Goal: Communication & Community: Answer question/provide support

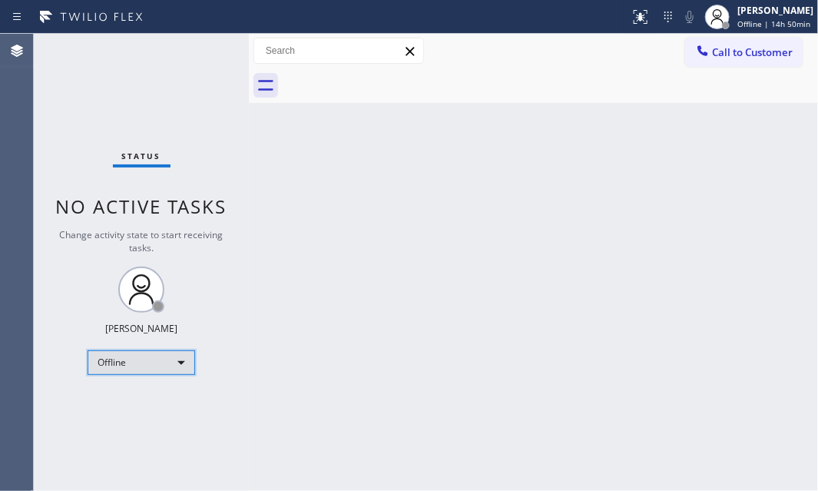
click at [176, 365] on div "Offline" at bounding box center [142, 362] width 108 height 25
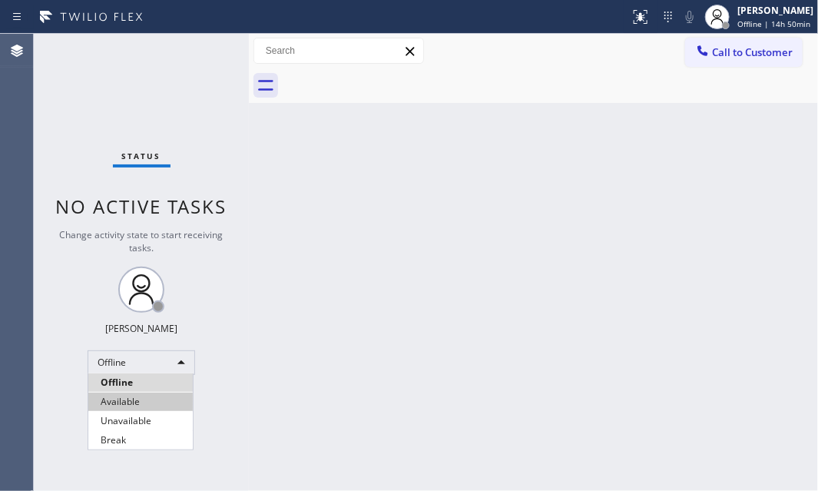
click at [120, 405] on li "Available" at bounding box center [140, 402] width 104 height 18
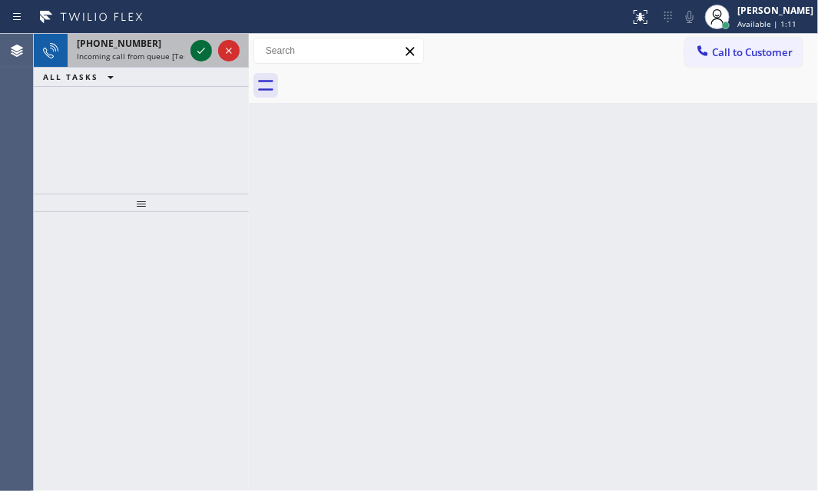
click at [198, 51] on icon at bounding box center [201, 51] width 8 height 6
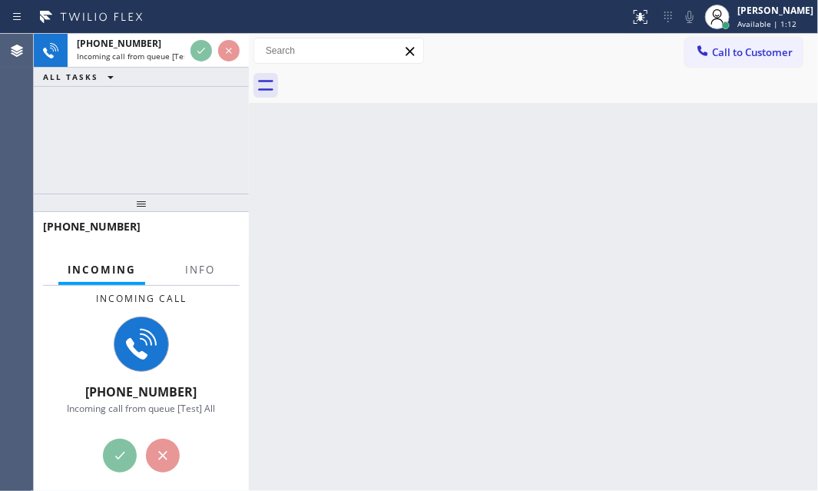
click at [204, 283] on div at bounding box center [200, 283] width 48 height 3
click at [200, 270] on span "Info" at bounding box center [200, 270] width 30 height 14
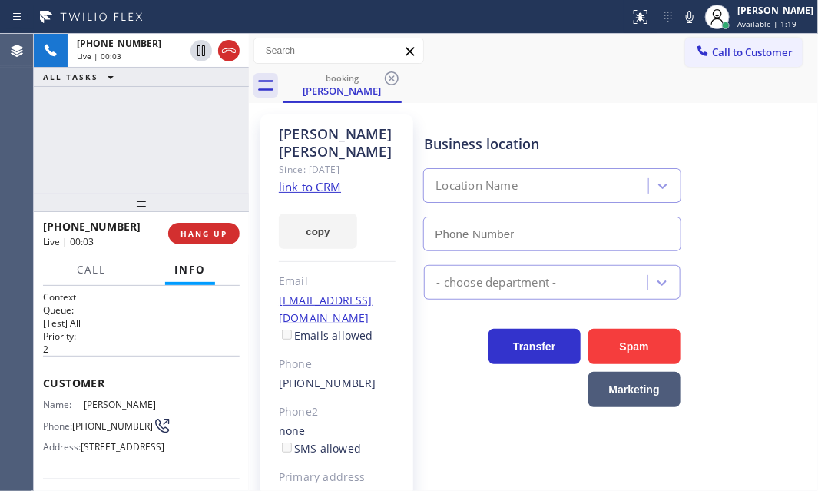
type input "(805) 600-5518"
click at [327, 183] on link "link to CRM" at bounding box center [310, 186] width 62 height 15
click at [131, 343] on p "2" at bounding box center [141, 349] width 197 height 13
click at [116, 335] on h2 "Priority:" at bounding box center [141, 336] width 197 height 13
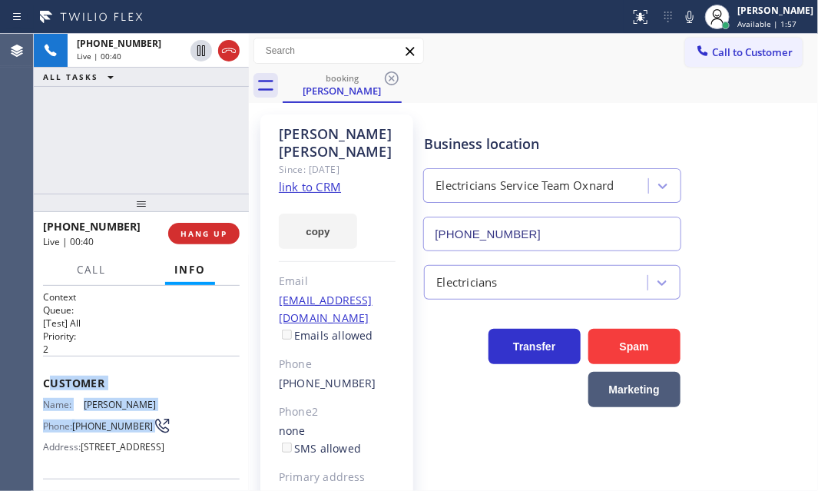
drag, startPoint x: 55, startPoint y: 378, endPoint x: 199, endPoint y: 410, distance: 147.2
click at [178, 426] on div "Customer Name: Kimberly Bazquez Phone: (805) 475-9270 Address: 363 S A St, Oxna…" at bounding box center [141, 417] width 197 height 123
click at [219, 376] on span "Customer" at bounding box center [141, 383] width 197 height 15
click at [177, 403] on div "Name: Kimberly Bazquez Phone: (805) 475-9270 Address: 363 S A St, Oxnard, CA 93…" at bounding box center [141, 429] width 197 height 61
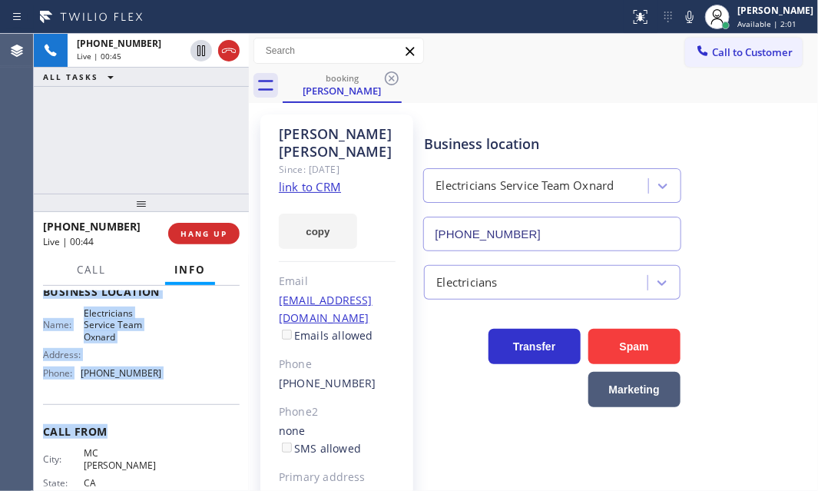
scroll to position [220, 0]
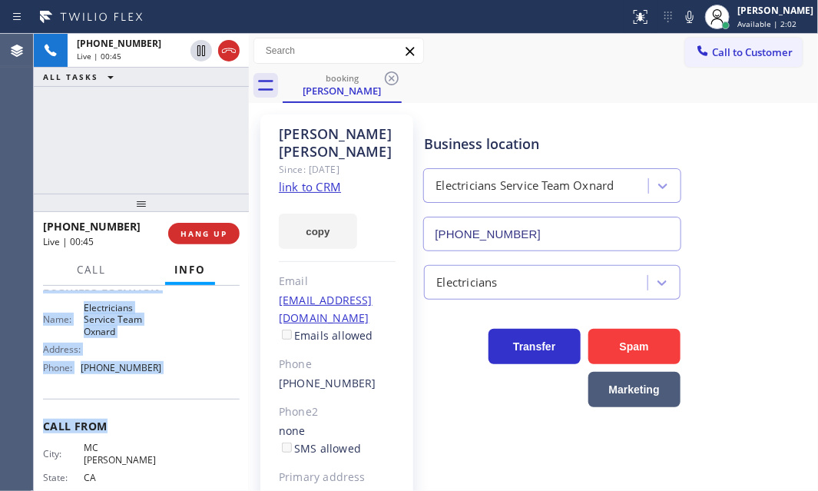
drag, startPoint x: 122, startPoint y: 390, endPoint x: 173, endPoint y: 436, distance: 68.5
click at [173, 436] on div "Context Queue: [Test] All Priority: 2 Customer Name: Kimberly Bazquez Phone: (8…" at bounding box center [141, 299] width 197 height 456
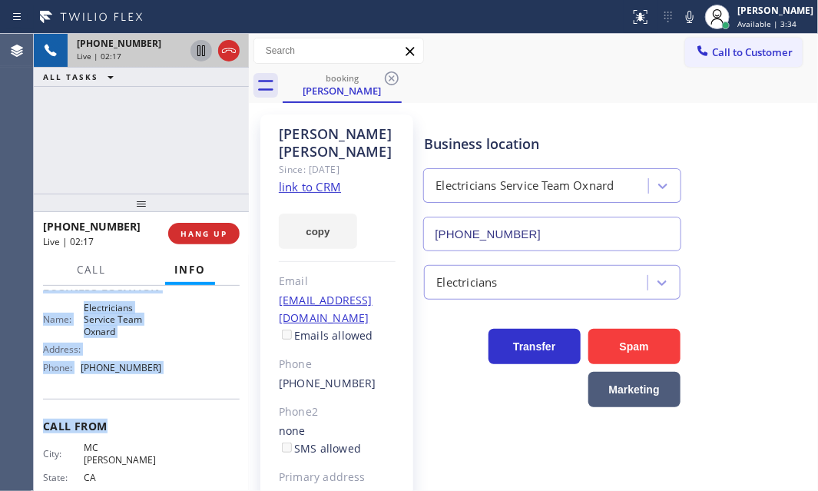
click at [200, 52] on icon at bounding box center [201, 50] width 18 height 18
click at [196, 49] on icon at bounding box center [201, 50] width 18 height 18
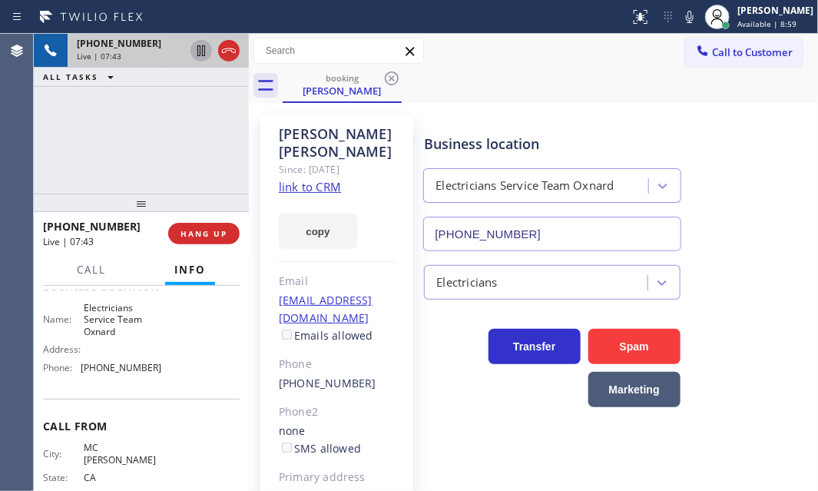
click at [170, 128] on div "+18054759270 Live | 07:43 ALL TASKS ALL TASKS ACTIVE TASKS TASKS IN WRAP UP" at bounding box center [141, 114] width 215 height 160
click at [203, 234] on span "HANG UP" at bounding box center [204, 233] width 47 height 11
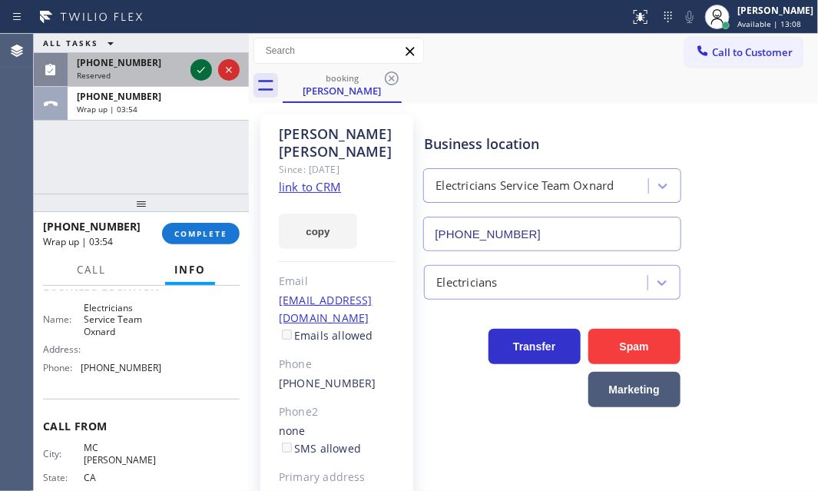
click at [202, 69] on icon at bounding box center [201, 70] width 8 height 6
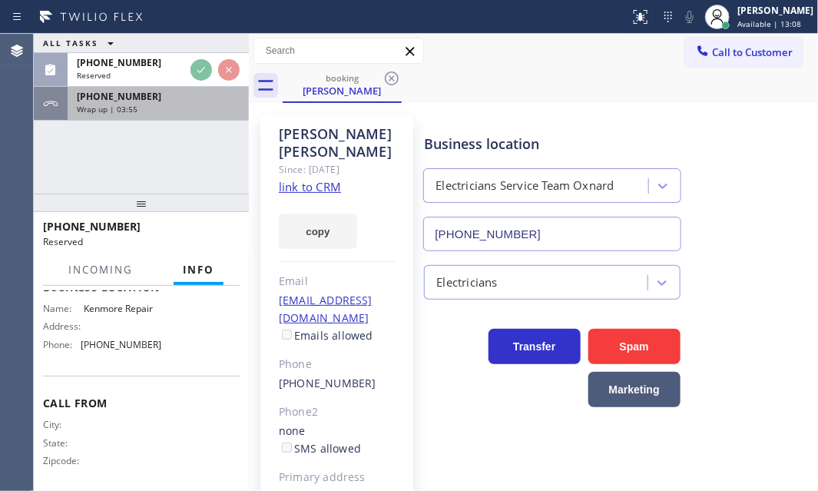
click at [155, 108] on div "Wrap up | 03:55" at bounding box center [158, 109] width 163 height 11
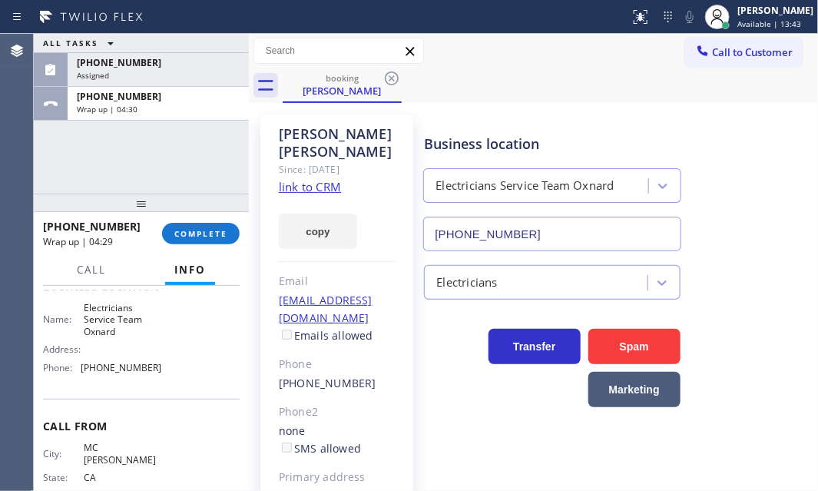
click at [38, 156] on div "ALL TASKS ALL TASKS ACTIVE TASKS TASKS IN WRAP UP (571) 599-8006 Assigned +1805…" at bounding box center [141, 114] width 215 height 160
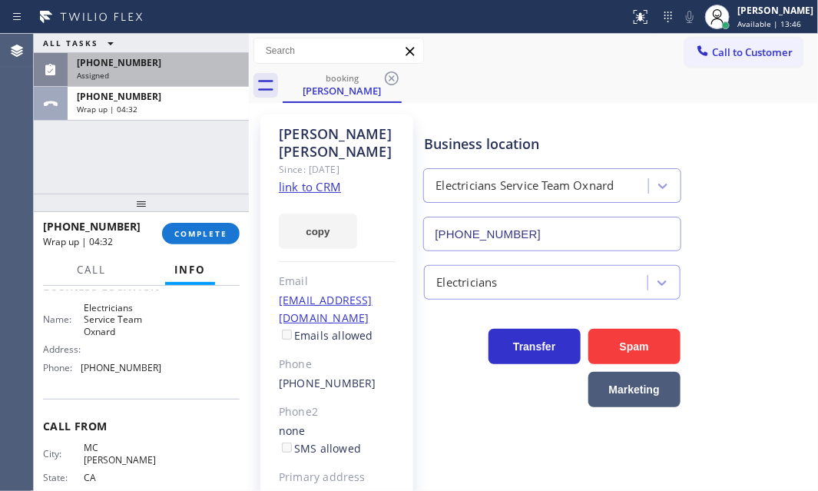
click at [169, 71] on div "Assigned" at bounding box center [158, 75] width 163 height 11
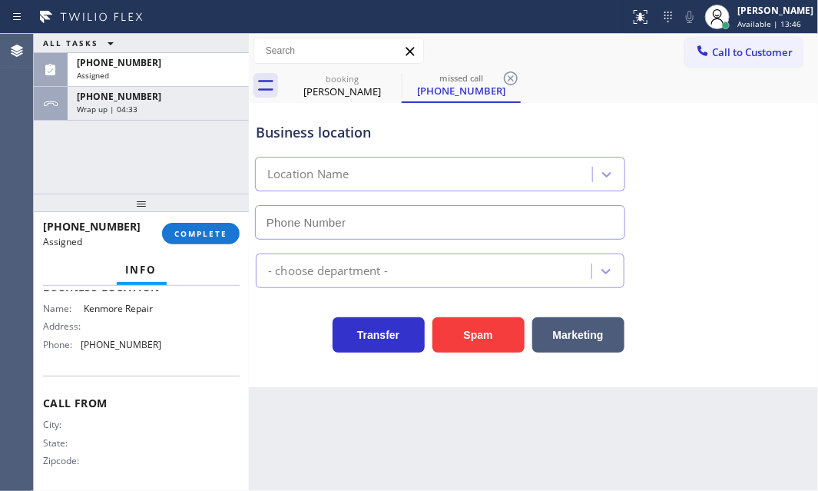
type input "[PHONE_NUMBER]"
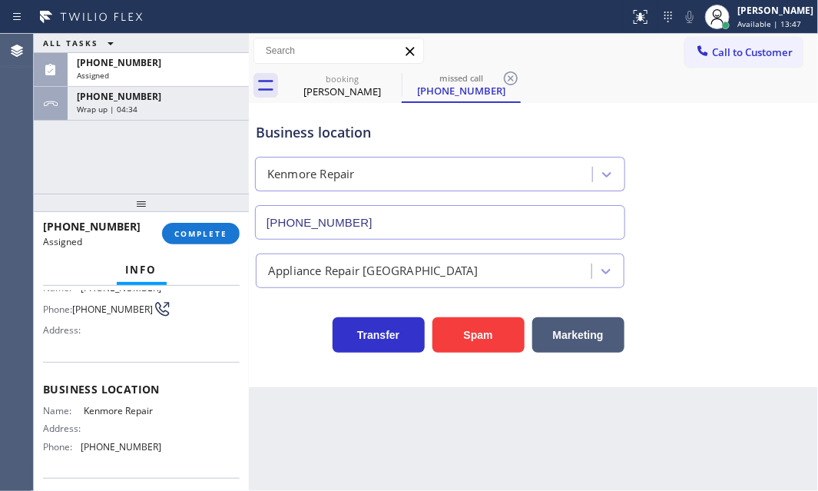
scroll to position [175, 0]
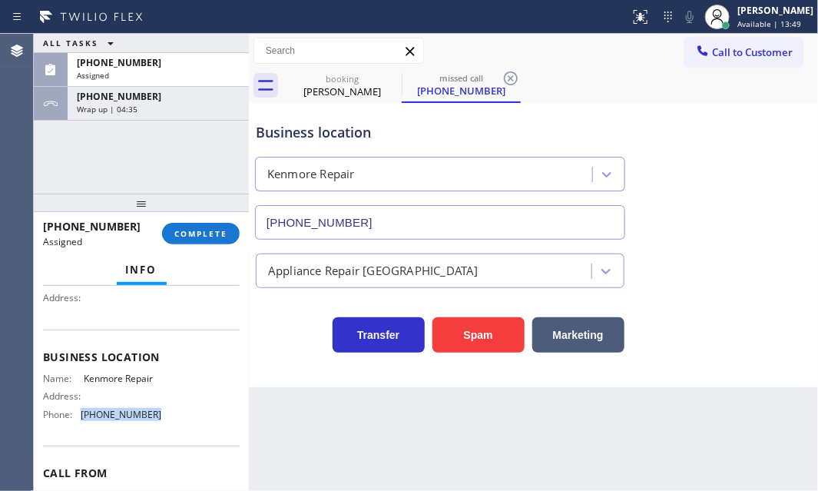
drag, startPoint x: 152, startPoint y: 418, endPoint x: 80, endPoint y: 414, distance: 72.3
click at [80, 414] on div "Phone: (866) 878-8591" at bounding box center [102, 415] width 118 height 12
copy div "[PHONE_NUMBER]"
click at [707, 58] on div at bounding box center [703, 52] width 18 height 18
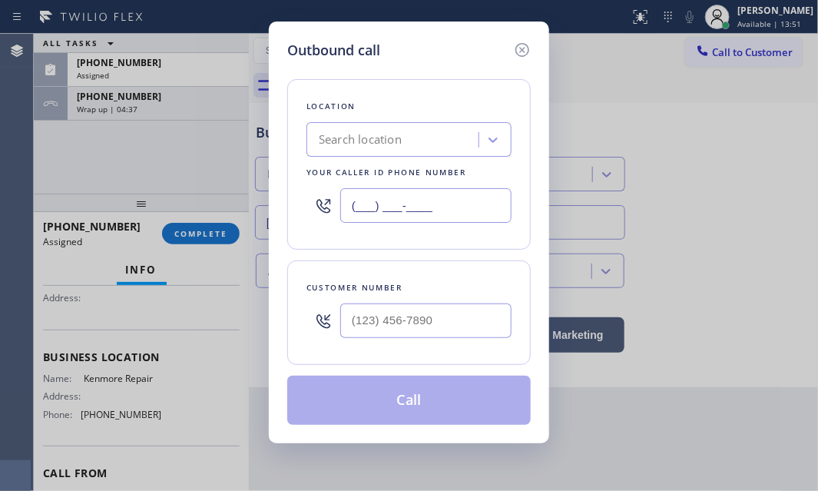
click at [457, 205] on input "(___) ___-____" at bounding box center [425, 205] width 171 height 35
paste input "866) 878-8591"
type input "[PHONE_NUMBER]"
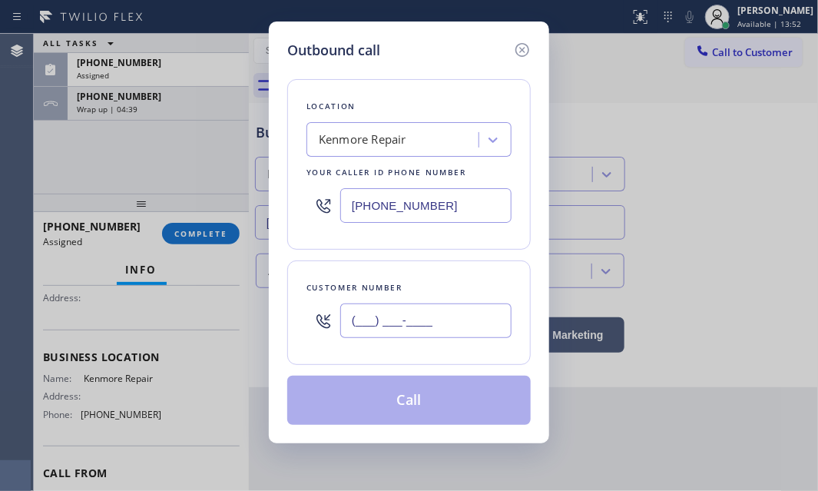
click at [456, 319] on input "(___) ___-____" at bounding box center [425, 320] width 171 height 35
click at [364, 318] on input "(___) ___-____" at bounding box center [425, 320] width 171 height 35
click at [352, 318] on input "(___) ___-____" at bounding box center [425, 320] width 171 height 35
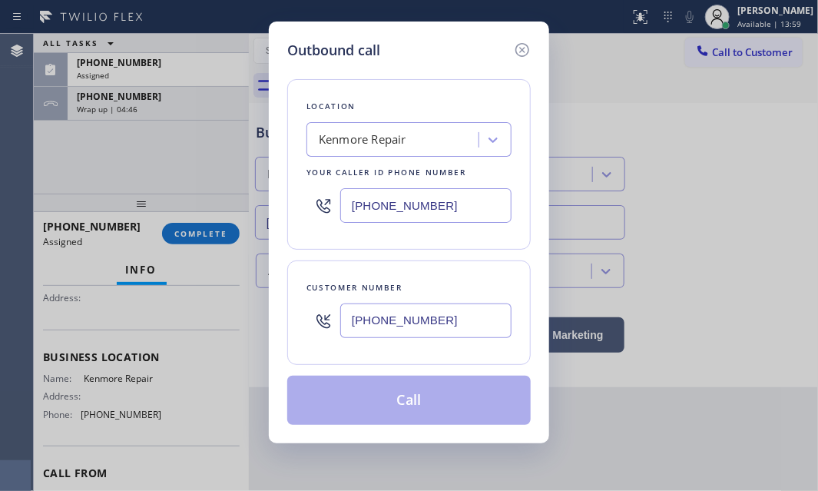
type input "[PHONE_NUMBER]"
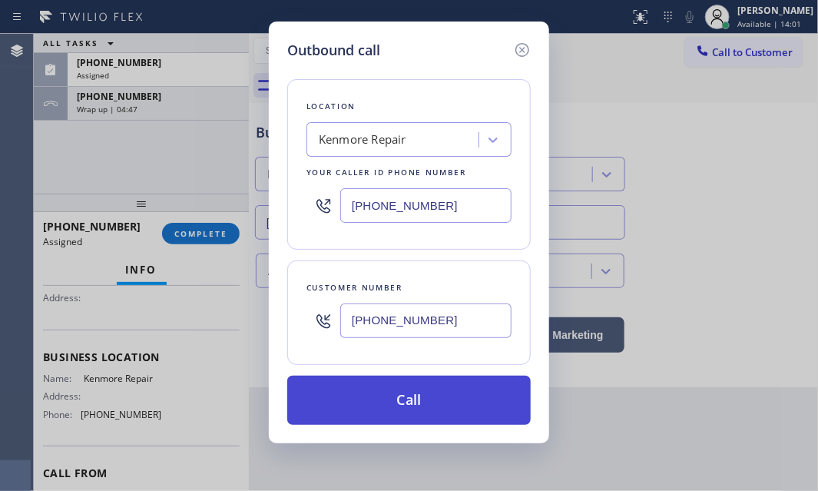
click at [373, 383] on button "Call" at bounding box center [409, 400] width 244 height 49
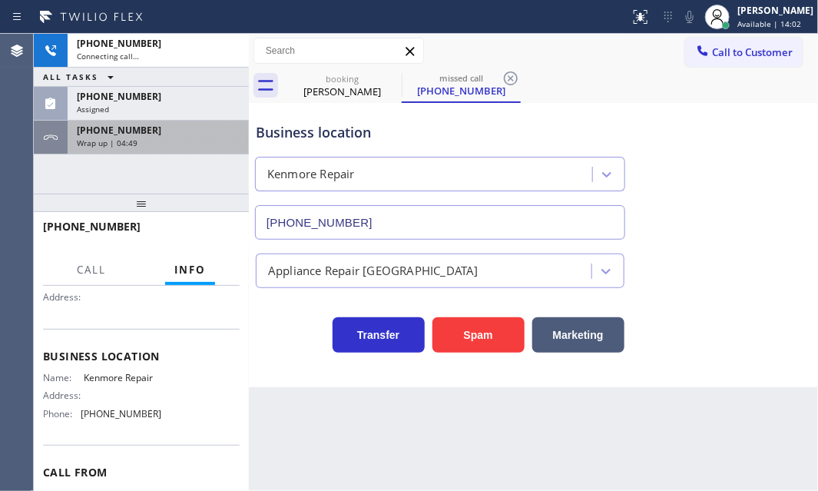
click at [172, 100] on div "+15715998006 Connecting call… ALL TASKS ALL TASKS ACTIVE TASKS TASKS IN WRAP UP…" at bounding box center [141, 94] width 215 height 121
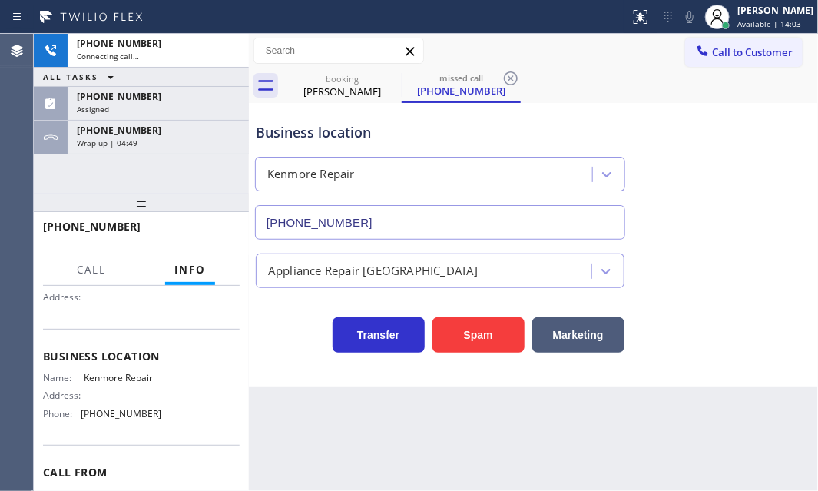
drag, startPoint x: 183, startPoint y: 149, endPoint x: 195, endPoint y: 188, distance: 41.1
click at [183, 149] on div "+18054759270 Wrap up | 04:49" at bounding box center [155, 138] width 175 height 34
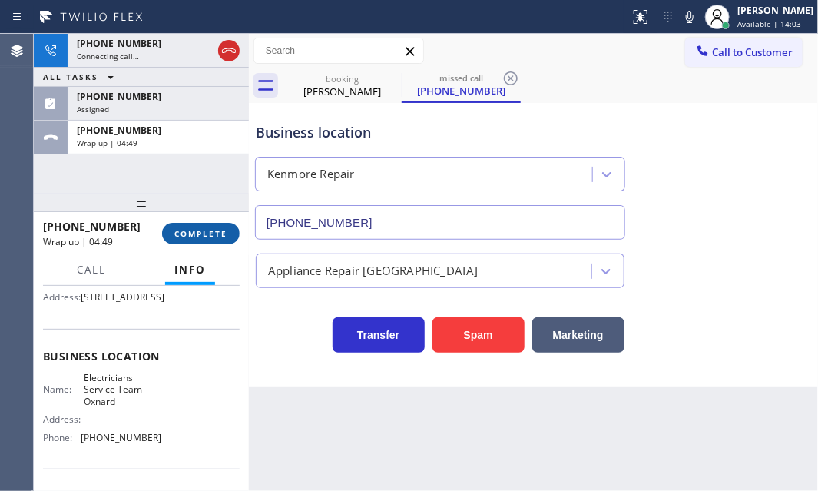
scroll to position [161, 0]
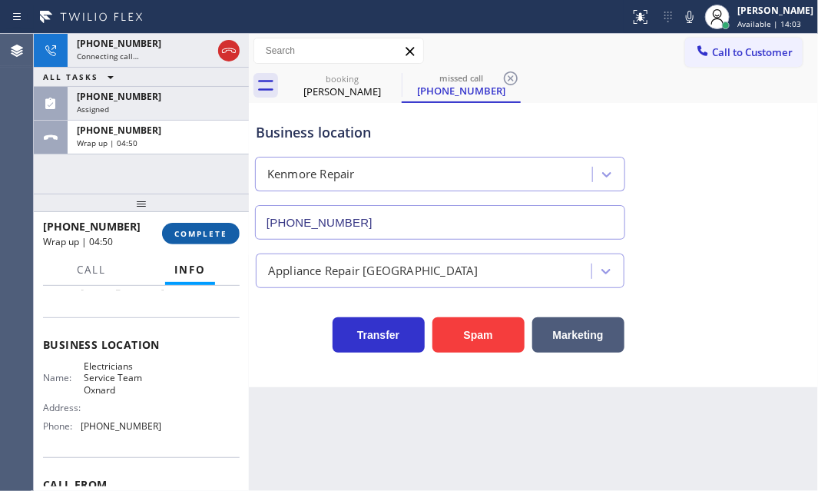
click at [197, 235] on span "COMPLETE" at bounding box center [200, 233] width 53 height 11
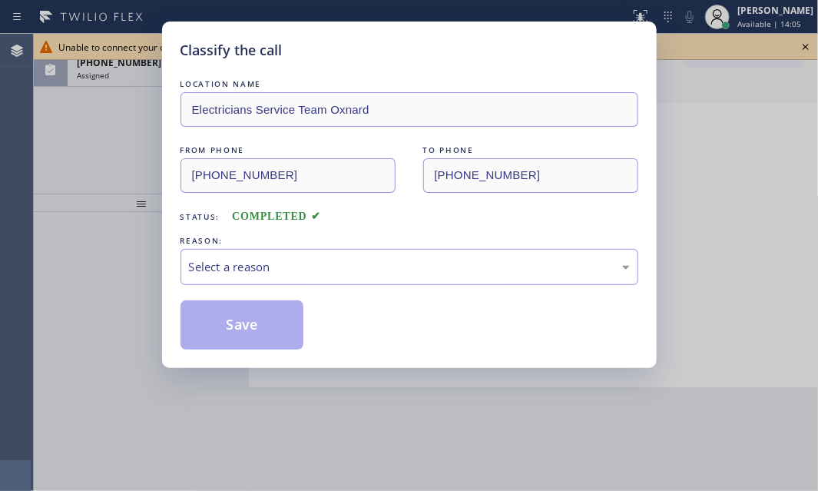
click at [303, 267] on div "Select a reason" at bounding box center [409, 267] width 441 height 18
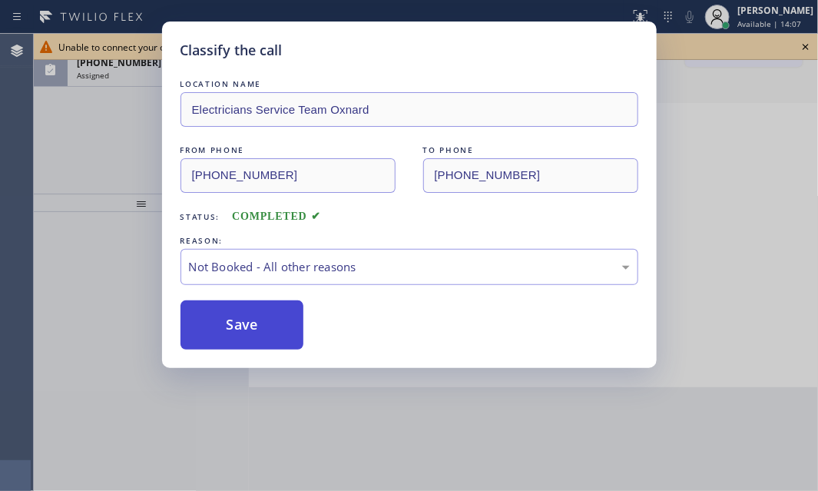
click at [253, 323] on button "Save" at bounding box center [243, 324] width 124 height 49
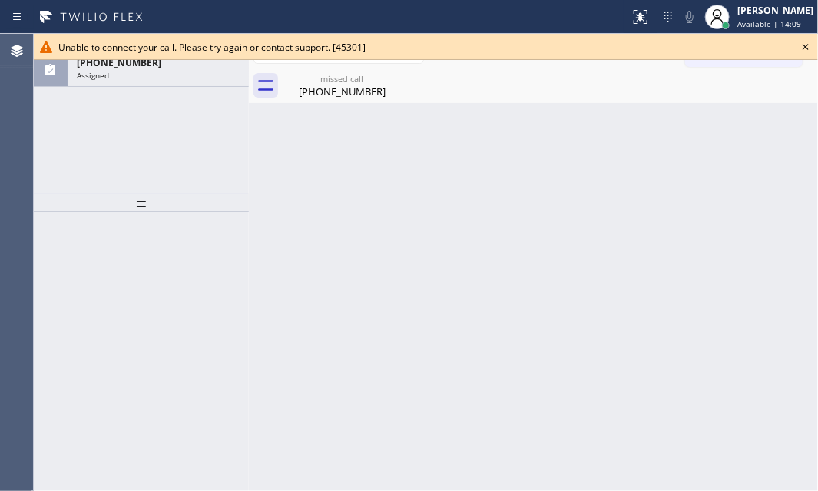
click at [107, 162] on div "ALL TASKS ALL TASKS ACTIVE TASKS TASKS IN WRAP UP (571) 599-8006 Assigned" at bounding box center [141, 114] width 215 height 160
click at [803, 49] on icon at bounding box center [806, 47] width 6 height 6
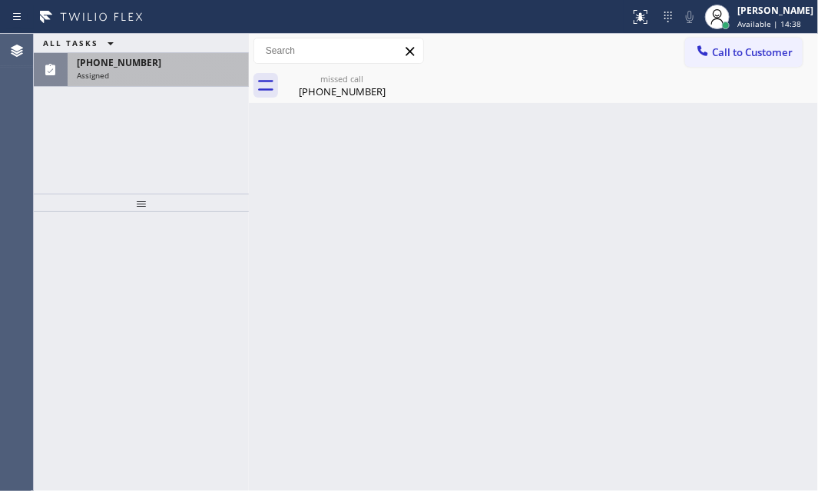
click at [152, 70] on div "Assigned" at bounding box center [158, 75] width 163 height 11
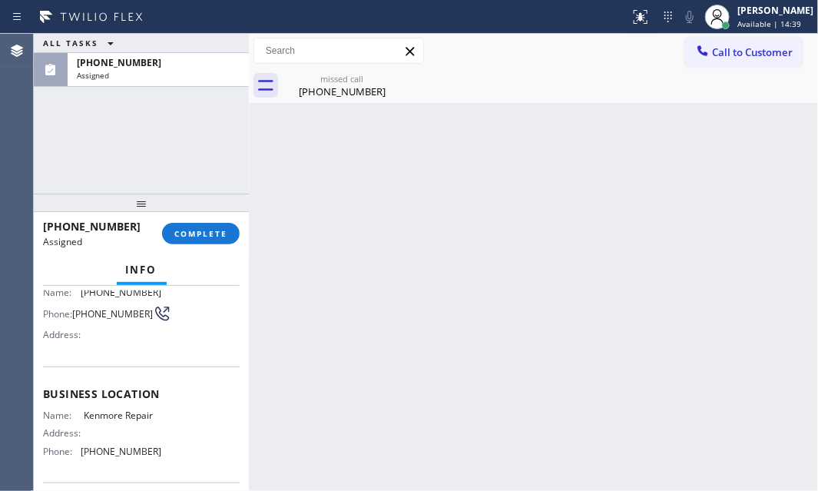
scroll to position [139, 0]
click at [214, 234] on span "COMPLETE" at bounding box center [200, 233] width 53 height 11
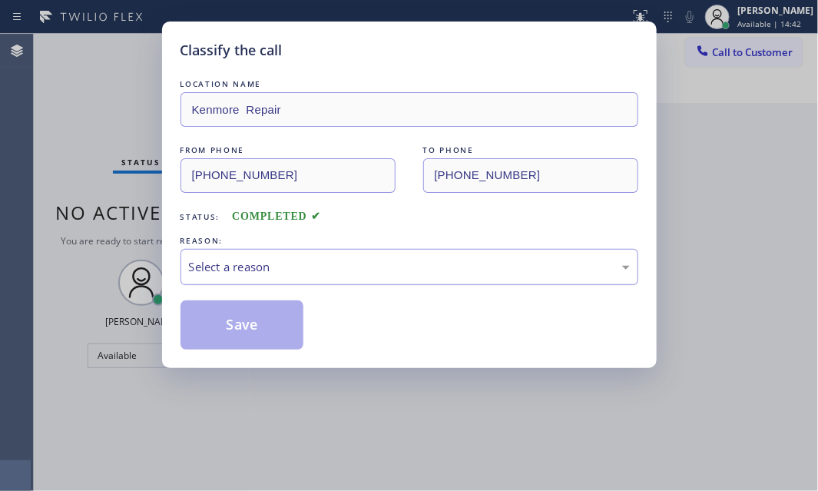
click at [382, 278] on div "Select a reason" at bounding box center [410, 267] width 458 height 36
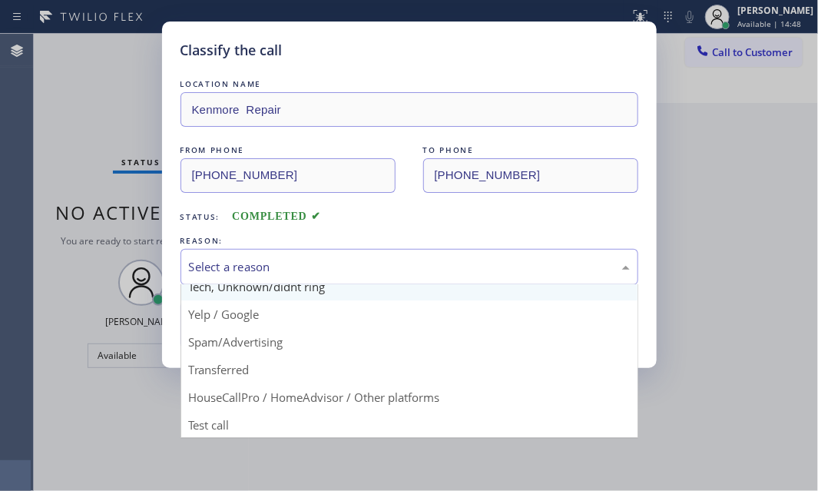
scroll to position [102, 0]
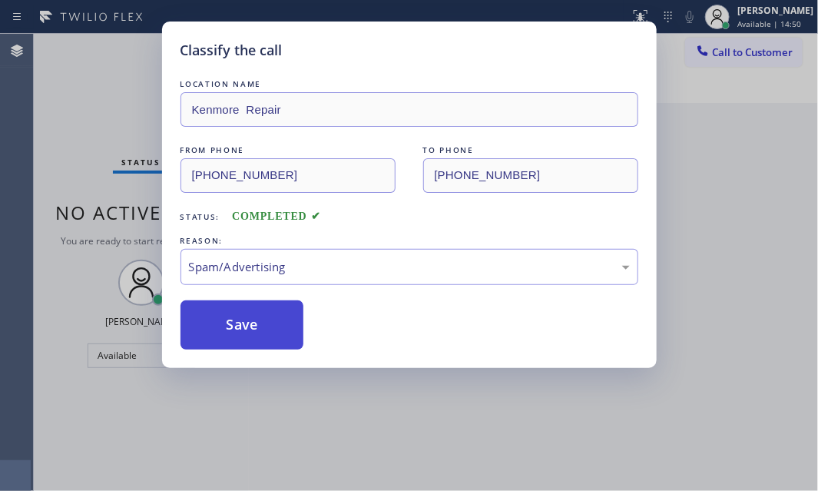
click at [247, 335] on button "Save" at bounding box center [243, 324] width 124 height 49
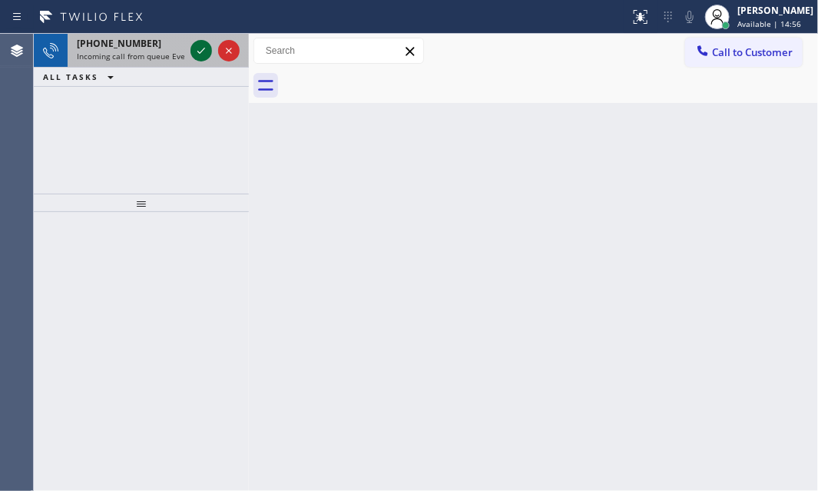
click at [194, 47] on icon at bounding box center [201, 50] width 18 height 18
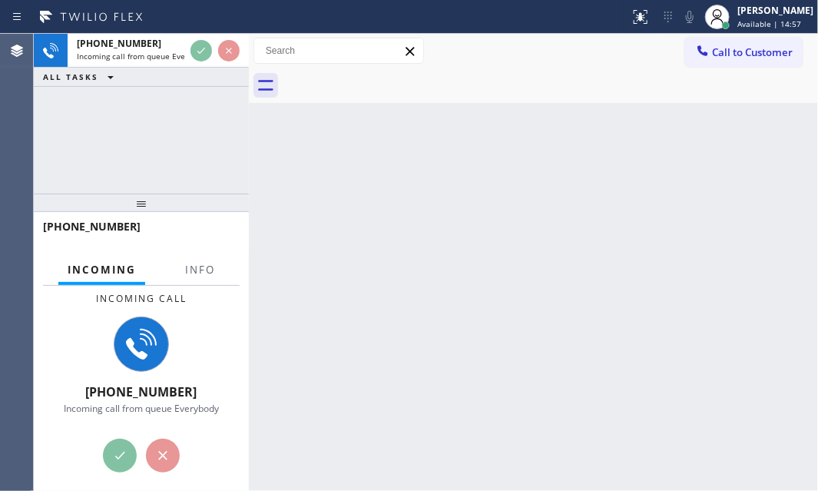
click at [191, 284] on div at bounding box center [200, 283] width 48 height 3
click at [193, 274] on span "Info" at bounding box center [200, 270] width 30 height 14
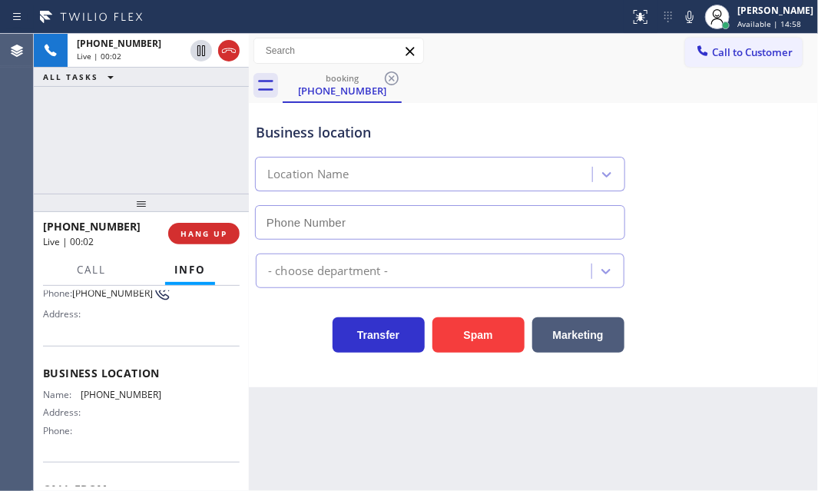
scroll to position [139, 0]
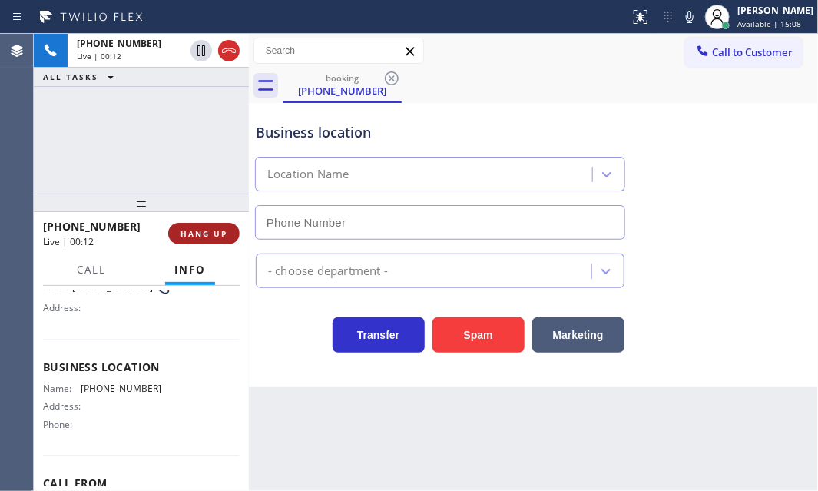
click at [211, 235] on span "HANG UP" at bounding box center [204, 233] width 47 height 11
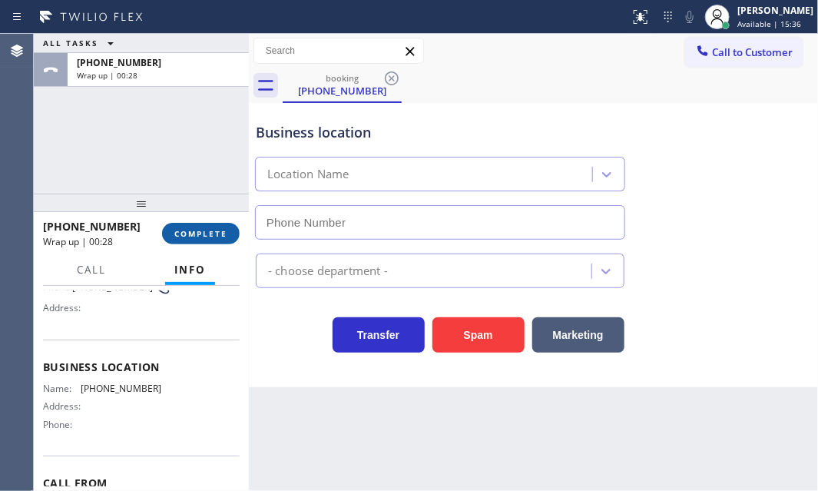
click at [192, 230] on span "COMPLETE" at bounding box center [200, 233] width 53 height 11
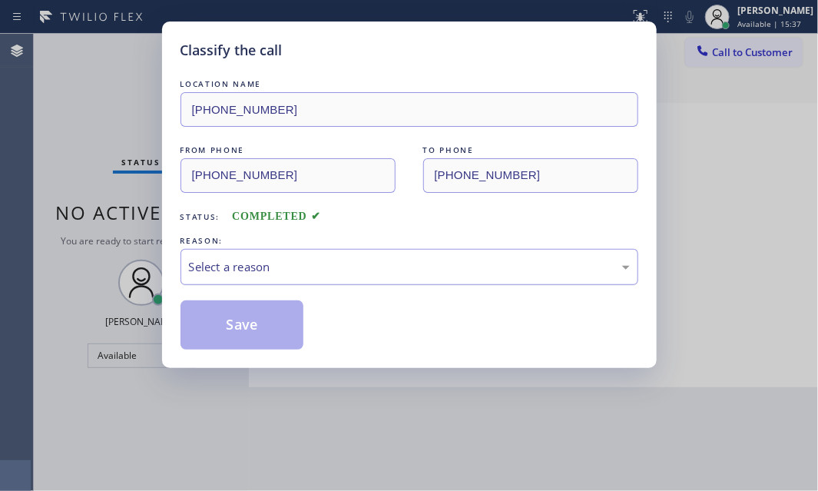
click at [314, 270] on div "Select a reason" at bounding box center [409, 267] width 441 height 18
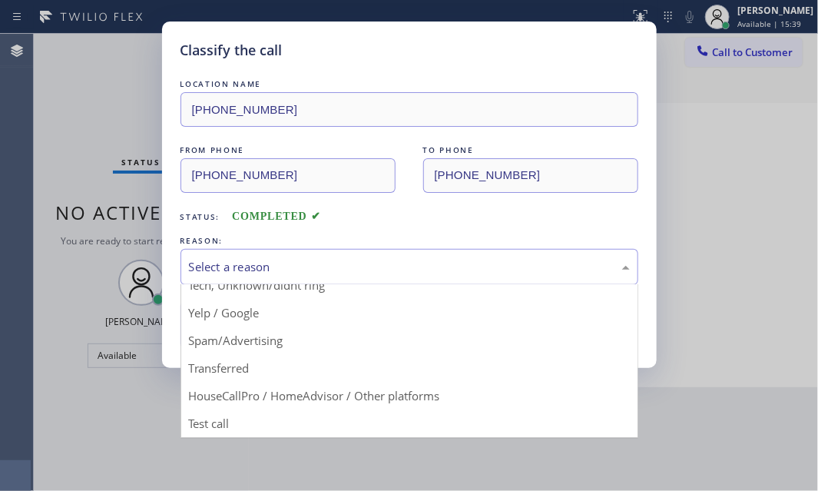
scroll to position [102, 0]
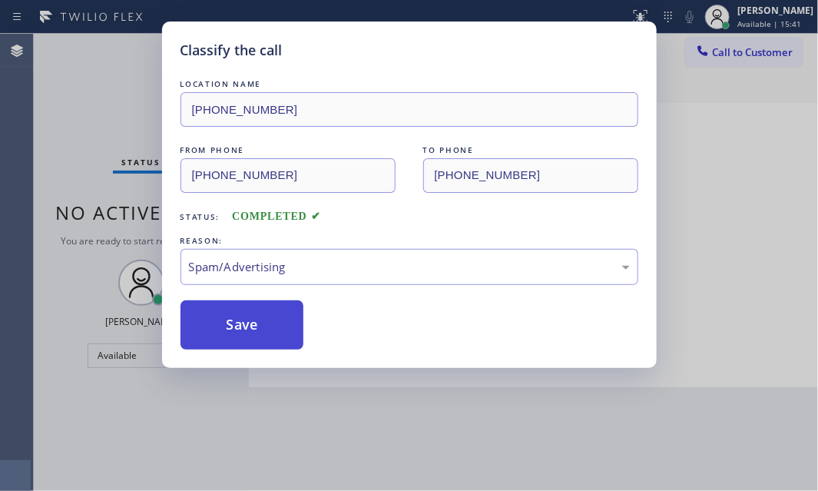
drag, startPoint x: 238, startPoint y: 326, endPoint x: 272, endPoint y: 330, distance: 33.9
click at [239, 326] on button "Save" at bounding box center [243, 324] width 124 height 49
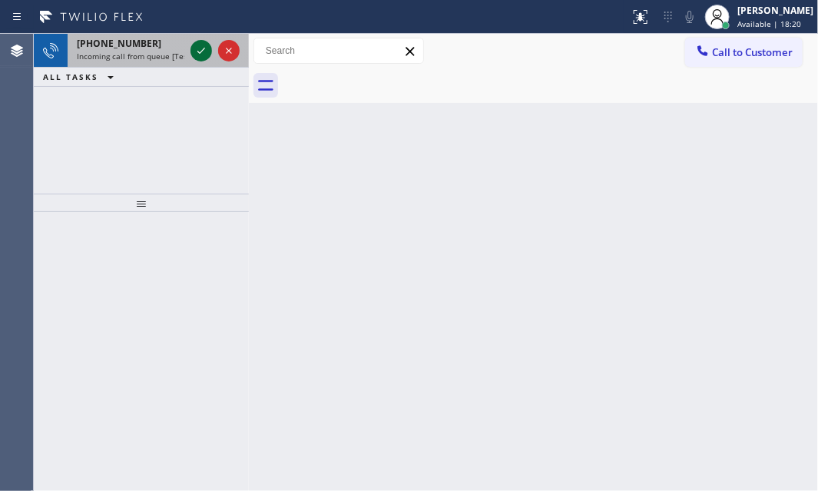
click at [204, 54] on icon at bounding box center [201, 50] width 18 height 18
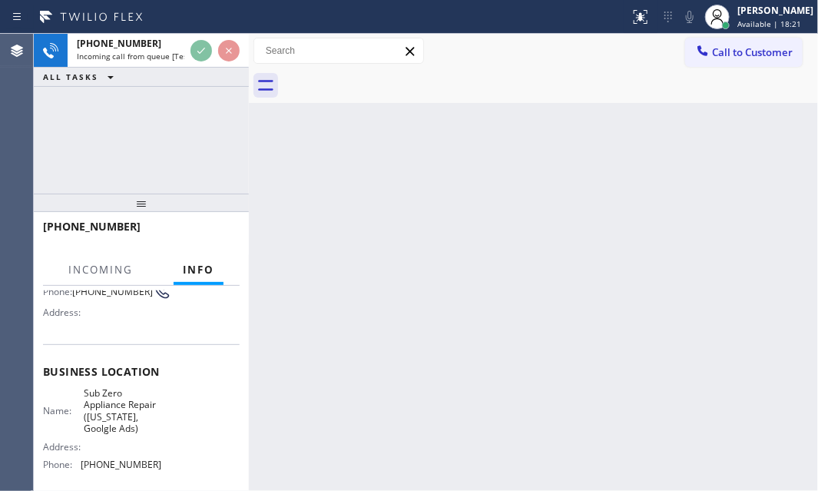
scroll to position [139, 0]
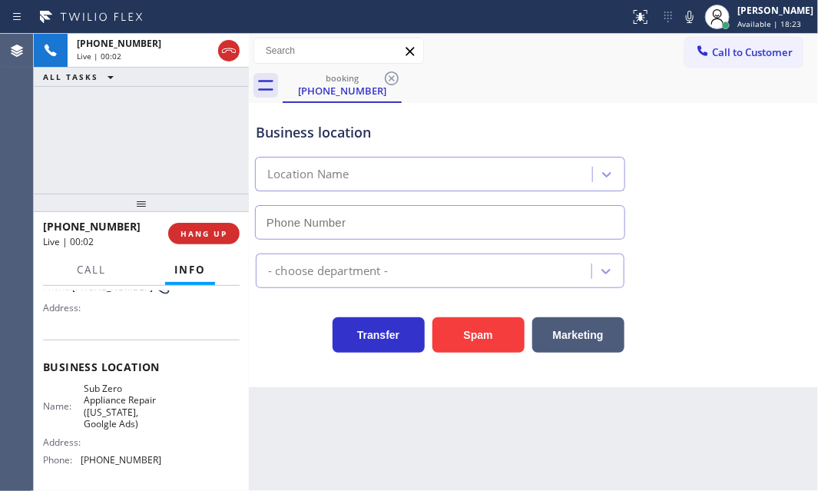
type input "[PHONE_NUMBER]"
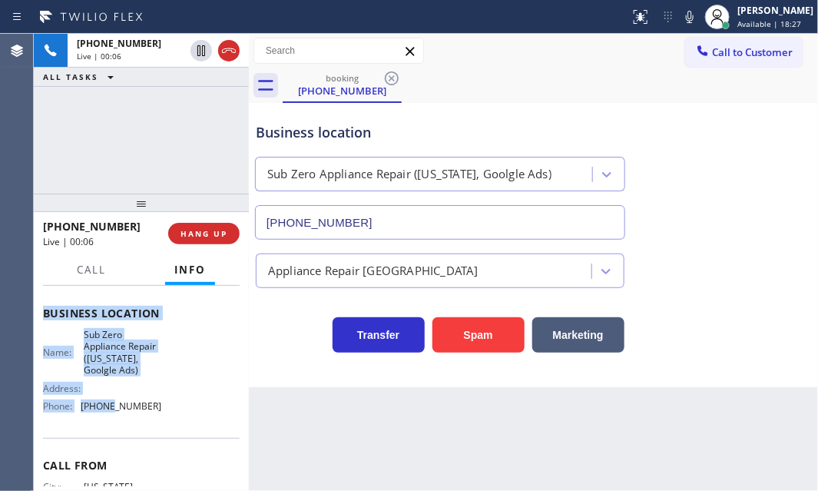
scroll to position [209, 0]
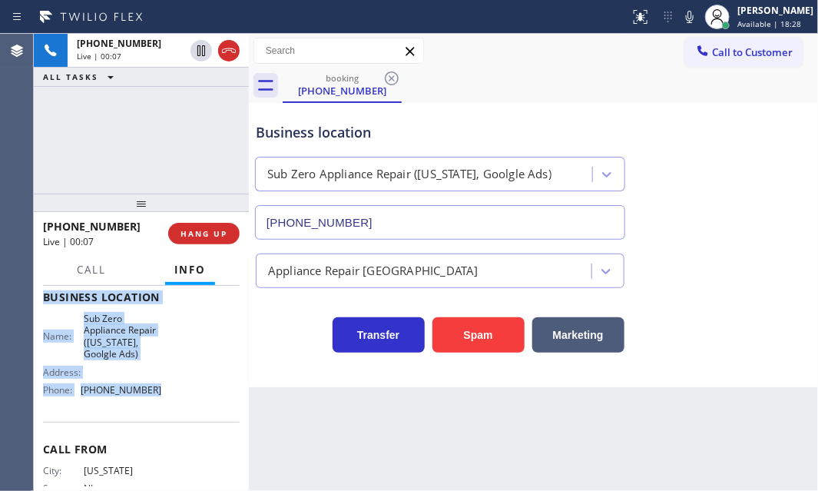
drag, startPoint x: 41, startPoint y: 375, endPoint x: 160, endPoint y: 415, distance: 125.6
click at [160, 415] on div "Context Queue: [Test] All Priority: 1 Customer Name: [PHONE_NUMBER] Phone: [PHO…" at bounding box center [141, 388] width 215 height 205
copy div "Customer Name: [PHONE_NUMBER] Phone: [PHONE_NUMBER] Address: Business location …"
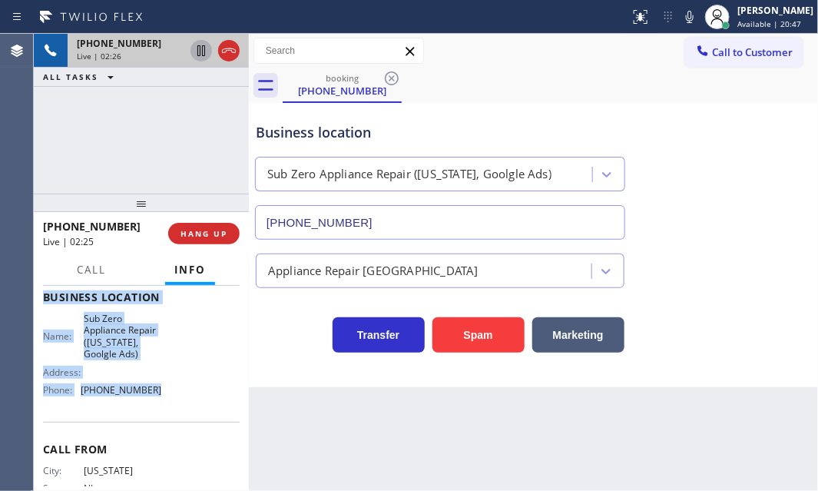
click at [204, 54] on icon at bounding box center [201, 50] width 18 height 18
click at [200, 54] on icon at bounding box center [201, 50] width 11 height 11
click at [686, 15] on icon at bounding box center [690, 17] width 8 height 12
click at [681, 16] on icon at bounding box center [690, 17] width 18 height 18
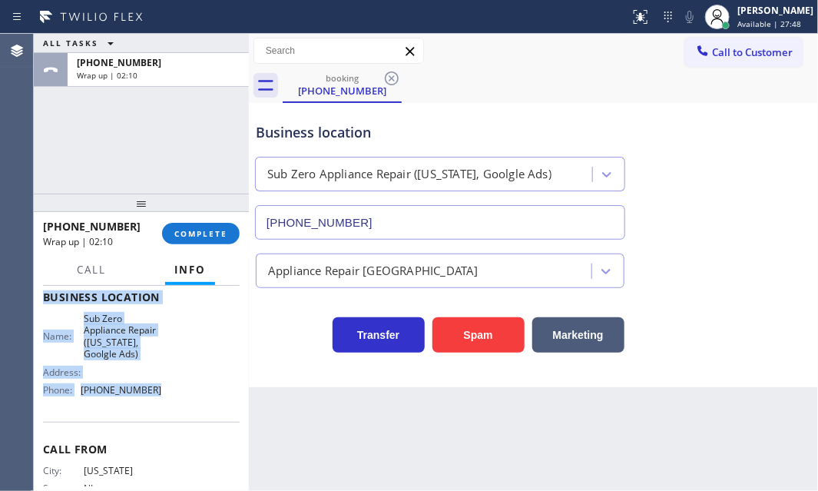
click at [164, 66] on div "[PHONE_NUMBER]" at bounding box center [158, 62] width 163 height 13
click at [201, 241] on button "COMPLETE" at bounding box center [201, 234] width 78 height 22
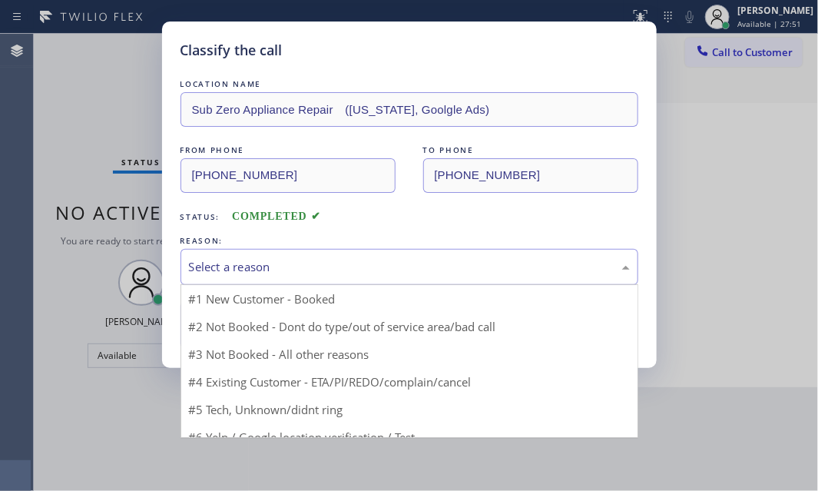
click at [263, 258] on div "Select a reason" at bounding box center [409, 267] width 441 height 18
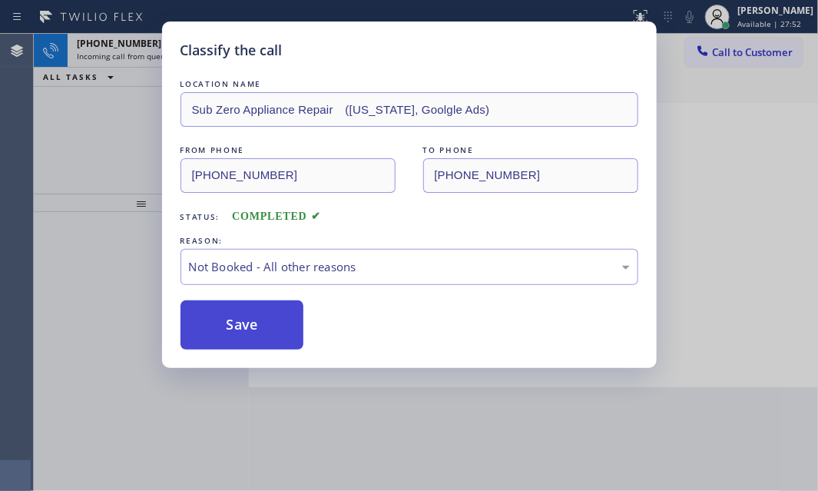
drag, startPoint x: 215, startPoint y: 326, endPoint x: 205, endPoint y: 304, distance: 24.4
click at [214, 325] on button "Save" at bounding box center [243, 324] width 124 height 49
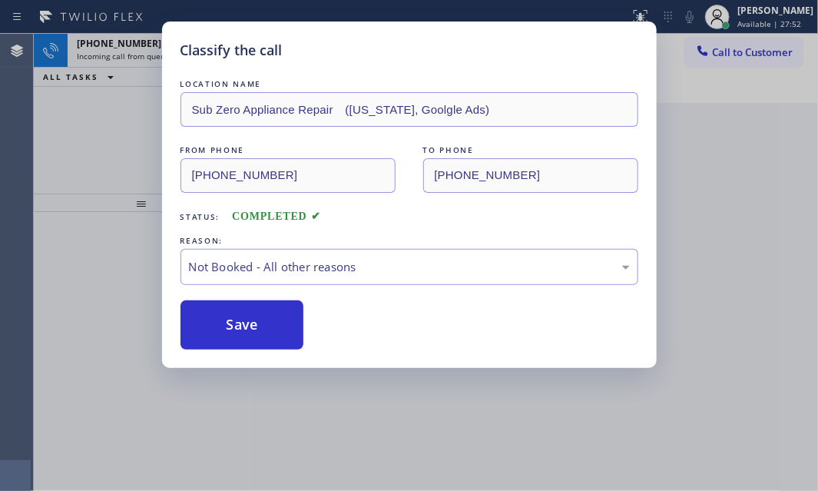
click at [106, 123] on div "Classify the call LOCATION NAME Sub Zero Appliance Repair ([US_STATE], Goolgle …" at bounding box center [409, 245] width 818 height 491
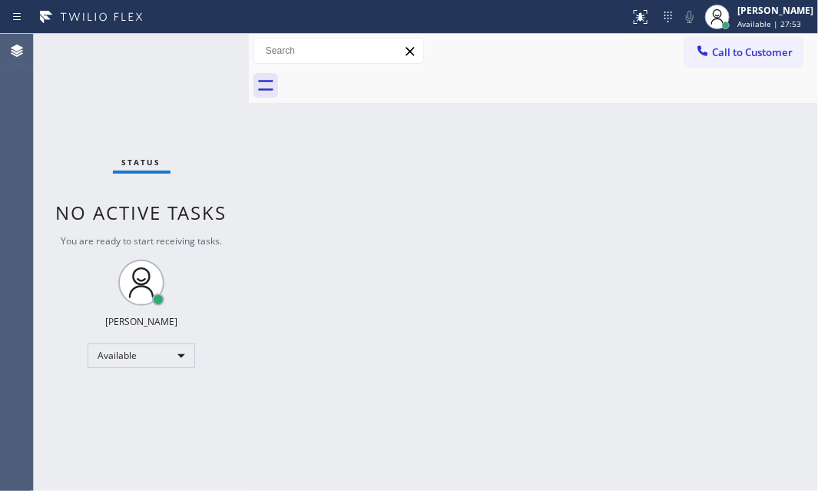
click at [157, 39] on div "Status No active tasks You are ready to start receiving tasks. [PERSON_NAME] Av…" at bounding box center [141, 262] width 215 height 457
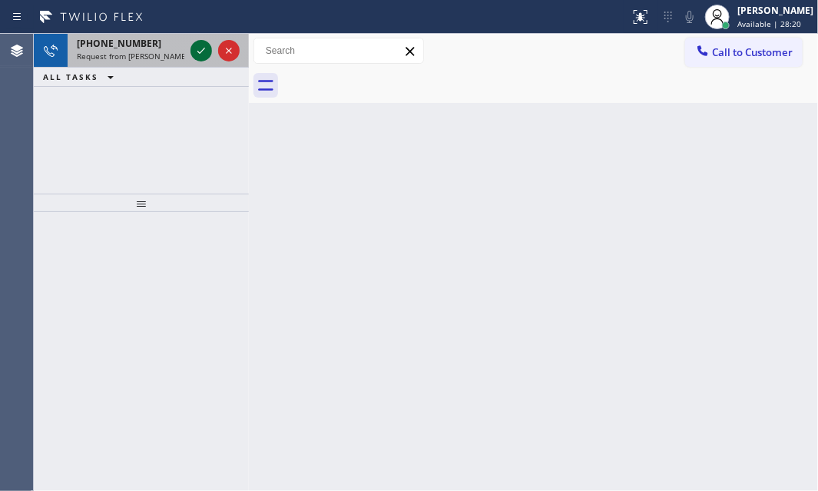
click at [197, 48] on icon at bounding box center [201, 50] width 18 height 18
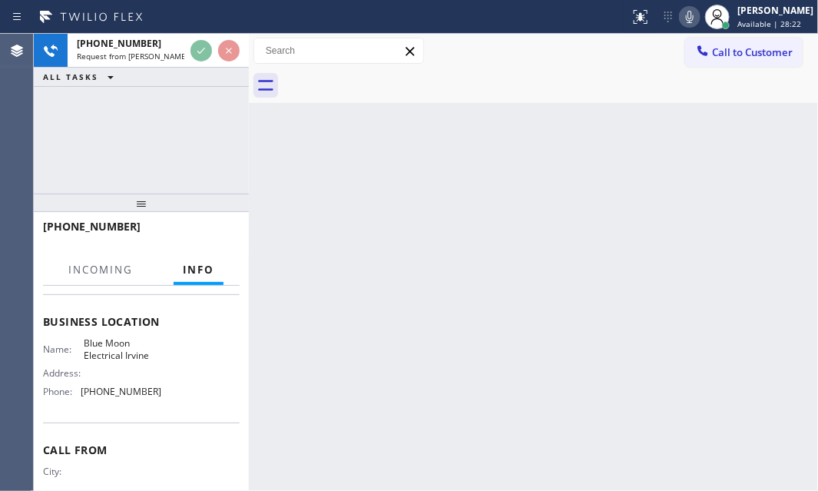
scroll to position [209, 0]
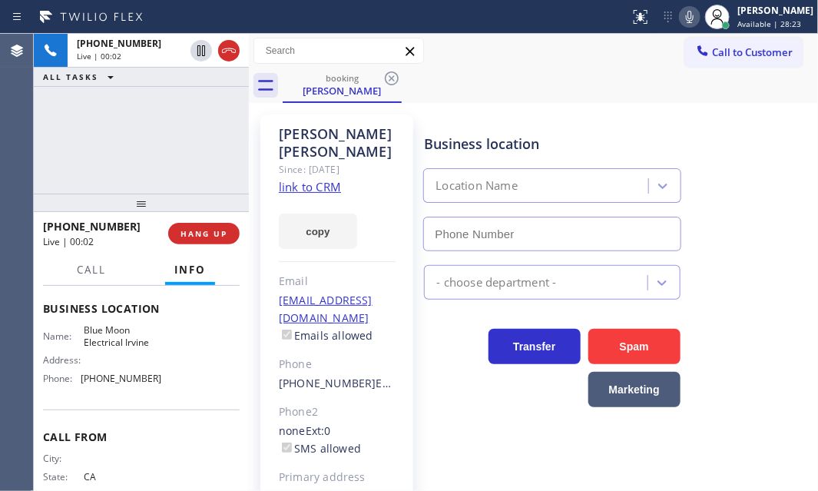
type input "[PHONE_NUMBER]"
click at [306, 179] on link "link to CRM" at bounding box center [310, 186] width 62 height 15
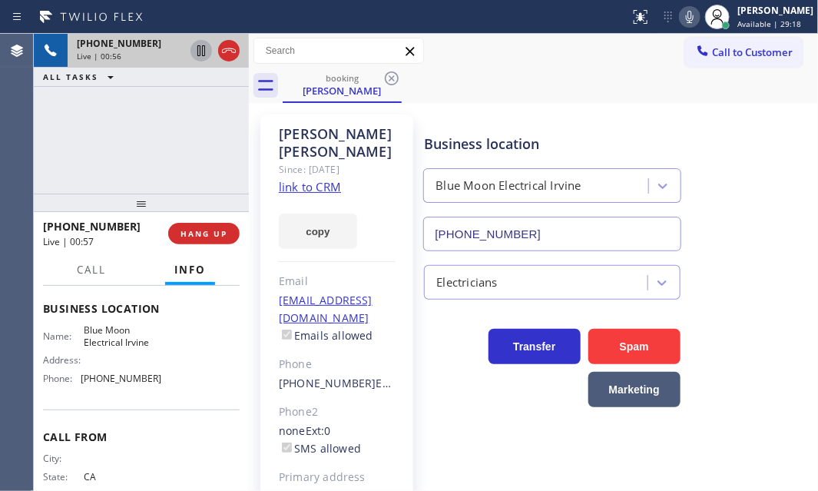
click at [199, 53] on icon at bounding box center [201, 50] width 18 height 18
click at [203, 51] on icon at bounding box center [201, 50] width 18 height 18
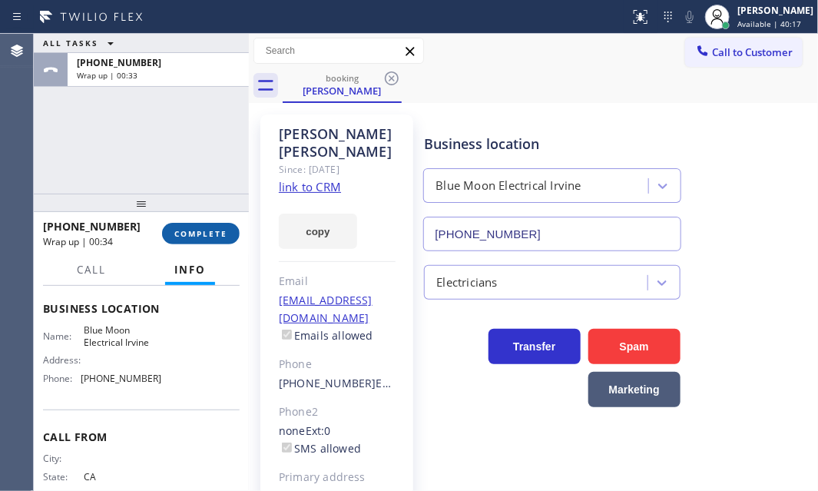
click at [193, 224] on button "COMPLETE" at bounding box center [201, 234] width 78 height 22
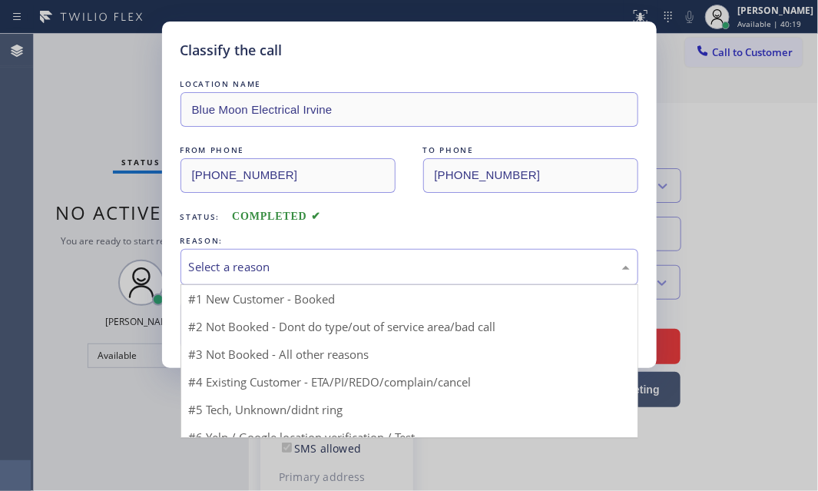
click at [269, 277] on div "Select a reason" at bounding box center [410, 267] width 458 height 36
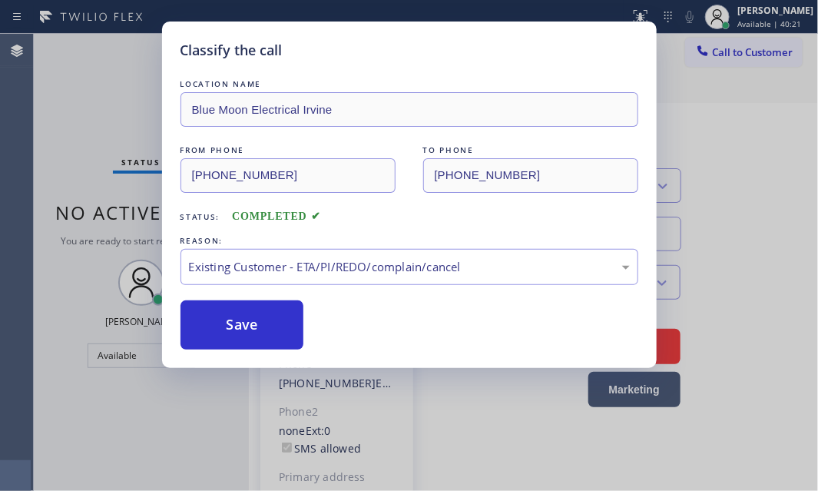
drag, startPoint x: 246, startPoint y: 321, endPoint x: 330, endPoint y: 291, distance: 89.7
click at [246, 320] on button "Save" at bounding box center [243, 324] width 124 height 49
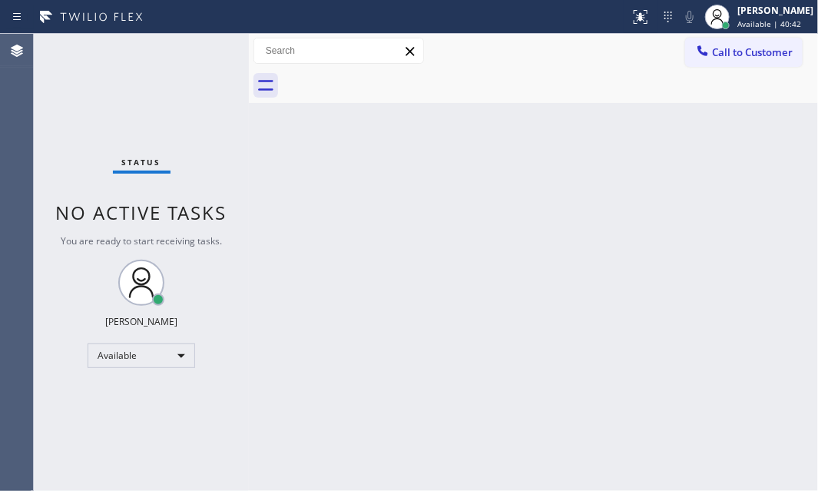
click at [333, 172] on div "Back to Dashboard Change Sender ID Customers Technicians Select a contact Outbo…" at bounding box center [533, 262] width 569 height 457
click at [154, 108] on div "Status No active tasks You are ready to start receiving tasks. [PERSON_NAME] Av…" at bounding box center [141, 262] width 215 height 457
click at [557, 241] on div "Back to Dashboard Change Sender ID Customers Technicians Select a contact Outbo…" at bounding box center [533, 262] width 569 height 457
drag, startPoint x: 522, startPoint y: 207, endPoint x: 668, endPoint y: 198, distance: 145.5
click at [524, 207] on div "Back to Dashboard Change Sender ID Customers Technicians Select a contact Outbo…" at bounding box center [533, 262] width 569 height 457
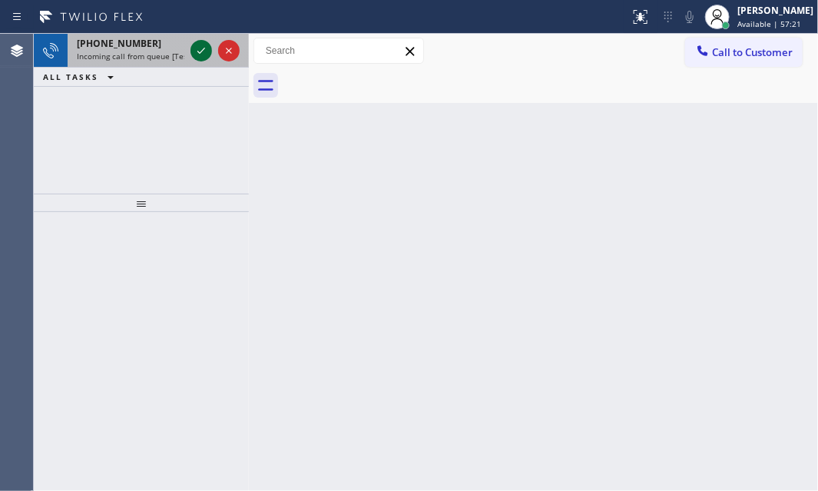
click at [192, 52] on icon at bounding box center [201, 50] width 18 height 18
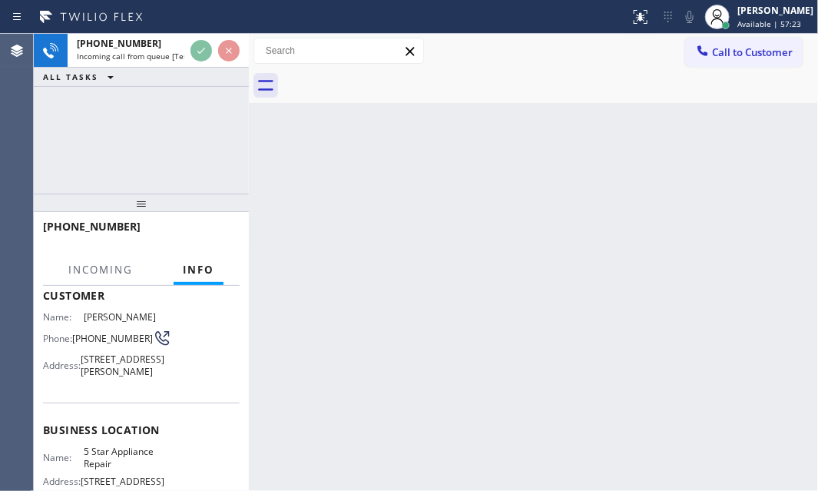
scroll to position [139, 0]
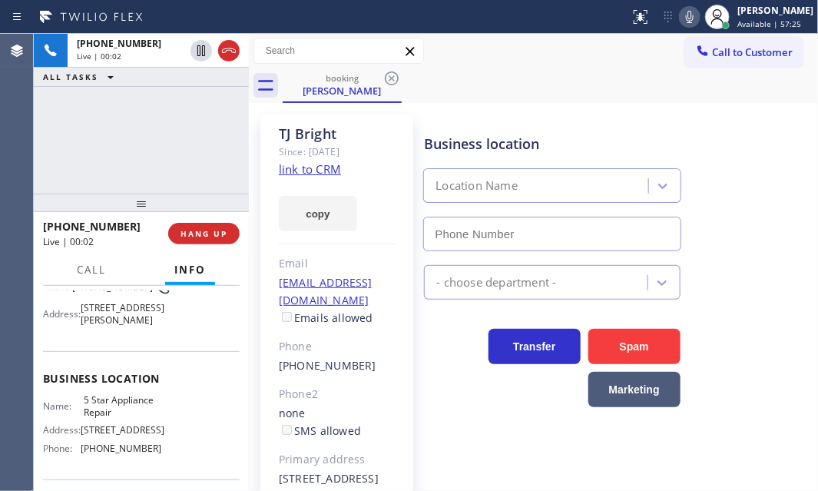
type input "[PHONE_NUMBER]"
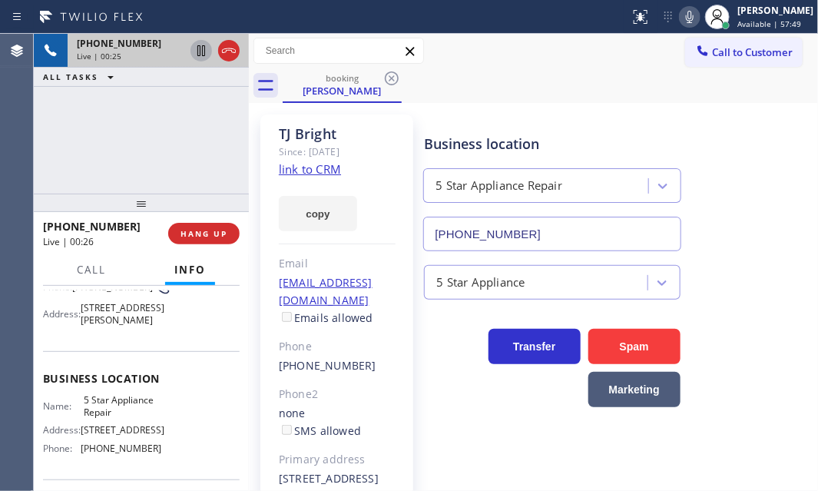
click at [197, 54] on icon at bounding box center [201, 50] width 18 height 18
click at [196, 50] on icon at bounding box center [201, 50] width 18 height 18
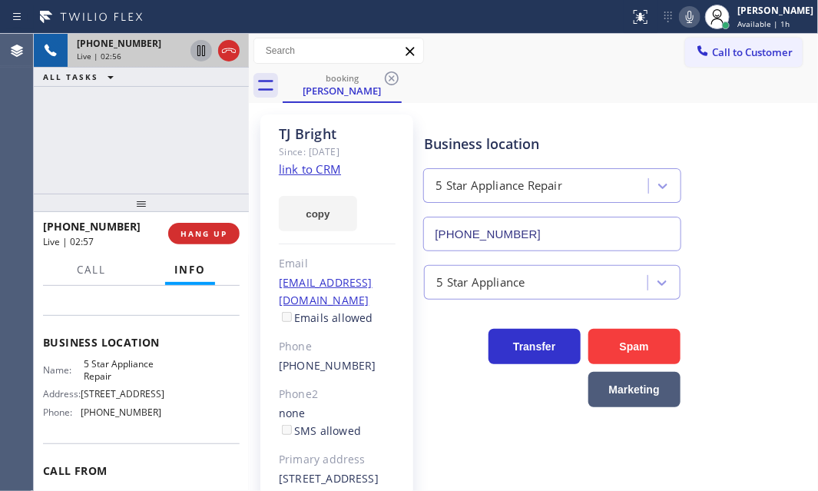
scroll to position [209, 0]
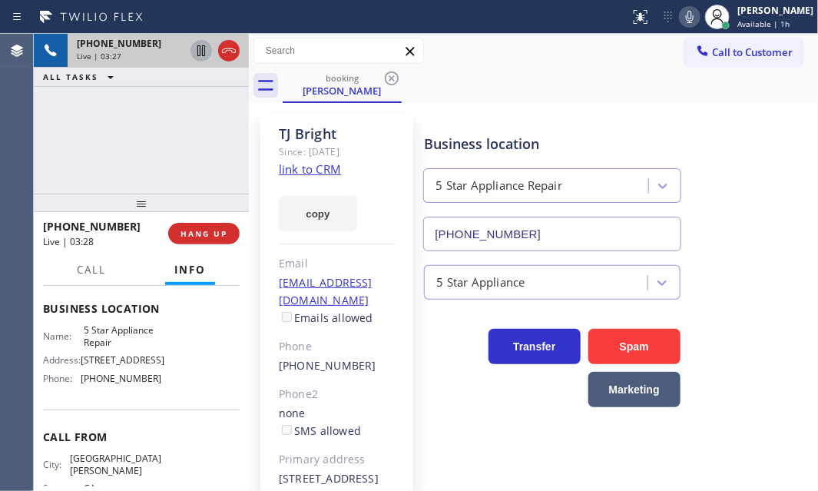
click at [167, 137] on div "[PHONE_NUMBER] Live | 03:27 ALL TASKS ALL TASKS ACTIVE TASKS TASKS IN WRAP UP" at bounding box center [141, 114] width 215 height 160
click at [177, 143] on div "[PHONE_NUMBER] Live | 03:40 ALL TASKS ALL TASKS ACTIVE TASKS TASKS IN WRAP UP" at bounding box center [141, 114] width 215 height 160
click at [199, 234] on span "HANG UP" at bounding box center [204, 233] width 47 height 11
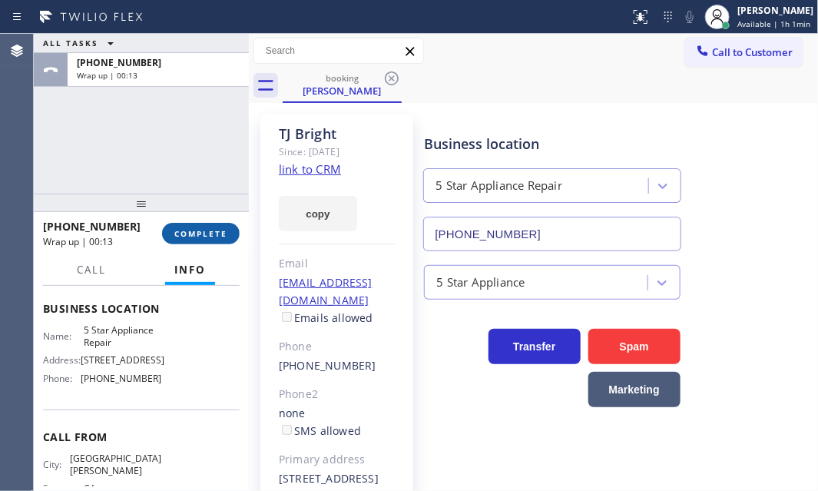
click at [198, 241] on button "COMPLETE" at bounding box center [201, 234] width 78 height 22
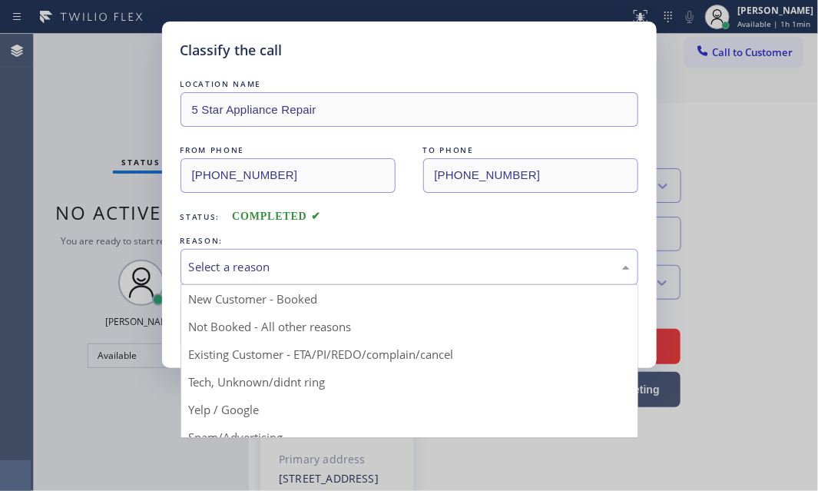
click at [267, 261] on div "Select a reason" at bounding box center [409, 267] width 441 height 18
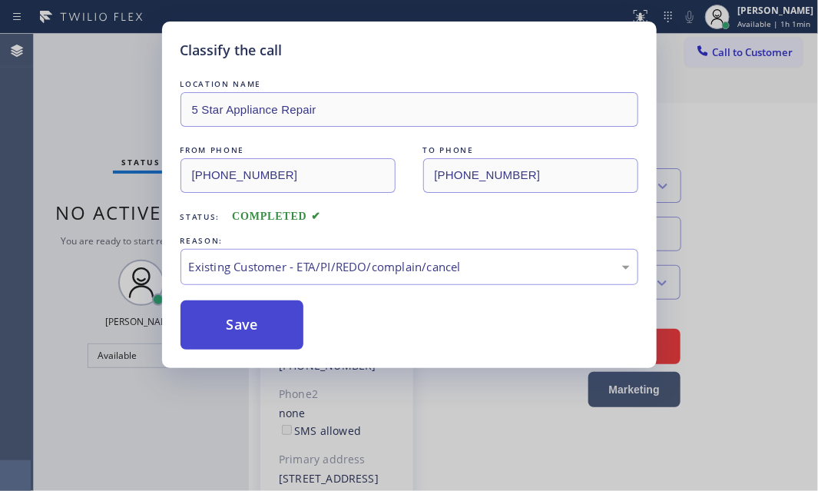
click at [253, 330] on button "Save" at bounding box center [243, 324] width 124 height 49
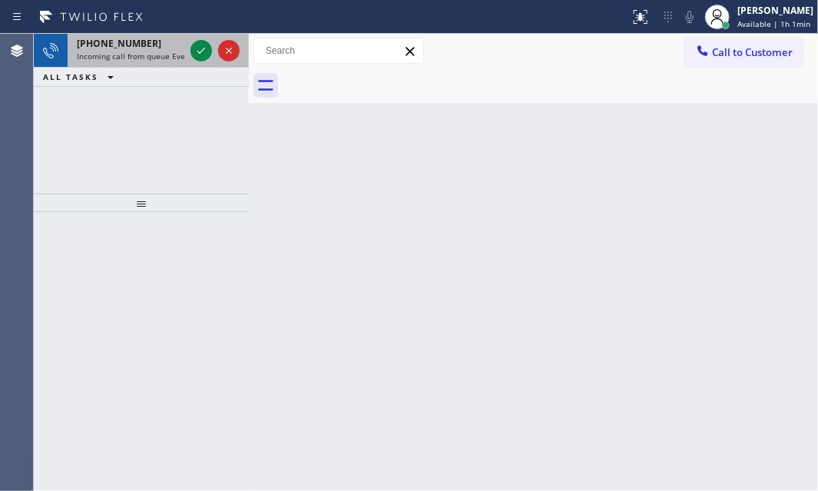
click at [154, 51] on span "Incoming call from queue Everybody" at bounding box center [143, 56] width 133 height 11
click at [200, 53] on icon at bounding box center [201, 51] width 8 height 6
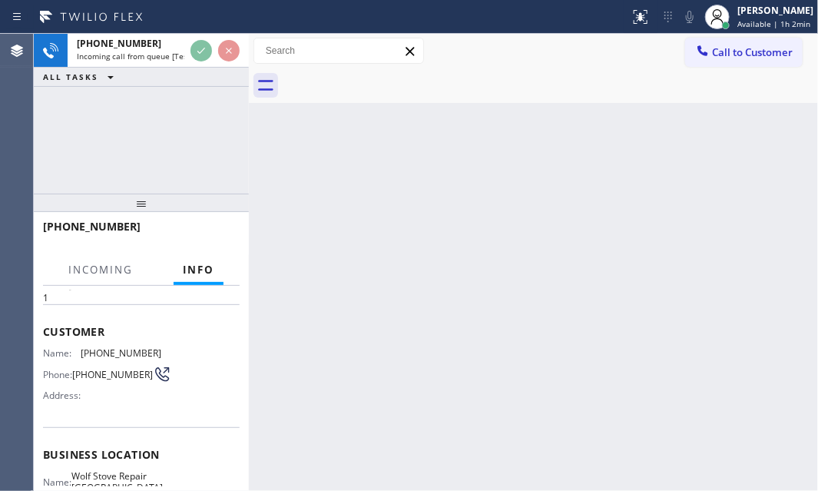
scroll to position [139, 0]
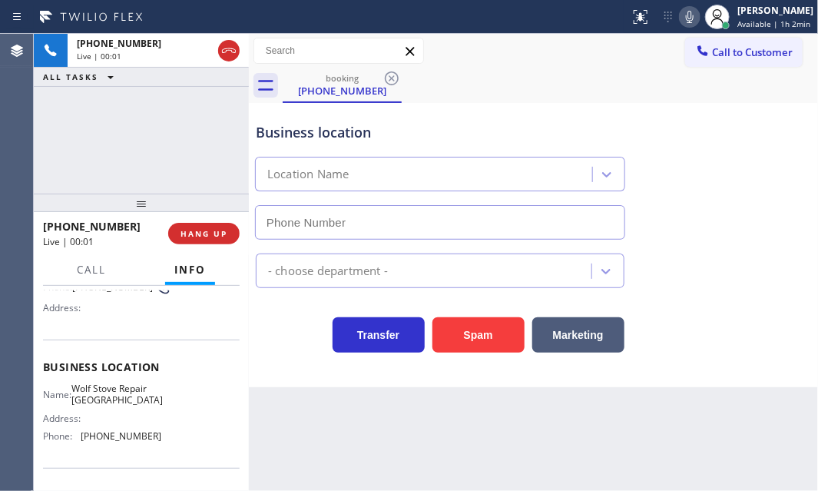
type input "[PHONE_NUMBER]"
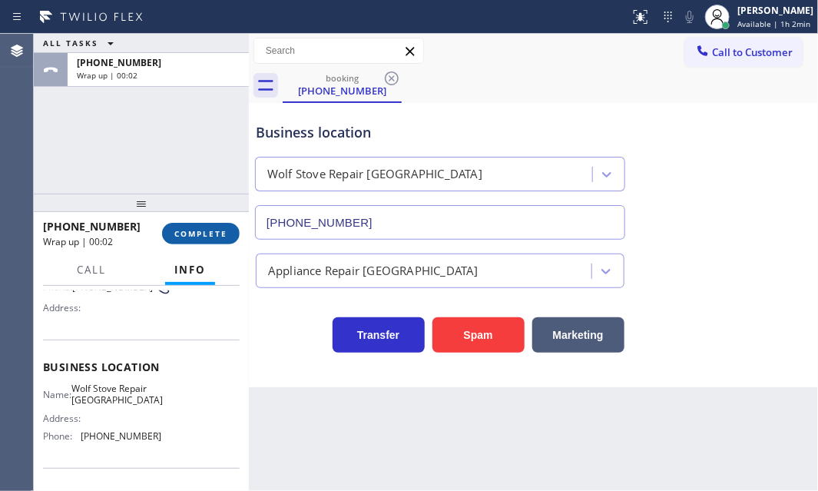
click at [189, 240] on button "COMPLETE" at bounding box center [201, 234] width 78 height 22
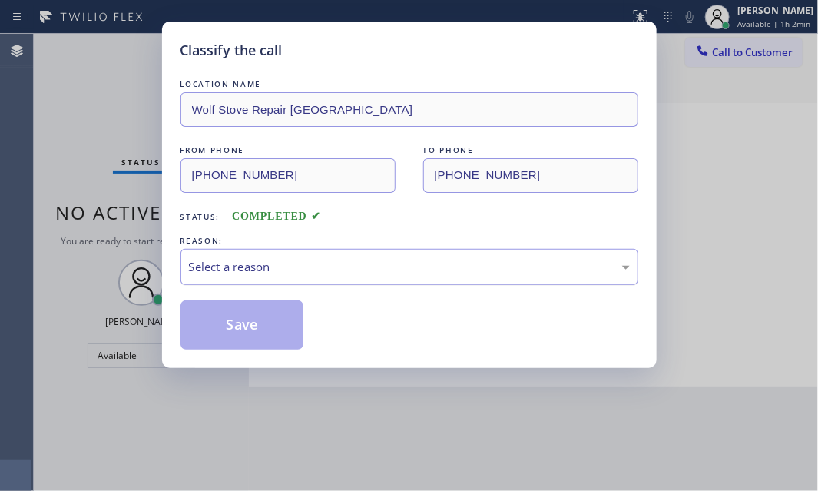
drag, startPoint x: 391, startPoint y: 263, endPoint x: 373, endPoint y: 278, distance: 22.9
click at [390, 263] on div "Select a reason" at bounding box center [409, 267] width 441 height 18
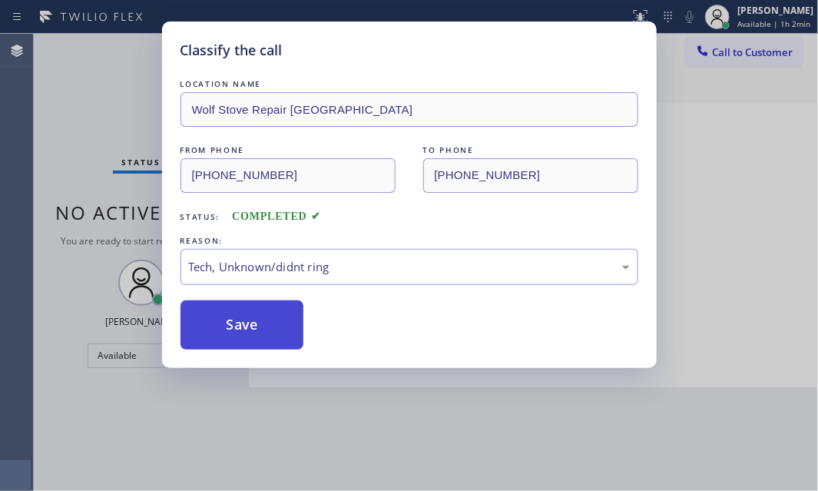
click at [244, 334] on button "Save" at bounding box center [243, 324] width 124 height 49
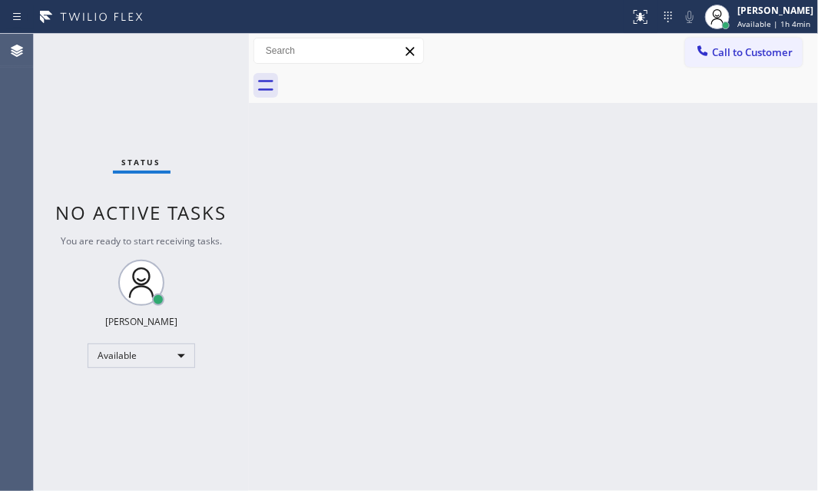
click at [557, 198] on div "Back to Dashboard Change Sender ID Customers Technicians Select a contact Outbo…" at bounding box center [533, 262] width 569 height 457
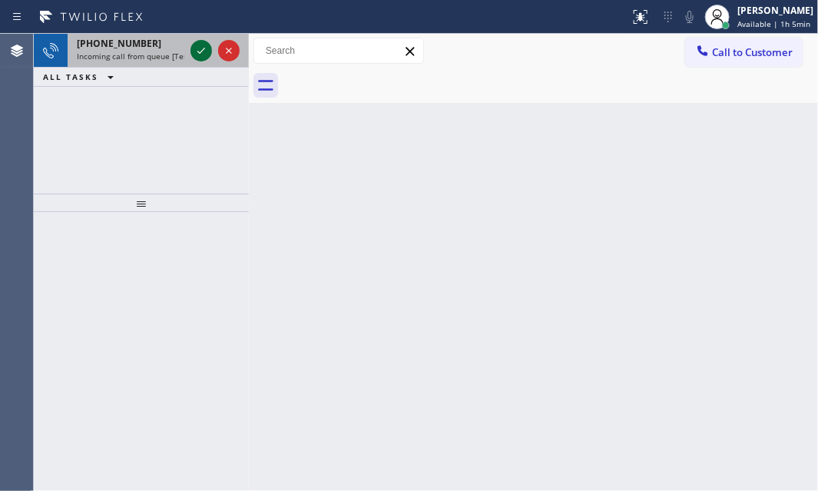
click at [196, 51] on icon at bounding box center [201, 50] width 18 height 18
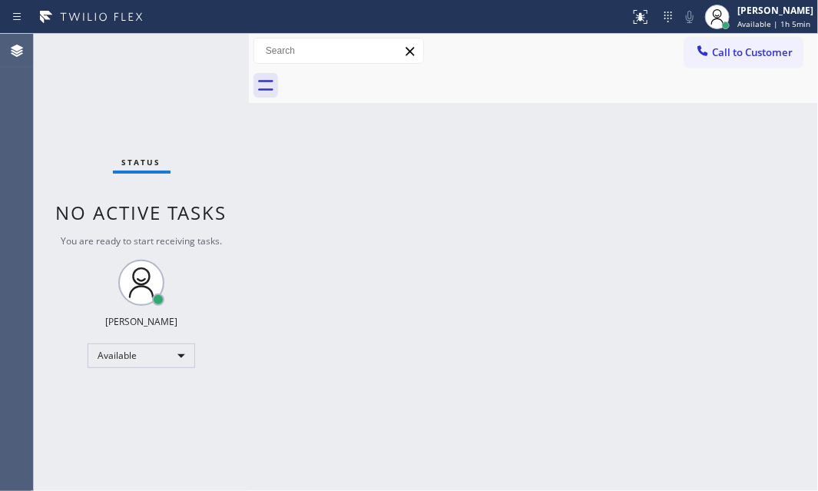
click at [196, 51] on div "Status No active tasks You are ready to start receiving tasks. [PERSON_NAME] Av…" at bounding box center [141, 262] width 215 height 457
click at [208, 62] on div "Status No active tasks You are ready to start receiving tasks. [PERSON_NAME] Av…" at bounding box center [141, 262] width 215 height 457
click at [205, 58] on div "Status No active tasks You are ready to start receiving tasks. [PERSON_NAME] Av…" at bounding box center [141, 262] width 215 height 457
click at [204, 55] on div "Status No active tasks You are ready to start receiving tasks. [PERSON_NAME] Av…" at bounding box center [141, 262] width 215 height 457
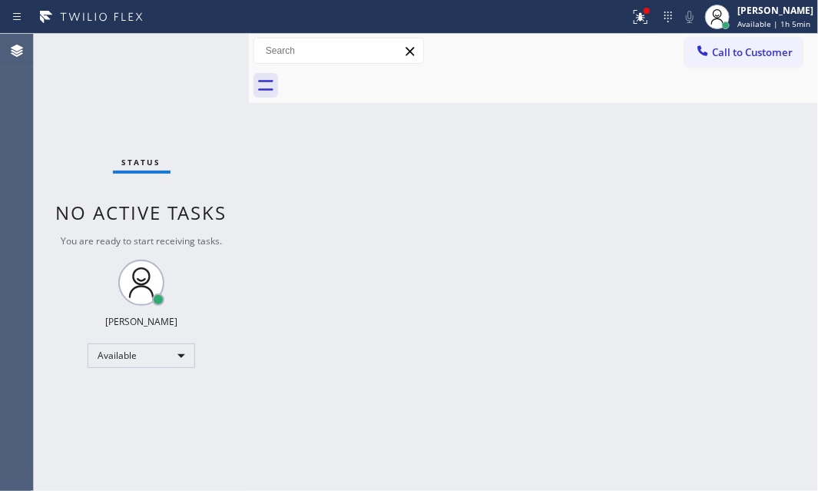
click at [204, 55] on div "Status No active tasks You are ready to start receiving tasks. [PERSON_NAME] Av…" at bounding box center [141, 262] width 215 height 457
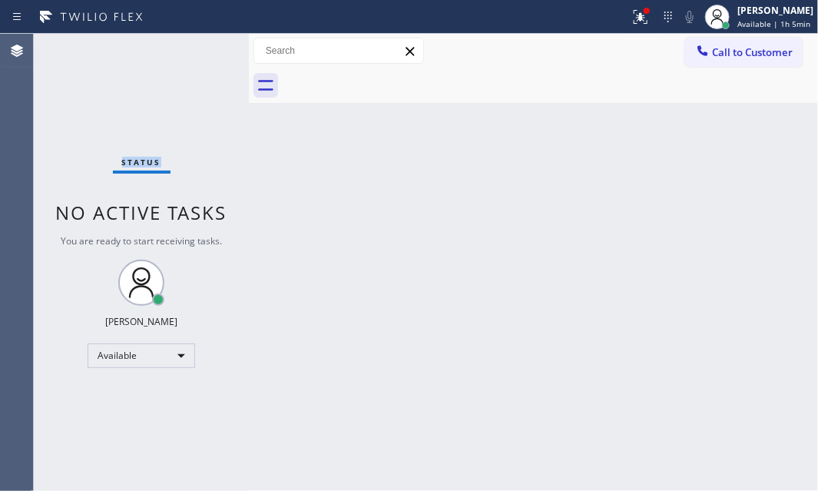
click at [204, 55] on div "Status No active tasks You are ready to start receiving tasks. [PERSON_NAME] Av…" at bounding box center [141, 262] width 215 height 457
click at [631, 15] on icon at bounding box center [640, 17] width 18 height 18
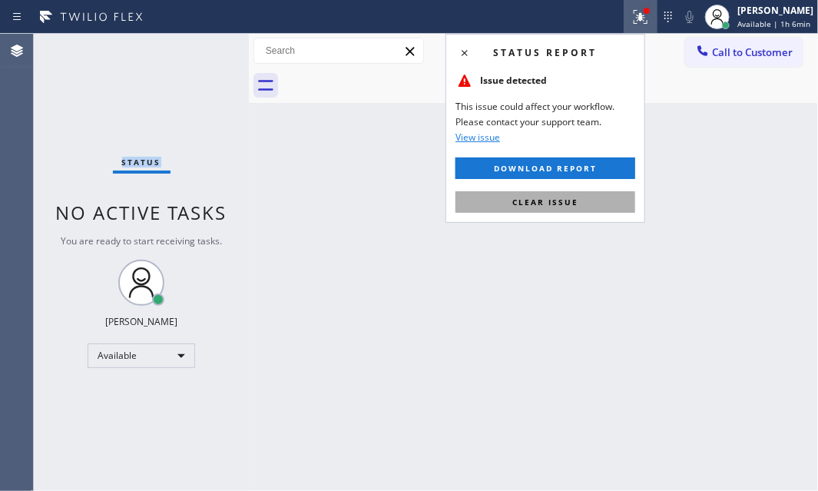
click at [524, 206] on span "Clear issue" at bounding box center [545, 202] width 66 height 11
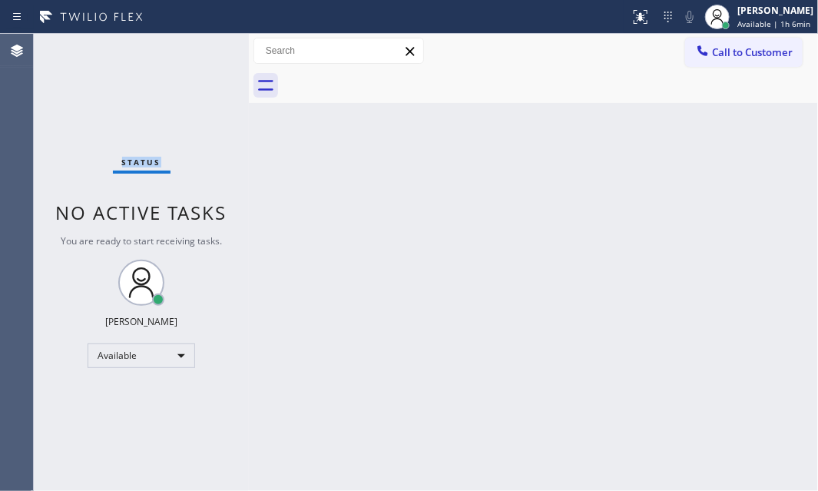
click at [204, 50] on div "Status No active tasks You are ready to start receiving tasks. [PERSON_NAME] Av…" at bounding box center [141, 262] width 215 height 457
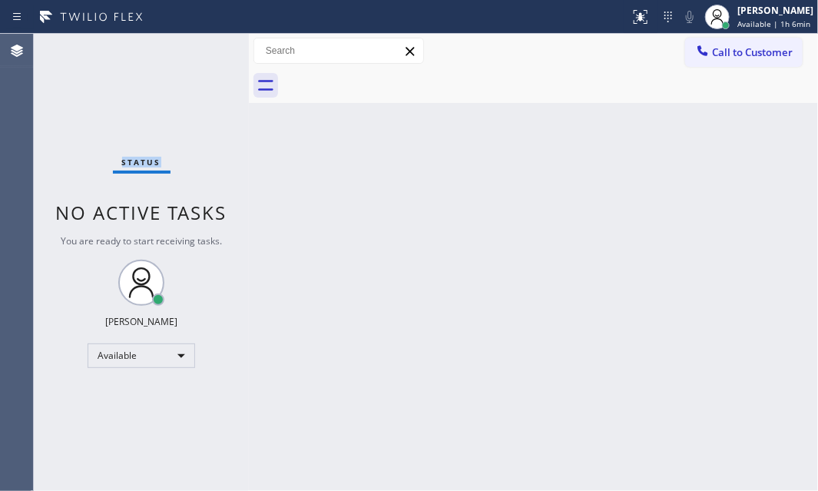
click at [204, 50] on div "Status No active tasks You are ready to start receiving tasks. [PERSON_NAME] Av…" at bounding box center [141, 262] width 215 height 457
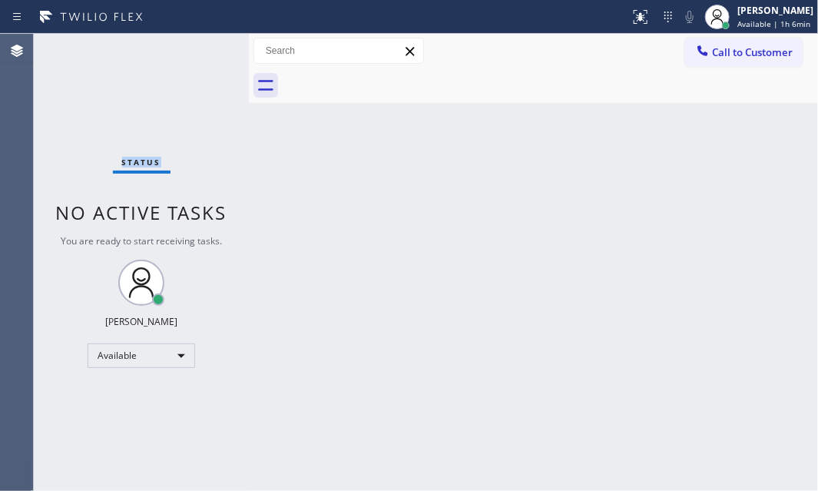
click at [204, 50] on div "Status No active tasks You are ready to start receiving tasks. [PERSON_NAME] Av…" at bounding box center [141, 262] width 215 height 457
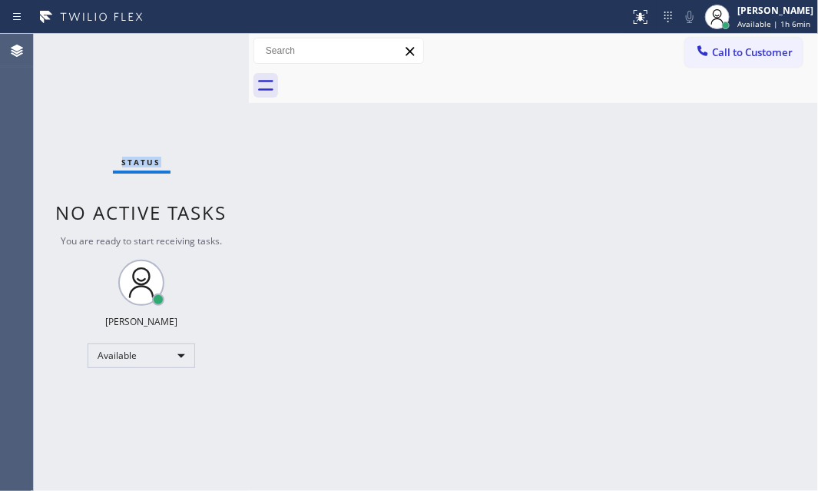
click at [204, 50] on div "Status No active tasks You are ready to start receiving tasks. [PERSON_NAME] Av…" at bounding box center [141, 262] width 215 height 457
click at [204, 49] on div "Status No active tasks You are ready to start receiving tasks. [PERSON_NAME] Av…" at bounding box center [141, 262] width 215 height 457
click at [203, 49] on div "Status No active tasks You are ready to start receiving tasks. [PERSON_NAME] Av…" at bounding box center [141, 262] width 215 height 457
click at [205, 48] on div "Status No active tasks You are ready to start receiving tasks. [PERSON_NAME] Av…" at bounding box center [141, 262] width 215 height 457
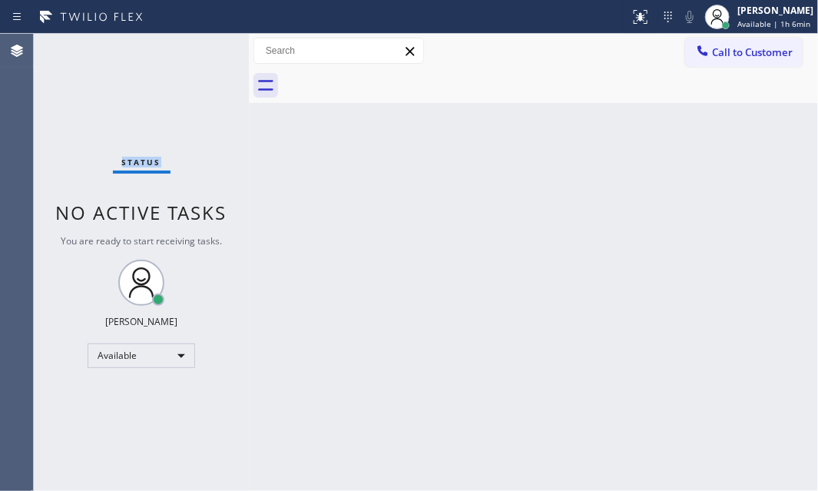
click at [206, 48] on div "Status No active tasks You are ready to start receiving tasks. [PERSON_NAME] Av…" at bounding box center [141, 262] width 215 height 457
click at [197, 48] on div "Status No active tasks You are ready to start receiving tasks. [PERSON_NAME] Av…" at bounding box center [141, 262] width 215 height 457
click at [200, 50] on div "Status No active tasks You are ready to start receiving tasks. [PERSON_NAME] Av…" at bounding box center [141, 262] width 215 height 457
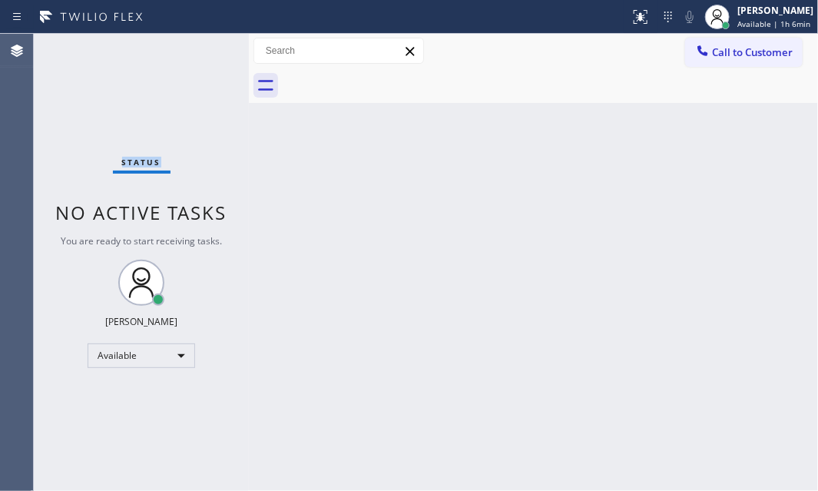
click at [200, 50] on div "Status No active tasks You are ready to start receiving tasks. [PERSON_NAME] Av…" at bounding box center [141, 262] width 215 height 457
click at [201, 50] on div "Status No active tasks You are ready to start receiving tasks. [PERSON_NAME] Av…" at bounding box center [141, 262] width 215 height 457
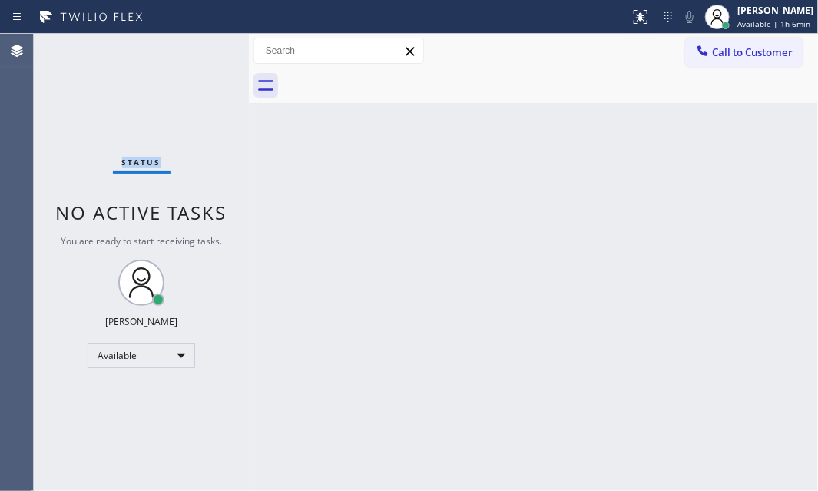
click at [201, 50] on div "Status No active tasks You are ready to start receiving tasks. [PERSON_NAME] Av…" at bounding box center [141, 262] width 215 height 457
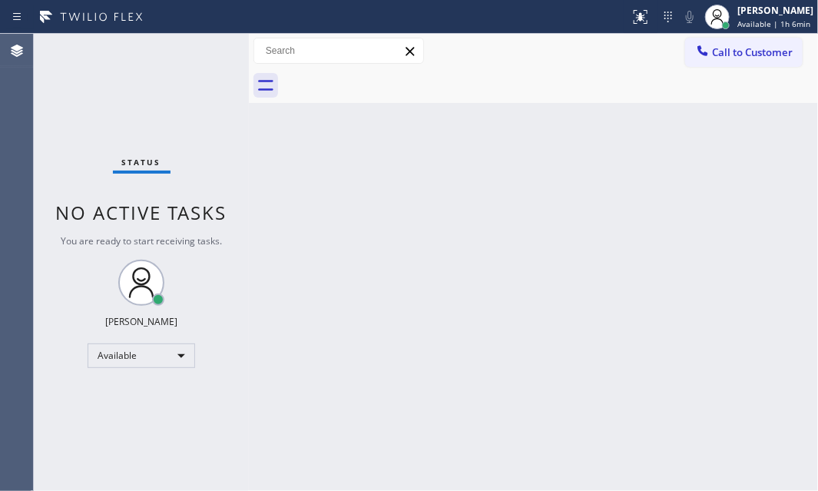
click at [201, 50] on div "Status No active tasks You are ready to start receiving tasks. [PERSON_NAME] Av…" at bounding box center [141, 262] width 215 height 457
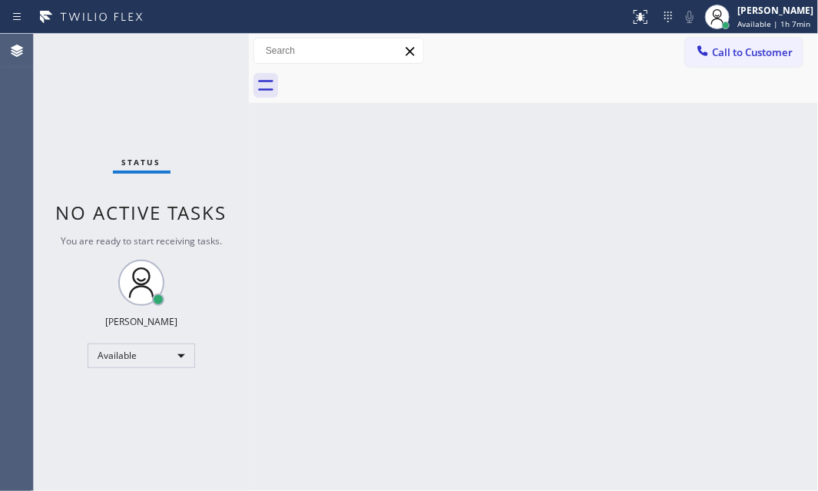
click at [200, 48] on div "Status No active tasks You are ready to start receiving tasks. [PERSON_NAME] Av…" at bounding box center [141, 262] width 215 height 457
click at [194, 49] on div "Status No active tasks You are ready to start receiving tasks. [PERSON_NAME] Av…" at bounding box center [141, 262] width 215 height 457
click at [200, 55] on div "Status No active tasks You are ready to start receiving tasks. [PERSON_NAME] Av…" at bounding box center [141, 262] width 215 height 457
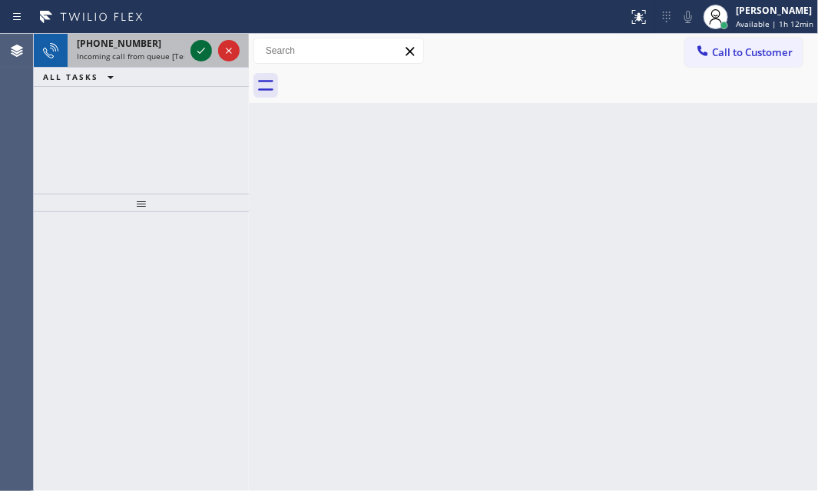
click at [204, 57] on icon at bounding box center [201, 50] width 18 height 18
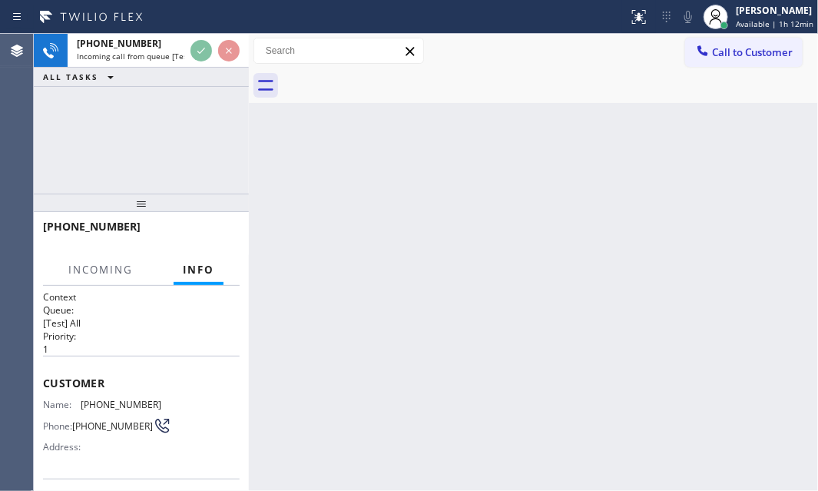
scroll to position [139, 0]
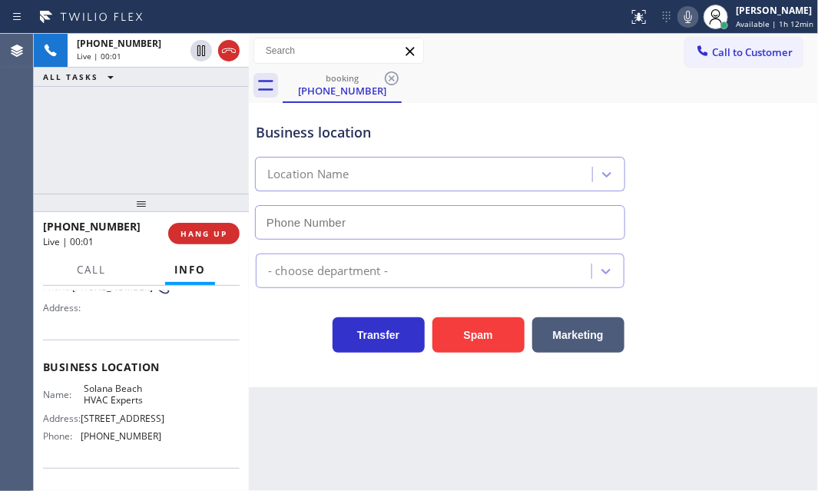
type input "[PHONE_NUMBER]"
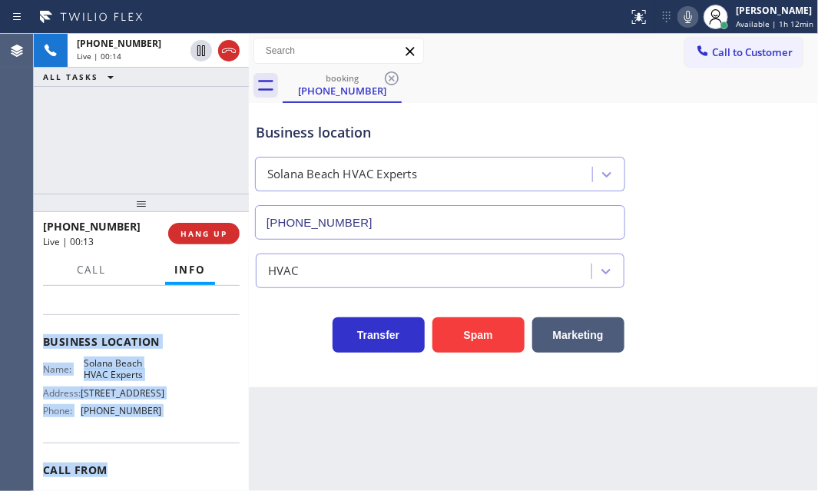
scroll to position [209, 0]
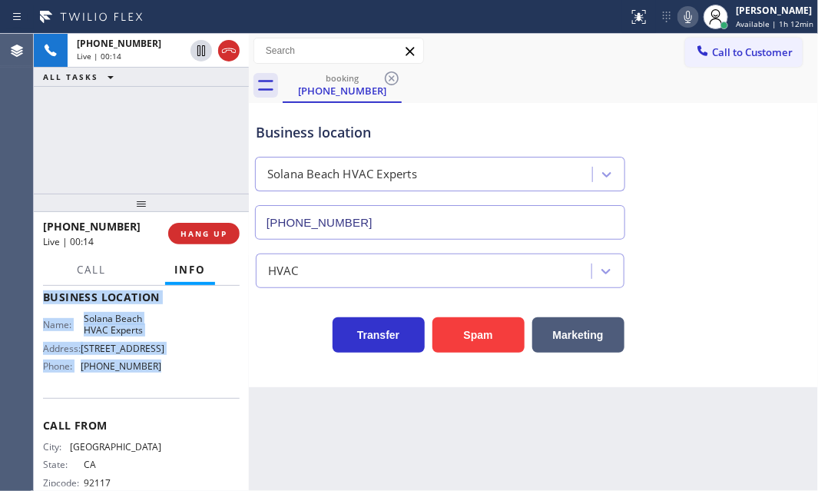
drag, startPoint x: 42, startPoint y: 374, endPoint x: 159, endPoint y: 380, distance: 116.9
click at [159, 380] on div "Context Queue: [Test] All Priority: 1 Customer Name: [PHONE_NUMBER] Phone: [PHO…" at bounding box center [141, 297] width 197 height 432
copy div "Customer Name: [PHONE_NUMBER] Phone: [PHONE_NUMBER] Address: Business location …"
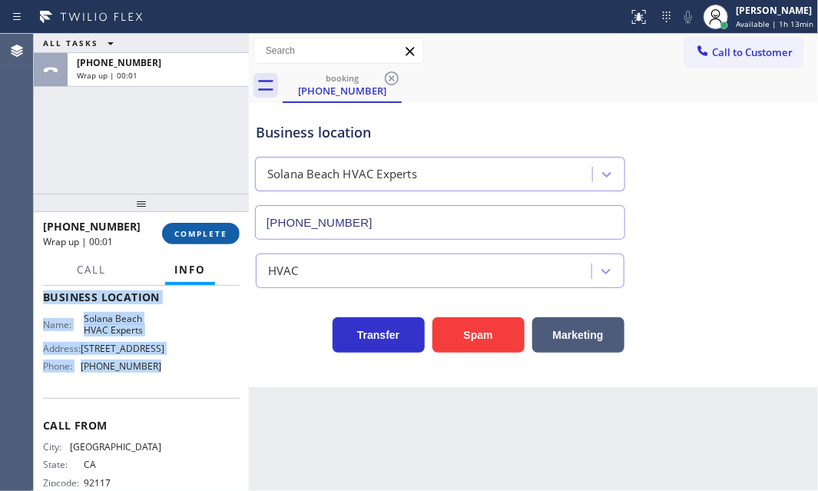
click at [192, 234] on span "COMPLETE" at bounding box center [200, 233] width 53 height 11
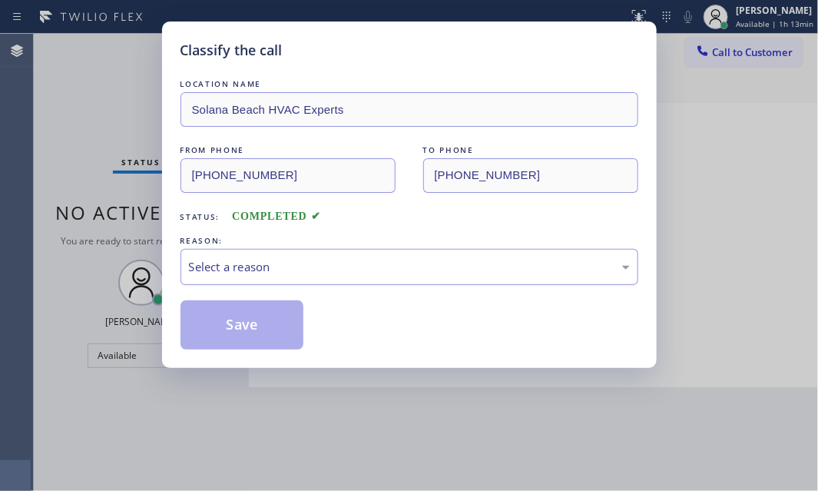
click at [360, 260] on div "Select a reason" at bounding box center [409, 267] width 441 height 18
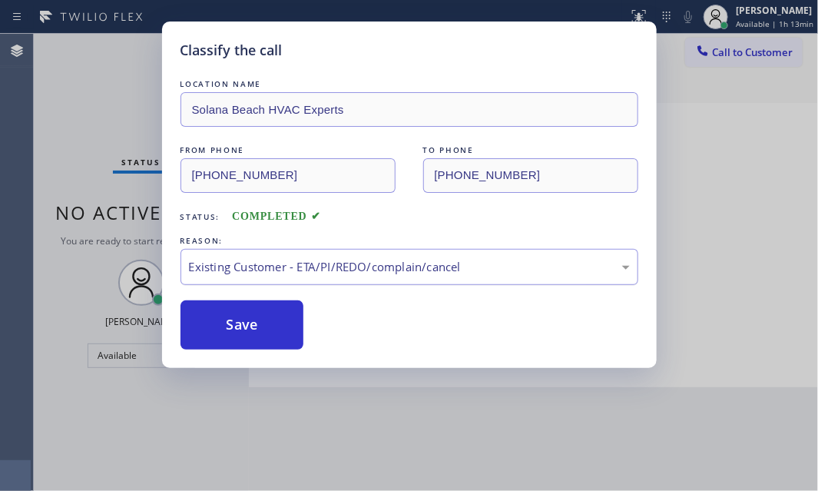
click at [293, 262] on div "Existing Customer - ETA/PI/REDO/complain/cancel" at bounding box center [409, 267] width 441 height 18
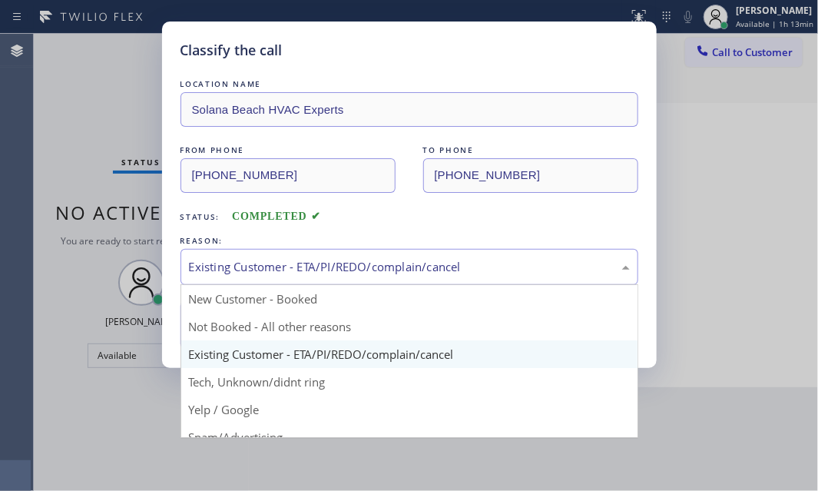
drag, startPoint x: 250, startPoint y: 326, endPoint x: 215, endPoint y: 330, distance: 34.8
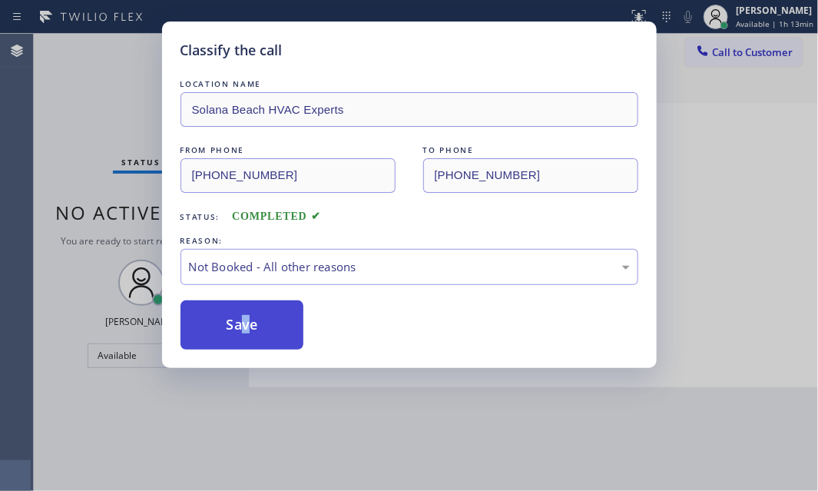
click at [215, 330] on button "Save" at bounding box center [243, 324] width 124 height 49
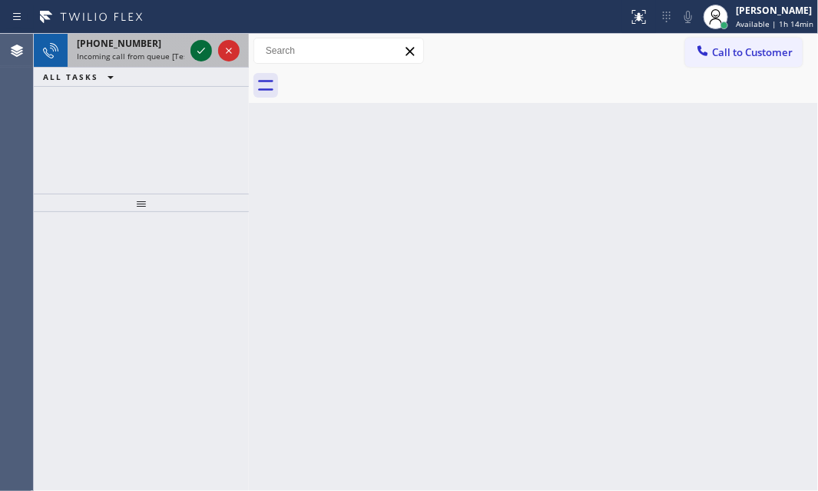
click at [195, 47] on icon at bounding box center [201, 50] width 18 height 18
click at [194, 54] on icon at bounding box center [201, 50] width 18 height 18
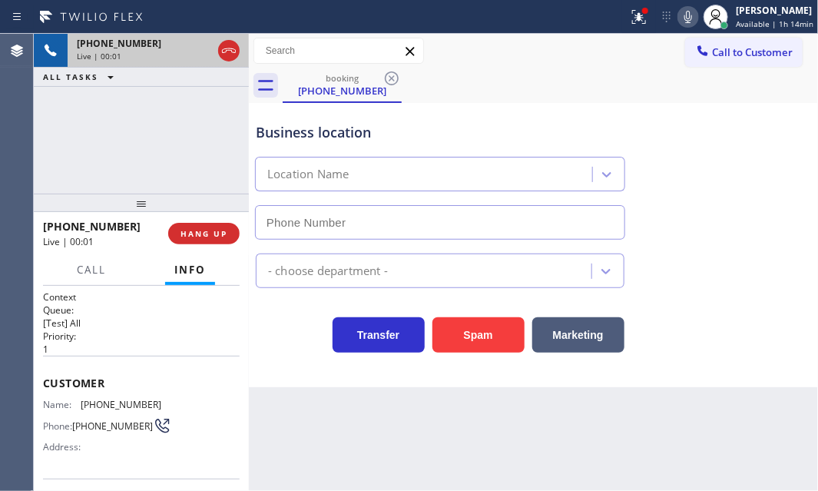
type input "[PHONE_NUMBER]"
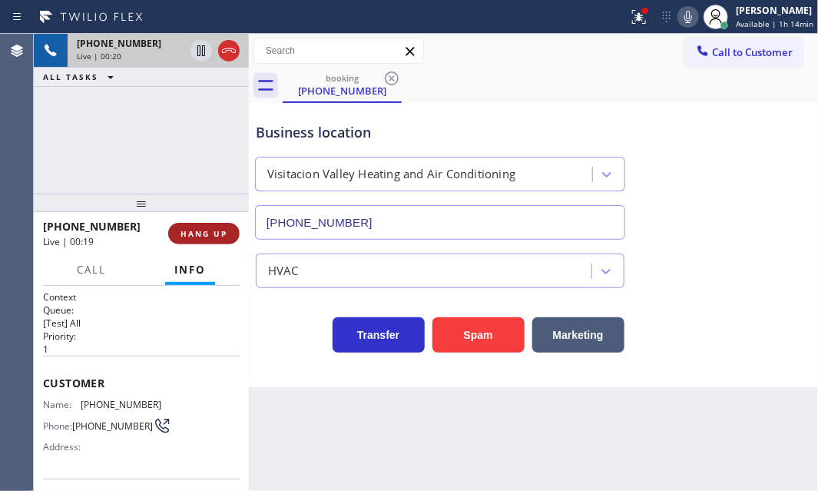
click at [203, 230] on span "HANG UP" at bounding box center [204, 233] width 47 height 11
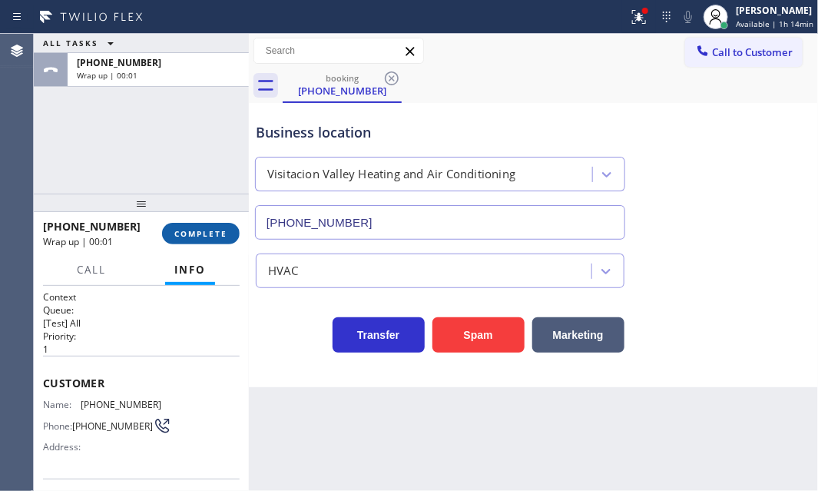
click at [203, 230] on span "COMPLETE" at bounding box center [200, 233] width 53 height 11
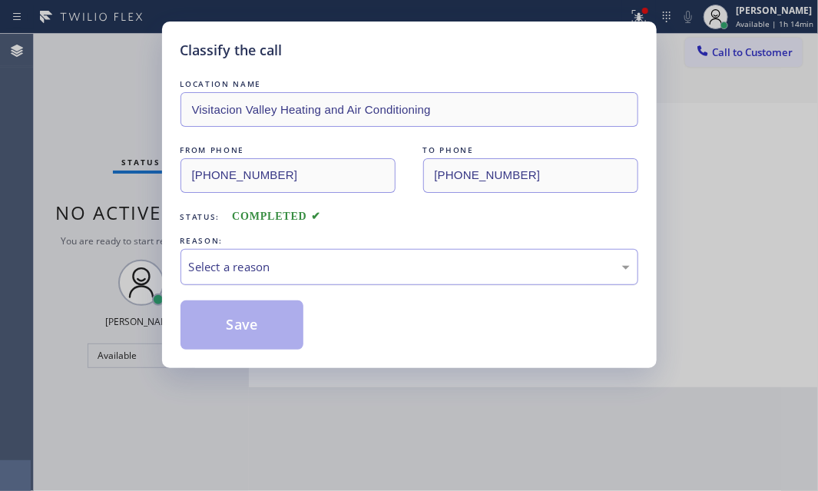
click at [376, 258] on div "Select a reason" at bounding box center [409, 267] width 441 height 18
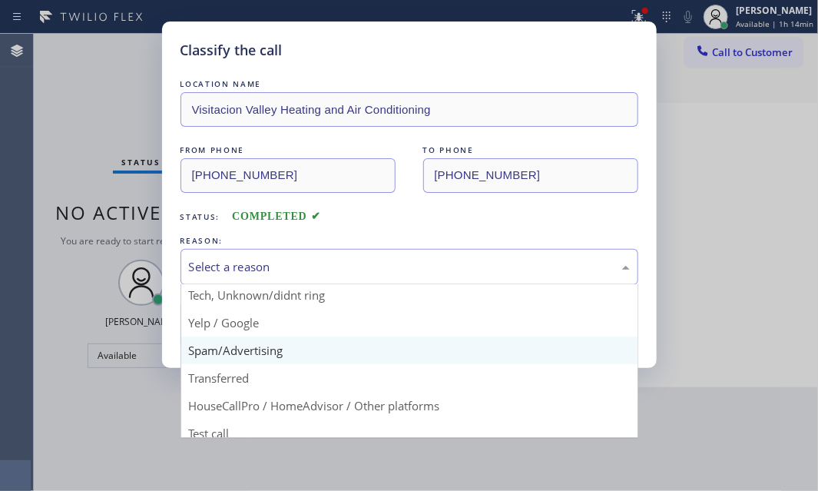
scroll to position [102, 0]
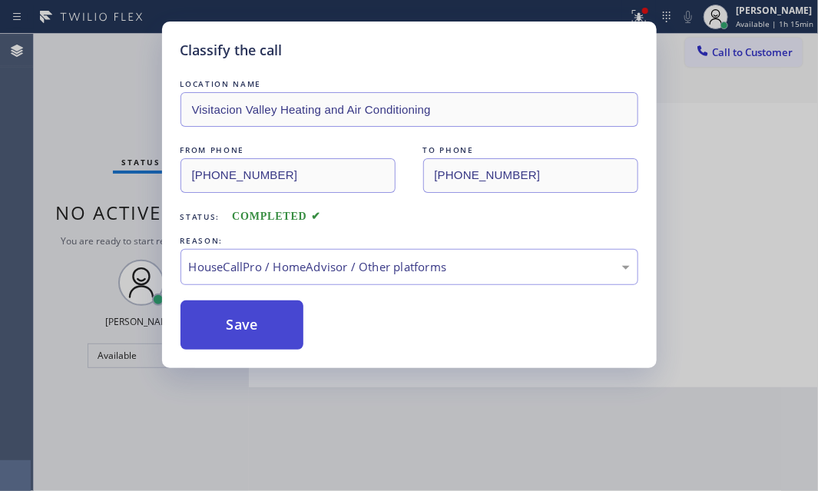
click at [272, 315] on button "Save" at bounding box center [243, 324] width 124 height 49
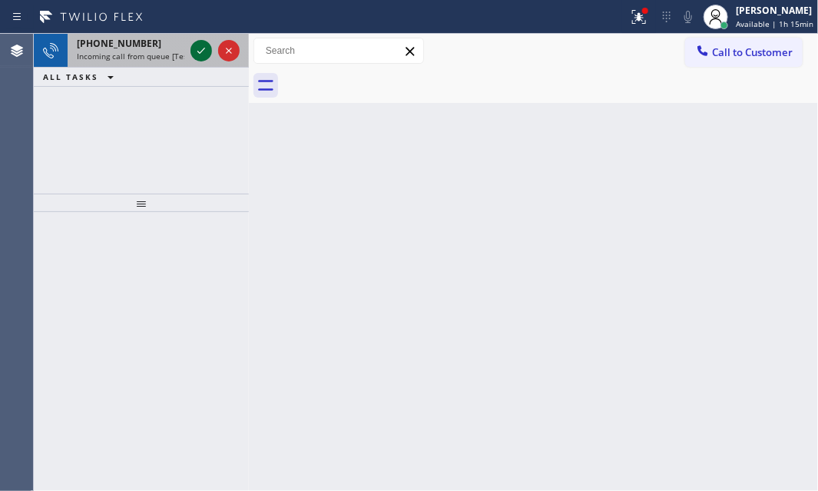
click at [205, 55] on icon at bounding box center [201, 50] width 18 height 18
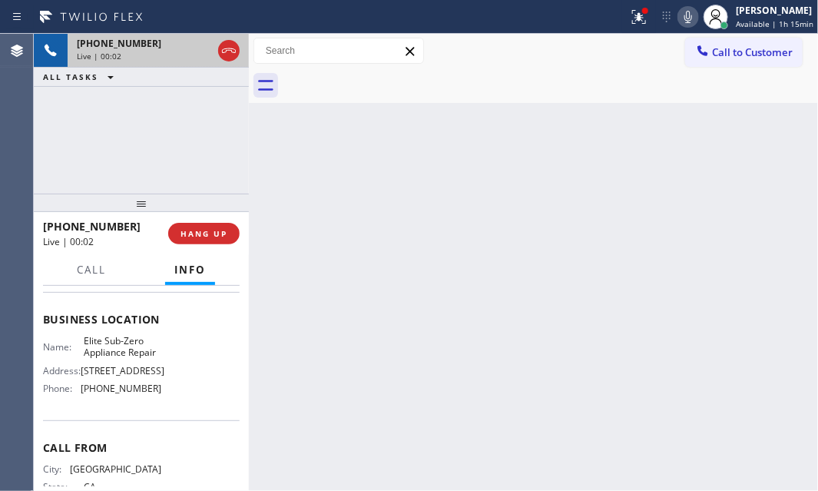
scroll to position [209, 0]
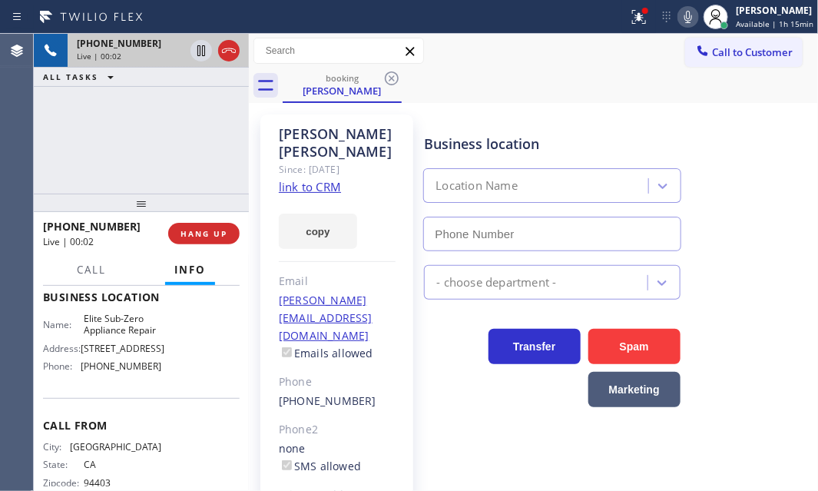
type input "[PHONE_NUMBER]"
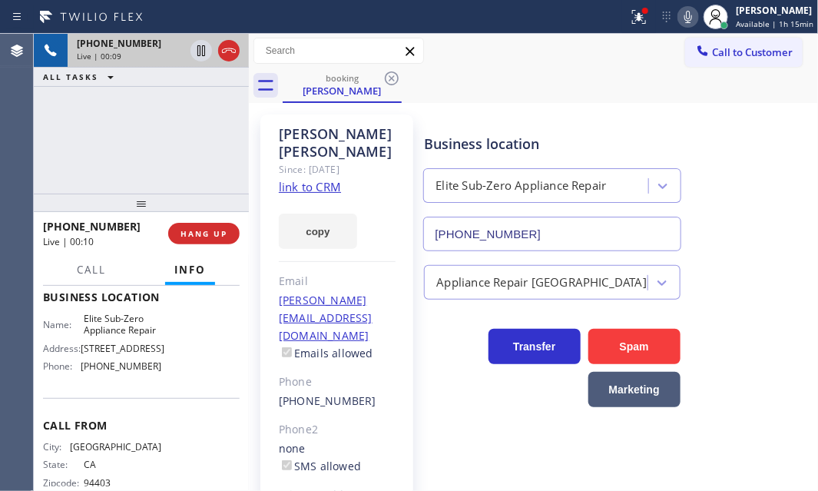
click at [298, 179] on link "link to CRM" at bounding box center [310, 186] width 62 height 15
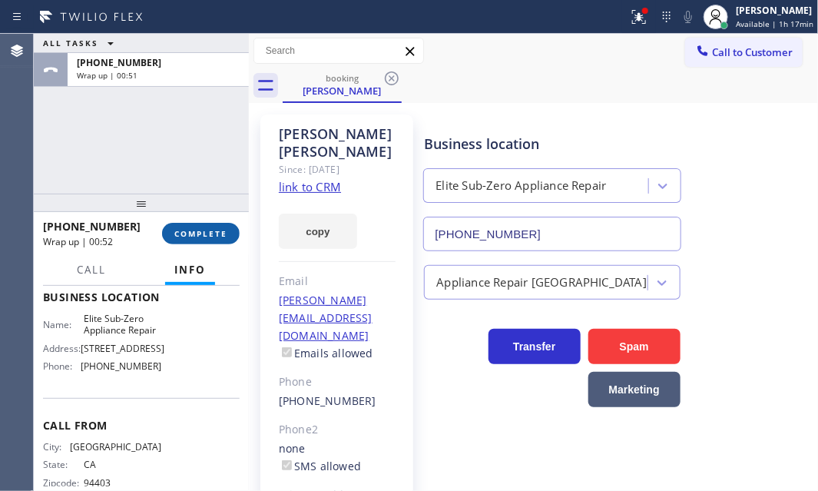
click at [213, 230] on span "COMPLETE" at bounding box center [200, 233] width 53 height 11
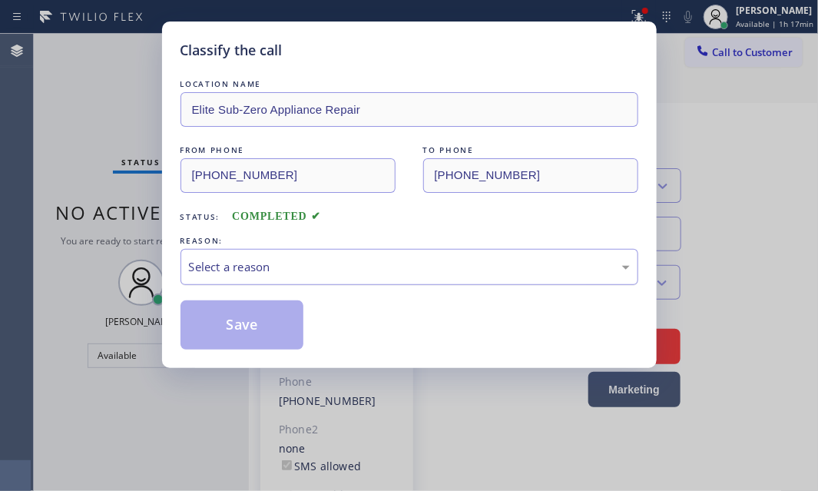
click at [286, 272] on div "Select a reason" at bounding box center [409, 267] width 441 height 18
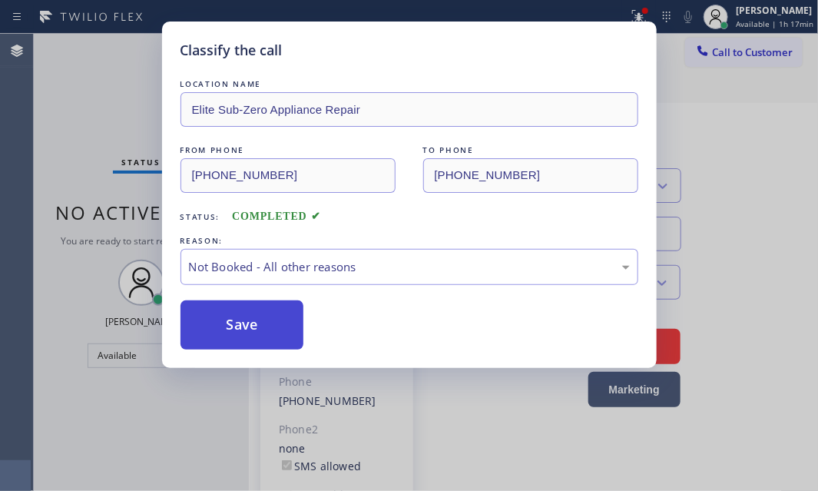
click at [242, 311] on button "Save" at bounding box center [243, 324] width 124 height 49
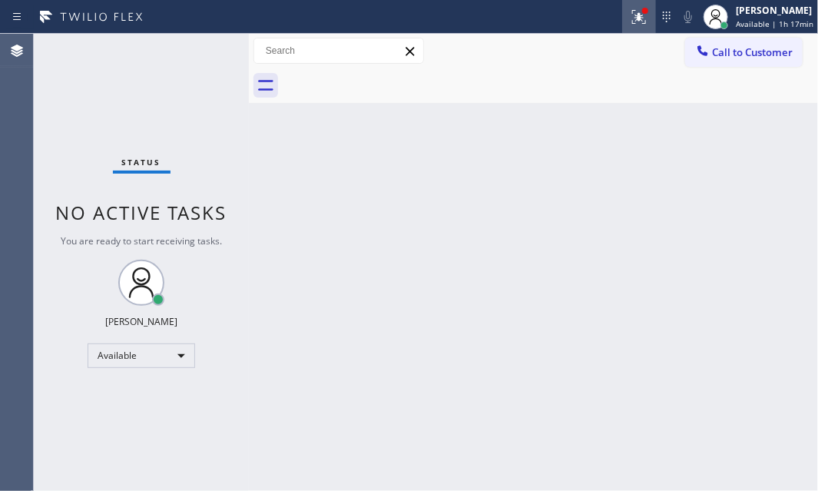
click at [632, 15] on icon at bounding box center [639, 17] width 18 height 18
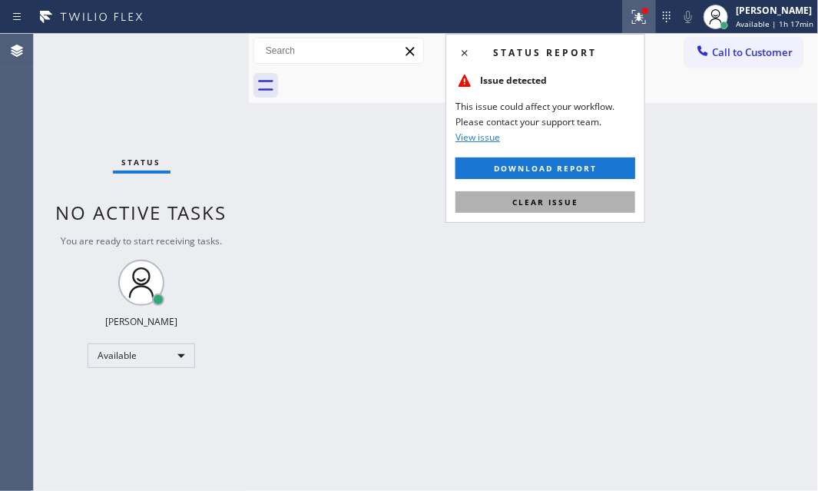
click at [562, 193] on button "Clear issue" at bounding box center [546, 202] width 180 height 22
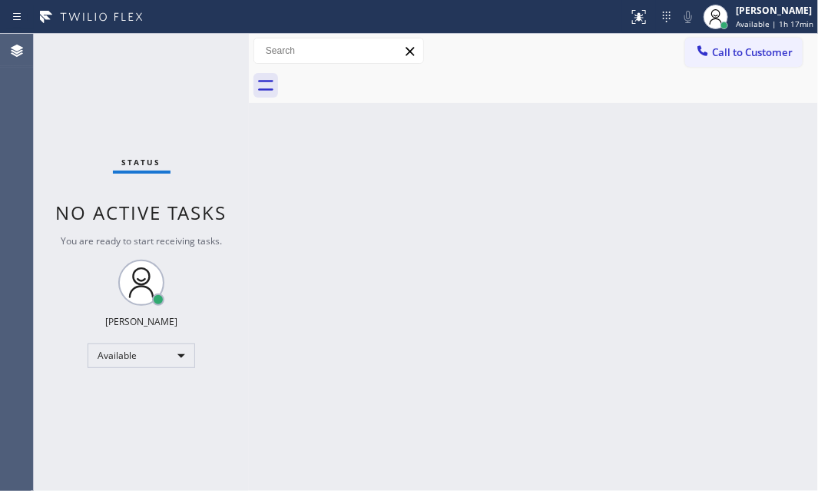
click at [206, 40] on div "Status No active tasks You are ready to start receiving tasks. [PERSON_NAME] Av…" at bounding box center [141, 262] width 215 height 457
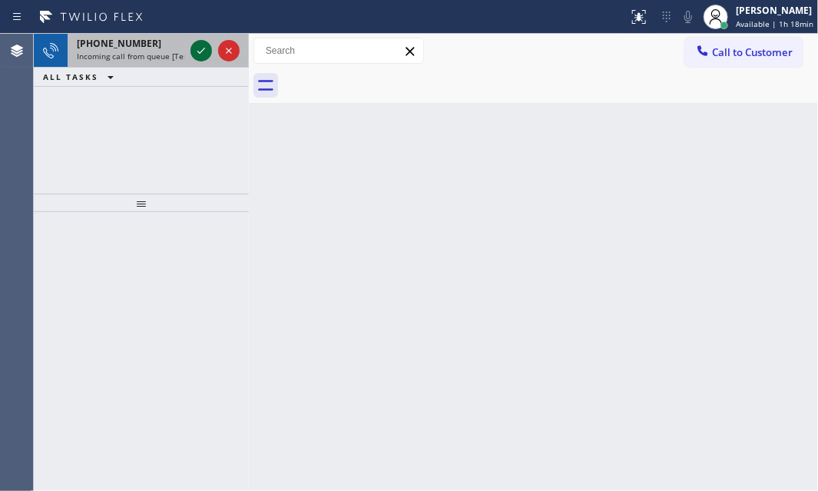
click at [198, 51] on icon at bounding box center [201, 51] width 8 height 6
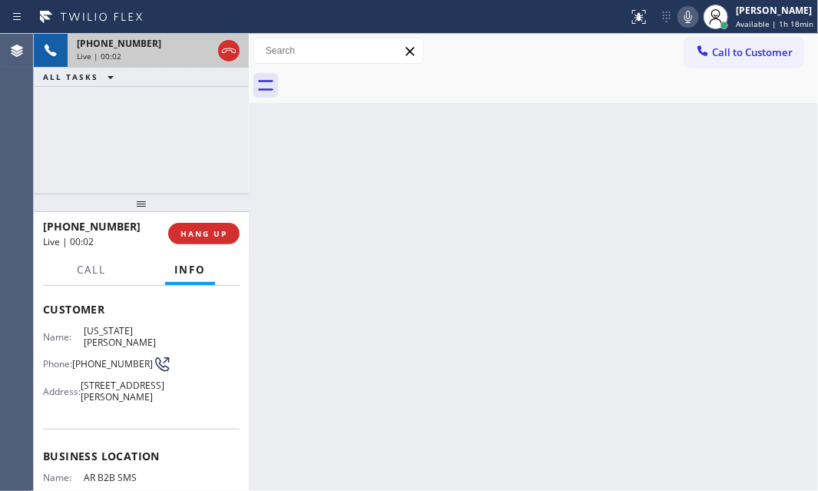
scroll to position [209, 0]
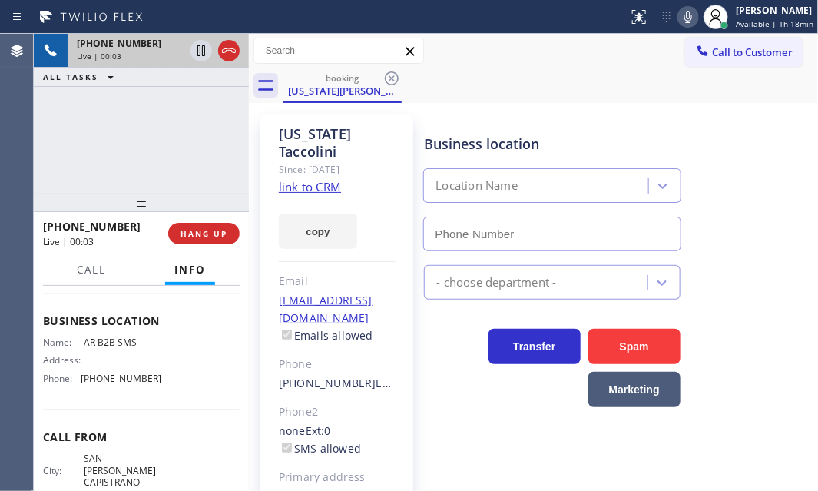
type input "[PHONE_NUMBER]"
click at [200, 52] on icon at bounding box center [201, 50] width 18 height 18
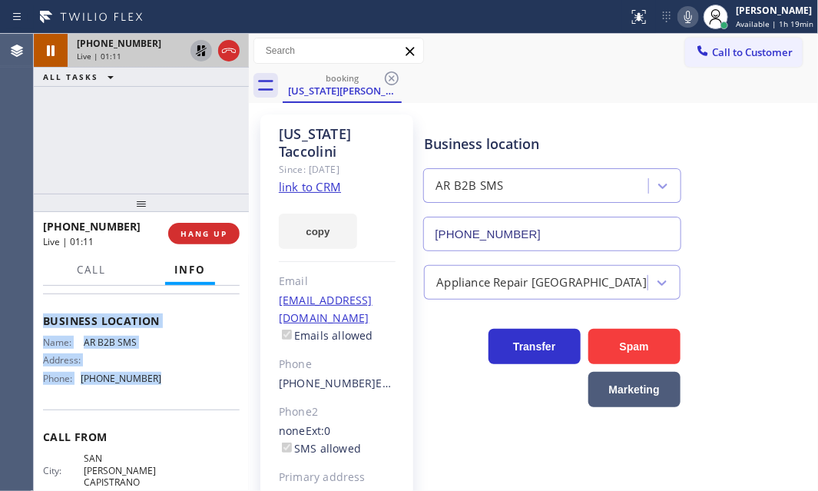
drag, startPoint x: 38, startPoint y: 376, endPoint x: 250, endPoint y: 386, distance: 212.3
click at [171, 415] on div "Context Queue: [Test] All Priority: 1 Customer Name: [US_STATE][PERSON_NAME] Ph…" at bounding box center [141, 388] width 215 height 205
copy div "Customer Name: [US_STATE][PERSON_NAME] Phone: [PHONE_NUMBER] Address: [STREET_A…"
click at [193, 51] on icon at bounding box center [201, 50] width 18 height 18
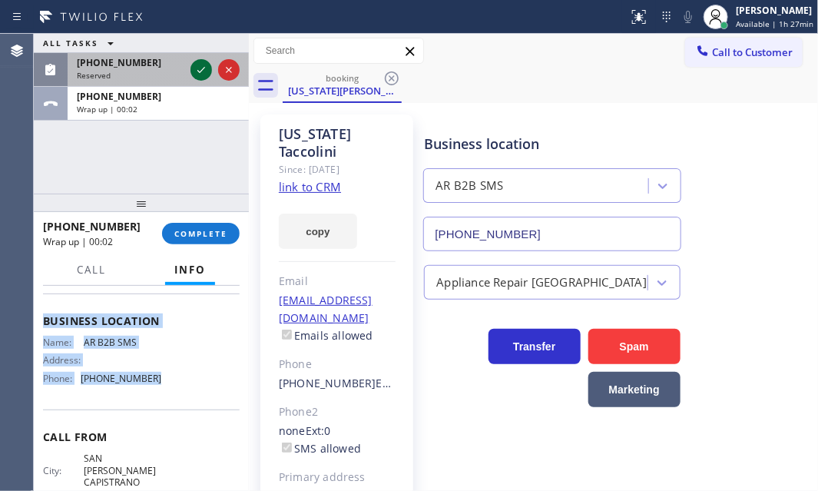
click at [200, 66] on icon at bounding box center [201, 70] width 18 height 18
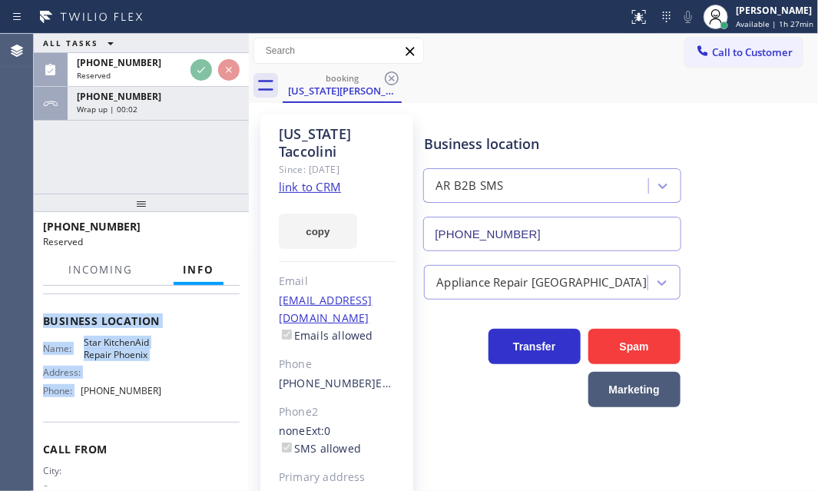
scroll to position [210, 0]
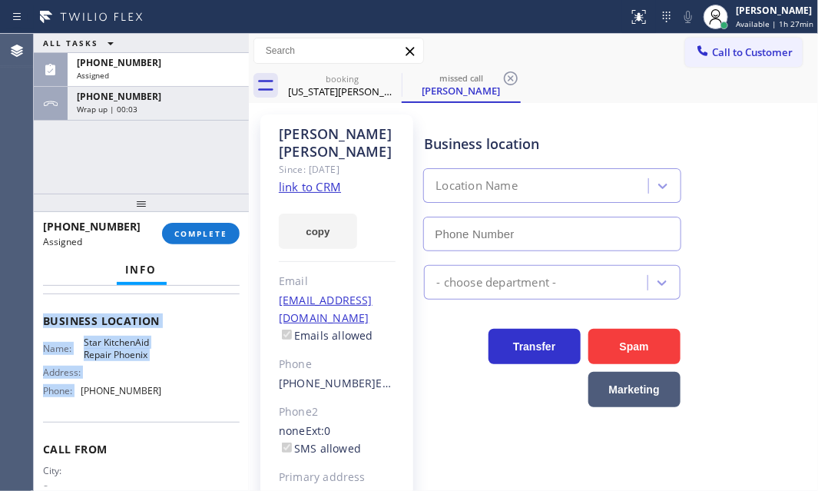
type input "[PHONE_NUMBER]"
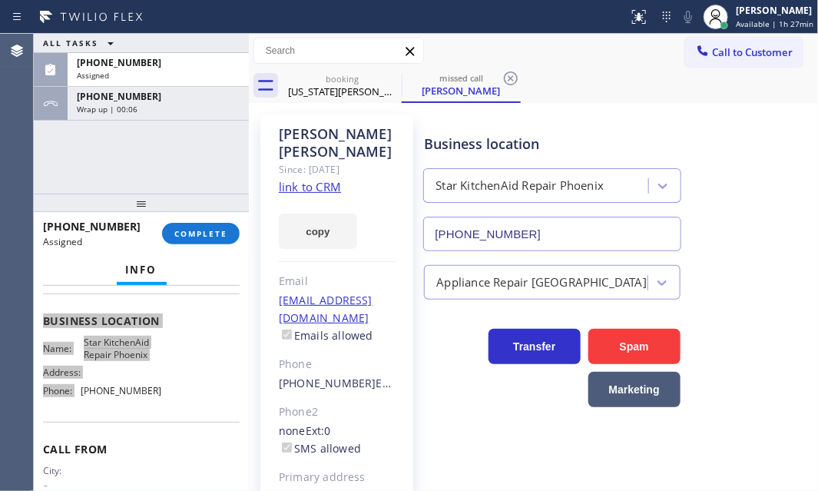
scroll to position [223, 0]
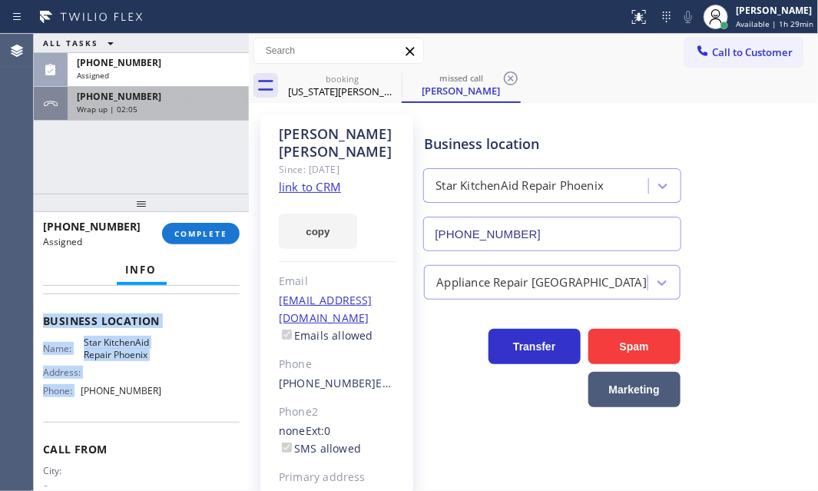
click at [188, 107] on div "Wrap up | 02:05" at bounding box center [158, 109] width 163 height 11
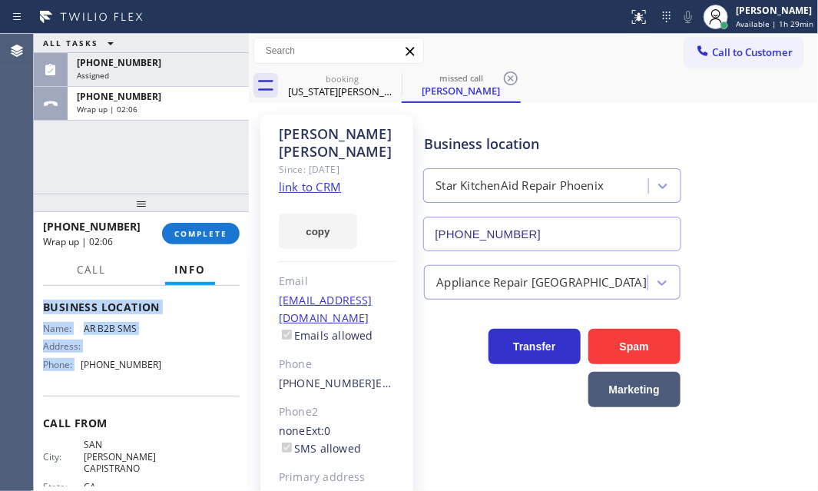
scroll to position [209, 0]
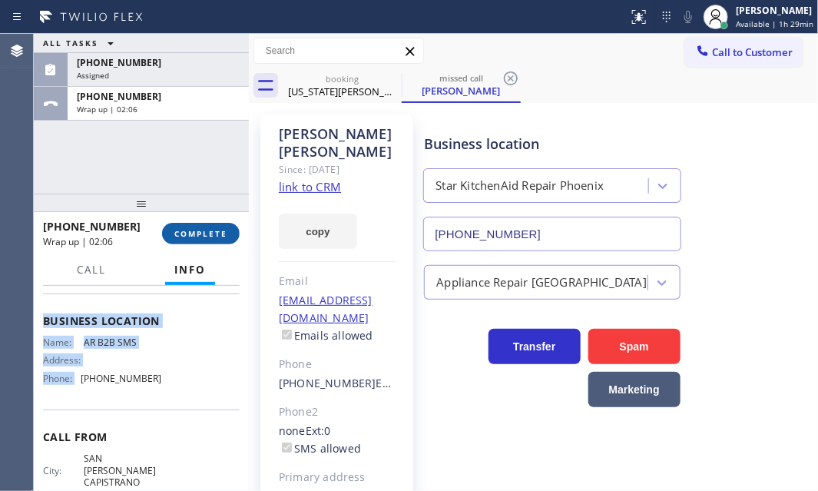
click at [212, 240] on button "COMPLETE" at bounding box center [201, 234] width 78 height 22
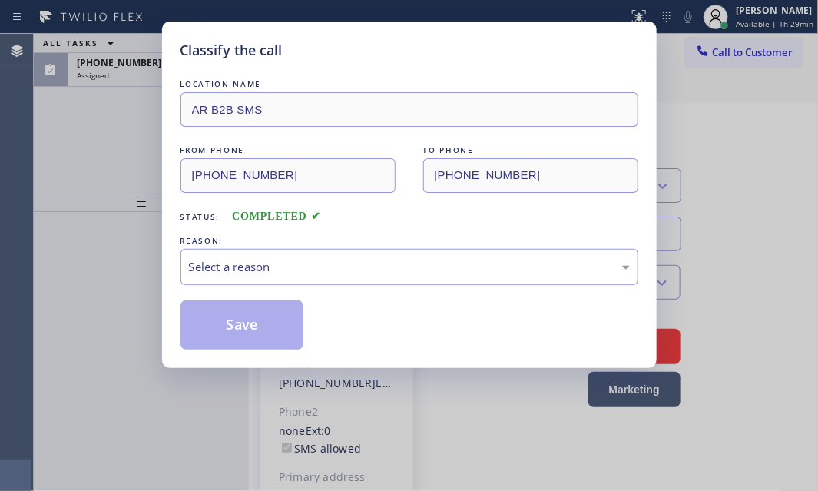
click at [288, 264] on div "Select a reason" at bounding box center [409, 267] width 441 height 18
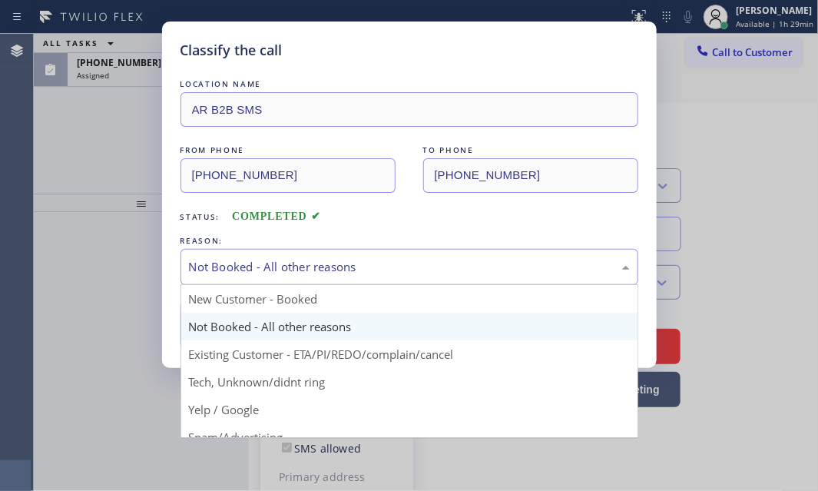
click at [272, 253] on div "Not Booked - All other reasons" at bounding box center [410, 267] width 458 height 36
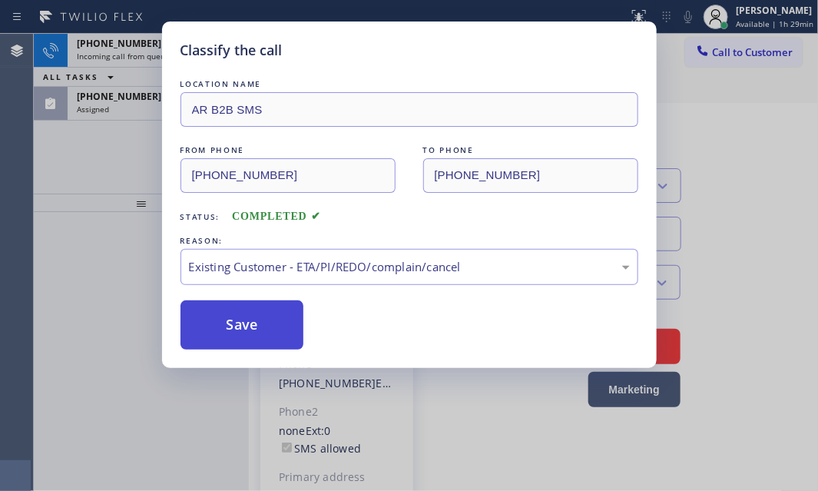
drag, startPoint x: 265, startPoint y: 358, endPoint x: 250, endPoint y: 345, distance: 20.2
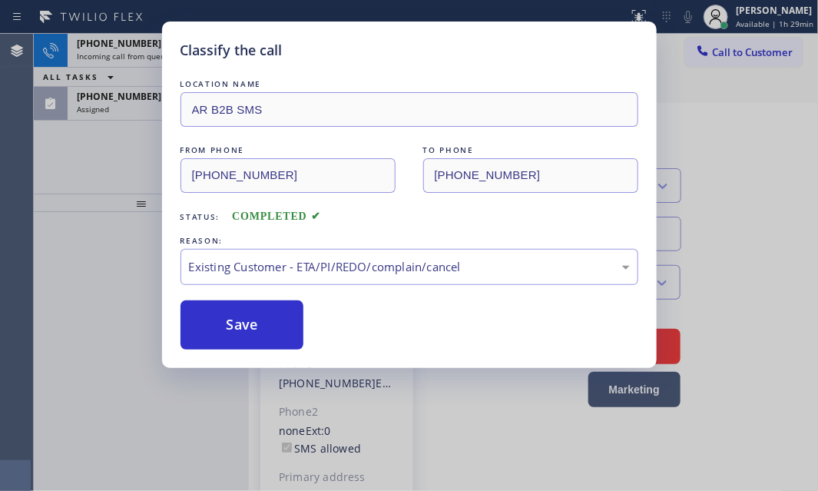
drag, startPoint x: 248, startPoint y: 320, endPoint x: 182, endPoint y: 242, distance: 102.5
click at [247, 320] on button "Save" at bounding box center [243, 324] width 124 height 49
click at [89, 155] on div "Classify the call LOCATION NAME AR B2B SMS FROM PHONE [PHONE_NUMBER] TO PHONE […" at bounding box center [409, 245] width 818 height 491
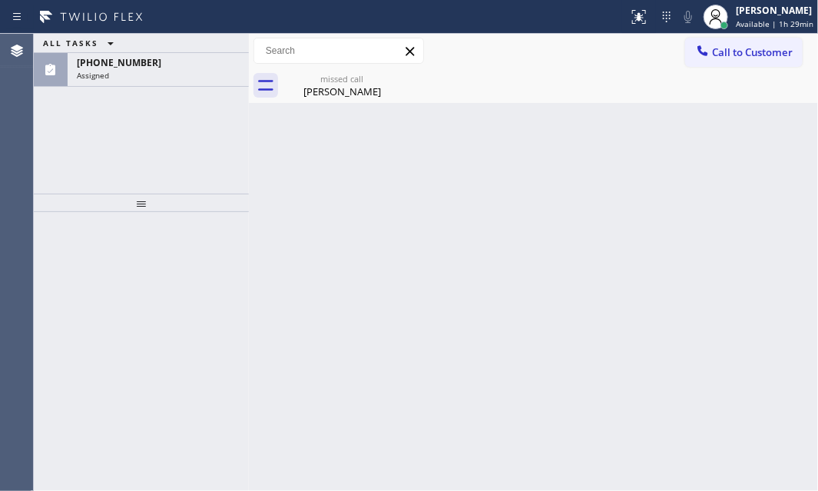
click at [131, 103] on div "ALL TASKS ALL TASKS ACTIVE TASKS TASKS IN WRAP UP [PHONE_NUMBER] Assigned" at bounding box center [141, 114] width 215 height 160
drag, startPoint x: 770, startPoint y: 56, endPoint x: 787, endPoint y: 62, distance: 18.0
click at [774, 57] on span "Call to Customer" at bounding box center [752, 52] width 81 height 14
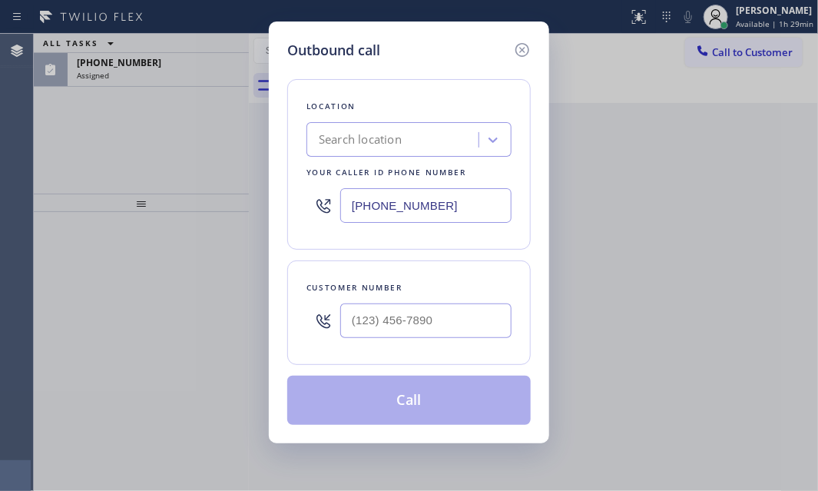
click at [465, 203] on input "[PHONE_NUMBER]" at bounding box center [425, 205] width 171 height 35
paste input "833) 692-2271"
type input "[PHONE_NUMBER]"
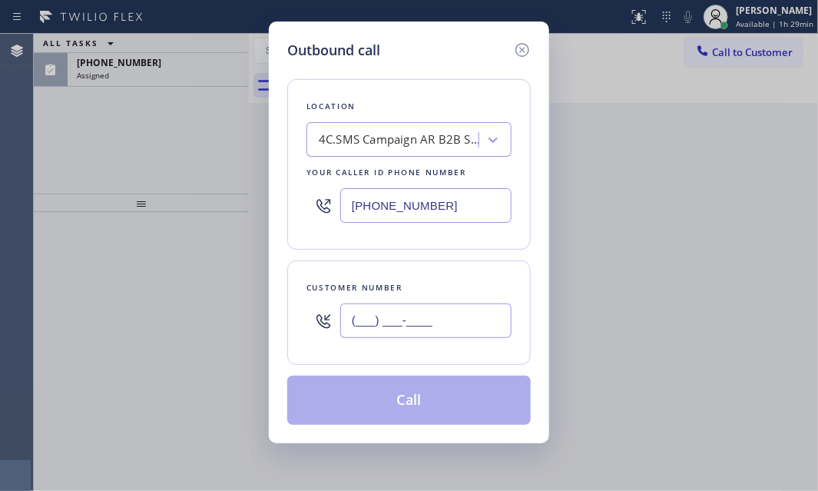
click at [383, 319] on input "(___) ___-____" at bounding box center [425, 320] width 171 height 35
paste input "949) 485-0450"
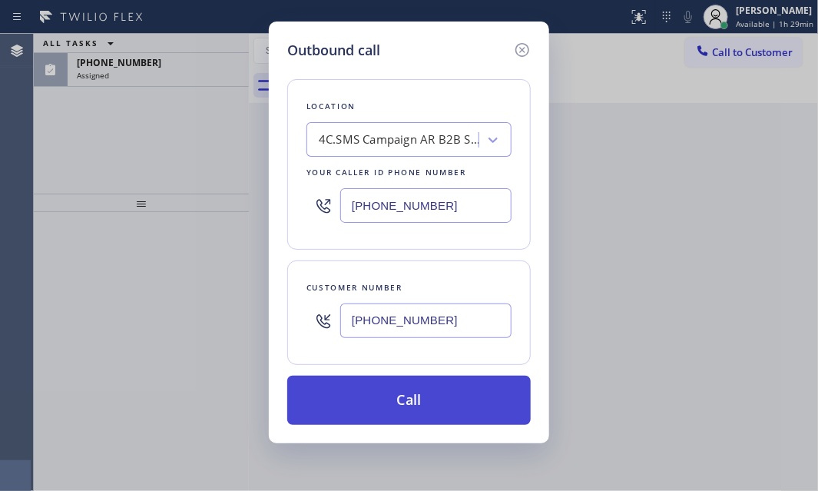
type input "[PHONE_NUMBER]"
click at [419, 403] on button "Call" at bounding box center [409, 400] width 244 height 49
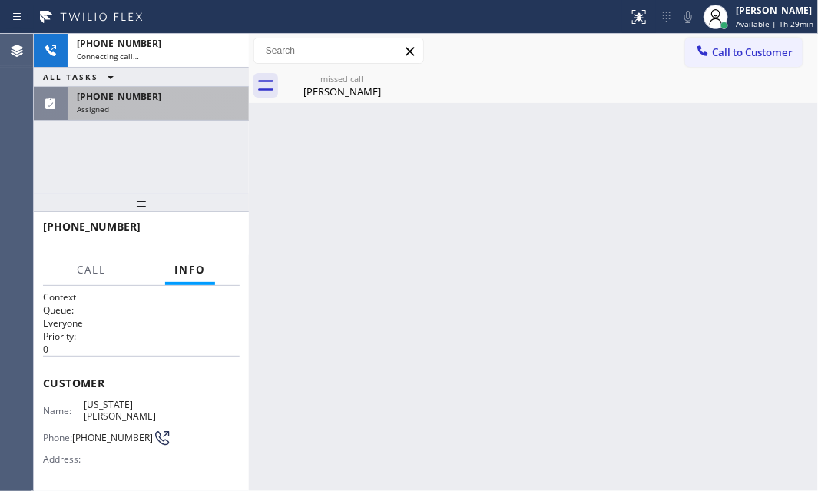
click at [196, 104] on div "Assigned" at bounding box center [158, 109] width 163 height 11
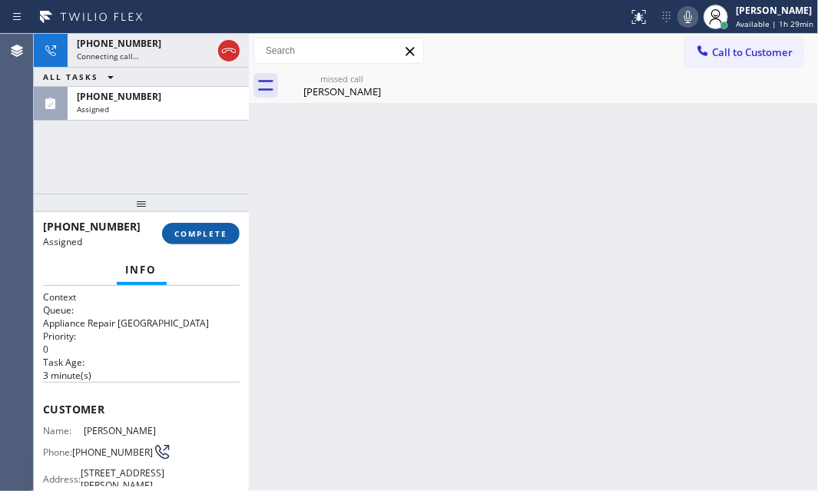
click at [174, 230] on button "COMPLETE" at bounding box center [201, 234] width 78 height 22
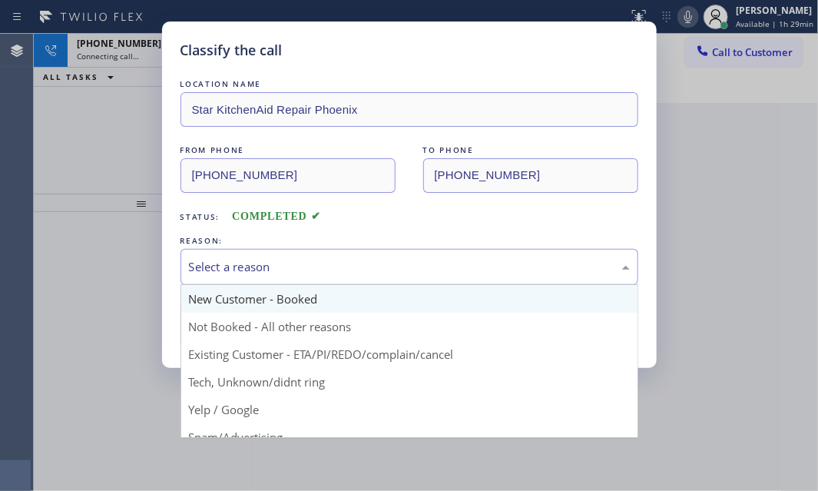
drag, startPoint x: 445, startPoint y: 265, endPoint x: 330, endPoint y: 310, distance: 122.8
click at [444, 265] on div "Select a reason" at bounding box center [409, 267] width 441 height 18
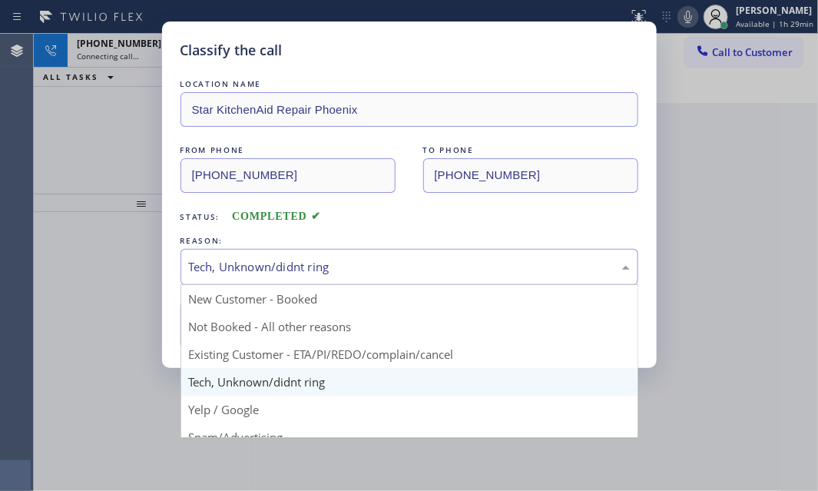
click at [270, 267] on div "Tech, Unknown/didnt ring" at bounding box center [409, 267] width 441 height 18
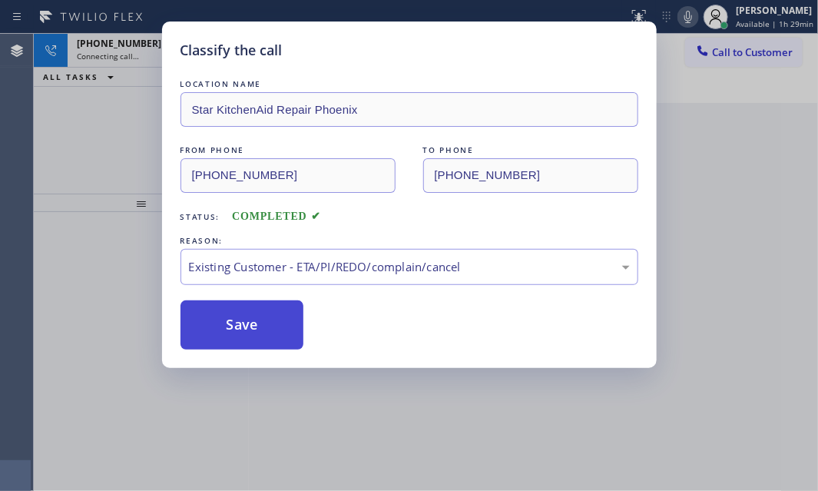
click at [246, 319] on button "Save" at bounding box center [243, 324] width 124 height 49
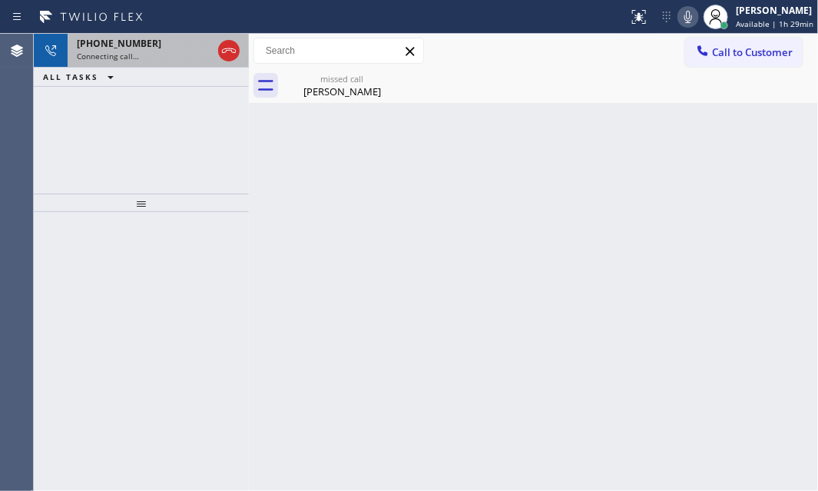
click at [143, 60] on div "Connecting call…" at bounding box center [144, 56] width 135 height 11
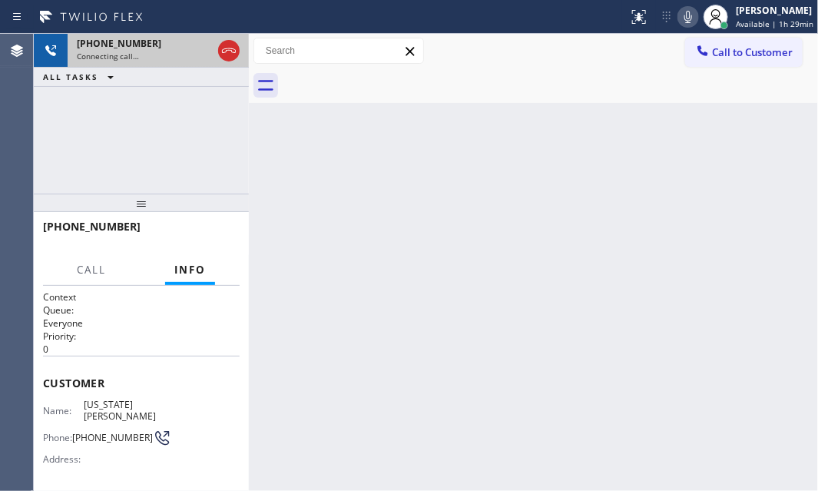
click at [150, 51] on div "Connecting call…" at bounding box center [144, 56] width 135 height 11
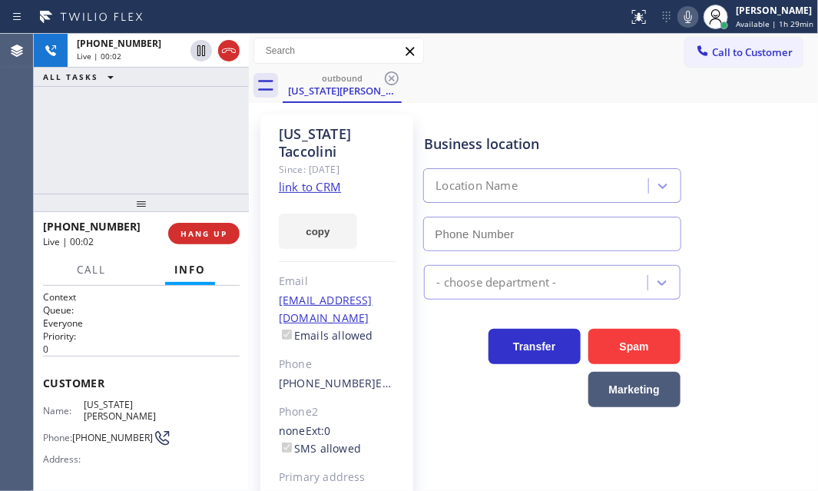
type input "[PHONE_NUMBER]"
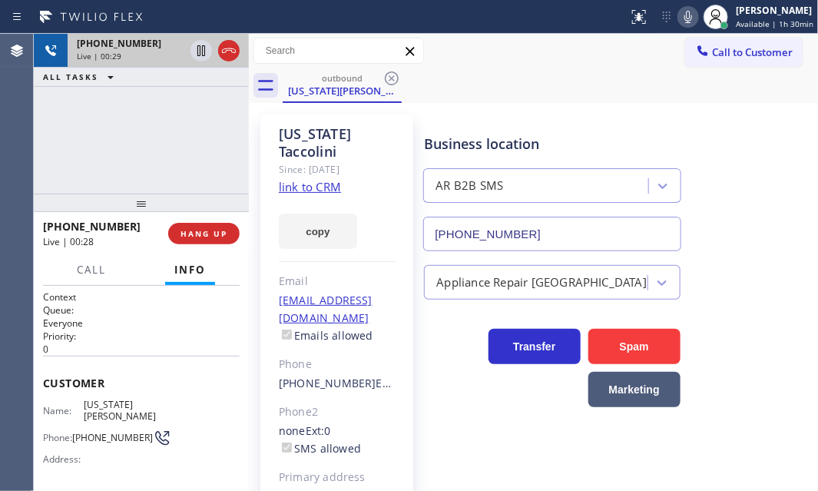
click at [228, 56] on icon at bounding box center [229, 50] width 18 height 18
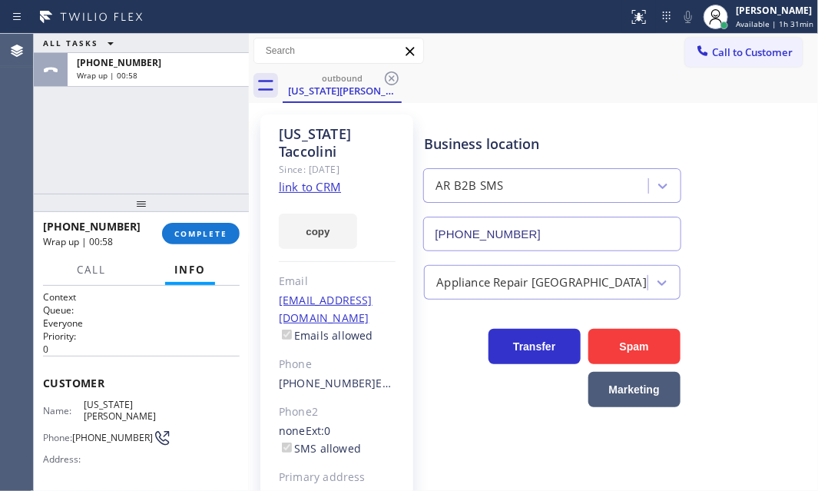
drag, startPoint x: 210, startPoint y: 237, endPoint x: 407, endPoint y: 277, distance: 201.4
click at [210, 237] on span "COMPLETE" at bounding box center [200, 233] width 53 height 11
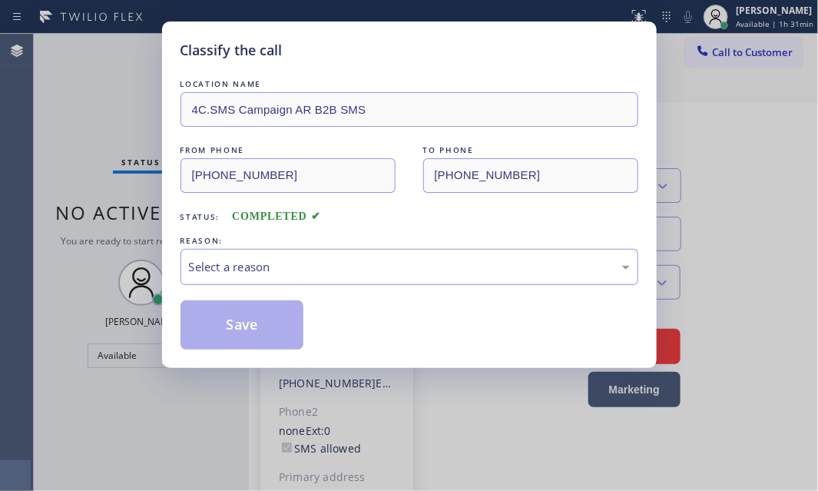
click at [303, 276] on div "Select a reason" at bounding box center [410, 267] width 458 height 36
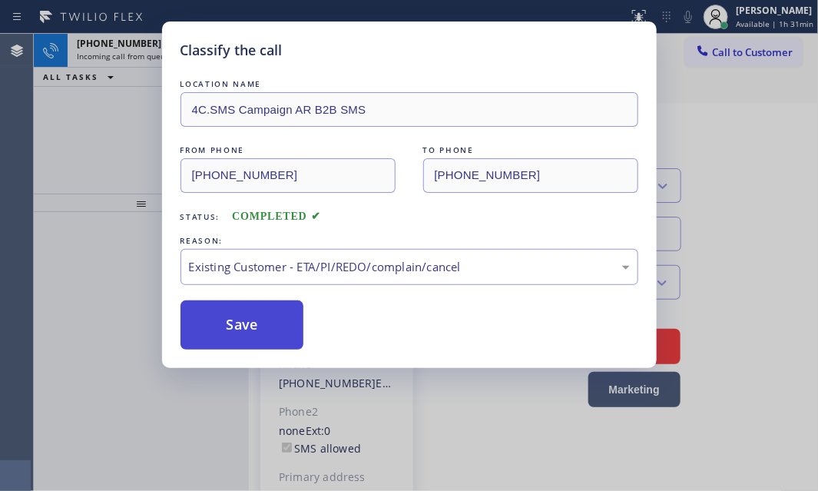
click at [257, 320] on button "Save" at bounding box center [243, 324] width 124 height 49
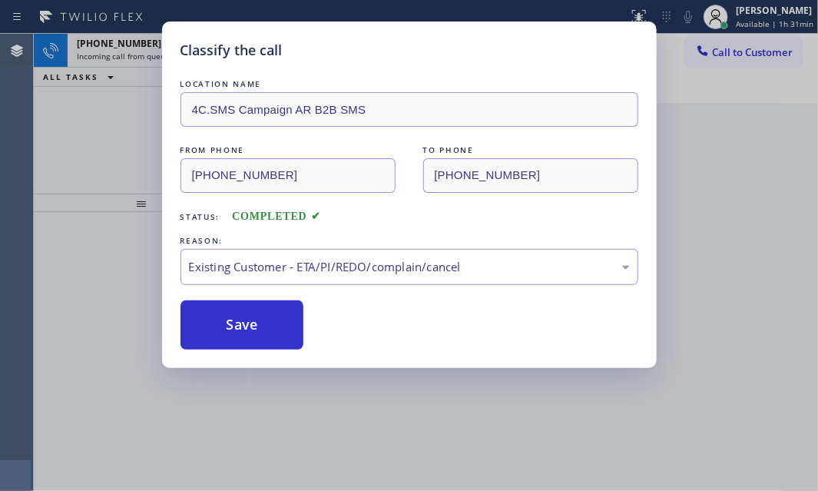
click at [127, 46] on div "Classify the call LOCATION NAME 4C.SMS Campaign AR B2B SMS FROM PHONE [PHONE_NU…" at bounding box center [409, 245] width 818 height 491
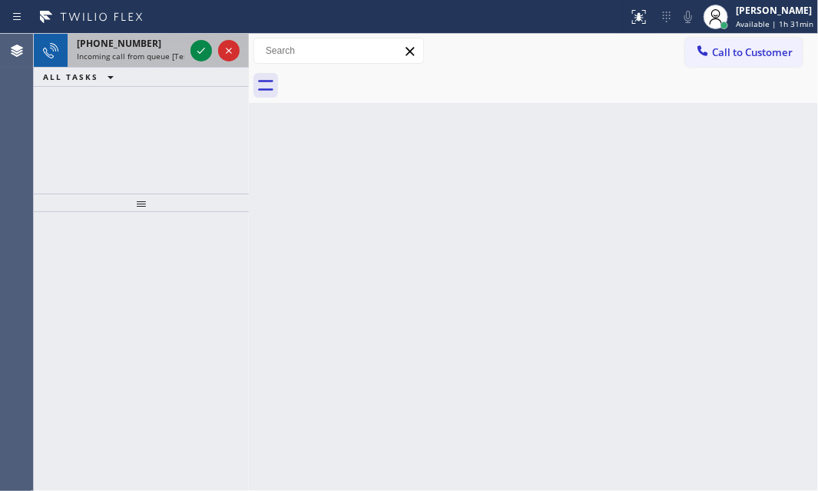
drag, startPoint x: 156, startPoint y: 51, endPoint x: 187, endPoint y: 52, distance: 30.8
click at [167, 51] on span "Incoming call from queue [Test] All" at bounding box center [141, 56] width 128 height 11
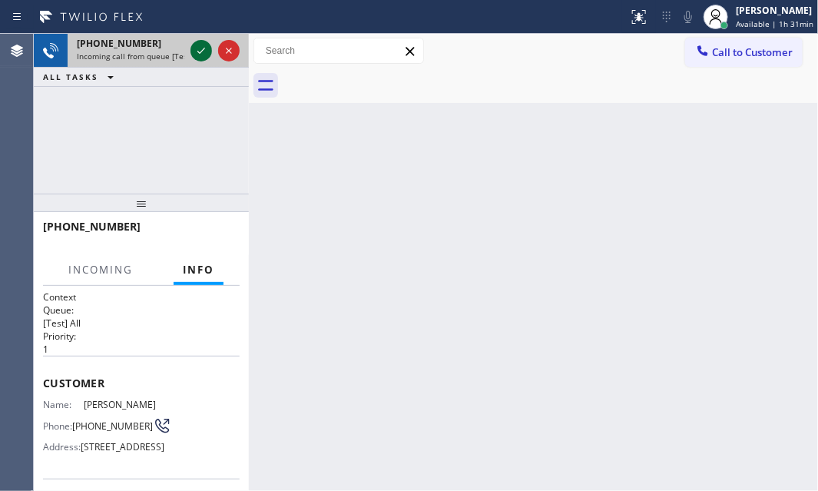
click at [194, 49] on icon at bounding box center [201, 50] width 18 height 18
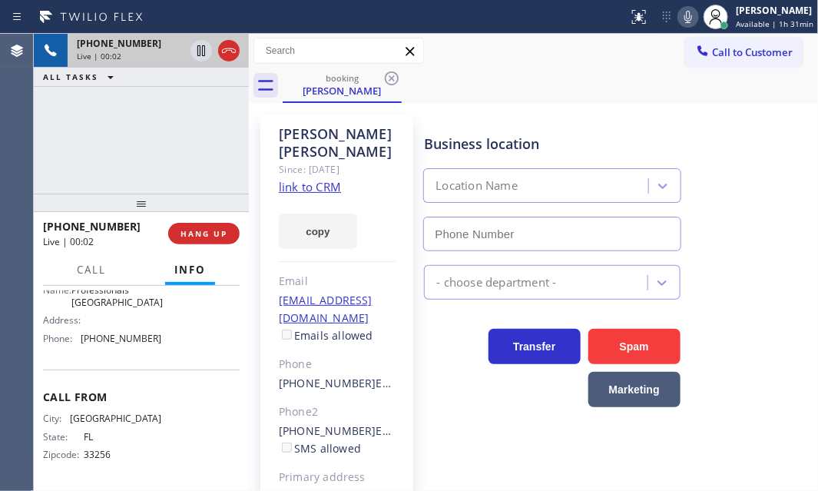
scroll to position [217, 0]
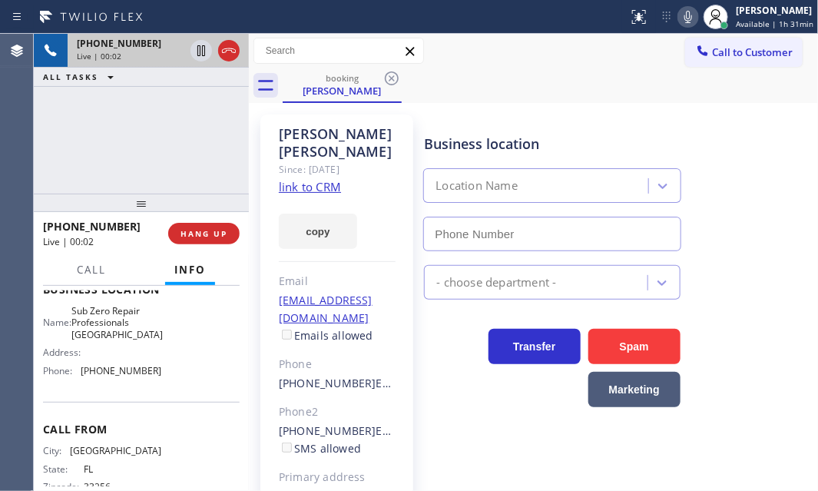
type input "[PHONE_NUMBER]"
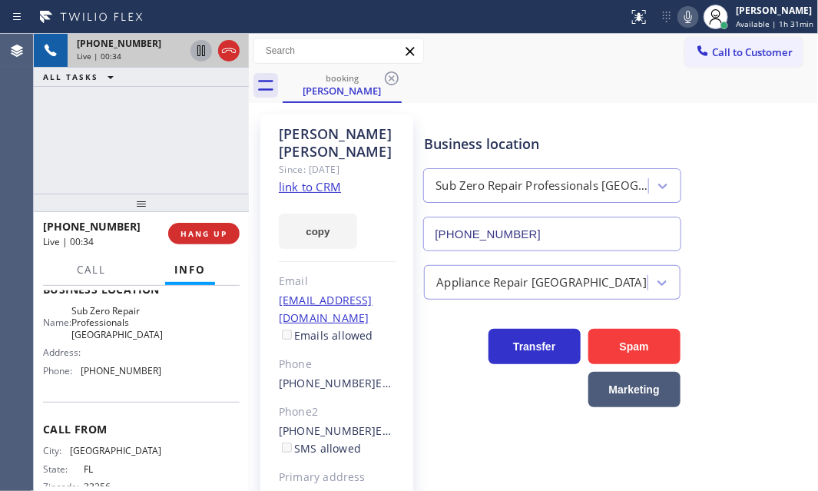
click at [200, 54] on icon at bounding box center [201, 50] width 18 height 18
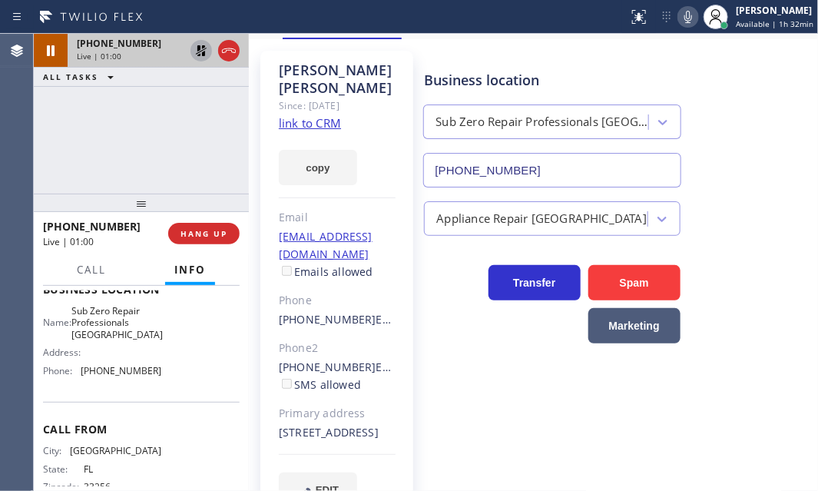
scroll to position [128, 0]
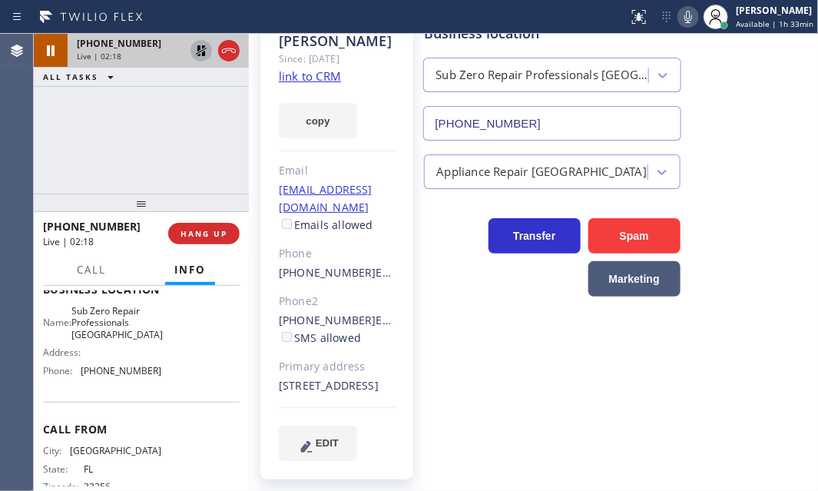
click at [198, 54] on icon at bounding box center [201, 50] width 18 height 18
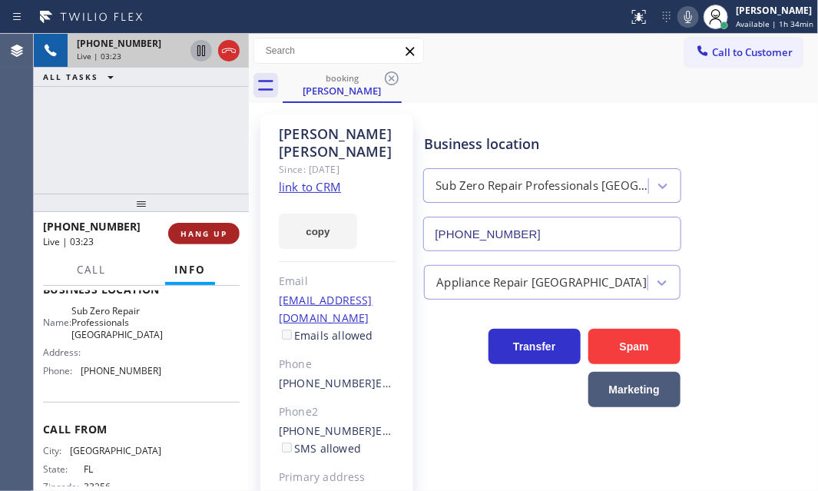
click at [204, 240] on button "HANG UP" at bounding box center [203, 234] width 71 height 22
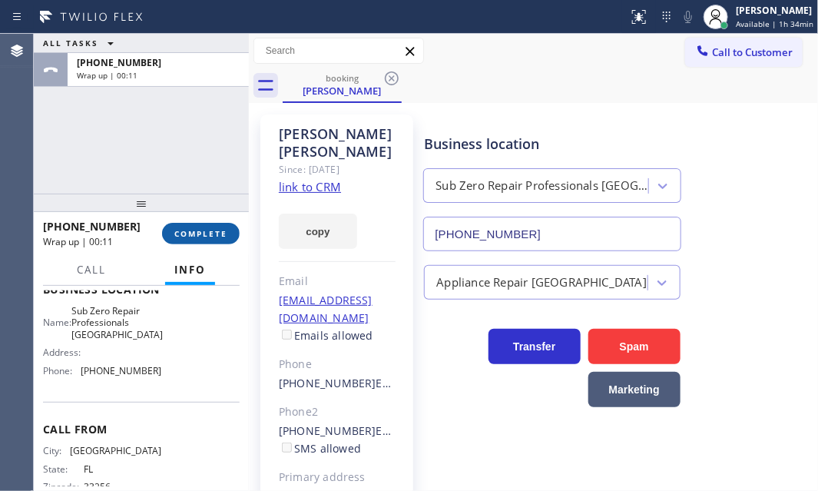
click at [176, 233] on span "COMPLETE" at bounding box center [200, 233] width 53 height 11
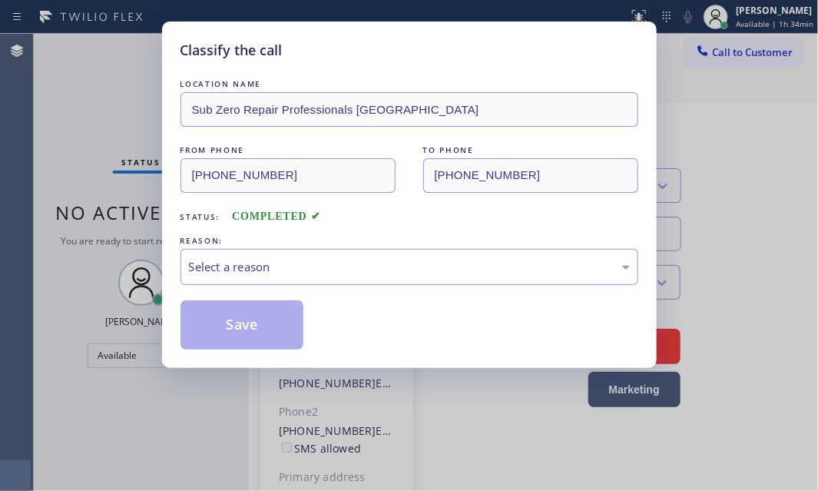
click at [350, 254] on div "Select a reason" at bounding box center [410, 267] width 458 height 36
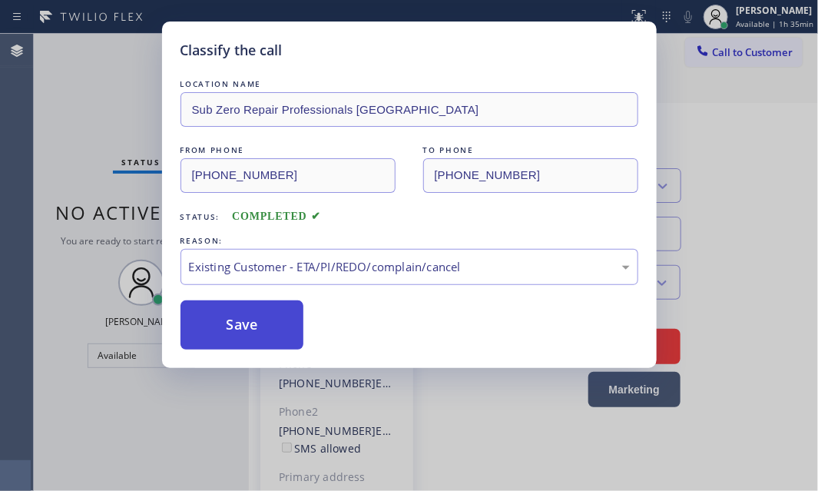
drag, startPoint x: 260, startPoint y: 317, endPoint x: 269, endPoint y: 315, distance: 8.8
click at [261, 316] on button "Save" at bounding box center [243, 324] width 124 height 49
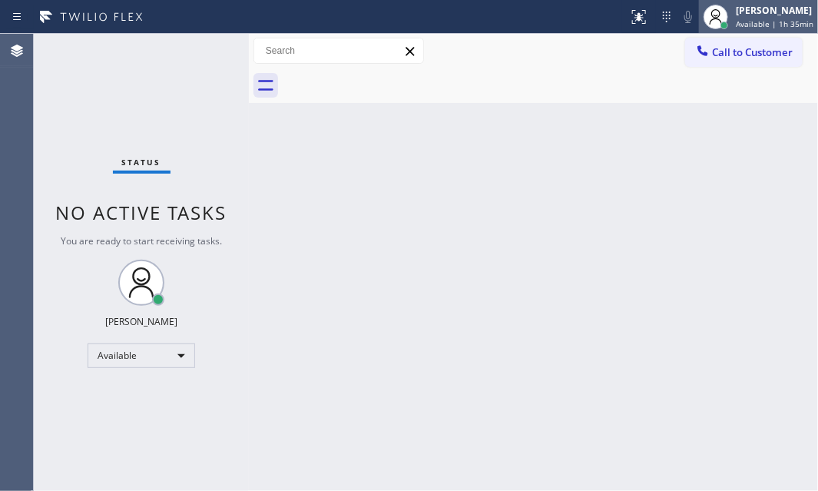
click at [749, 15] on div "[PERSON_NAME]" at bounding box center [775, 10] width 78 height 13
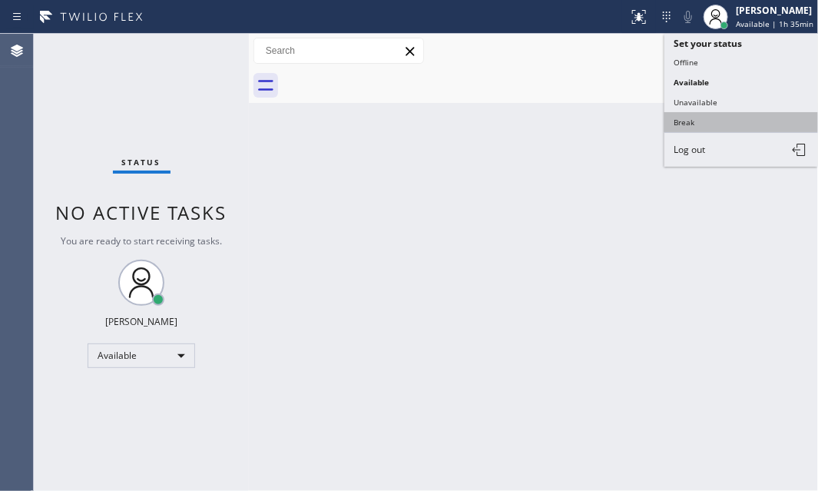
click at [697, 121] on button "Break" at bounding box center [741, 122] width 154 height 20
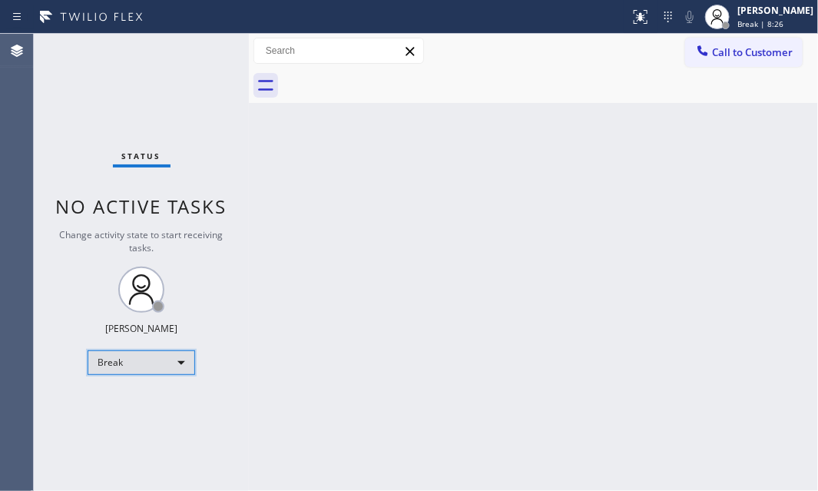
click at [173, 358] on div "Break" at bounding box center [142, 362] width 108 height 25
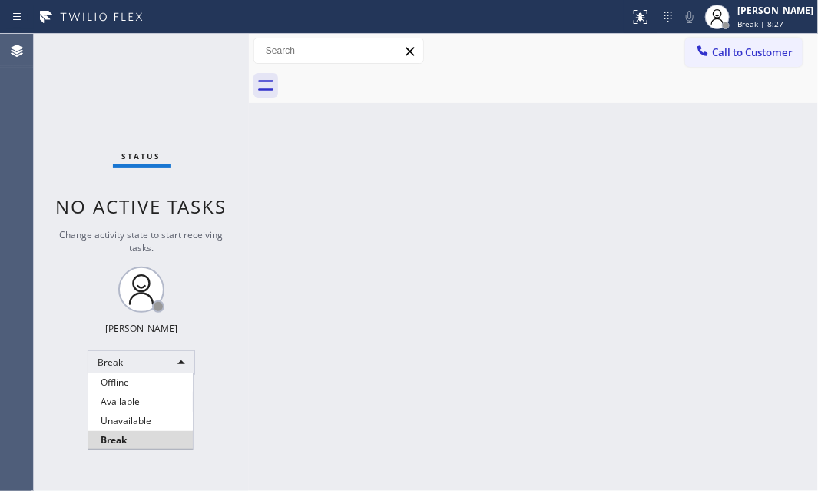
click at [150, 396] on li "Available" at bounding box center [140, 402] width 104 height 18
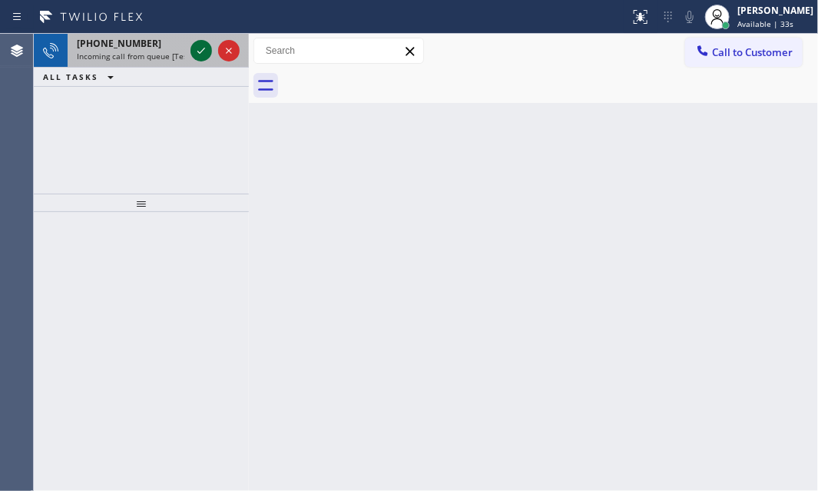
click at [203, 54] on icon at bounding box center [201, 50] width 18 height 18
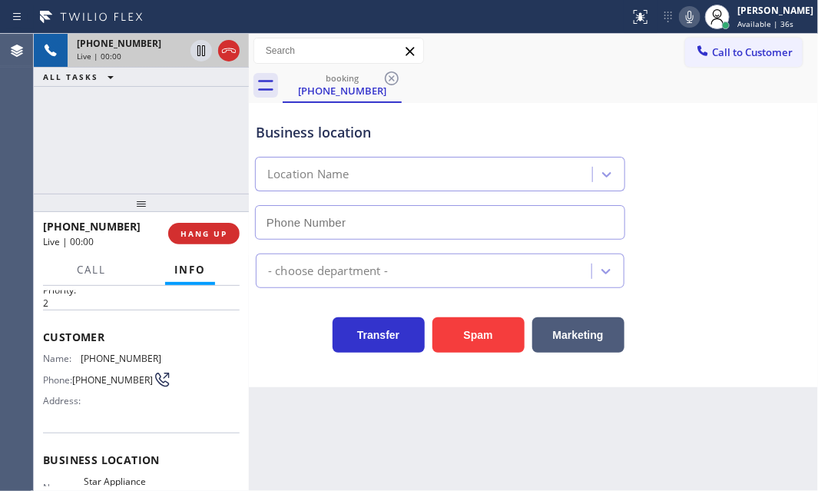
scroll to position [139, 0]
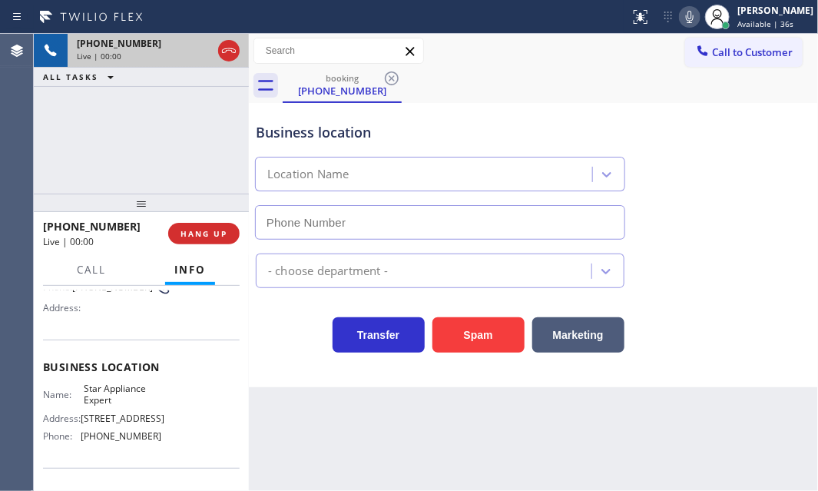
type input "[PHONE_NUMBER]"
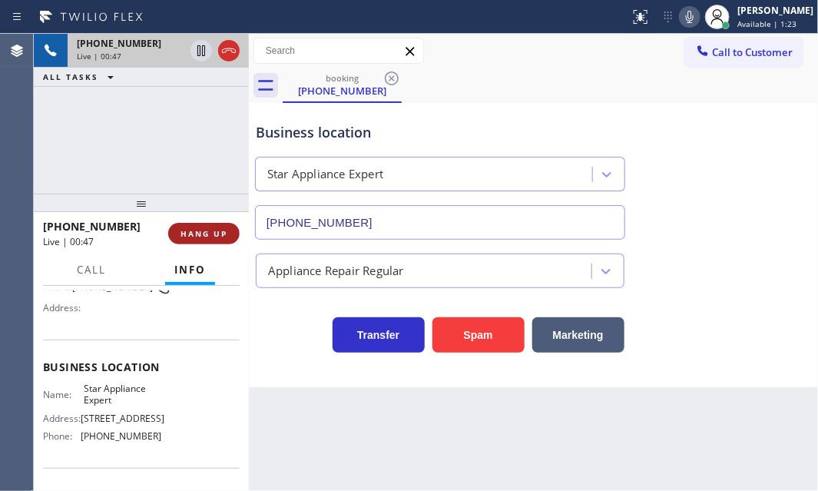
click at [202, 235] on span "HANG UP" at bounding box center [204, 233] width 47 height 11
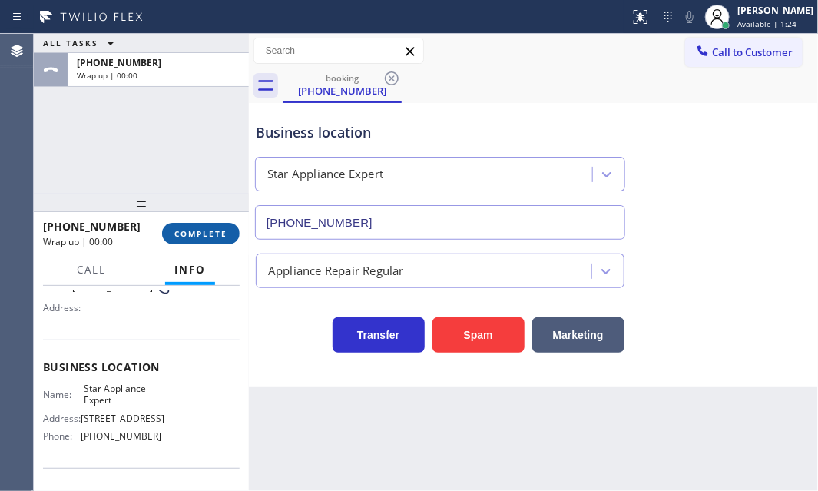
click at [206, 234] on span "COMPLETE" at bounding box center [200, 233] width 53 height 11
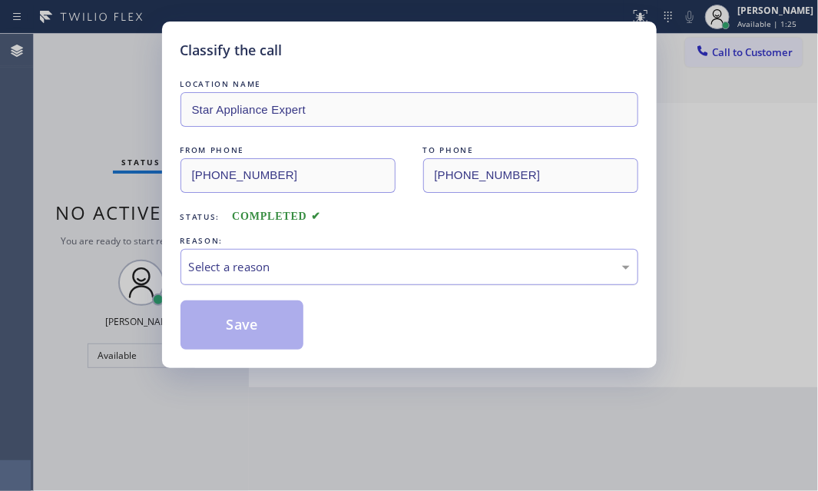
click at [356, 267] on div "Select a reason" at bounding box center [409, 267] width 441 height 18
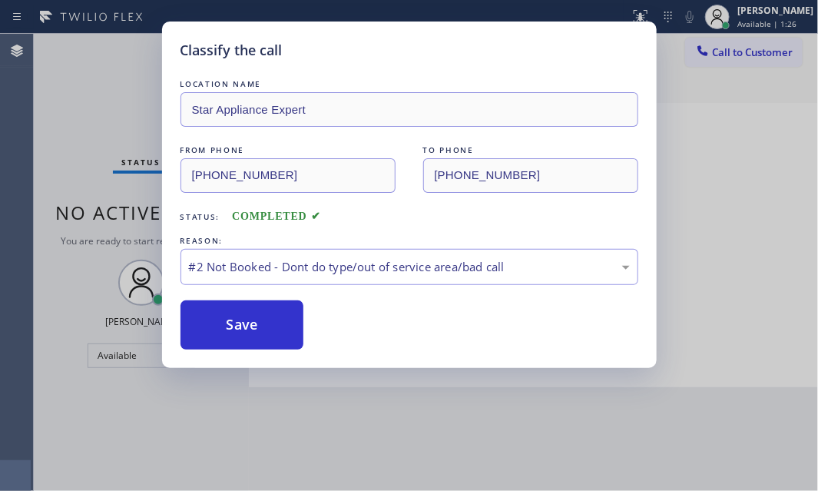
drag, startPoint x: 244, startPoint y: 322, endPoint x: 364, endPoint y: 326, distance: 119.9
click at [245, 322] on button "Save" at bounding box center [243, 324] width 124 height 49
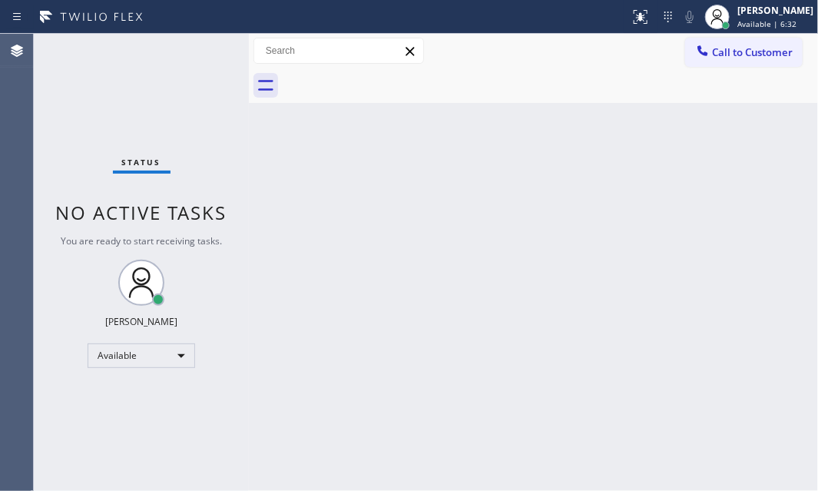
click at [202, 47] on div "Status No active tasks You are ready to start receiving tasks. [PERSON_NAME] Av…" at bounding box center [141, 262] width 215 height 457
click at [204, 47] on div "Status No active tasks You are ready to start receiving tasks. [PERSON_NAME] Av…" at bounding box center [141, 262] width 215 height 457
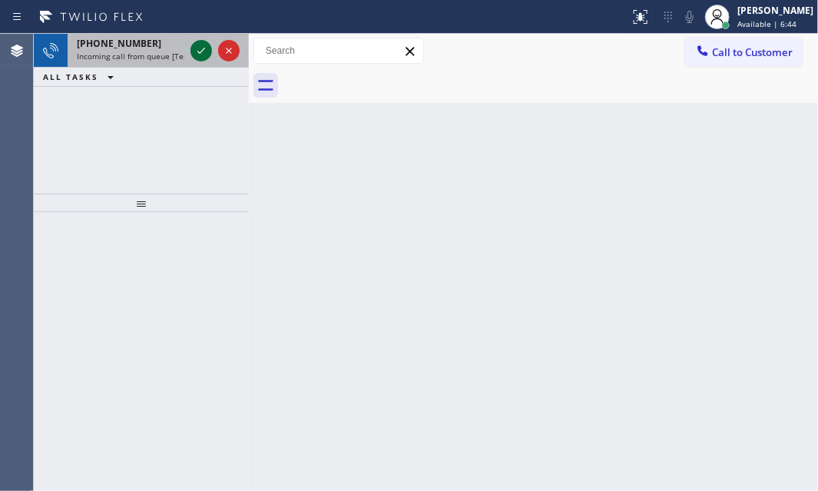
click at [205, 45] on icon at bounding box center [201, 50] width 18 height 18
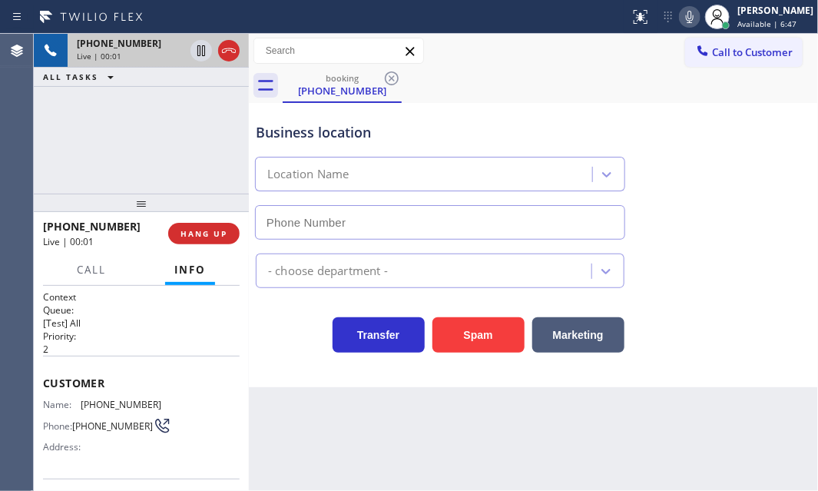
type input "[PHONE_NUMBER]"
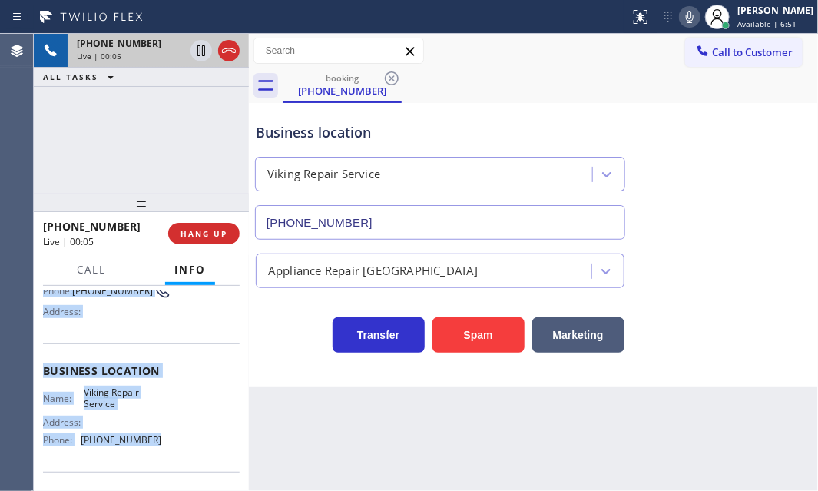
scroll to position [139, 0]
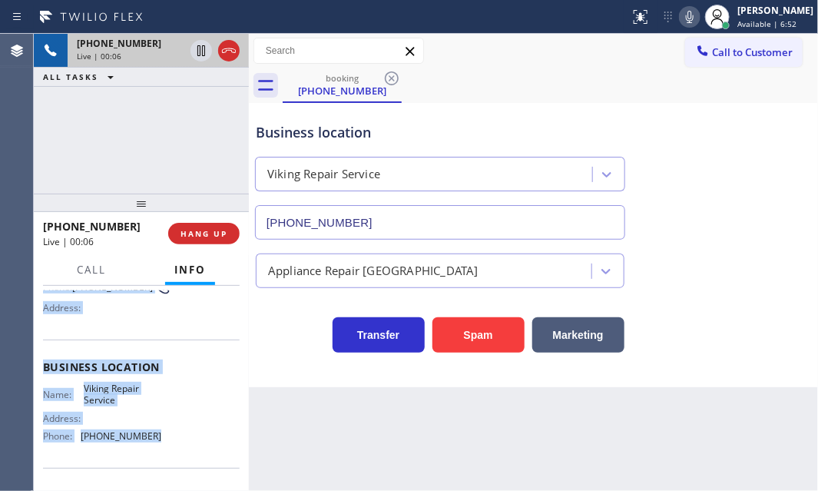
drag, startPoint x: 45, startPoint y: 378, endPoint x: 154, endPoint y: 438, distance: 124.5
click at [154, 438] on div "Context Queue: [Test] All Priority: 2 Customer Name: [PHONE_NUMBER] Phone: [PHO…" at bounding box center [141, 367] width 197 height 432
copy div "Customer Name: [PHONE_NUMBER] Phone: [PHONE_NUMBER] Address: Business location …"
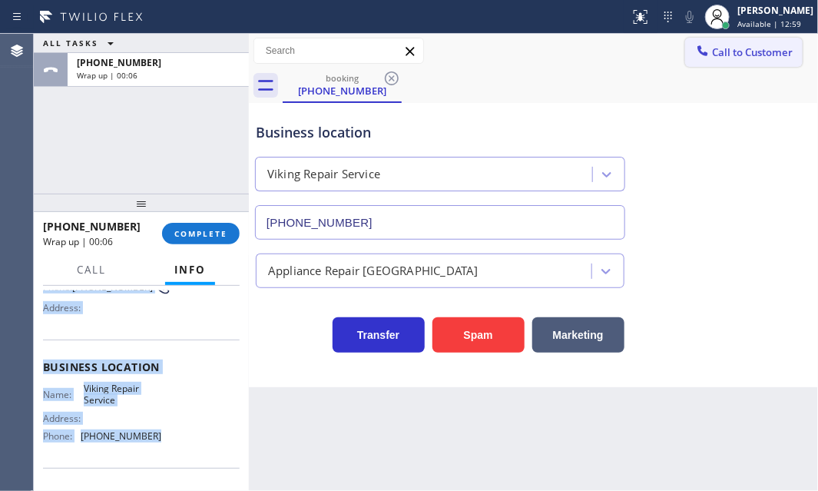
click at [756, 54] on span "Call to Customer" at bounding box center [752, 52] width 81 height 14
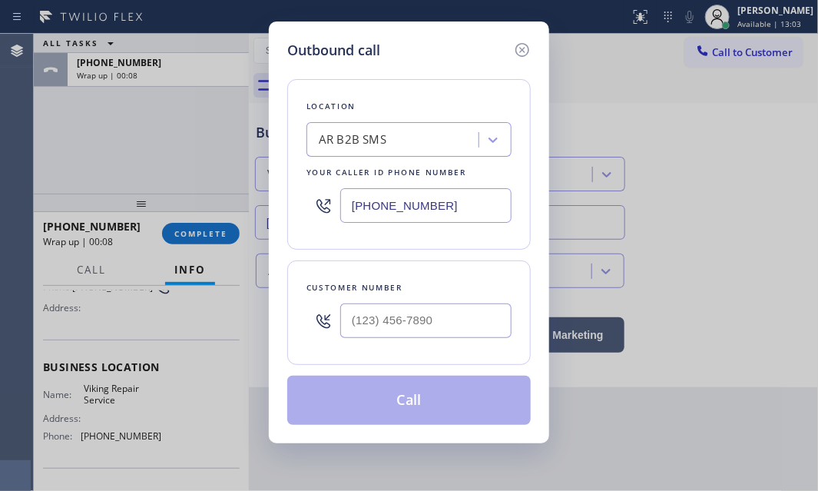
click at [446, 205] on input "[PHONE_NUMBER]" at bounding box center [425, 205] width 171 height 35
paste input "206) 309-889"
type input "[PHONE_NUMBER]"
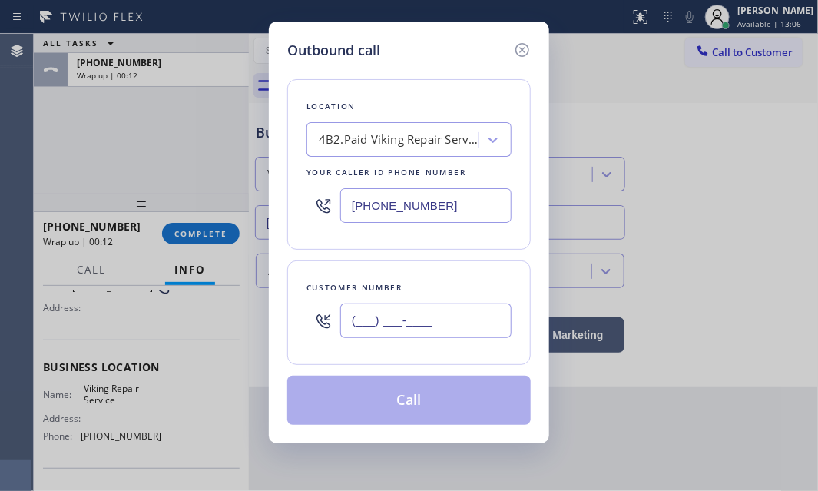
click at [422, 309] on input "(___) ___-____" at bounding box center [425, 320] width 171 height 35
paste input "206) 823-4014"
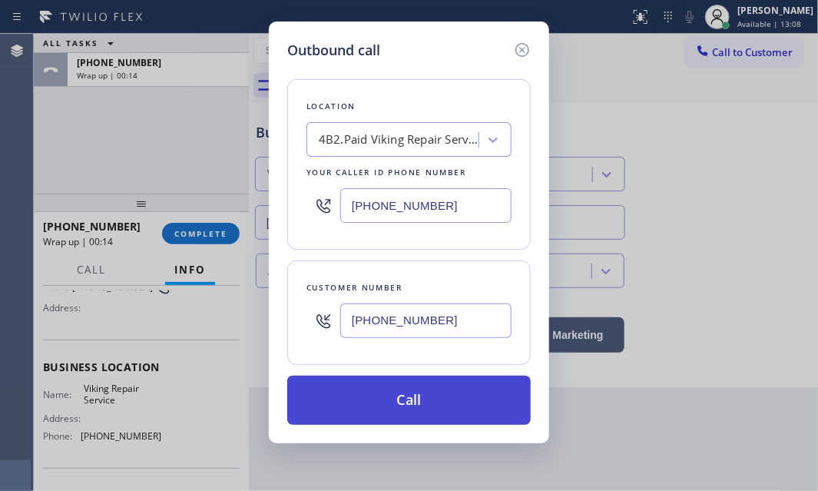
type input "[PHONE_NUMBER]"
click at [411, 407] on button "Call" at bounding box center [409, 400] width 244 height 49
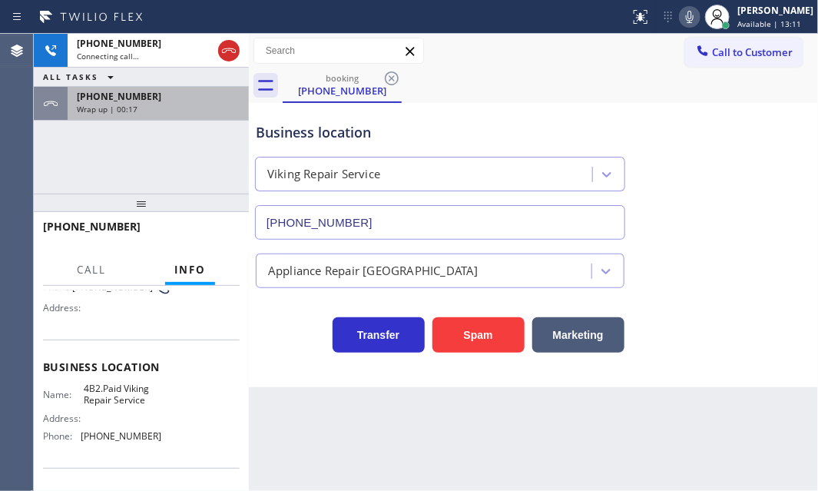
click at [184, 106] on div "Wrap up | 00:17" at bounding box center [158, 109] width 163 height 11
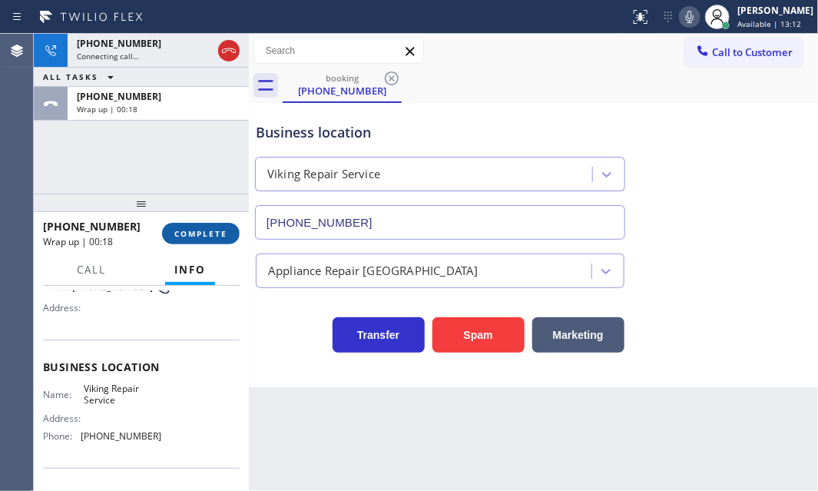
click at [194, 230] on span "COMPLETE" at bounding box center [200, 233] width 53 height 11
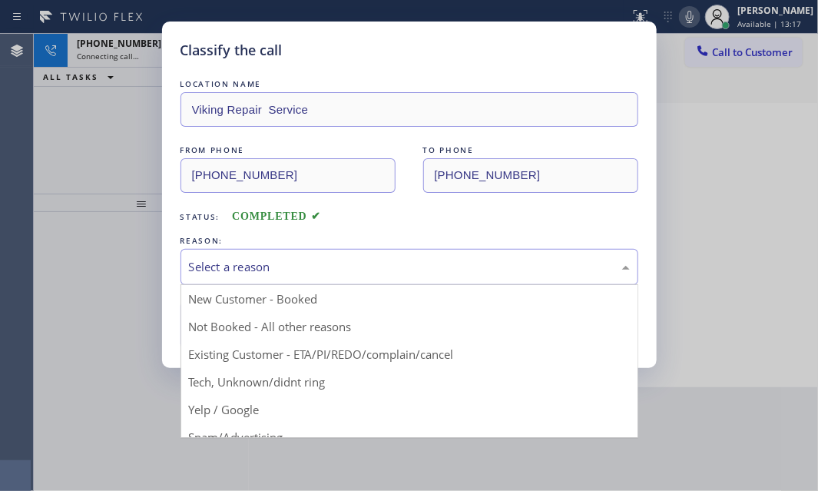
click at [311, 260] on div "Select a reason" at bounding box center [409, 267] width 441 height 18
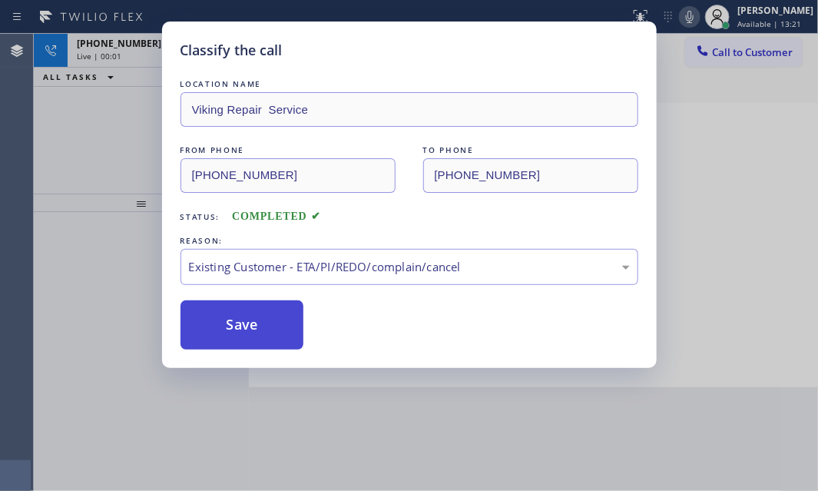
click at [250, 326] on button "Save" at bounding box center [243, 324] width 124 height 49
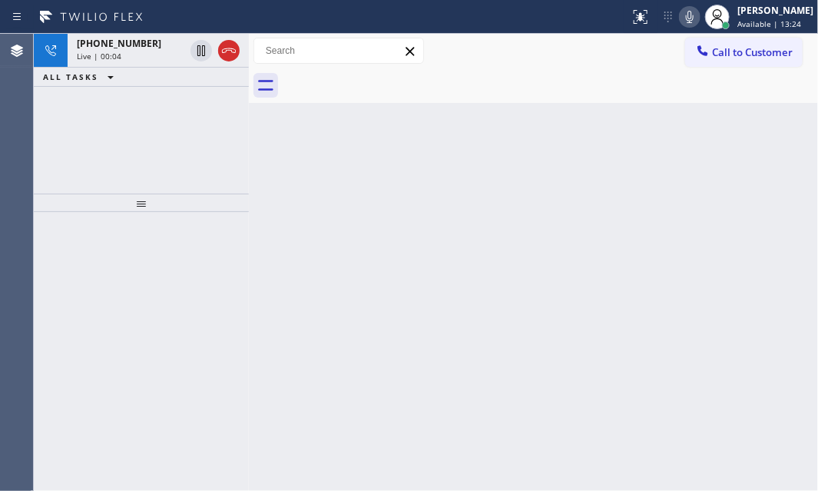
click at [500, 234] on div "Back to Dashboard Change Sender ID Customers Technicians Select a contact Outbo…" at bounding box center [533, 262] width 569 height 457
click at [492, 267] on div "Back to Dashboard Change Sender ID Customers Technicians Select a contact Outbo…" at bounding box center [533, 262] width 569 height 457
click at [558, 207] on div "Back to Dashboard Change Sender ID Customers Technicians Select a contact Outbo…" at bounding box center [533, 262] width 569 height 457
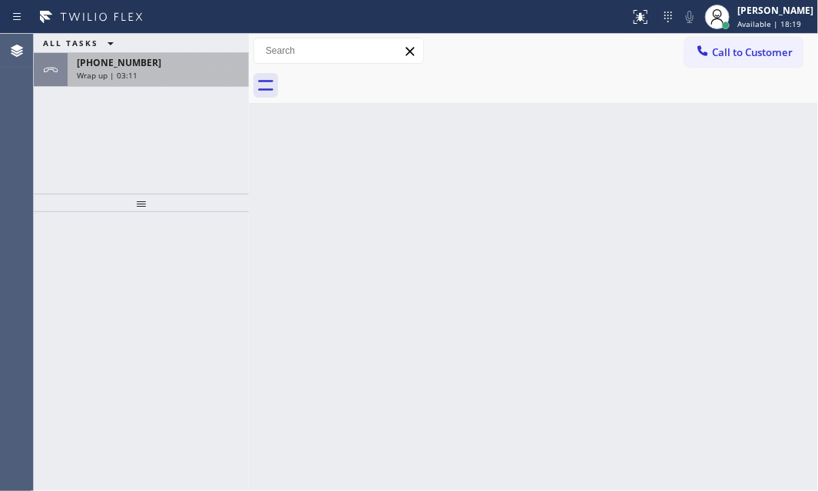
click at [184, 74] on div "Wrap up | 03:11" at bounding box center [158, 75] width 163 height 11
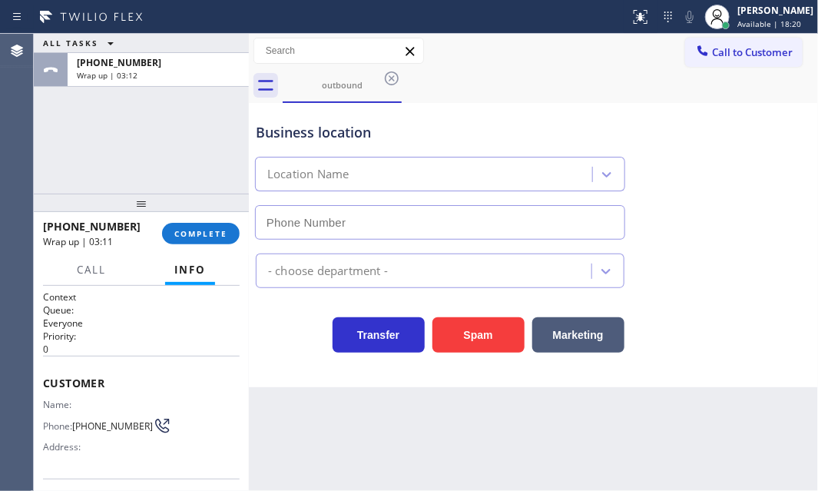
click at [194, 217] on div "[PHONE_NUMBER] Wrap up | 03:11 COMPLETE" at bounding box center [141, 234] width 197 height 40
type input "[PHONE_NUMBER]"
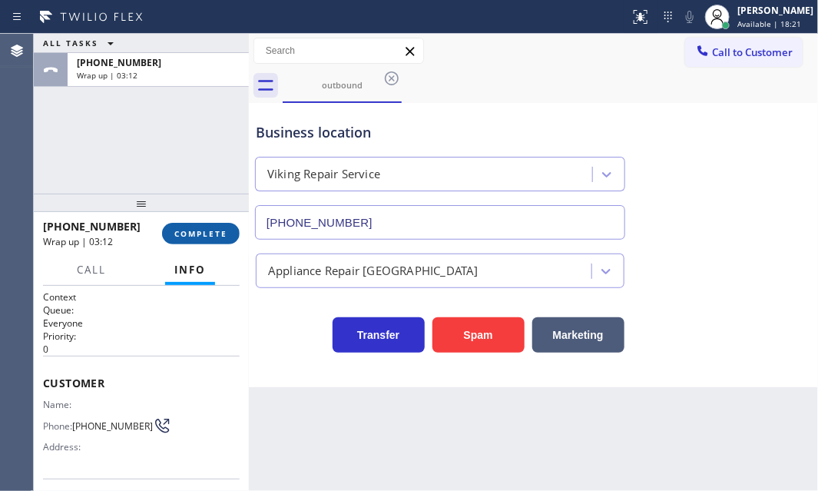
click at [197, 225] on button "COMPLETE" at bounding box center [201, 234] width 78 height 22
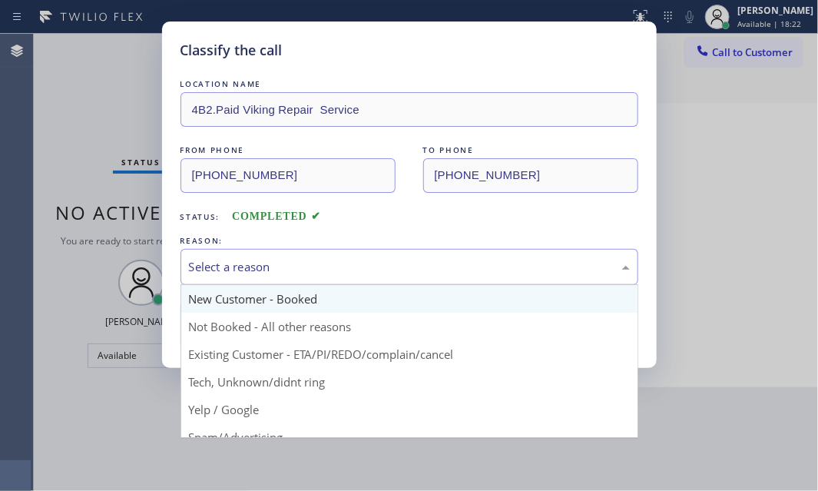
drag, startPoint x: 311, startPoint y: 261, endPoint x: 281, endPoint y: 291, distance: 42.4
click at [310, 261] on div "Select a reason" at bounding box center [409, 267] width 441 height 18
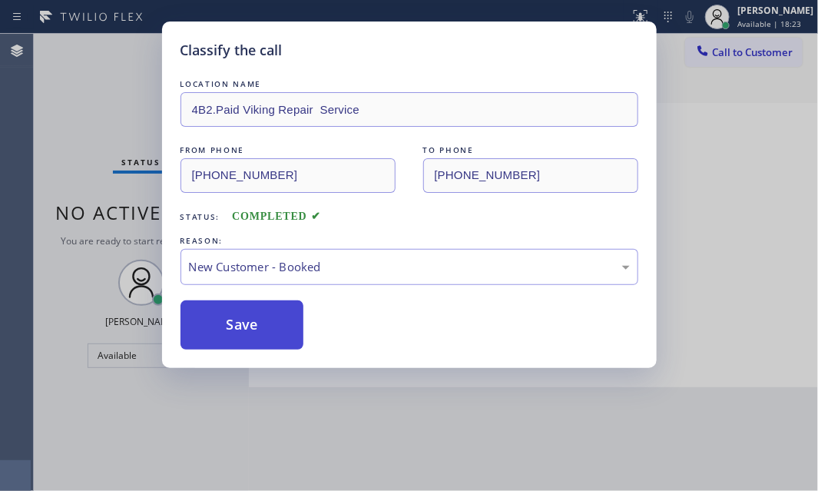
click at [251, 329] on button "Save" at bounding box center [243, 324] width 124 height 49
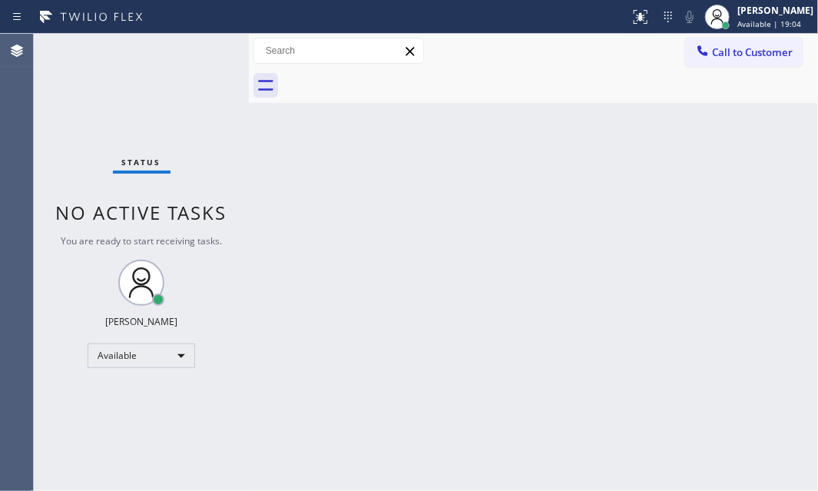
drag, startPoint x: 733, startPoint y: 15, endPoint x: 744, endPoint y: 50, distance: 36.2
click at [737, 16] on div "[PERSON_NAME]" at bounding box center [775, 10] width 76 height 13
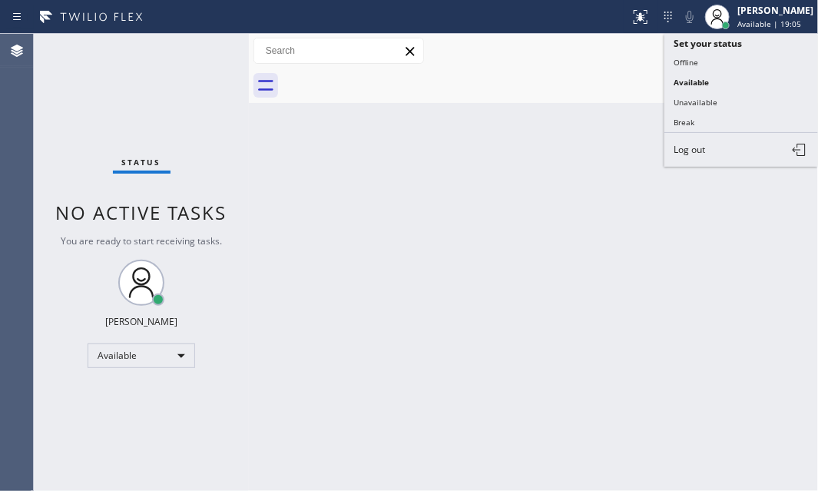
drag, startPoint x: 721, startPoint y: 107, endPoint x: 814, endPoint y: 142, distance: 99.4
click at [721, 105] on button "Unavailable" at bounding box center [741, 102] width 154 height 20
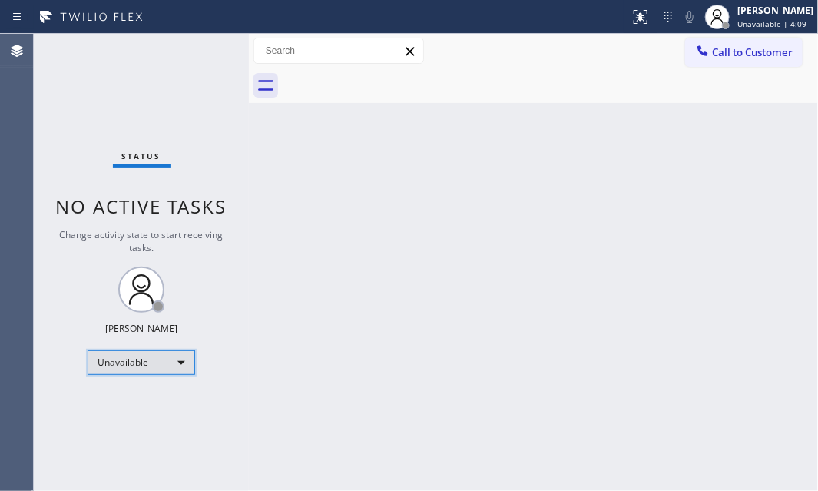
click at [181, 362] on div "Unavailable" at bounding box center [142, 362] width 108 height 25
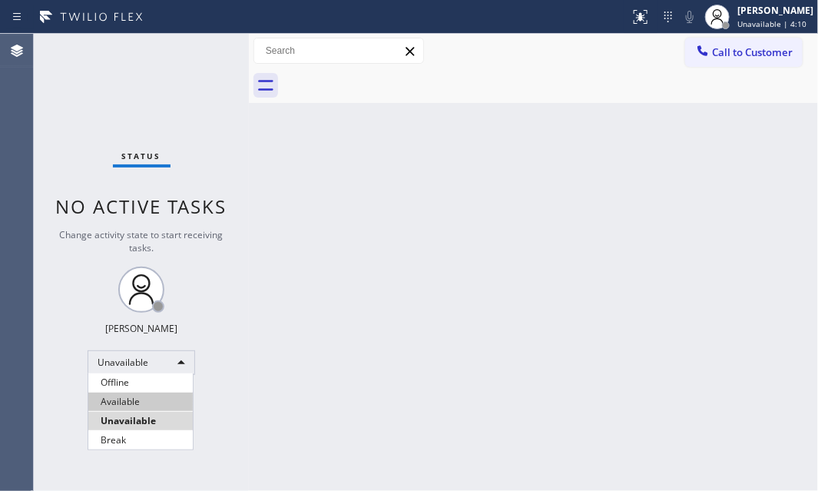
click at [154, 402] on li "Available" at bounding box center [140, 402] width 104 height 18
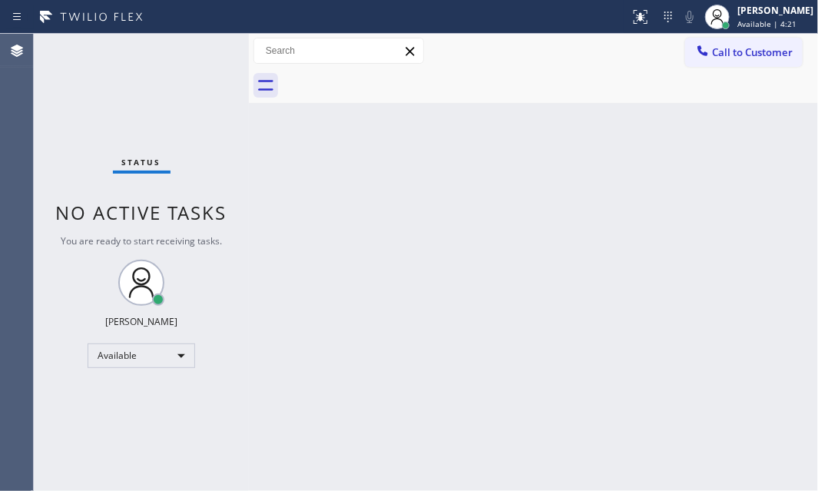
click at [497, 194] on div "Back to Dashboard Change Sender ID Customers Technicians Select a contact Outbo…" at bounding box center [533, 262] width 569 height 457
click at [592, 185] on div "Back to Dashboard Change Sender ID Customers Technicians Select a contact Outbo…" at bounding box center [533, 262] width 569 height 457
click at [403, 204] on div "Back to Dashboard Change Sender ID Customers Technicians Select a contact Outbo…" at bounding box center [533, 262] width 569 height 457
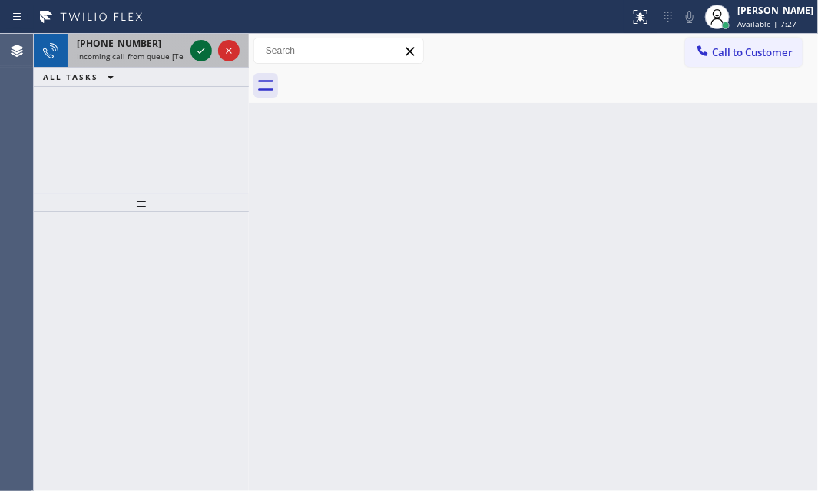
click at [206, 54] on icon at bounding box center [201, 50] width 18 height 18
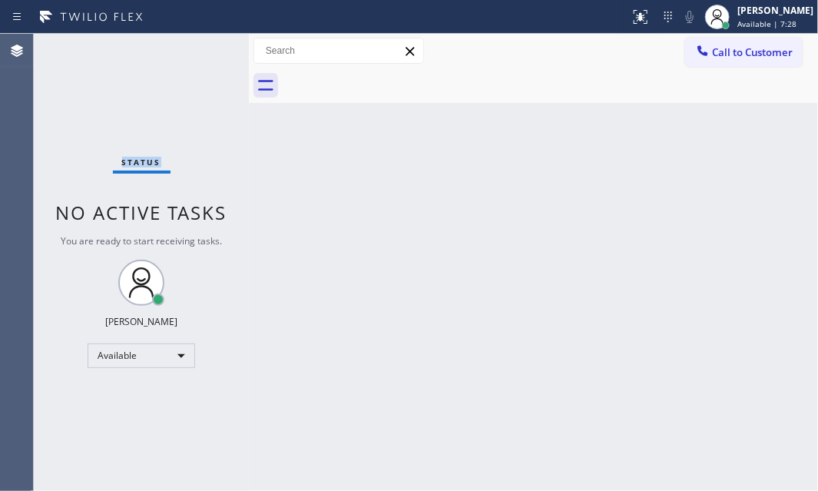
click at [209, 54] on div "Status No active tasks You are ready to start receiving tasks. [PERSON_NAME] Av…" at bounding box center [141, 262] width 215 height 457
click at [727, 284] on div "Back to Dashboard Change Sender ID Customers Technicians Select a contact Outbo…" at bounding box center [533, 262] width 569 height 457
click at [744, 17] on div "[PERSON_NAME] Available | 7:30" at bounding box center [776, 16] width 84 height 27
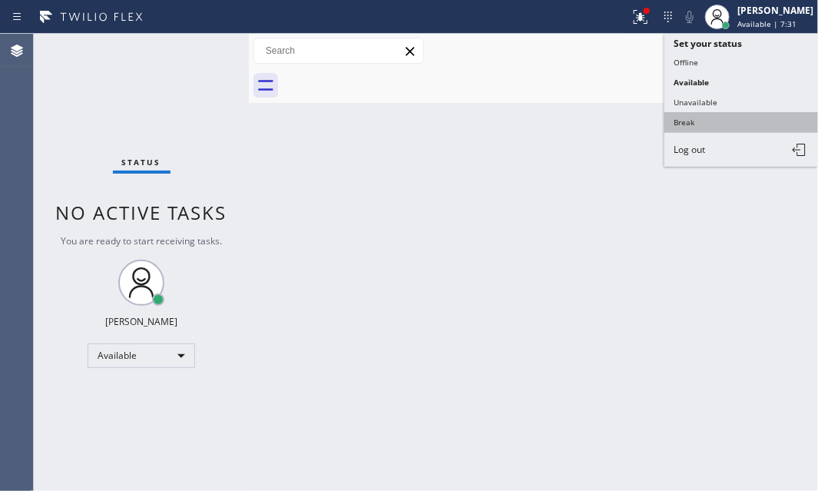
click at [707, 121] on button "Break" at bounding box center [741, 122] width 154 height 20
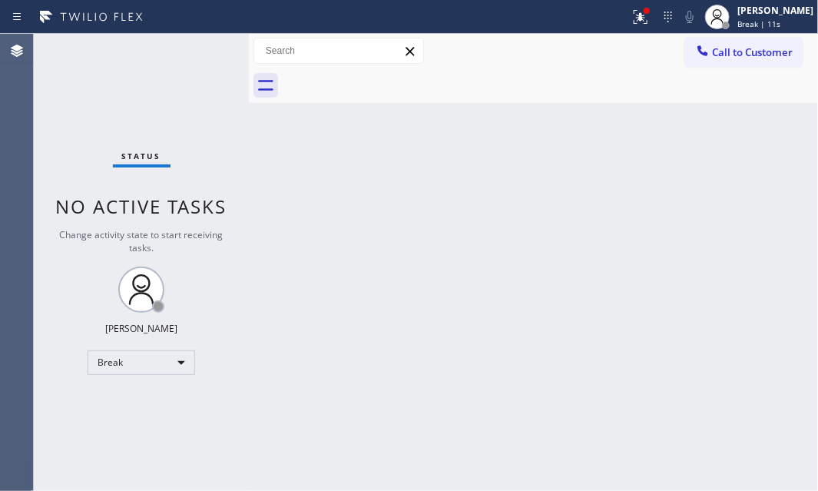
click at [588, 207] on div "Back to Dashboard Change Sender ID Customers Technicians Select a contact Outbo…" at bounding box center [533, 262] width 569 height 457
click at [153, 134] on div "Status No active tasks Change activity state to start receiving tasks. [PERSON_…" at bounding box center [141, 262] width 215 height 457
click at [176, 356] on div "Break" at bounding box center [142, 362] width 108 height 25
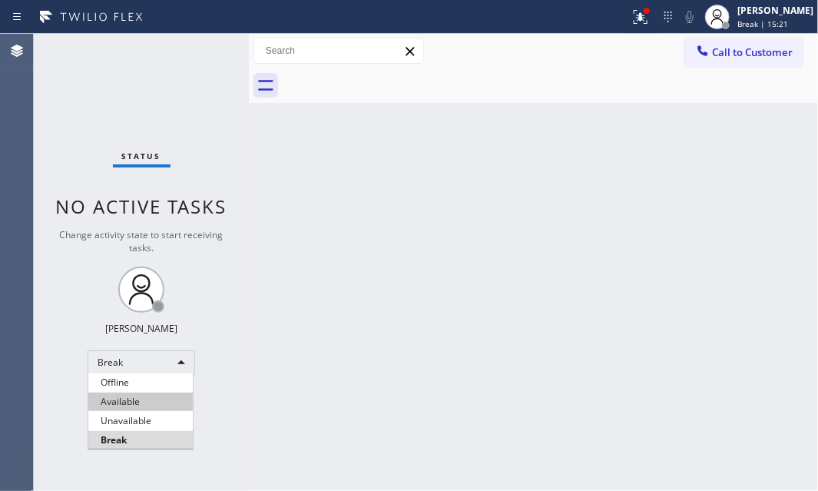
click at [136, 398] on li "Available" at bounding box center [140, 402] width 104 height 18
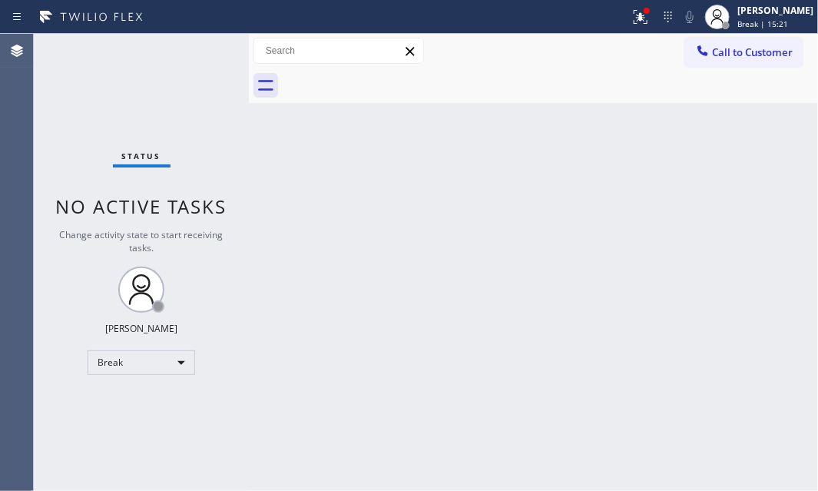
click at [342, 239] on div "Back to Dashboard Change Sender ID Customers Technicians Select a contact Outbo…" at bounding box center [533, 262] width 569 height 457
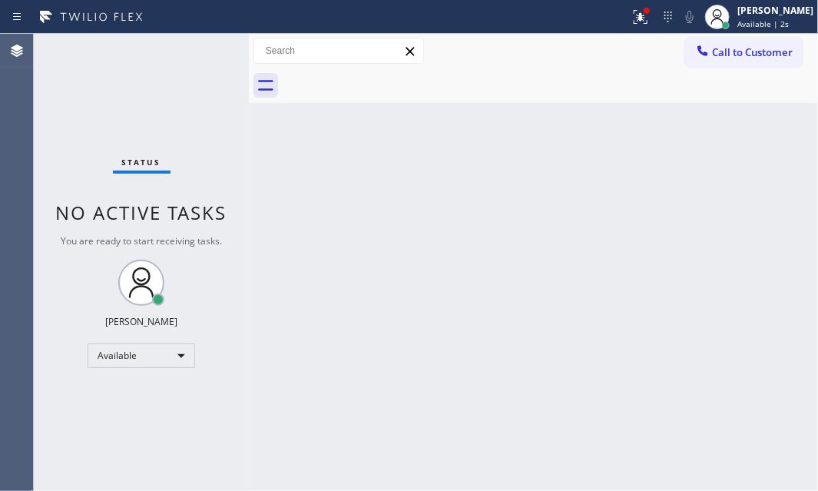
click at [562, 180] on div "Back to Dashboard Change Sender ID Customers Technicians Select a contact Outbo…" at bounding box center [533, 262] width 569 height 457
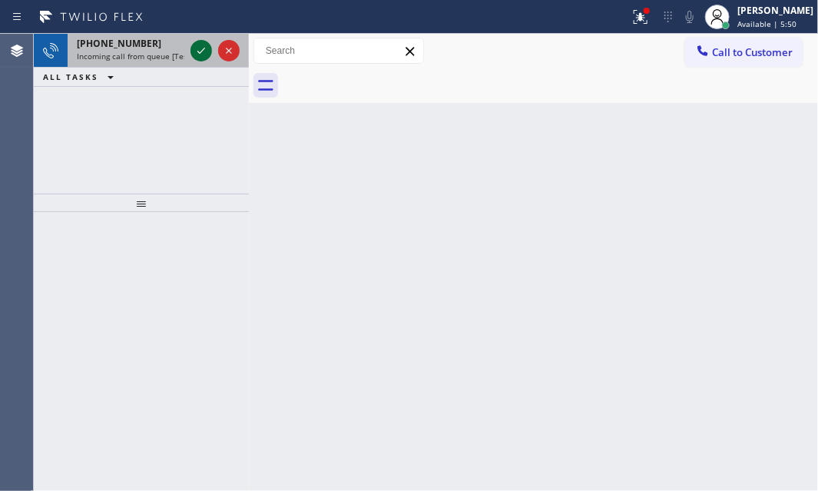
click at [196, 45] on icon at bounding box center [201, 50] width 18 height 18
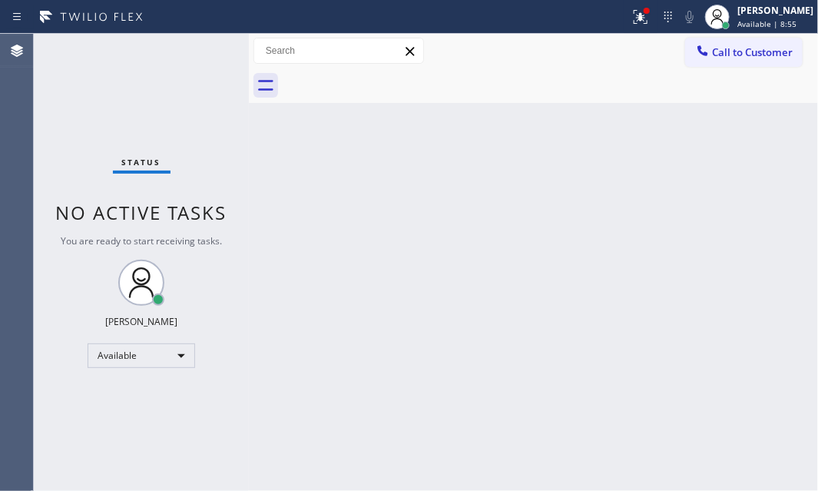
click at [286, 278] on div "Back to Dashboard Change Sender ID Customers Technicians Select a contact Outbo…" at bounding box center [533, 262] width 569 height 457
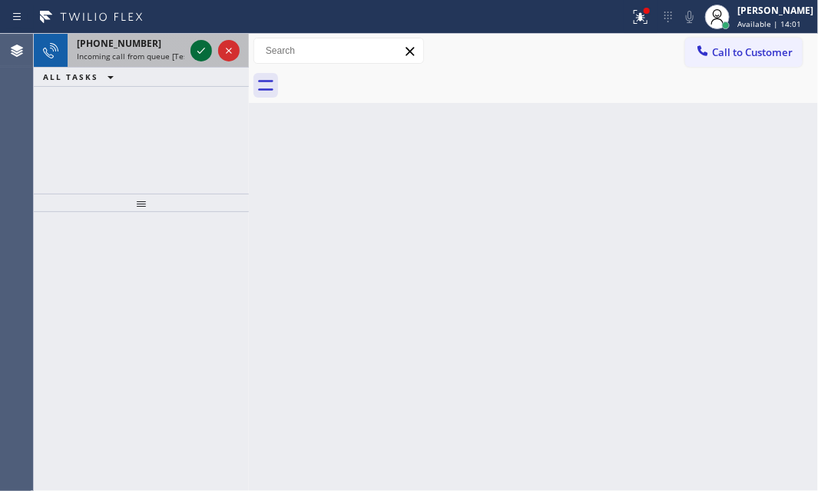
click at [202, 53] on icon at bounding box center [201, 50] width 18 height 18
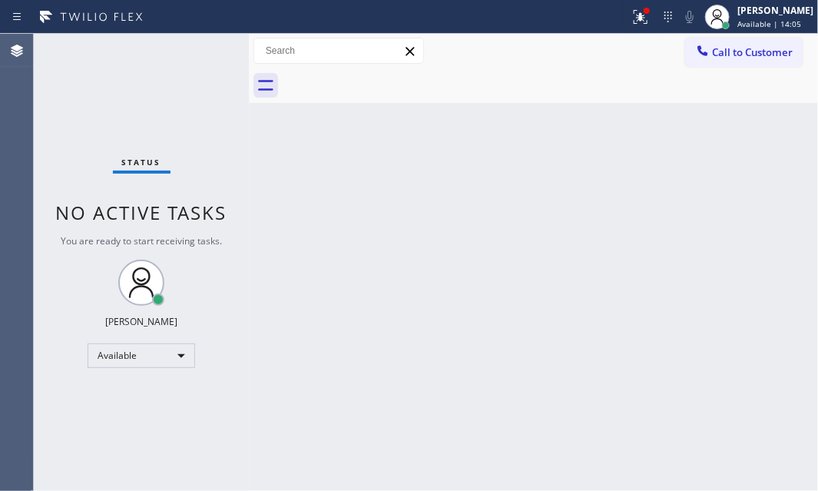
drag, startPoint x: 637, startPoint y: 18, endPoint x: 668, endPoint y: 120, distance: 105.9
click at [637, 19] on icon at bounding box center [640, 17] width 18 height 18
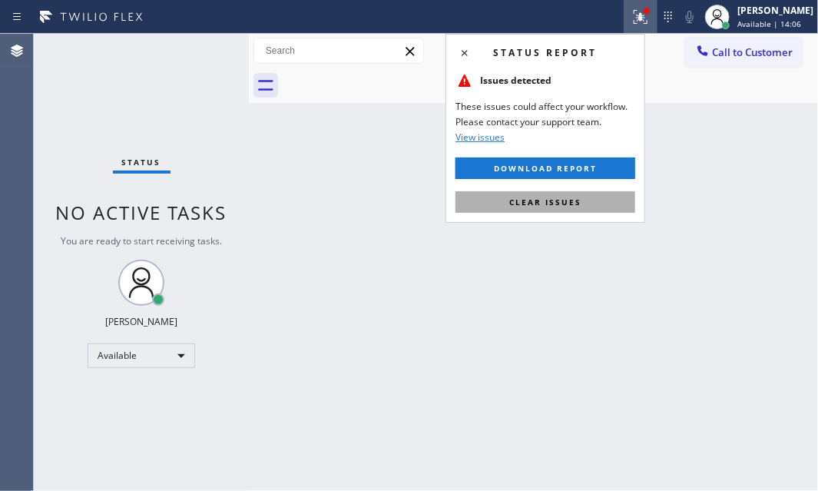
click at [591, 203] on button "Clear issues" at bounding box center [546, 202] width 180 height 22
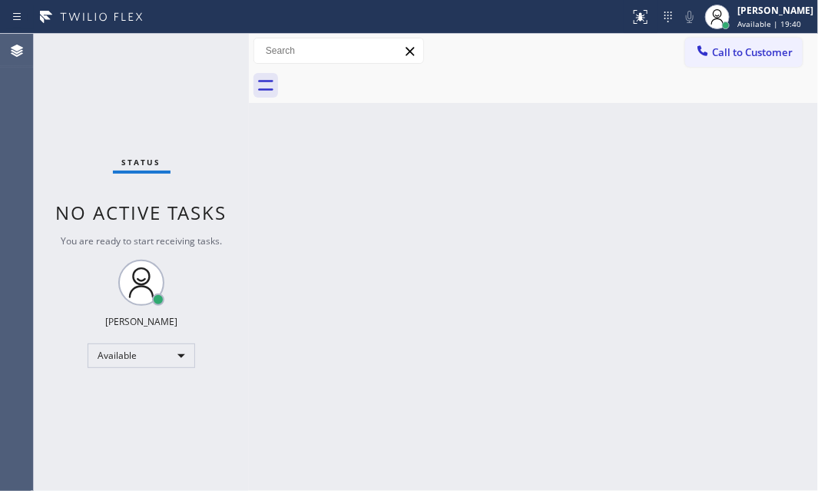
click at [485, 248] on div "Back to Dashboard Change Sender ID Customers Technicians Select a contact Outbo…" at bounding box center [533, 262] width 569 height 457
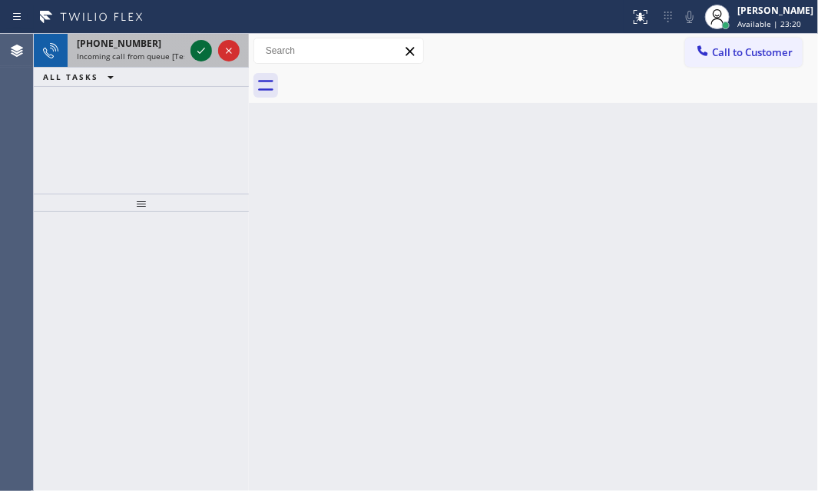
click at [208, 47] on icon at bounding box center [201, 50] width 18 height 18
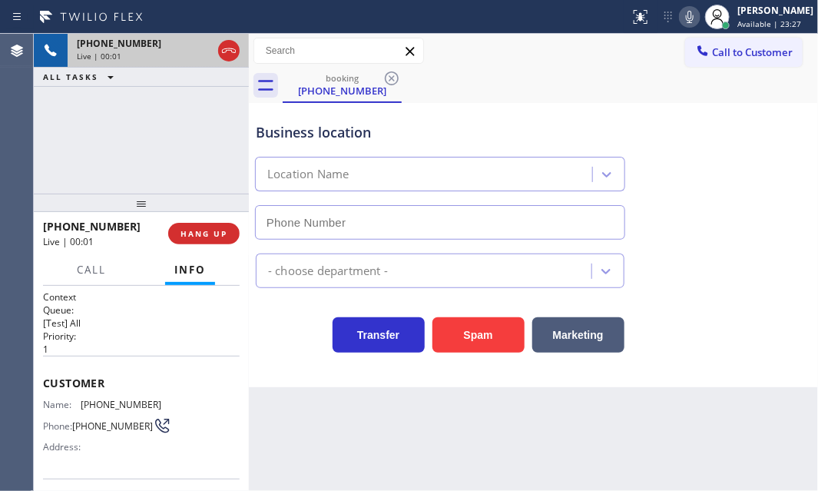
type input "[PHONE_NUMBER]"
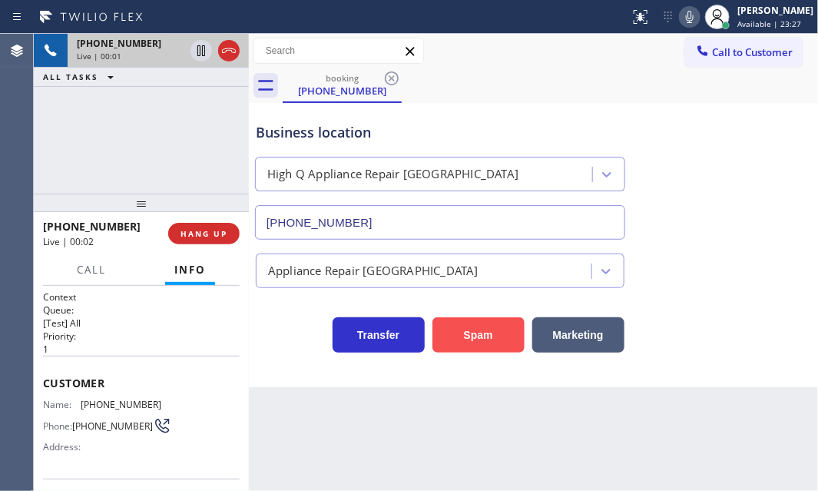
click at [483, 336] on button "Spam" at bounding box center [478, 334] width 92 height 35
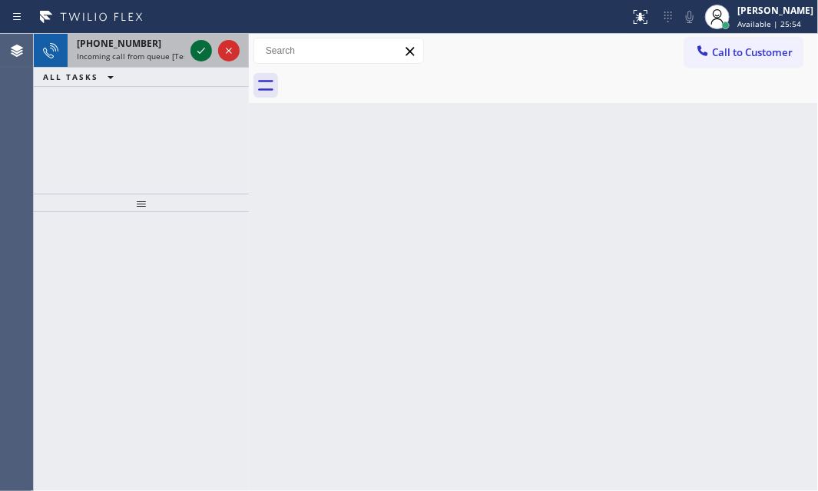
click at [194, 47] on icon at bounding box center [201, 50] width 18 height 18
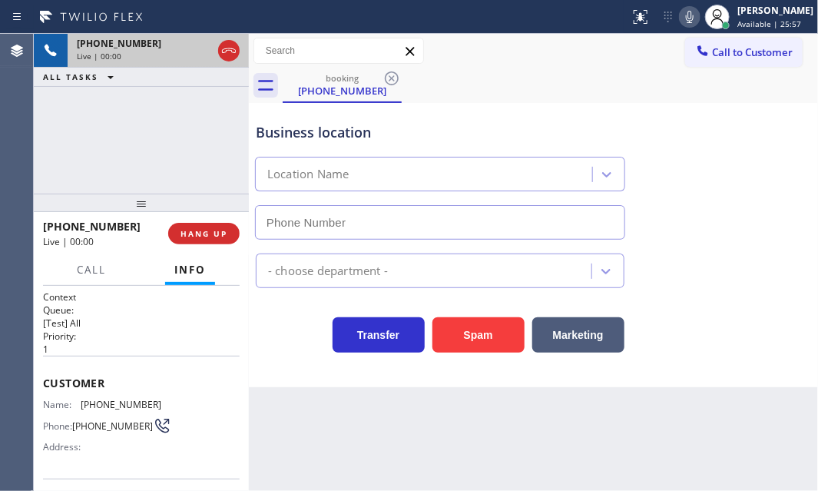
type input "[PHONE_NUMBER]"
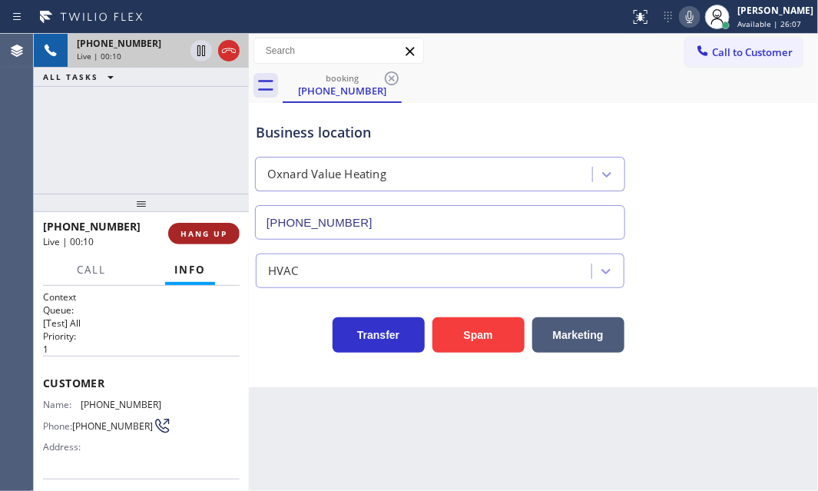
click at [194, 237] on span "HANG UP" at bounding box center [204, 233] width 47 height 11
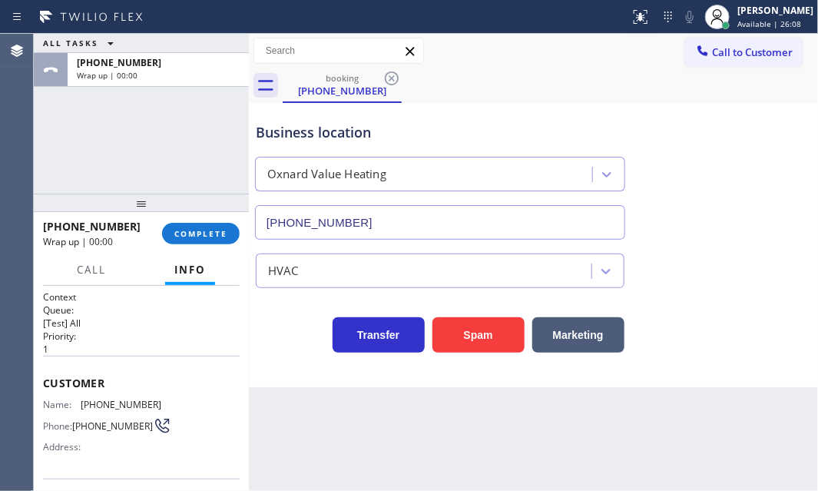
drag, startPoint x: 202, startPoint y: 234, endPoint x: 267, endPoint y: 266, distance: 72.5
click at [203, 233] on span "COMPLETE" at bounding box center [200, 233] width 53 height 11
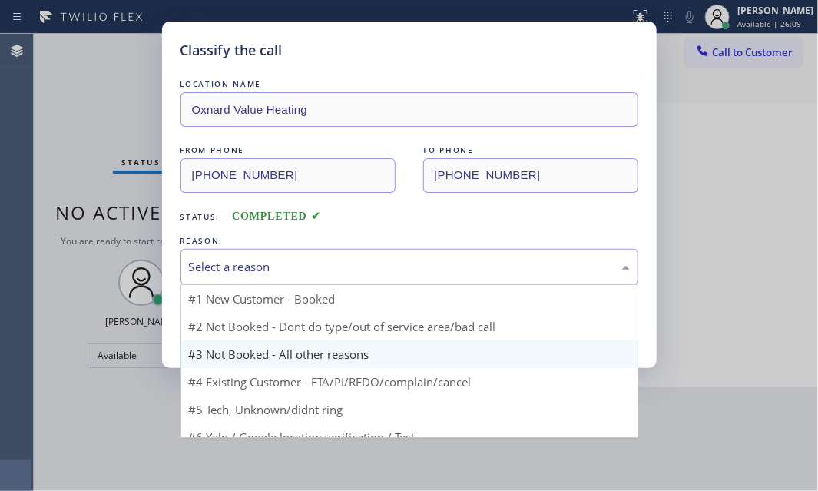
drag, startPoint x: 437, startPoint y: 254, endPoint x: 350, endPoint y: 325, distance: 112.5
click at [436, 257] on div "Select a reason" at bounding box center [410, 267] width 458 height 36
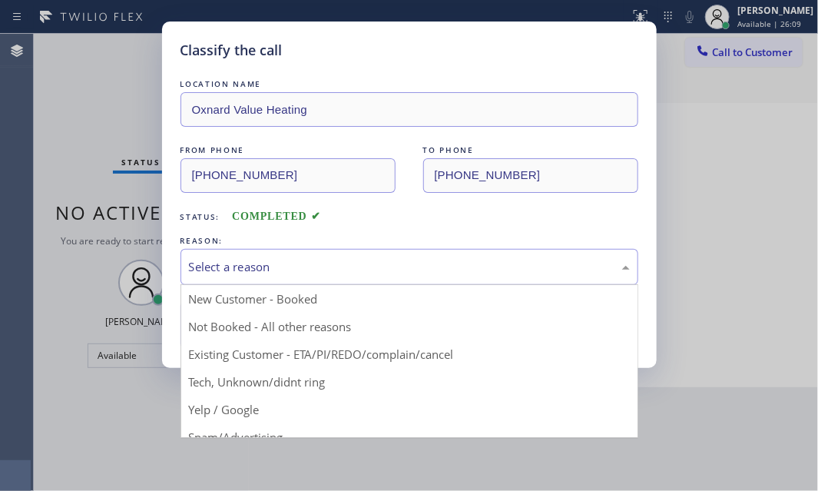
drag, startPoint x: 237, startPoint y: 380, endPoint x: 237, endPoint y: 350, distance: 30.7
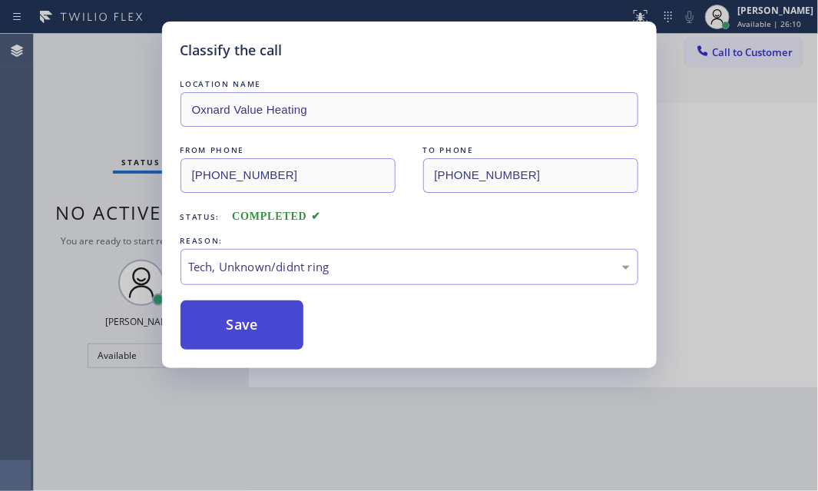
click at [239, 326] on button "Save" at bounding box center [243, 324] width 124 height 49
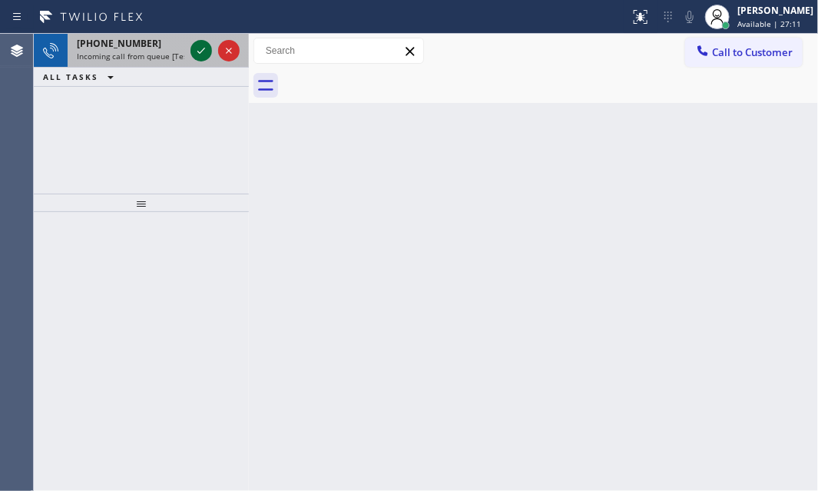
click at [201, 54] on icon at bounding box center [201, 50] width 18 height 18
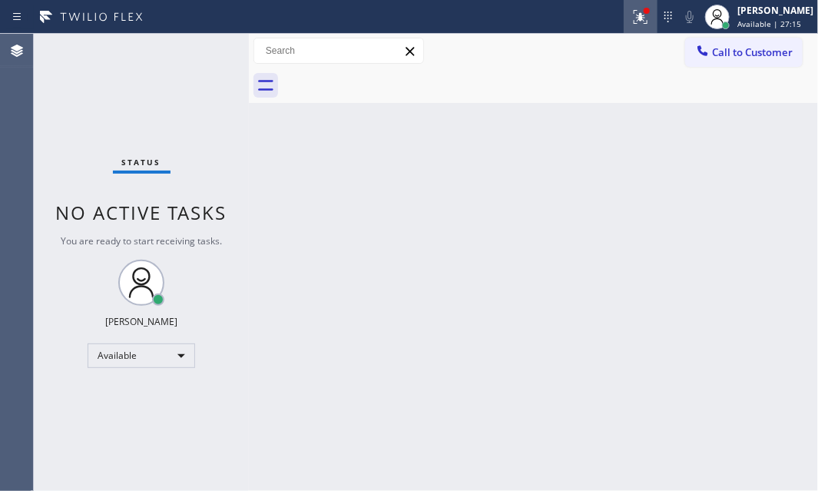
click at [631, 18] on icon at bounding box center [640, 17] width 18 height 18
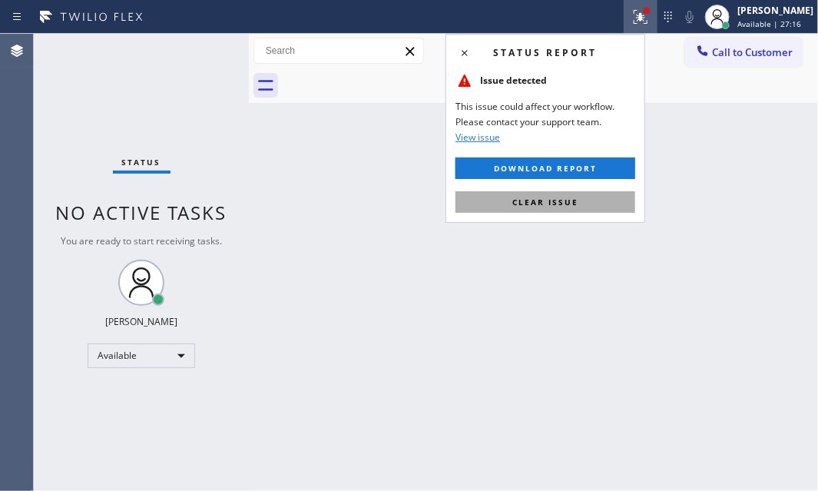
click at [562, 197] on span "Clear issue" at bounding box center [545, 202] width 66 height 11
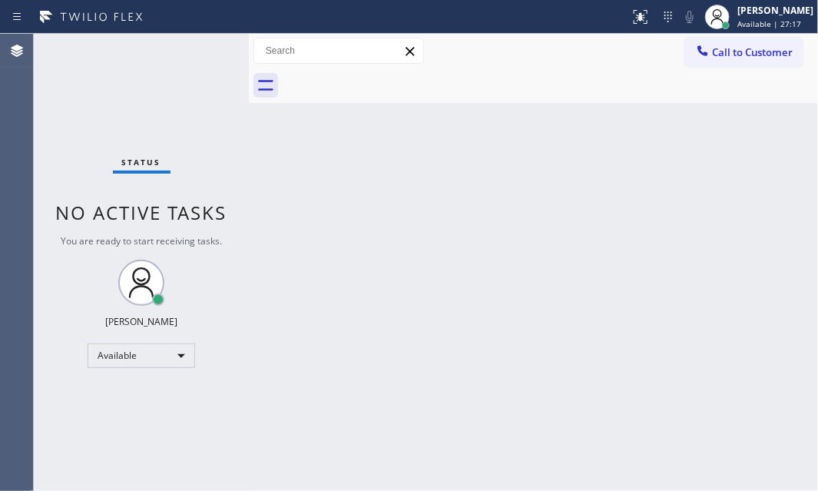
click at [206, 54] on div "Status No active tasks You are ready to start receiving tasks. [PERSON_NAME] Av…" at bounding box center [141, 262] width 215 height 457
click at [295, 250] on div "Back to Dashboard Change Sender ID Customers Technicians Select a contact Outbo…" at bounding box center [533, 262] width 569 height 457
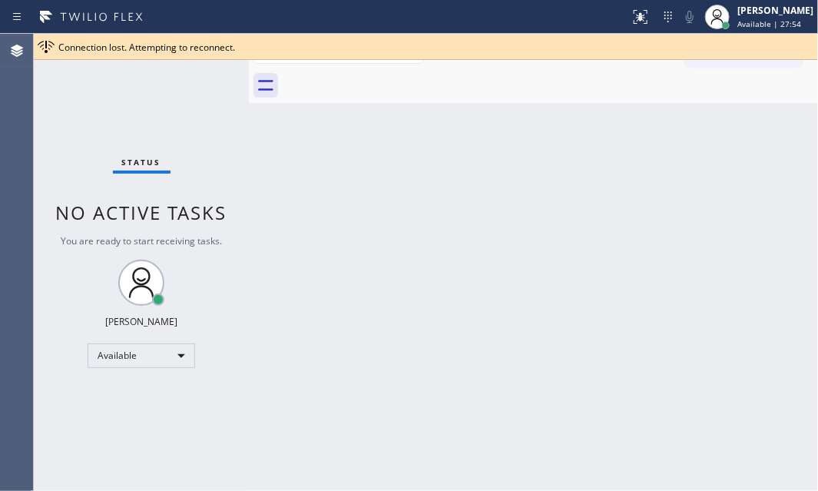
click at [184, 115] on div "Status No active tasks You are ready to start receiving tasks. [PERSON_NAME] Av…" at bounding box center [141, 262] width 215 height 457
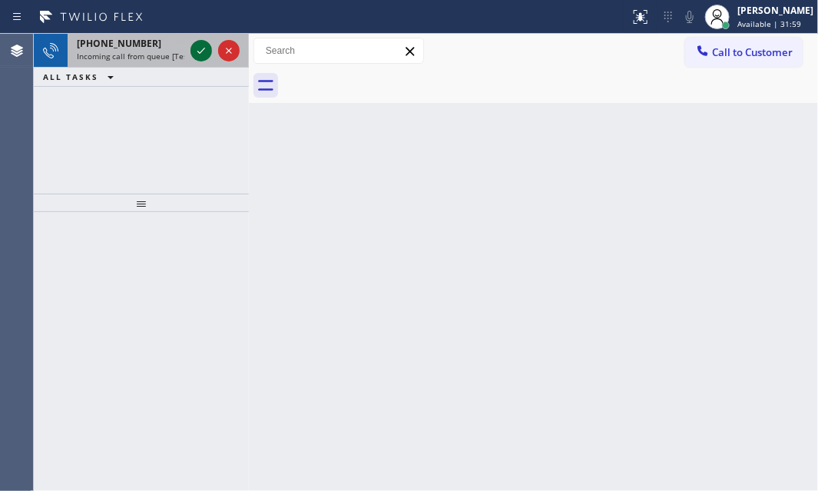
click at [201, 48] on icon at bounding box center [201, 50] width 18 height 18
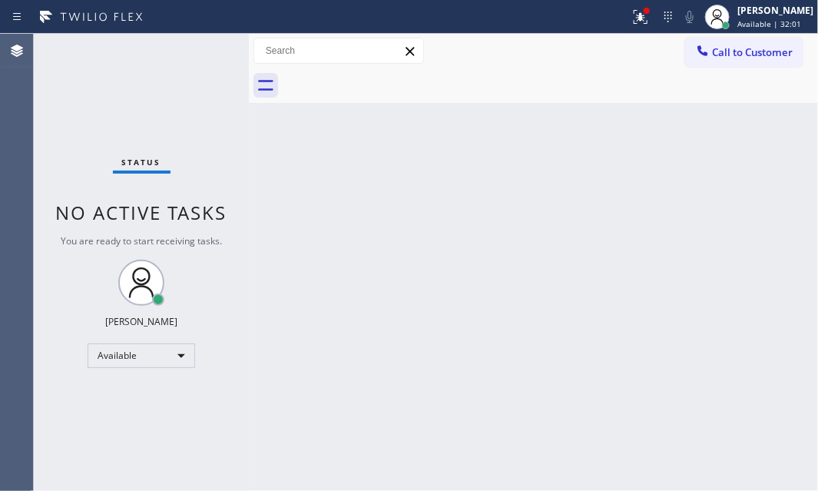
click at [195, 55] on div "Status No active tasks You are ready to start receiving tasks. [PERSON_NAME] Av…" at bounding box center [141, 262] width 215 height 457
click at [631, 21] on icon at bounding box center [640, 17] width 18 height 18
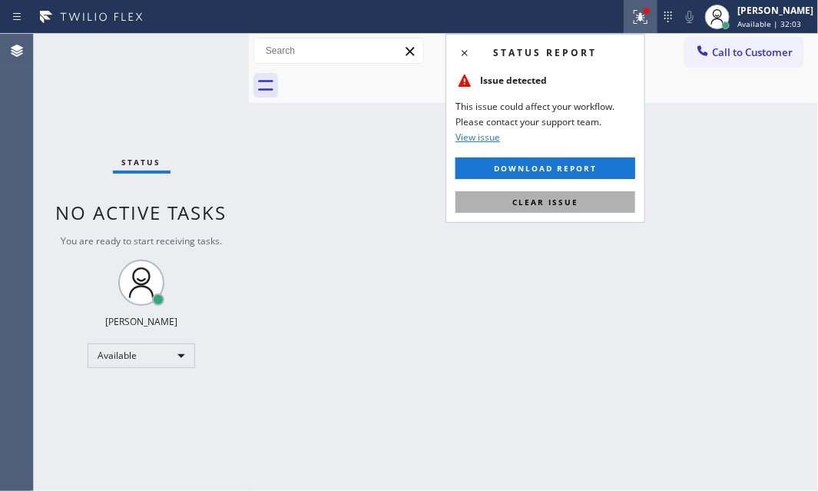
click at [581, 198] on button "Clear issue" at bounding box center [546, 202] width 180 height 22
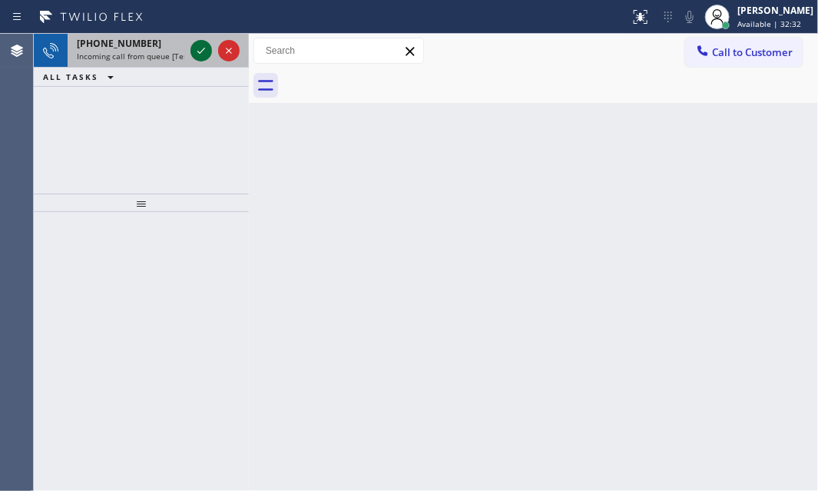
click at [204, 50] on icon at bounding box center [201, 50] width 18 height 18
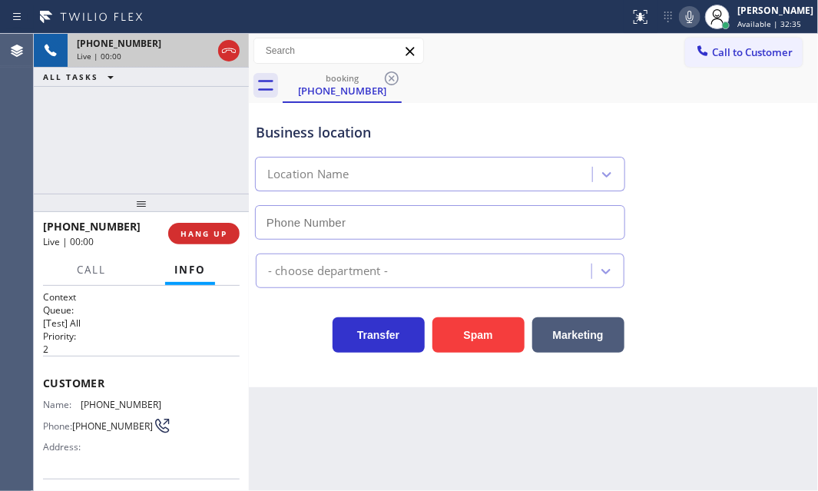
type input "[PHONE_NUMBER]"
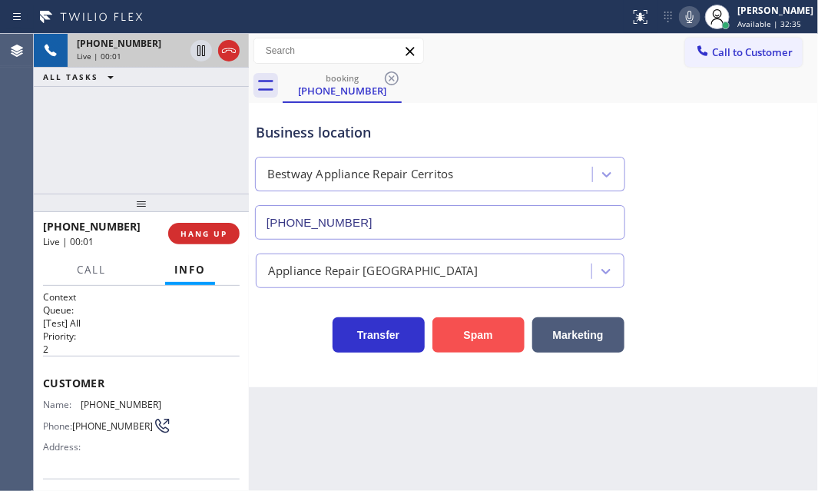
click at [475, 349] on button "Spam" at bounding box center [478, 334] width 92 height 35
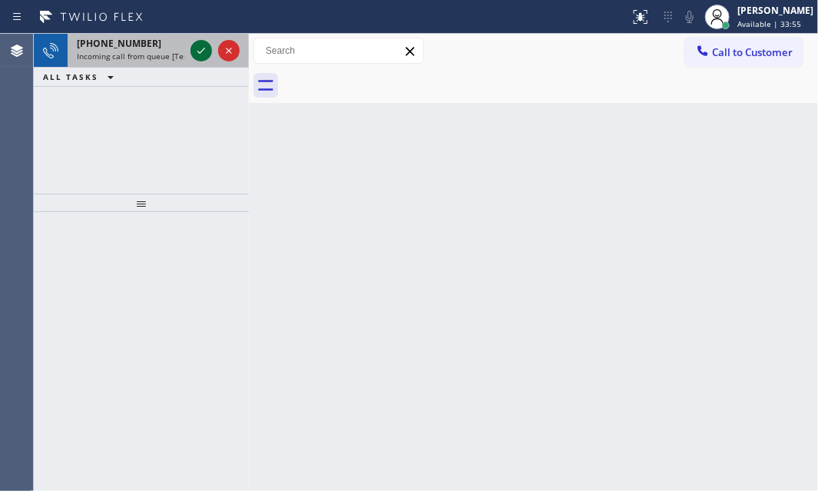
click at [204, 45] on icon at bounding box center [201, 50] width 18 height 18
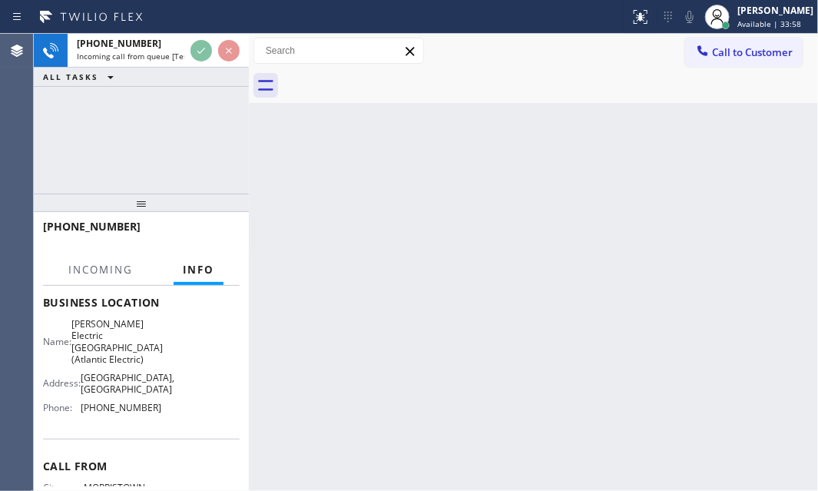
scroll to position [209, 0]
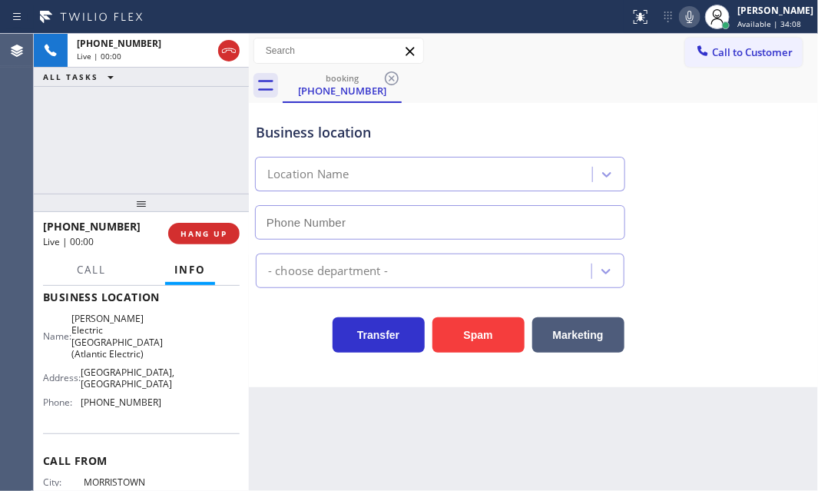
type input "[PHONE_NUMBER]"
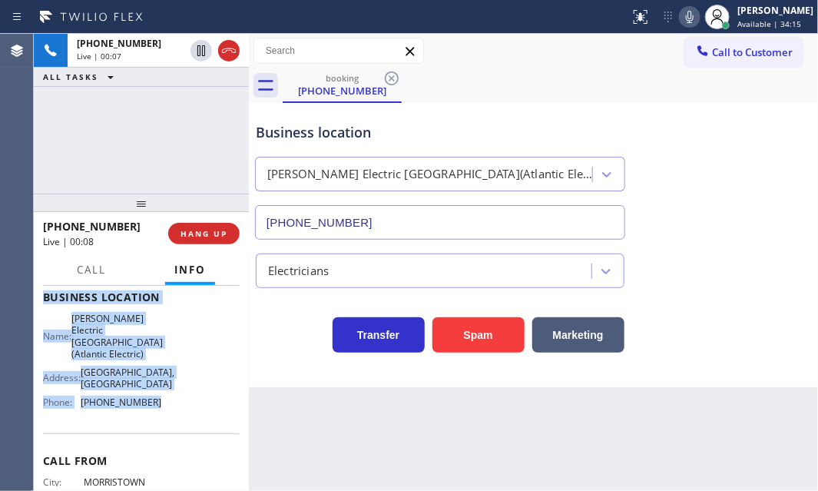
drag, startPoint x: 39, startPoint y: 374, endPoint x: 184, endPoint y: 433, distance: 156.8
click at [167, 426] on div "Context Queue: [Test] All Priority: 1 Customer Name: [PHONE_NUMBER] Phone: [PHO…" at bounding box center [141, 388] width 215 height 205
copy div "Customer Name: [PHONE_NUMBER] Phone: [PHONE_NUMBER] Address: Business location …"
click at [198, 234] on span "HANG UP" at bounding box center [204, 233] width 47 height 11
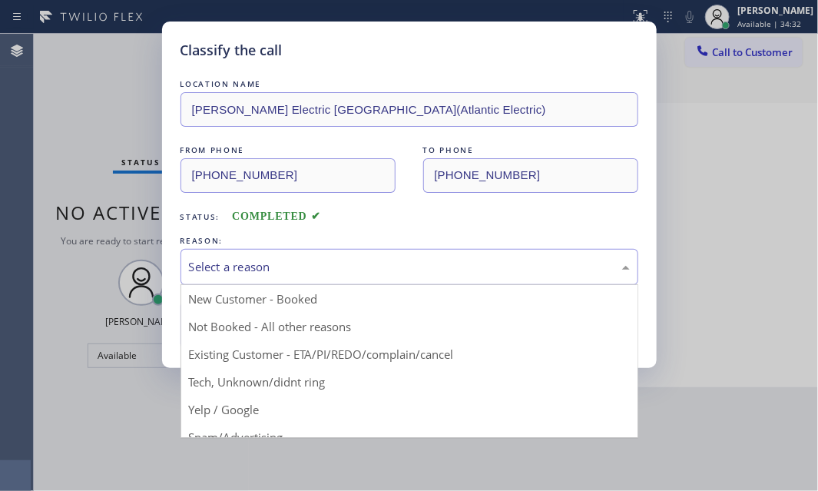
click at [324, 267] on div "Select a reason" at bounding box center [409, 267] width 441 height 18
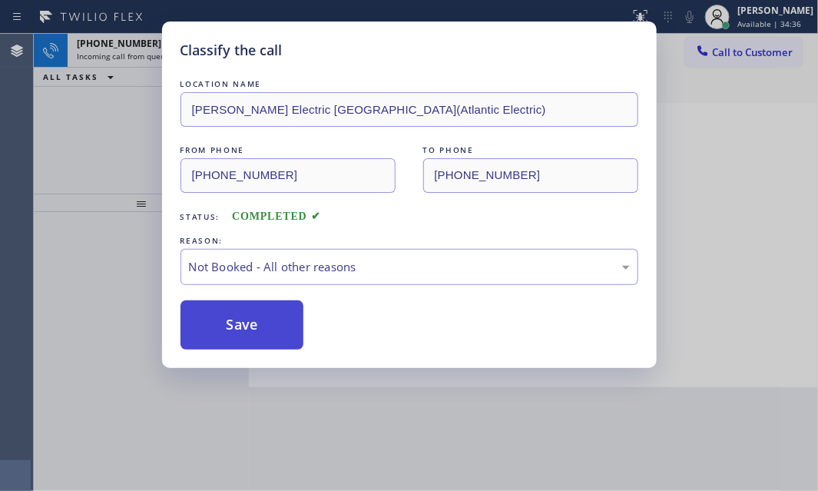
click at [202, 323] on button "Save" at bounding box center [243, 324] width 124 height 49
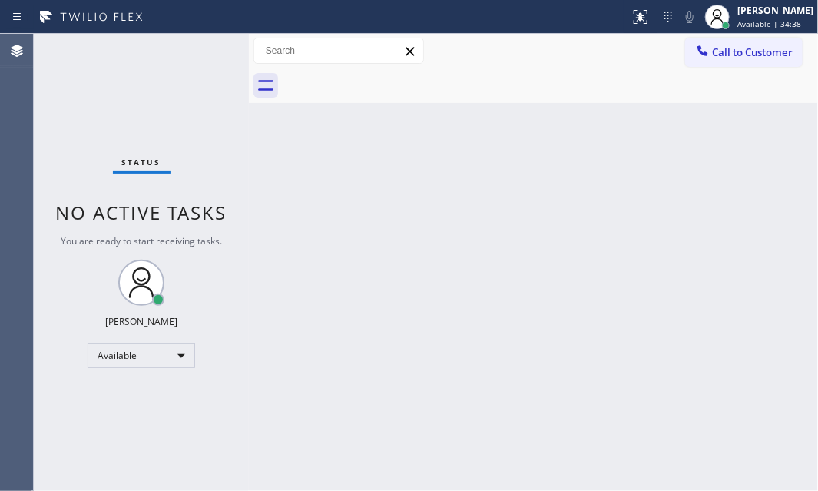
click at [190, 50] on div "Status No active tasks You are ready to start receiving tasks. [PERSON_NAME] Av…" at bounding box center [141, 262] width 215 height 457
click at [192, 55] on div "Status No active tasks You are ready to start receiving tasks. [PERSON_NAME] Av…" at bounding box center [141, 262] width 215 height 457
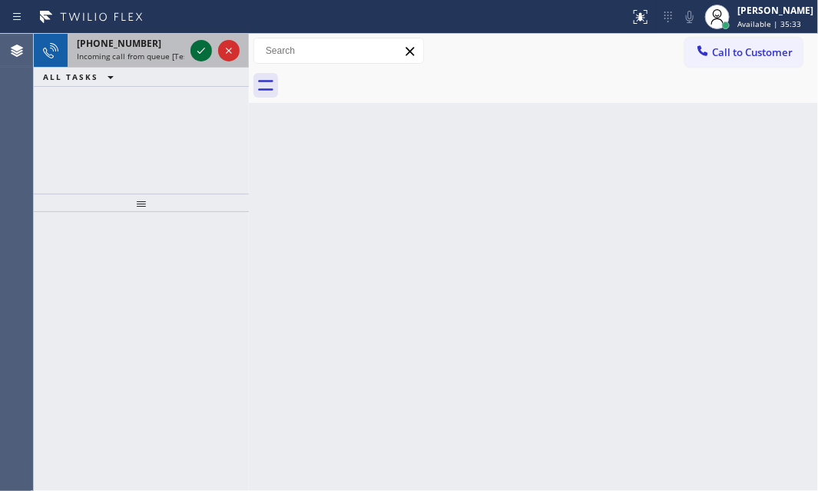
click at [198, 45] on icon at bounding box center [201, 50] width 18 height 18
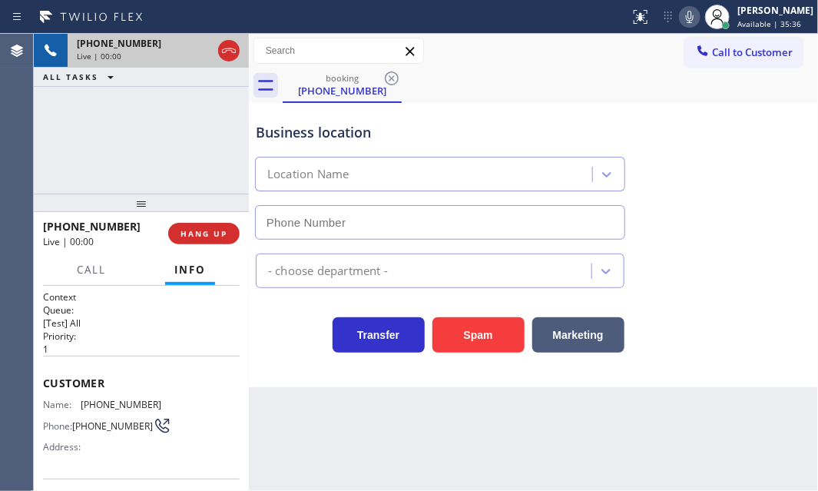
type input "[PHONE_NUMBER]"
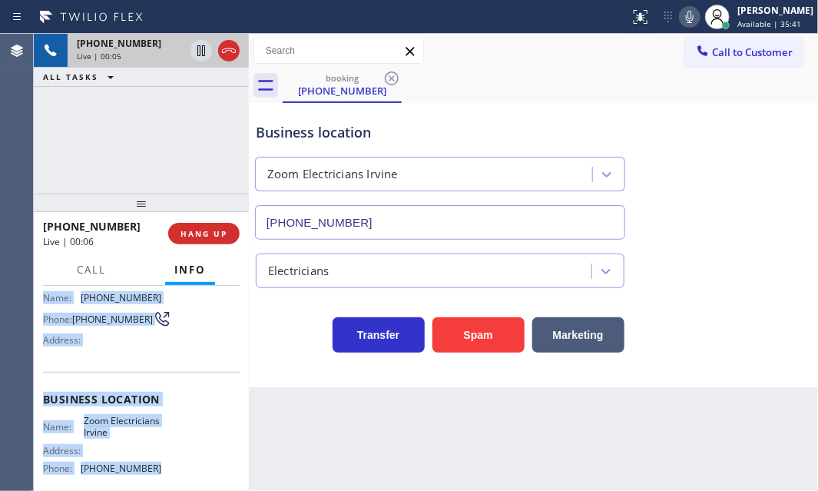
scroll to position [139, 0]
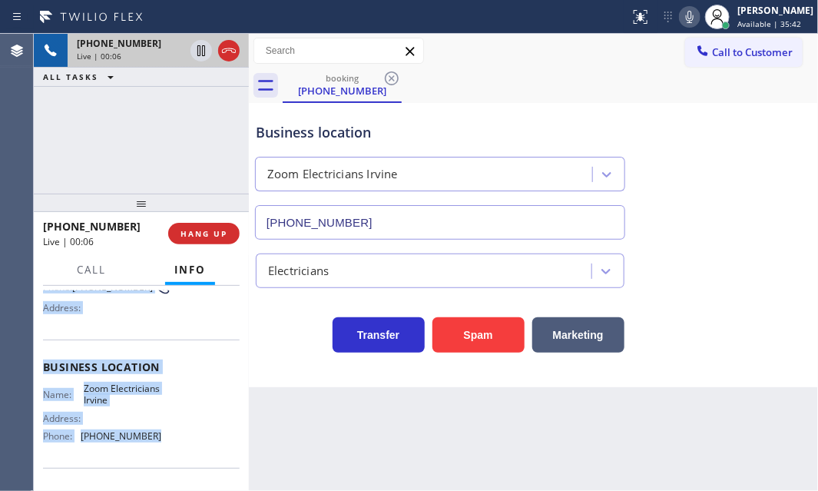
drag, startPoint x: 41, startPoint y: 377, endPoint x: 312, endPoint y: 437, distance: 276.9
click at [150, 449] on div "Context Queue: [Test] All Priority: 1 Customer Name: [PHONE_NUMBER] Phone: [PHO…" at bounding box center [141, 388] width 215 height 205
copy div "Customer Name: [PHONE_NUMBER] Phone: [PHONE_NUMBER] Address: Business location …"
click at [199, 55] on icon at bounding box center [201, 50] width 18 height 18
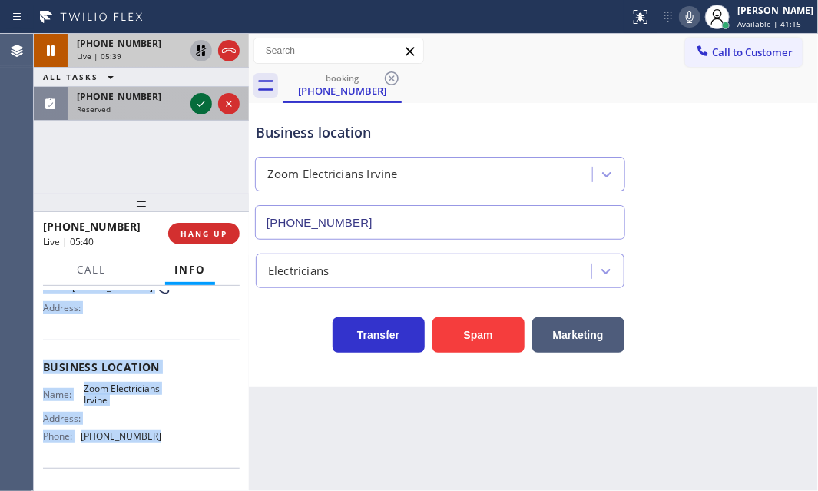
click at [197, 103] on icon at bounding box center [201, 103] width 18 height 18
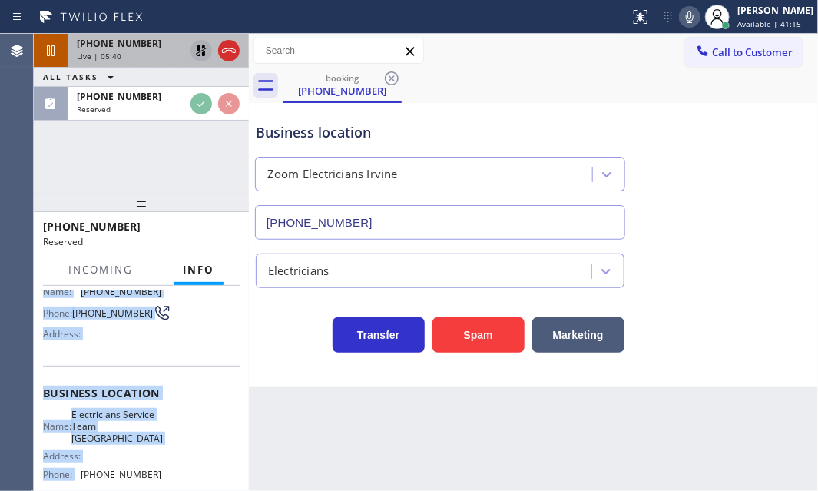
scroll to position [164, 0]
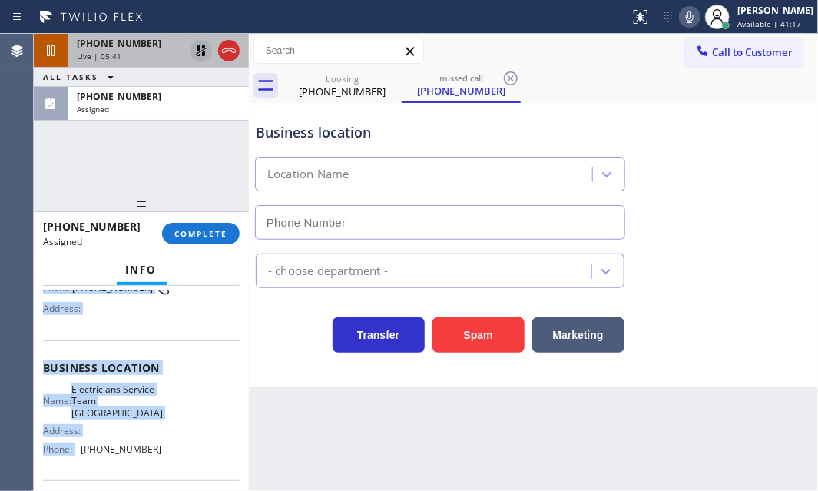
type input "[PHONE_NUMBER]"
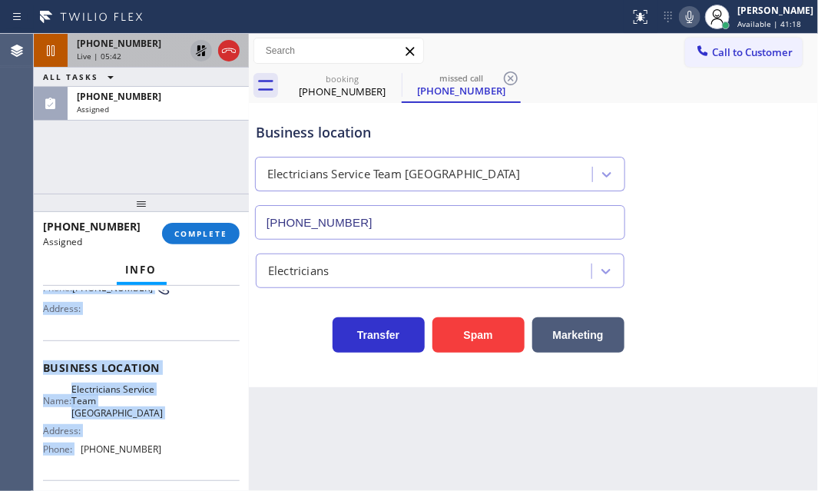
click at [147, 357] on div "Business location Name: Electricians Service Team Lake Forest Address: Phone: […" at bounding box center [141, 410] width 197 height 140
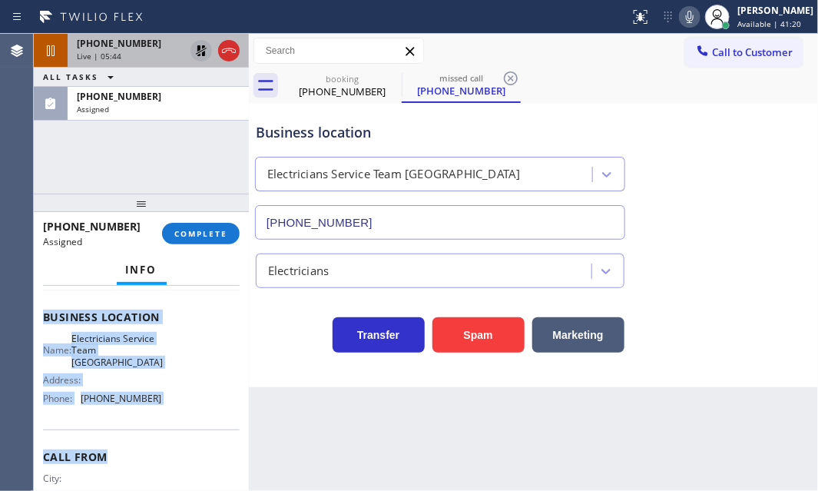
scroll to position [234, 0]
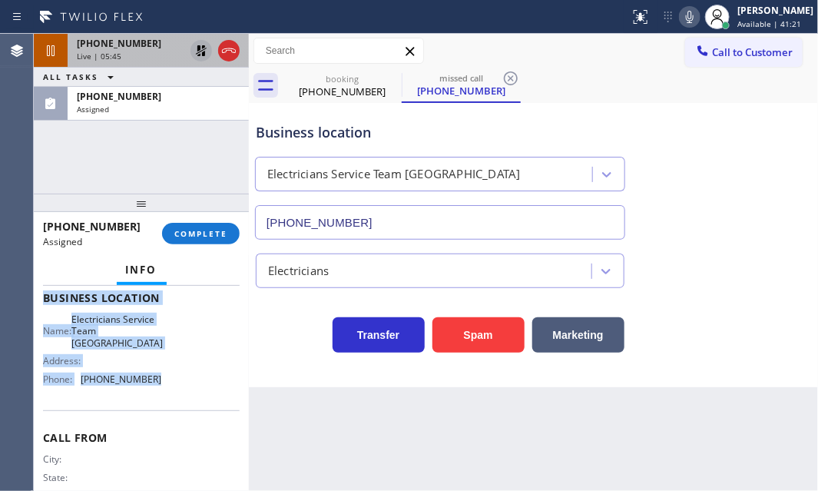
drag, startPoint x: 42, startPoint y: 377, endPoint x: 174, endPoint y: 391, distance: 132.1
click at [174, 391] on div "Context Queue: Electrical Priority: 0 Task Age: [DEMOGRAPHIC_DATA] minute(s) Cu…" at bounding box center [141, 291] width 197 height 471
click at [198, 234] on span "COMPLETE" at bounding box center [200, 233] width 53 height 11
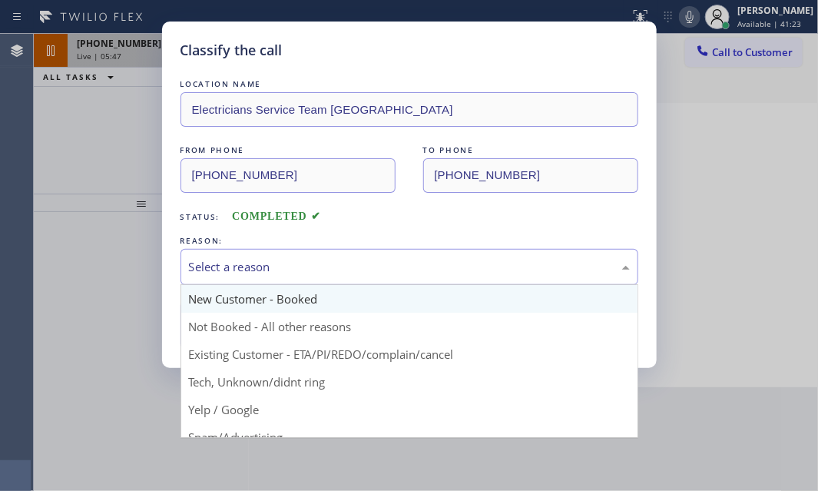
drag, startPoint x: 350, startPoint y: 261, endPoint x: 265, endPoint y: 303, distance: 95.2
click at [346, 264] on div "Select a reason" at bounding box center [409, 267] width 441 height 18
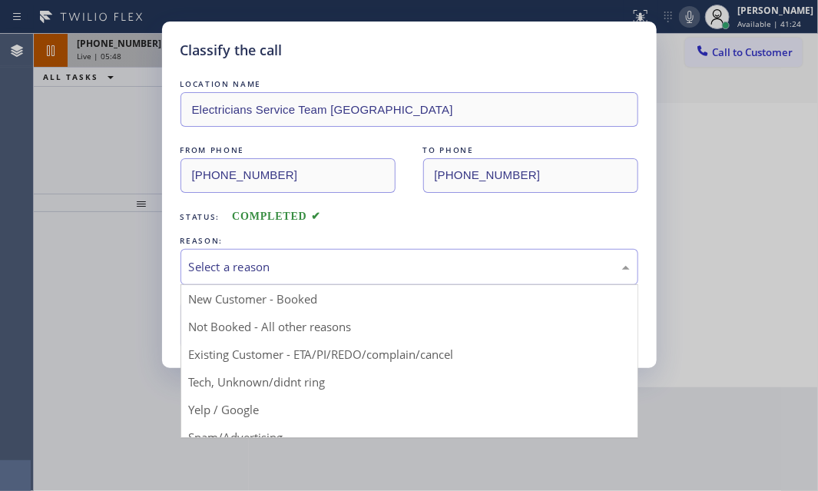
drag, startPoint x: 224, startPoint y: 379, endPoint x: 224, endPoint y: 349, distance: 30.0
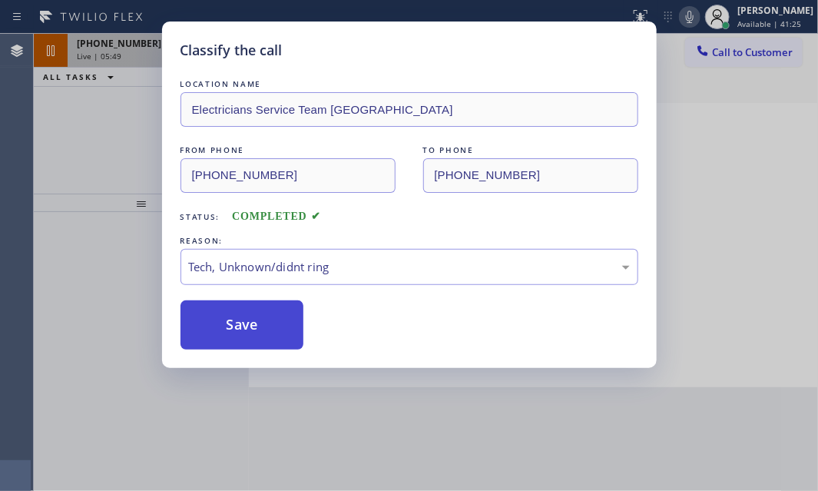
drag, startPoint x: 227, startPoint y: 328, endPoint x: 243, endPoint y: 327, distance: 16.1
click at [230, 327] on button "Save" at bounding box center [243, 324] width 124 height 49
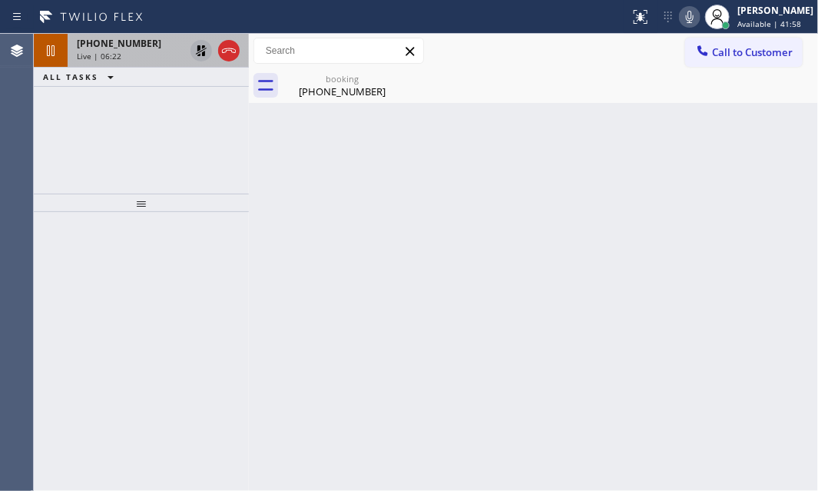
click at [196, 54] on icon at bounding box center [201, 50] width 11 height 11
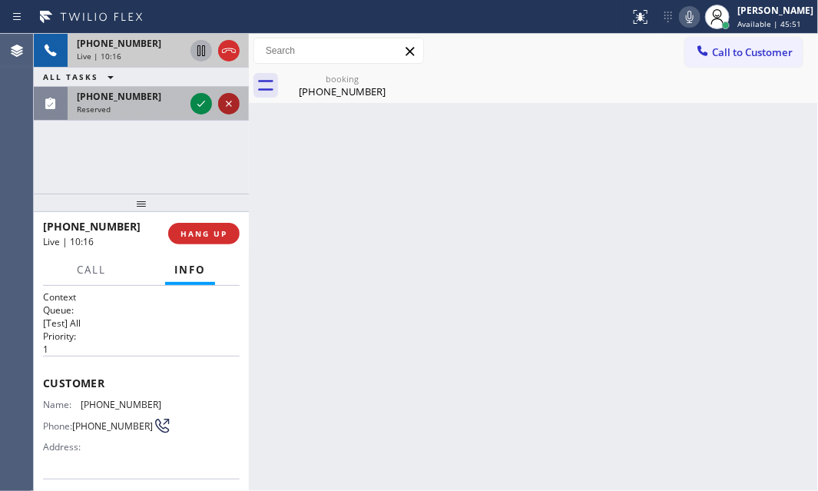
drag, startPoint x: 200, startPoint y: 101, endPoint x: 230, endPoint y: 108, distance: 30.9
click at [201, 101] on icon at bounding box center [201, 103] width 18 height 18
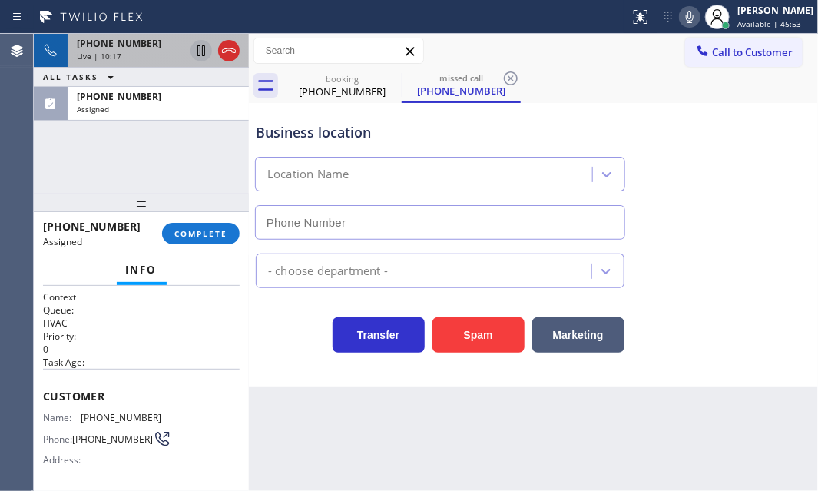
drag, startPoint x: 139, startPoint y: 53, endPoint x: 434, endPoint y: 92, distance: 297.6
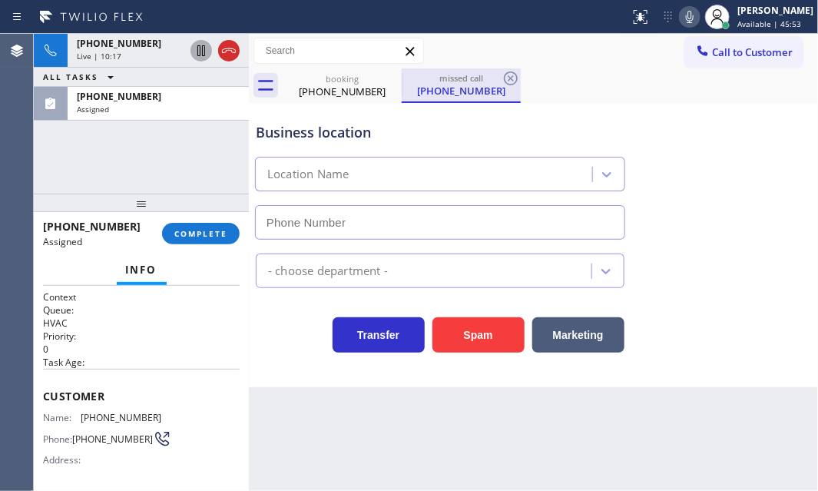
click at [141, 53] on div "Live | 10:17" at bounding box center [131, 56] width 108 height 11
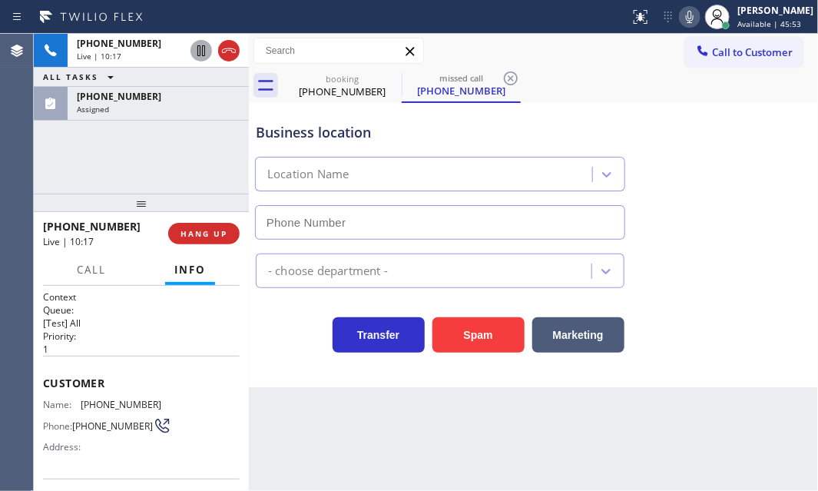
type input "[PHONE_NUMBER]"
drag, startPoint x: 203, startPoint y: 106, endPoint x: 198, endPoint y: 131, distance: 25.8
click at [203, 106] on div "Assigned" at bounding box center [158, 109] width 163 height 11
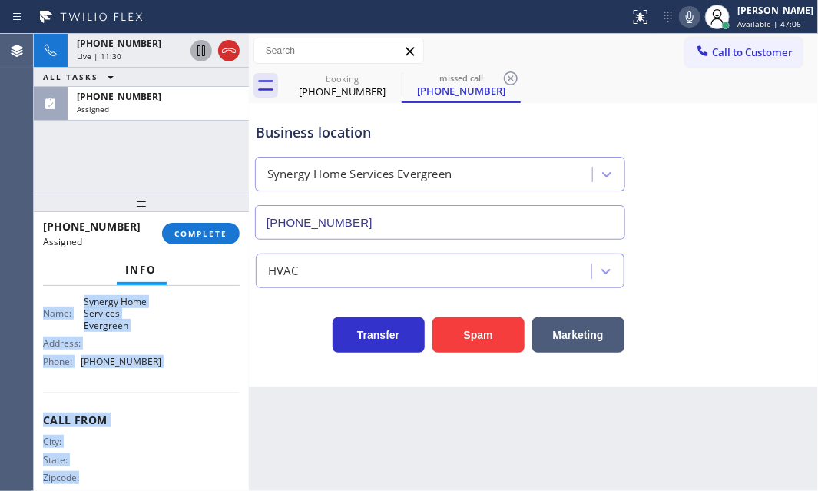
drag, startPoint x: 43, startPoint y: 406, endPoint x: 165, endPoint y: 477, distance: 141.5
click at [165, 477] on div "Context Queue: HVAC Priority: 0 Task Age: [DEMOGRAPHIC_DATA] minute(s) Customer…" at bounding box center [141, 273] width 197 height 471
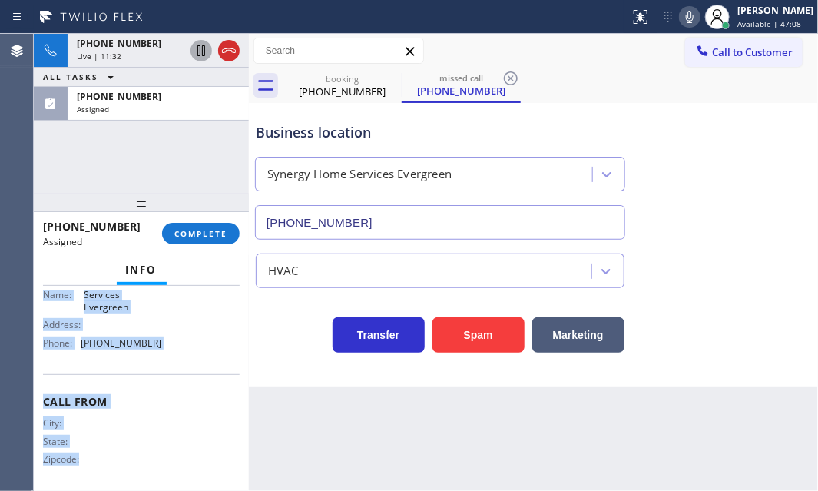
scroll to position [131, 0]
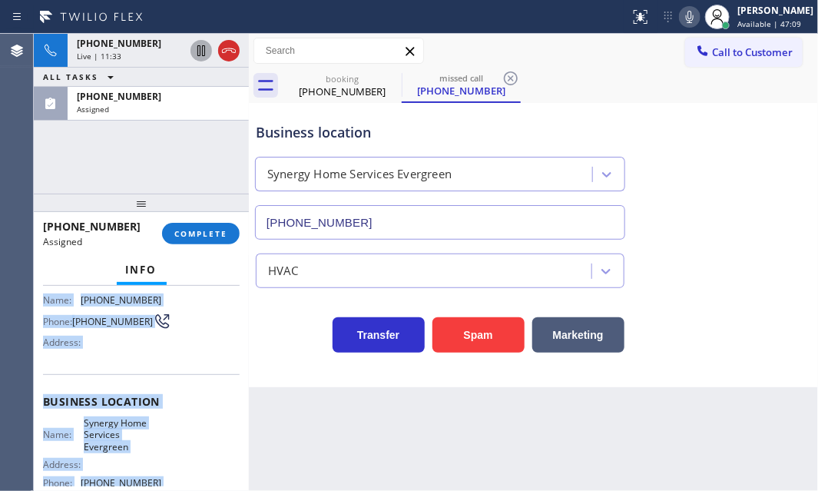
click at [149, 365] on div "Customer Name: [PHONE_NUMBER] Phone: [PHONE_NUMBER] Address:" at bounding box center [141, 312] width 197 height 123
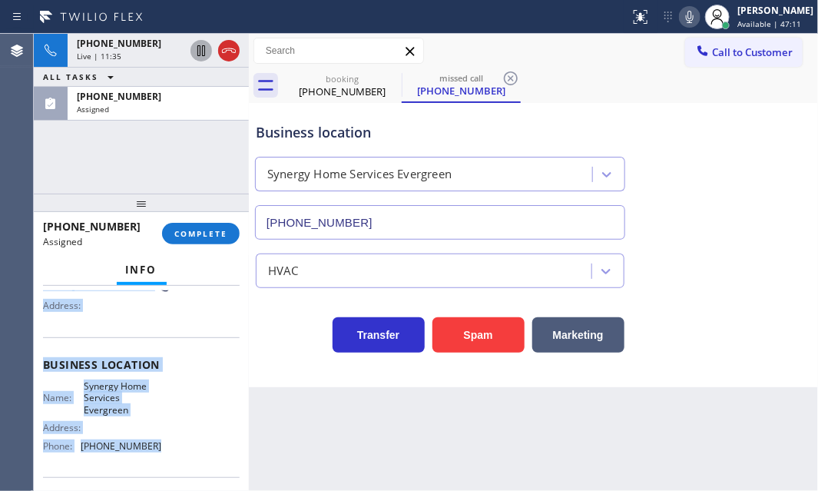
scroll to position [200, 0]
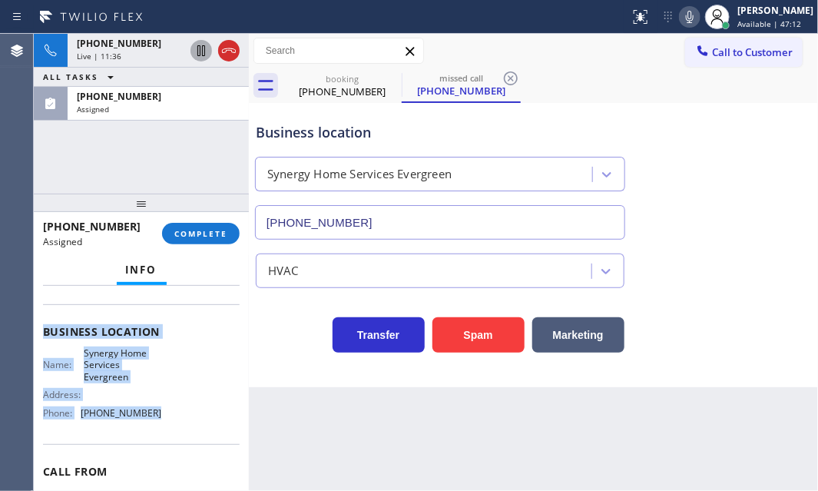
drag, startPoint x: 42, startPoint y: 340, endPoint x: 172, endPoint y: 426, distance: 155.7
click at [172, 426] on div "Context Queue: HVAC Priority: 0 Task Age: [DEMOGRAPHIC_DATA] minute(s) Customer…" at bounding box center [141, 325] width 197 height 471
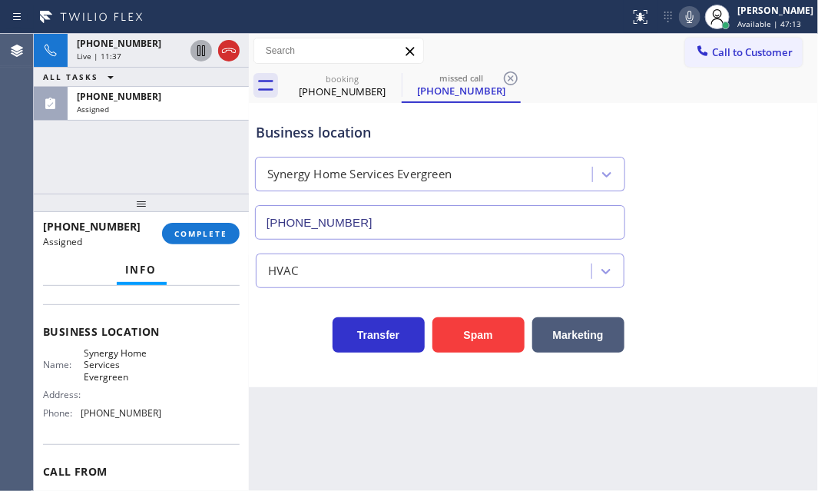
click at [194, 247] on div "[PHONE_NUMBER] Assigned COMPLETE" at bounding box center [141, 234] width 197 height 40
click at [200, 235] on span "COMPLETE" at bounding box center [200, 233] width 53 height 11
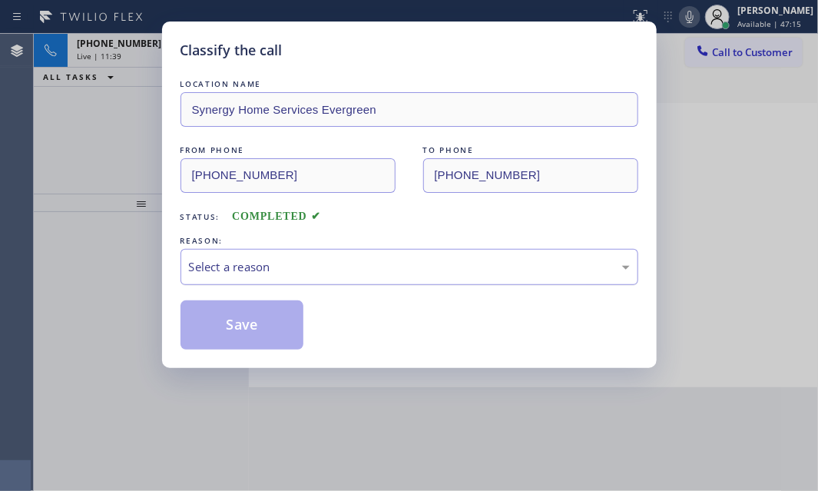
drag, startPoint x: 353, startPoint y: 257, endPoint x: 330, endPoint y: 277, distance: 31.1
click at [353, 258] on div "Select a reason" at bounding box center [409, 267] width 441 height 18
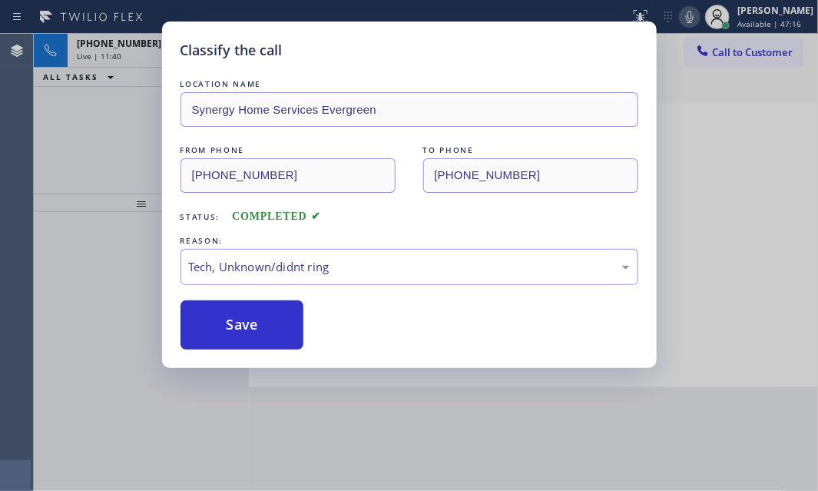
drag, startPoint x: 229, startPoint y: 376, endPoint x: 230, endPoint y: 352, distance: 23.9
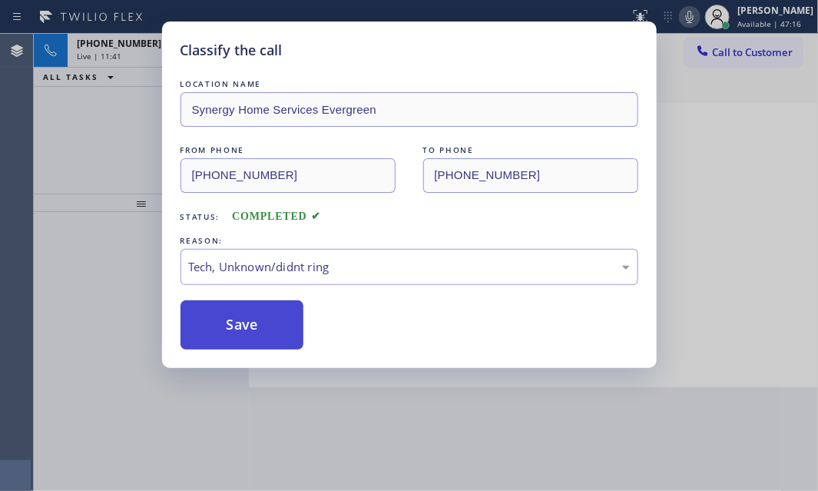
click at [230, 323] on button "Save" at bounding box center [243, 324] width 124 height 49
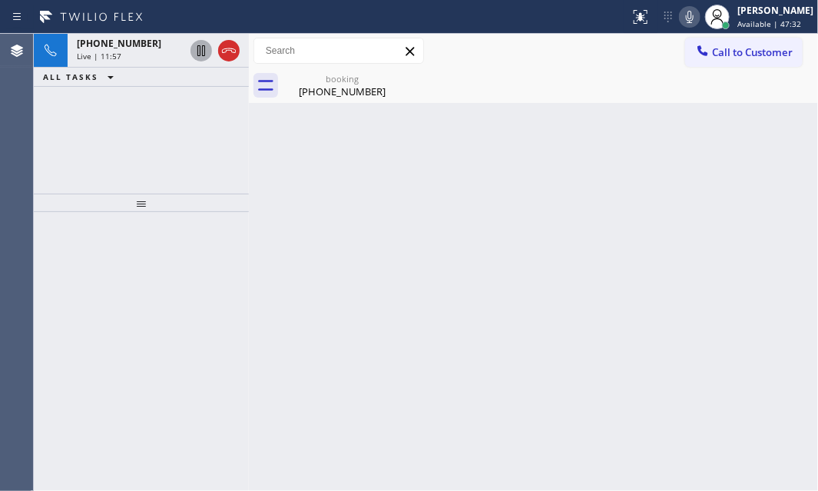
click at [525, 176] on div "Back to Dashboard Change Sender ID Customers Technicians Select a contact Outbo…" at bounding box center [533, 262] width 569 height 457
click at [681, 22] on icon at bounding box center [690, 17] width 18 height 18
click at [681, 23] on icon at bounding box center [690, 17] width 18 height 18
click at [605, 230] on div "Back to Dashboard Change Sender ID Customers Technicians Select a contact Outbo…" at bounding box center [533, 262] width 569 height 457
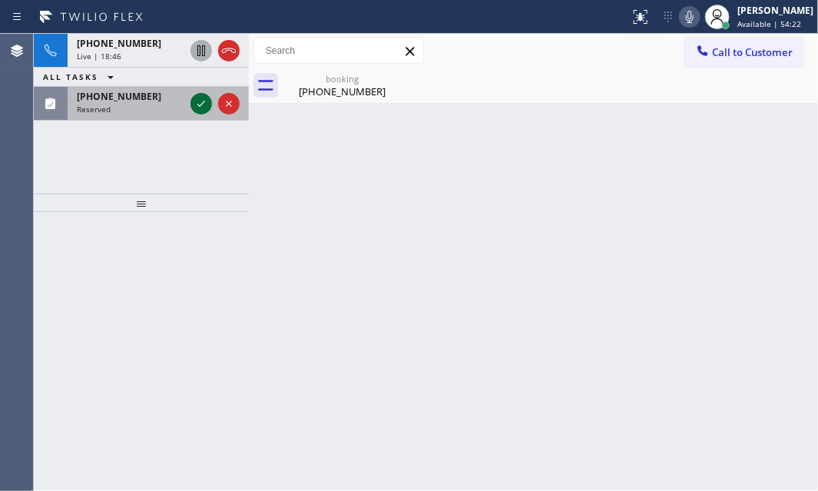
click at [200, 101] on icon at bounding box center [201, 103] width 18 height 18
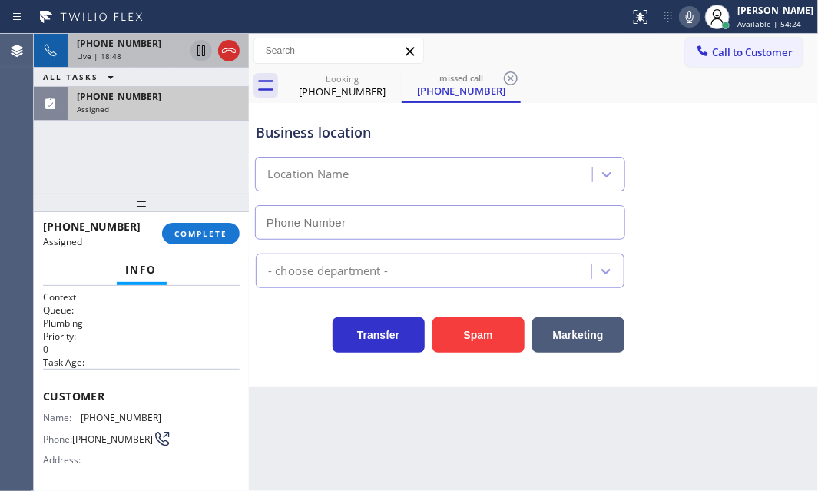
type input "[PHONE_NUMBER]"
click at [154, 55] on div "Live | 18:48" at bounding box center [131, 56] width 108 height 11
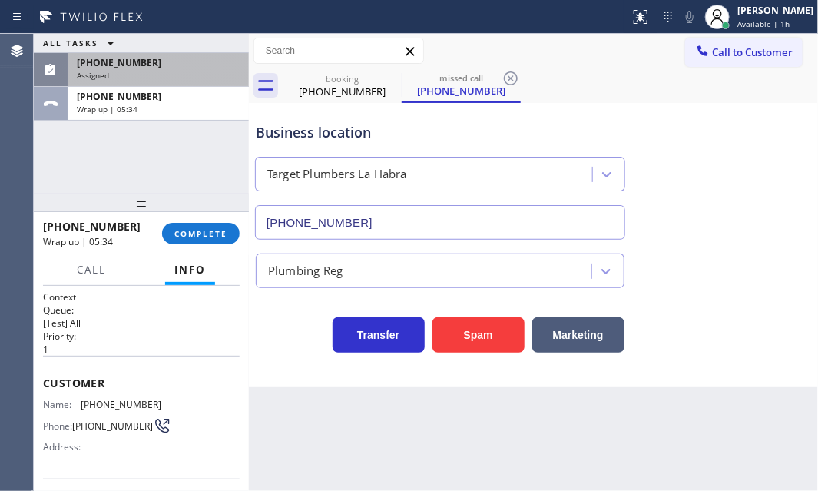
drag, startPoint x: 173, startPoint y: 115, endPoint x: 184, endPoint y: 148, distance: 34.7
click at [173, 115] on div "[PHONE_NUMBER] Wrap up | 05:34" at bounding box center [155, 104] width 175 height 34
click at [200, 234] on span "COMPLETE" at bounding box center [200, 233] width 53 height 11
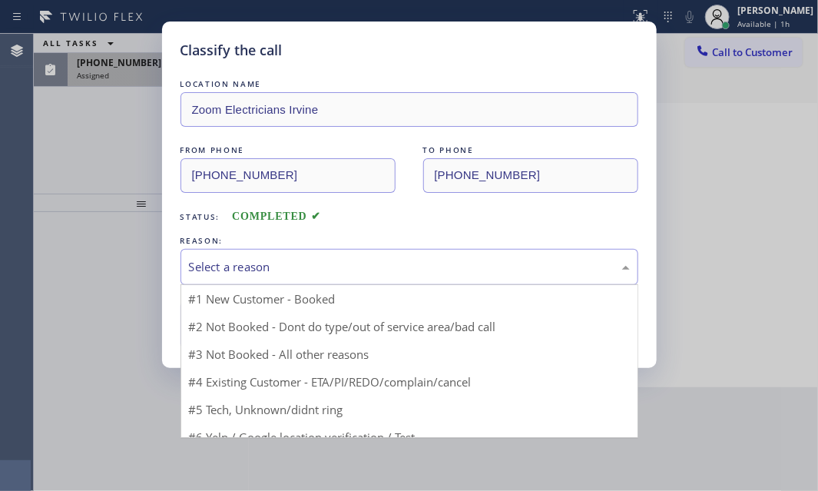
click at [333, 275] on div "Select a reason" at bounding box center [410, 267] width 458 height 36
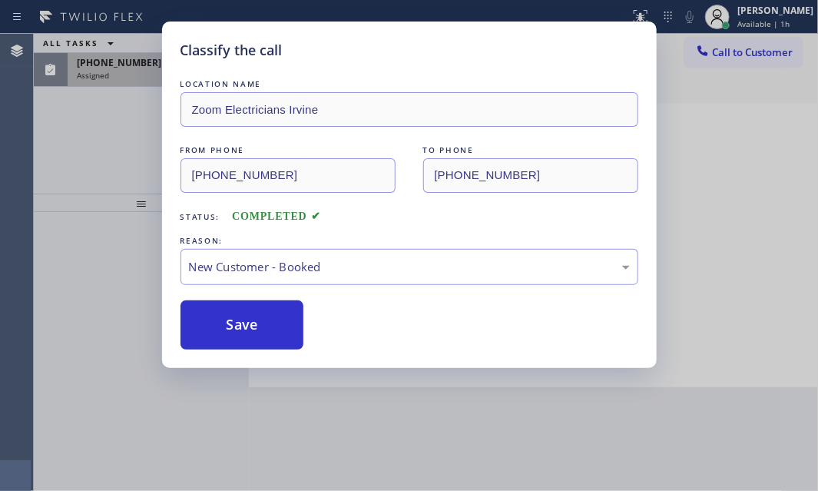
drag, startPoint x: 254, startPoint y: 316, endPoint x: 149, endPoint y: 154, distance: 193.9
click at [254, 315] on button "Save" at bounding box center [243, 324] width 124 height 49
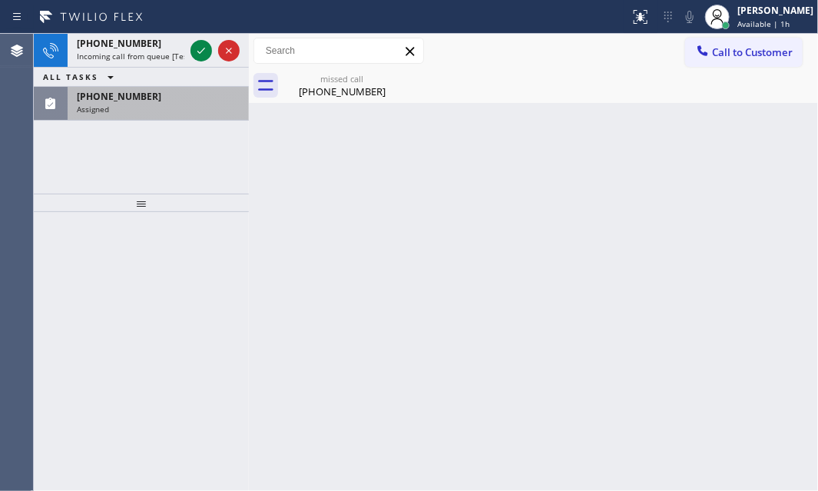
click at [139, 73] on div "[PHONE_NUMBER] Incoming call from queue [Test] All ALL TASKS ALL TASKS ACTIVE T…" at bounding box center [141, 77] width 215 height 87
click at [162, 101] on div "[PHONE_NUMBER]" at bounding box center [158, 96] width 163 height 13
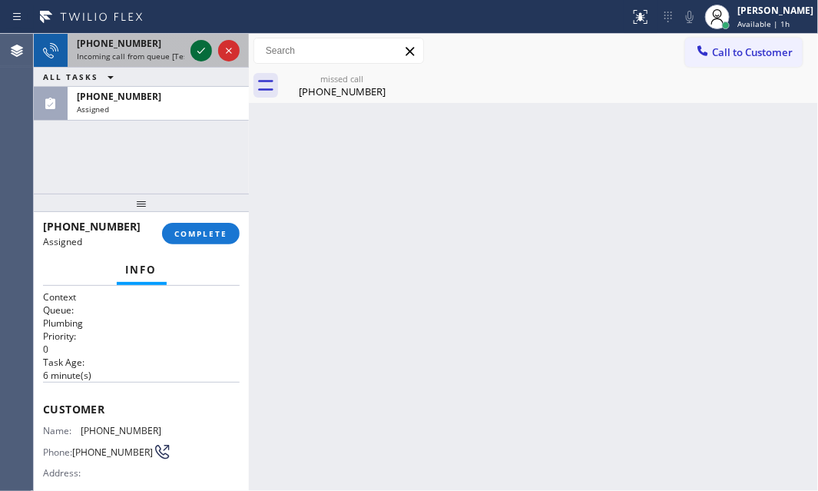
click at [201, 52] on icon at bounding box center [201, 50] width 18 height 18
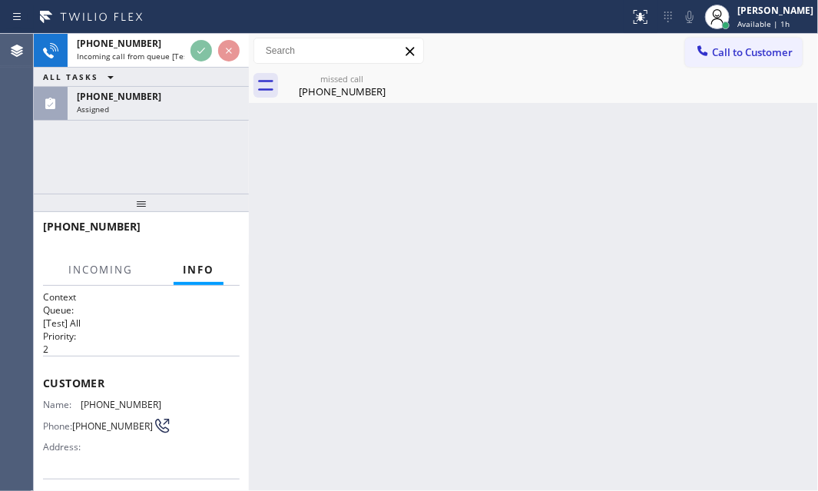
scroll to position [69, 0]
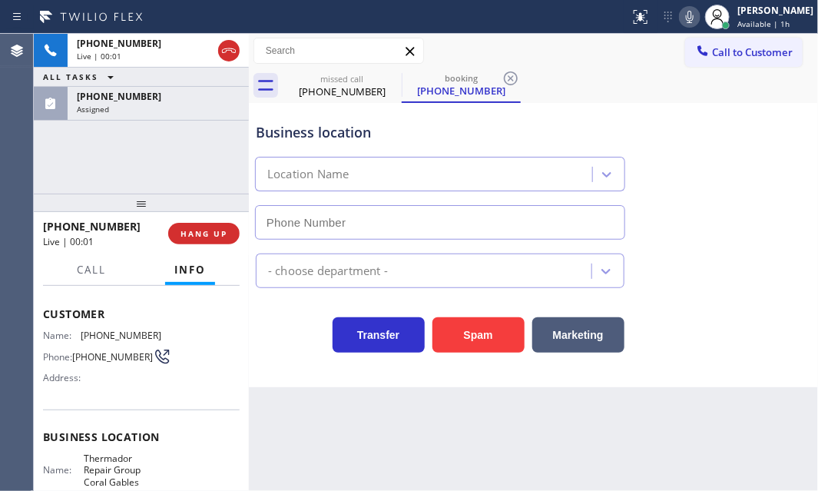
type input "[PHONE_NUMBER]"
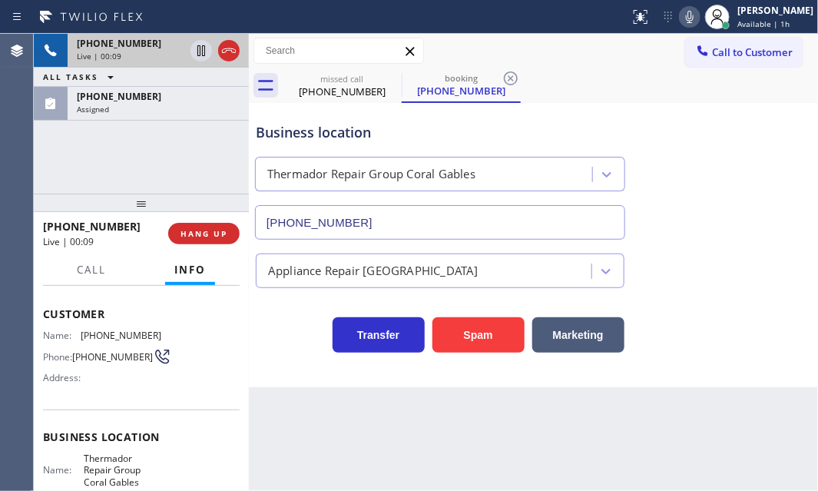
click at [154, 55] on div "Live | 00:09" at bounding box center [131, 56] width 108 height 11
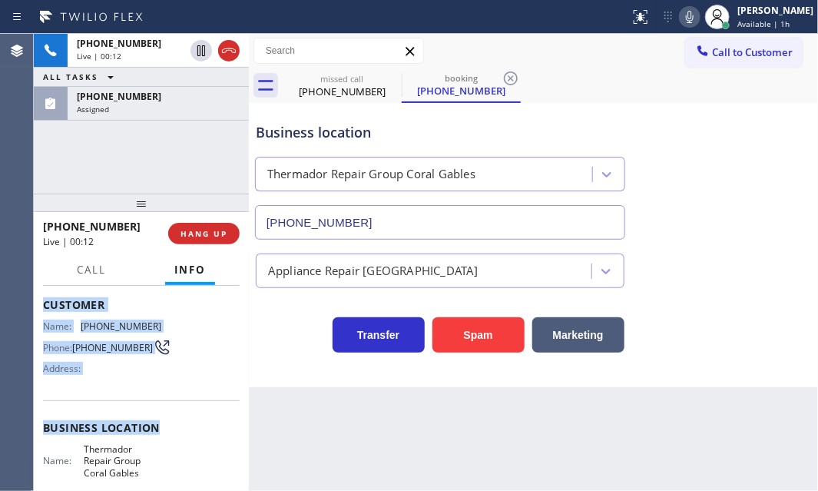
scroll to position [209, 0]
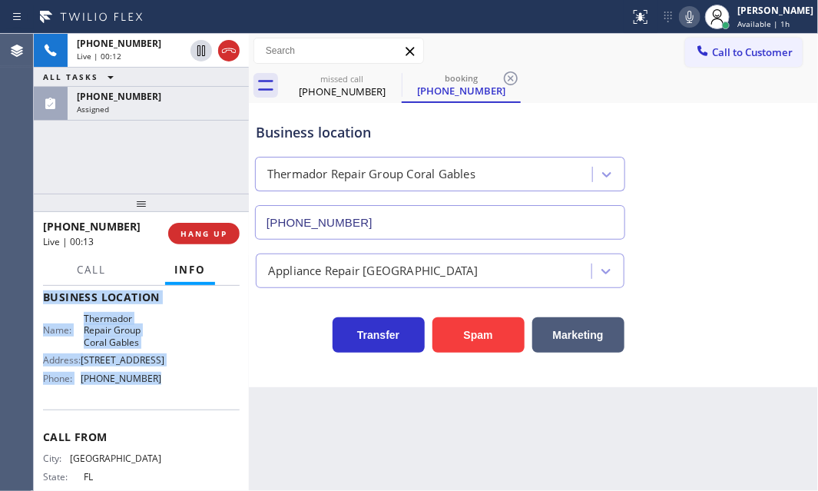
drag, startPoint x: 44, startPoint y: 374, endPoint x: 157, endPoint y: 411, distance: 119.5
click at [157, 411] on div "Context Queue: [Test] All Priority: 2 Customer Name: [PHONE_NUMBER] Phone: [PHO…" at bounding box center [141, 303] width 197 height 445
copy div "Customer Name: [PHONE_NUMBER] Phone: [PHONE_NUMBER] Address: Business location …"
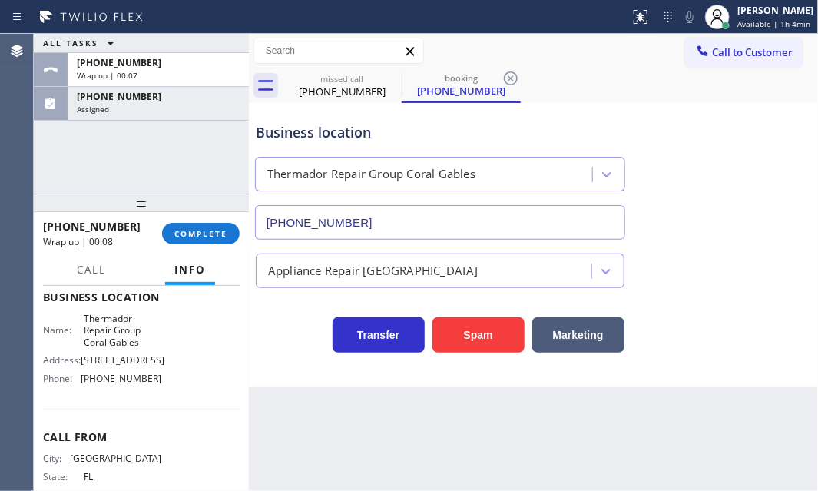
click at [717, 151] on div "Business location Thermador Repair Group Coral Gables [PHONE_NUMBER]" at bounding box center [534, 170] width 562 height 139
drag, startPoint x: 717, startPoint y: 52, endPoint x: 739, endPoint y: 64, distance: 25.1
click at [717, 52] on span "Call to Customer" at bounding box center [752, 52] width 81 height 14
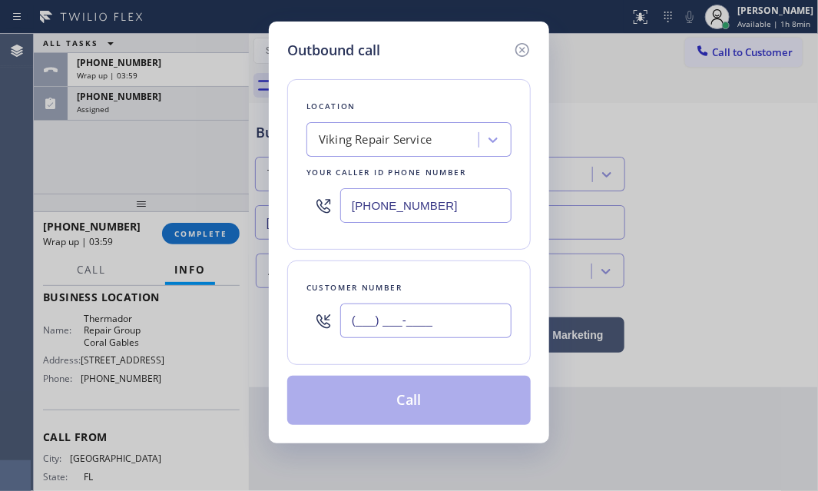
click at [459, 316] on input "(___) ___-____" at bounding box center [425, 320] width 171 height 35
paste input "305) 632-9166"
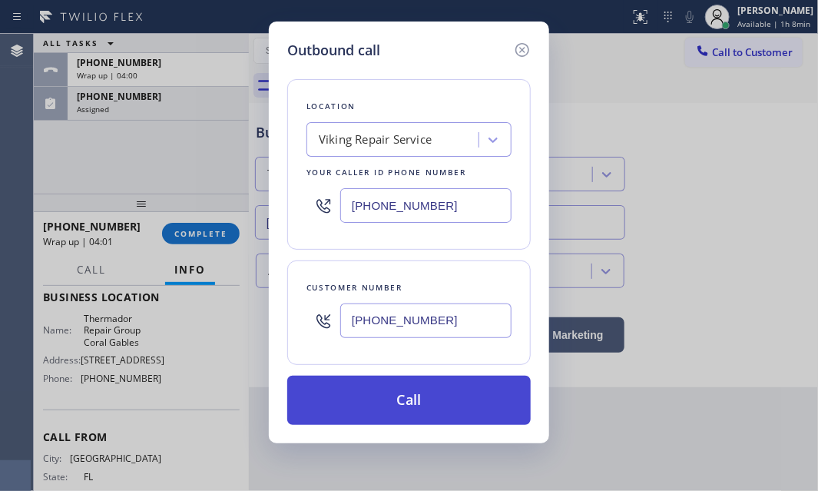
type input "[PHONE_NUMBER]"
click at [412, 404] on button "Call" at bounding box center [409, 400] width 244 height 49
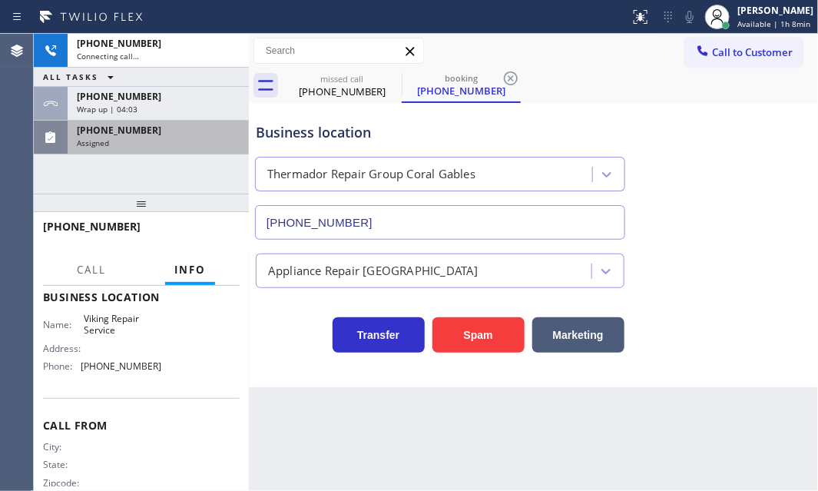
click at [198, 145] on div "Assigned" at bounding box center [158, 142] width 163 height 11
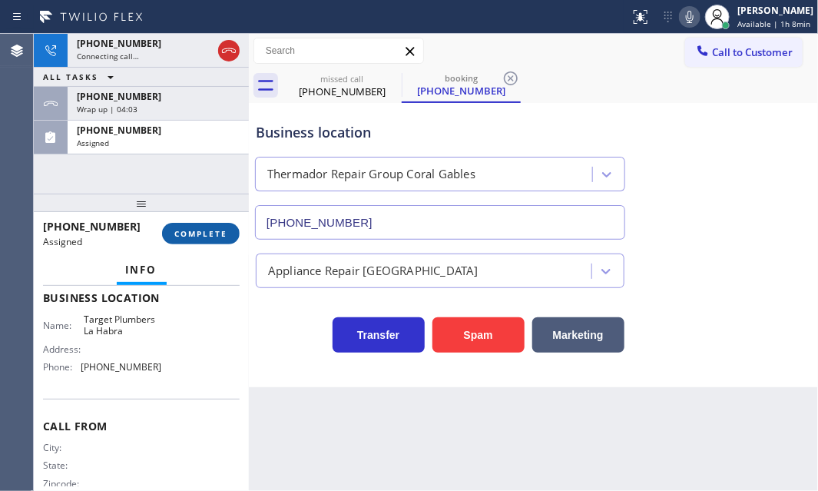
click at [208, 238] on span "COMPLETE" at bounding box center [200, 233] width 53 height 11
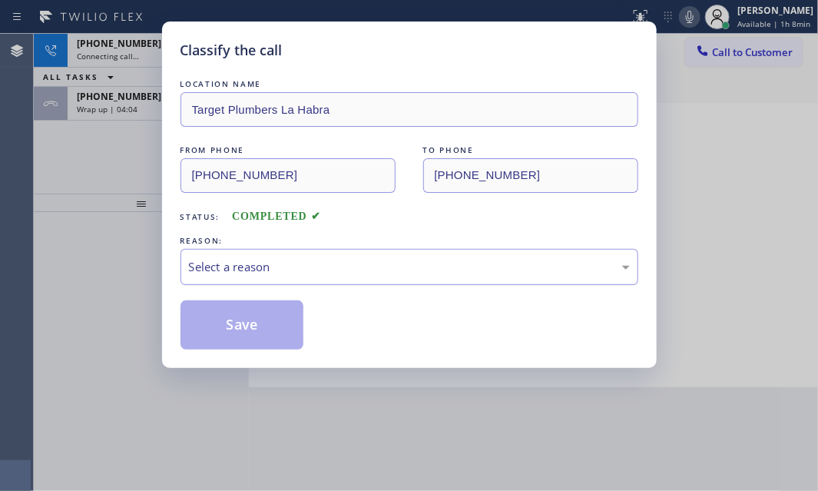
click at [332, 258] on div "Select a reason" at bounding box center [409, 267] width 441 height 18
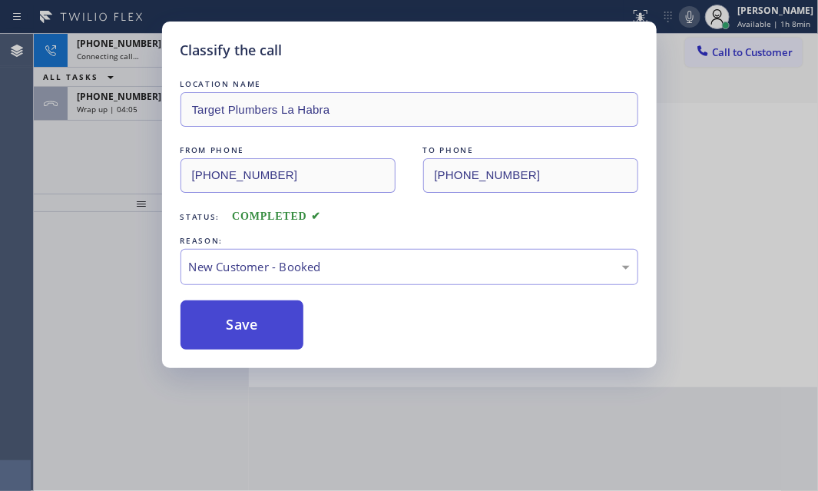
drag, startPoint x: 231, startPoint y: 318, endPoint x: 214, endPoint y: 300, distance: 25.0
click at [230, 318] on button "Save" at bounding box center [243, 324] width 124 height 49
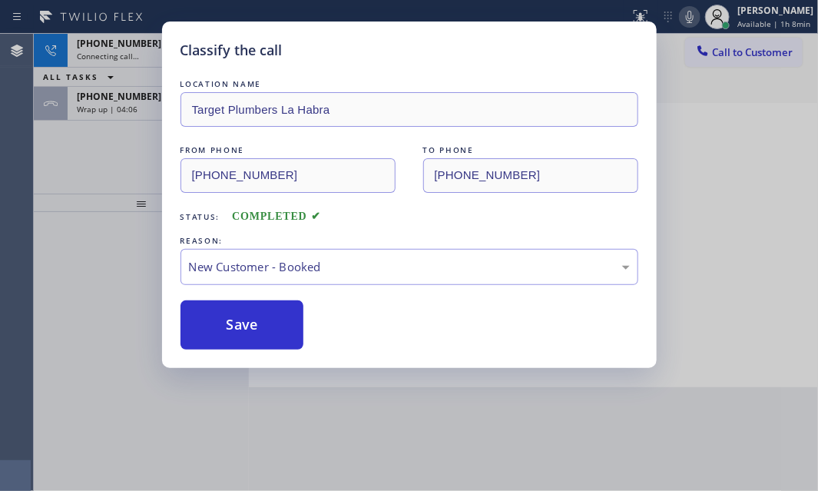
click at [123, 139] on div "Classify the call LOCATION NAME Target Plumbers La Habra FROM PHONE [PHONE_NUMB…" at bounding box center [409, 245] width 818 height 491
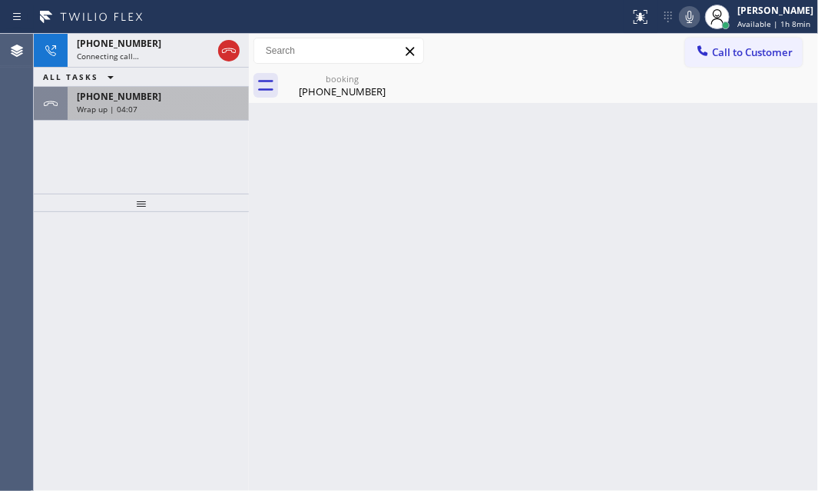
click at [171, 108] on div "Wrap up | 04:07" at bounding box center [158, 109] width 163 height 11
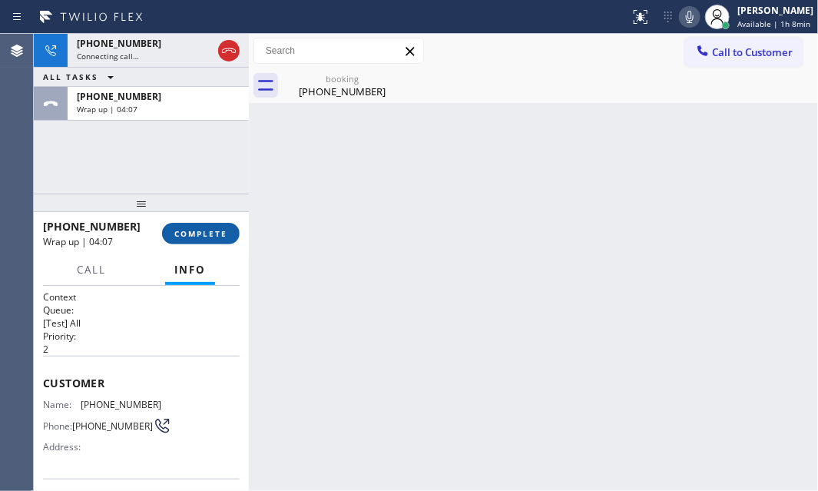
click at [184, 224] on button "COMPLETE" at bounding box center [201, 234] width 78 height 22
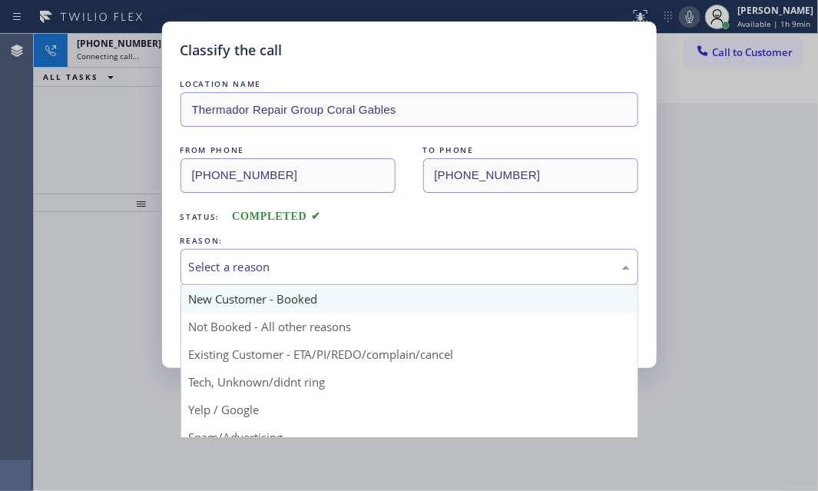
drag, startPoint x: 297, startPoint y: 267, endPoint x: 261, endPoint y: 292, distance: 43.7
click at [296, 267] on div "Select a reason" at bounding box center [409, 267] width 441 height 18
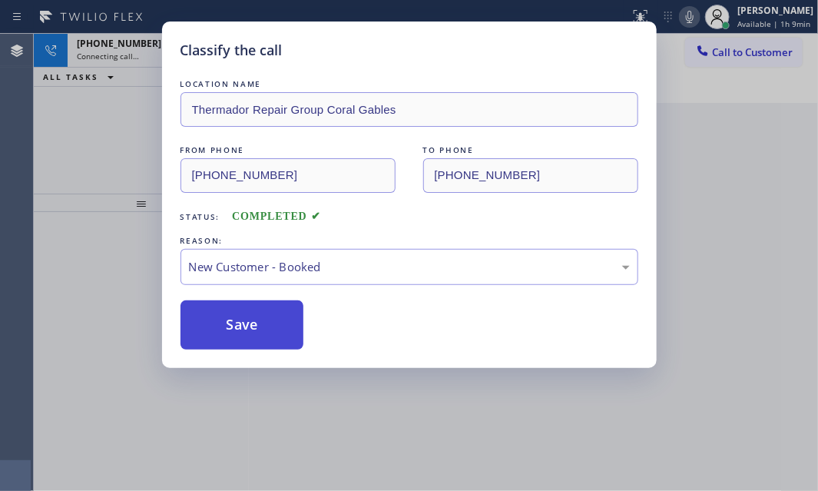
click at [225, 319] on button "Save" at bounding box center [243, 324] width 124 height 49
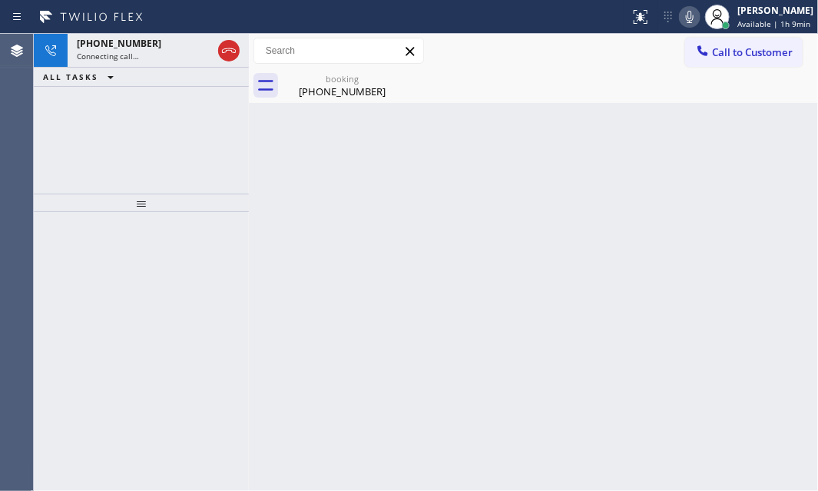
click at [127, 121] on div "[PHONE_NUMBER] Connecting call… ALL TASKS ALL TASKS ACTIVE TASKS TASKS IN WRAP …" at bounding box center [141, 114] width 215 height 160
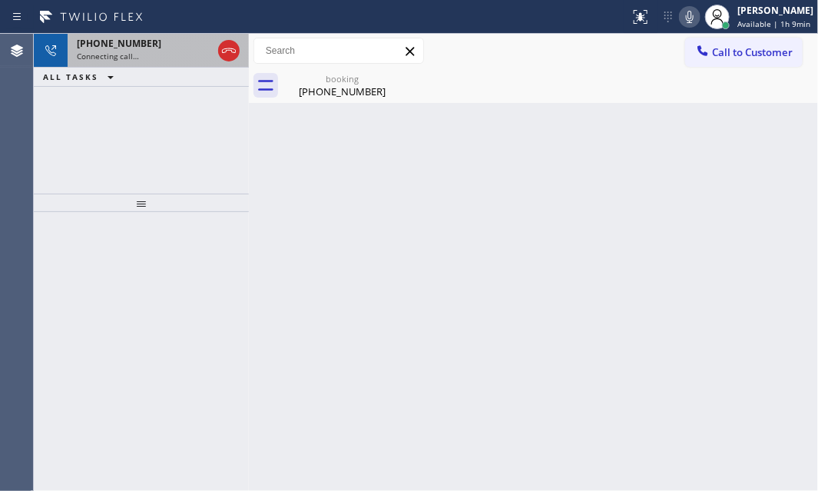
click at [163, 51] on div "Connecting call…" at bounding box center [144, 56] width 135 height 11
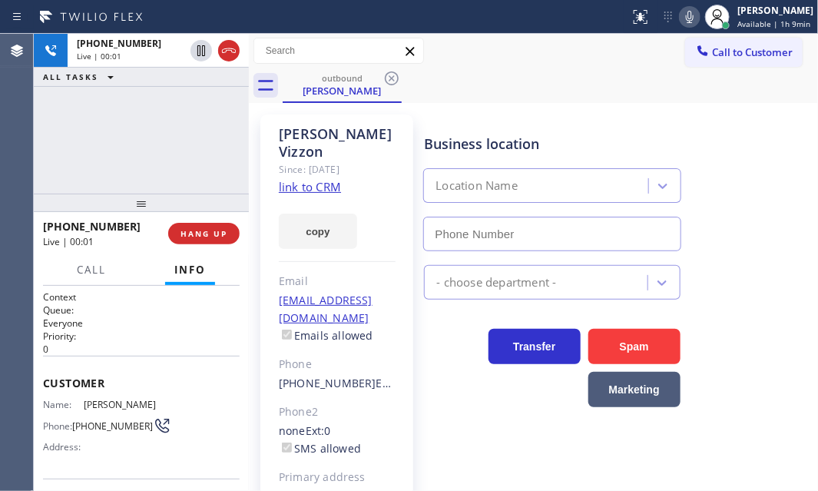
type input "[PHONE_NUMBER]"
click at [538, 81] on div "outbound [PERSON_NAME]" at bounding box center [550, 85] width 535 height 35
click at [508, 81] on div "outbound [PERSON_NAME]" at bounding box center [550, 85] width 535 height 35
click at [491, 84] on div "outbound [PERSON_NAME]" at bounding box center [550, 85] width 535 height 35
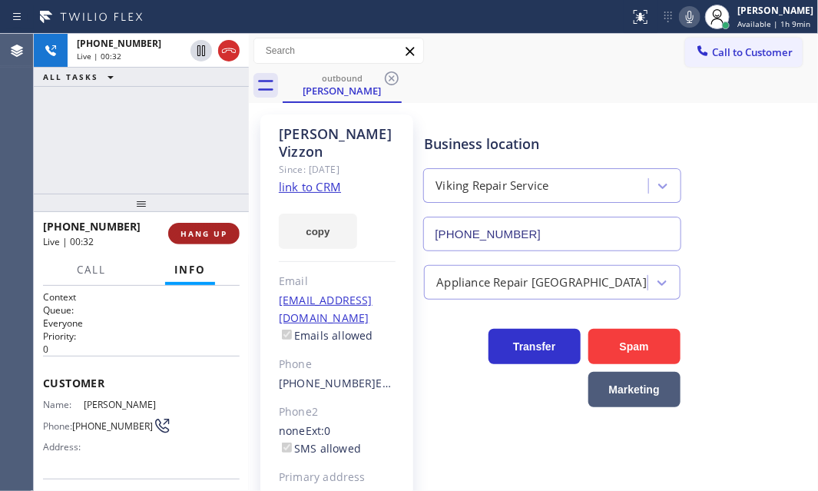
click at [207, 233] on span "HANG UP" at bounding box center [204, 233] width 47 height 11
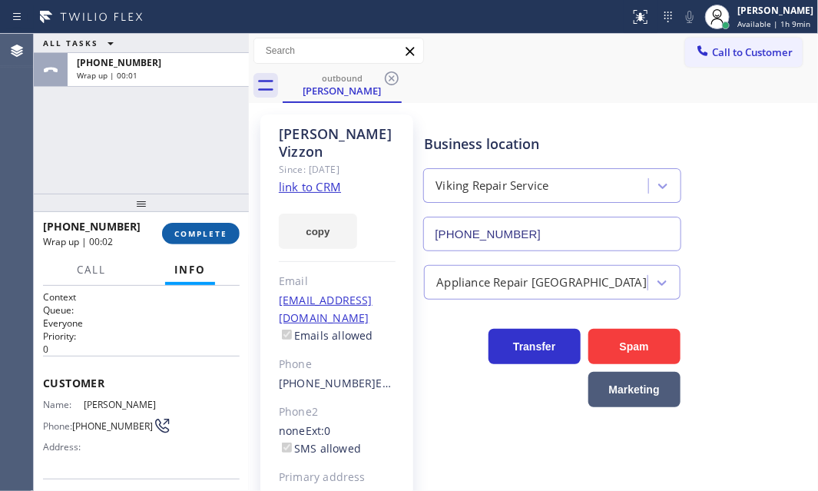
click at [214, 241] on button "COMPLETE" at bounding box center [201, 234] width 78 height 22
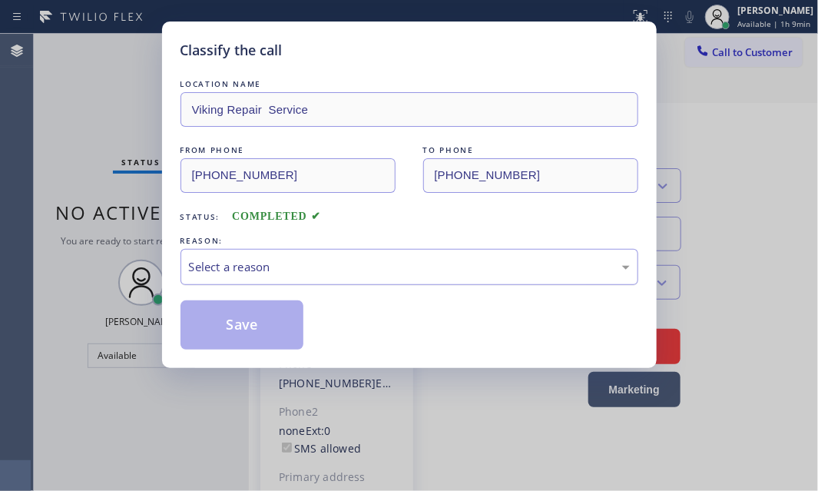
click at [384, 266] on div "Select a reason" at bounding box center [409, 267] width 441 height 18
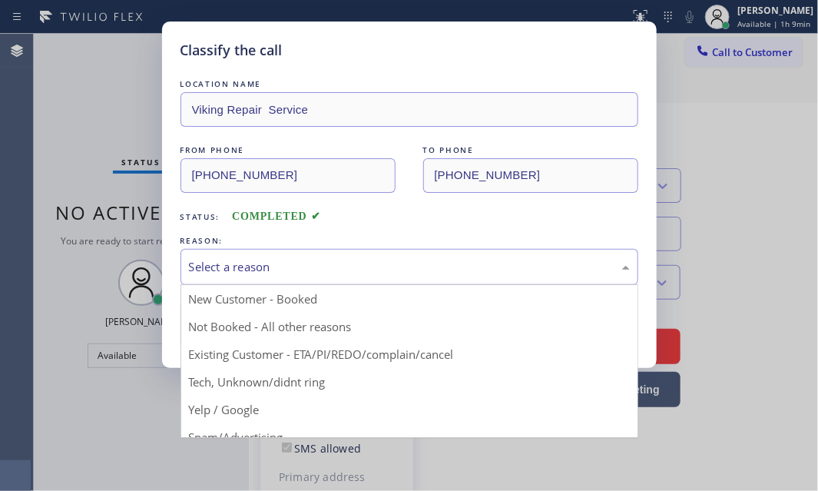
click at [757, 189] on div "Classify the call LOCATION NAME Viking Repair Service FROM PHONE [PHONE_NUMBER]…" at bounding box center [409, 245] width 818 height 491
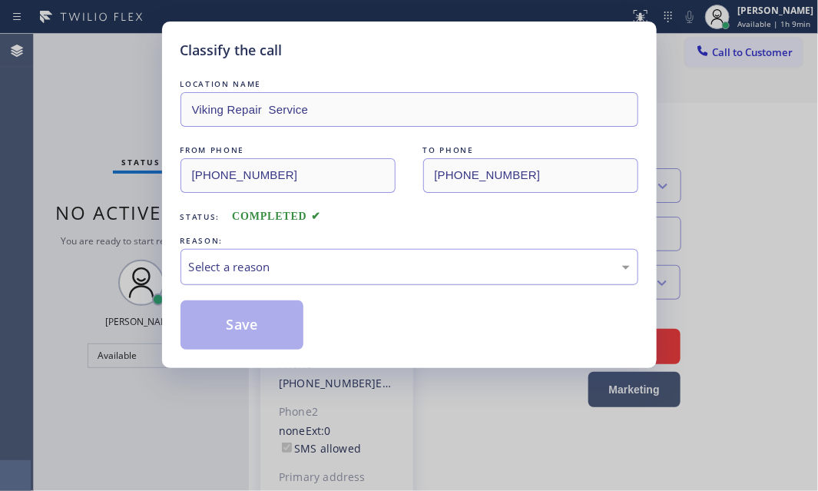
drag, startPoint x: 234, startPoint y: 263, endPoint x: 227, endPoint y: 278, distance: 16.1
click at [232, 267] on div "Select a reason" at bounding box center [409, 267] width 441 height 18
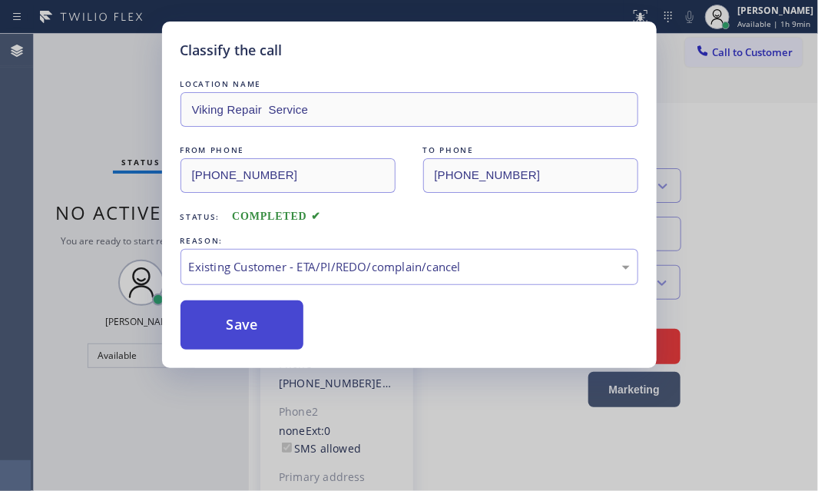
drag, startPoint x: 224, startPoint y: 316, endPoint x: 627, endPoint y: 244, distance: 409.7
click at [227, 316] on button "Save" at bounding box center [243, 324] width 124 height 49
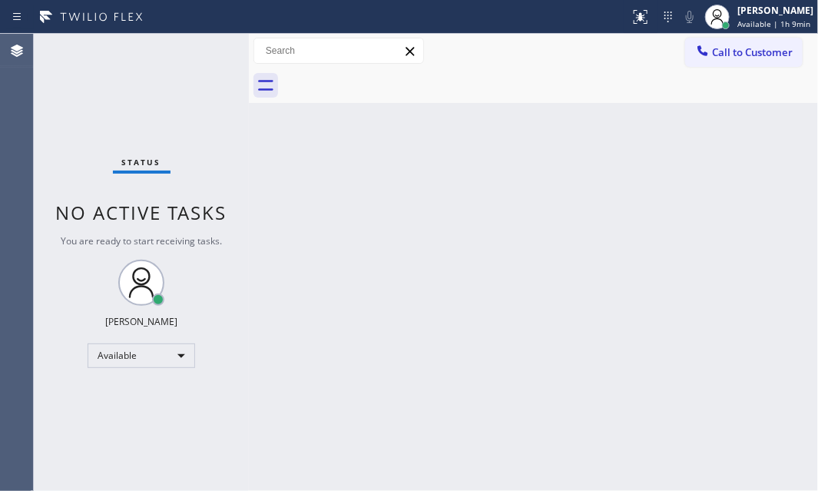
click at [750, 53] on span "Call to Customer" at bounding box center [752, 52] width 81 height 14
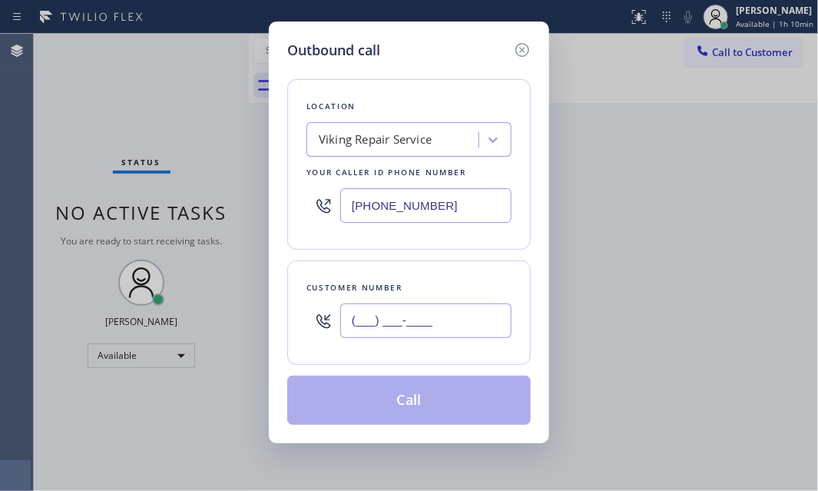
click at [457, 316] on input "(___) ___-____" at bounding box center [425, 320] width 171 height 35
paste input "305) 632-9166"
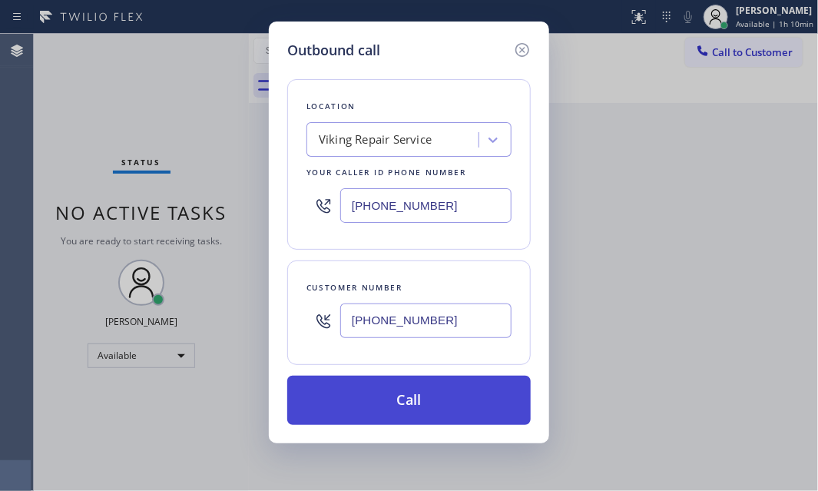
type input "[PHONE_NUMBER]"
click at [436, 391] on button "Call" at bounding box center [409, 400] width 244 height 49
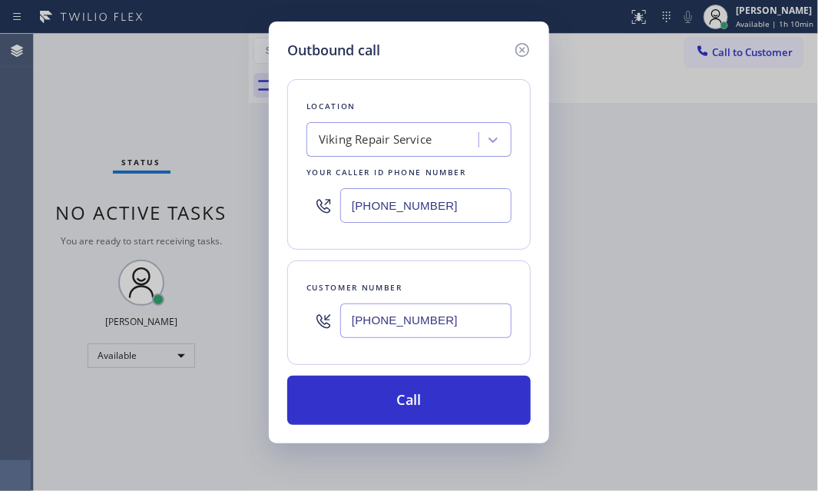
click at [638, 240] on div "Back to Dashboard Change Sender ID Customers Technicians Select a contact Outbo…" at bounding box center [533, 262] width 569 height 457
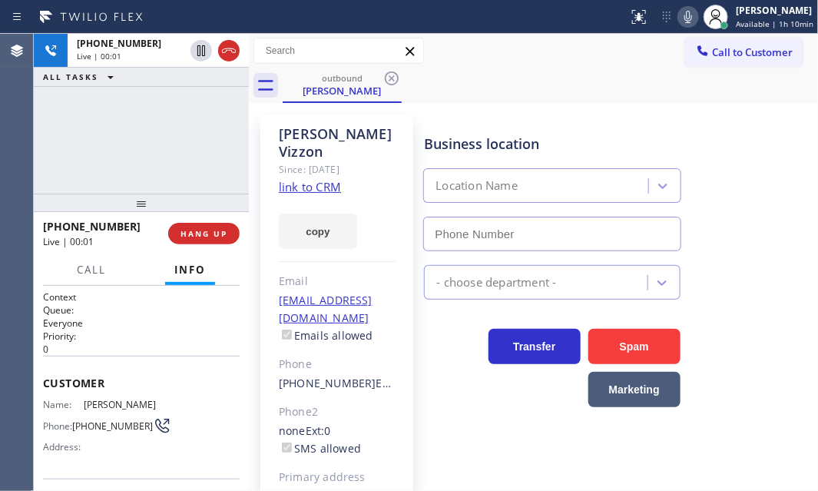
type input "[PHONE_NUMBER]"
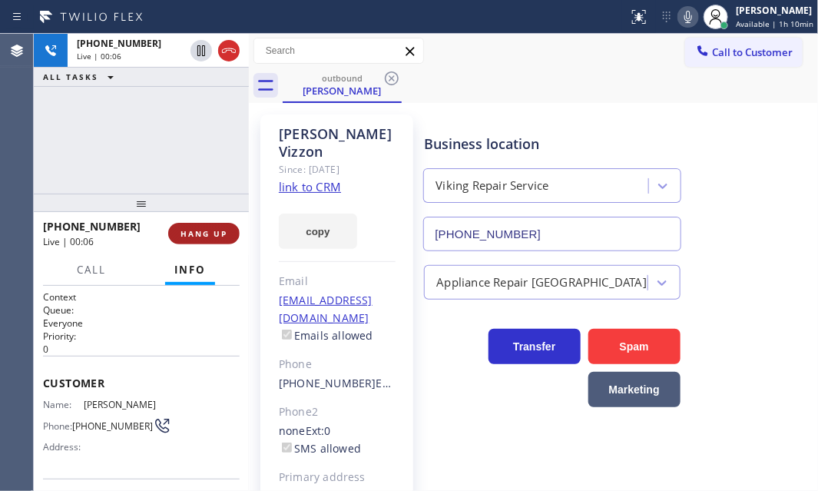
click at [199, 230] on span "HANG UP" at bounding box center [204, 233] width 47 height 11
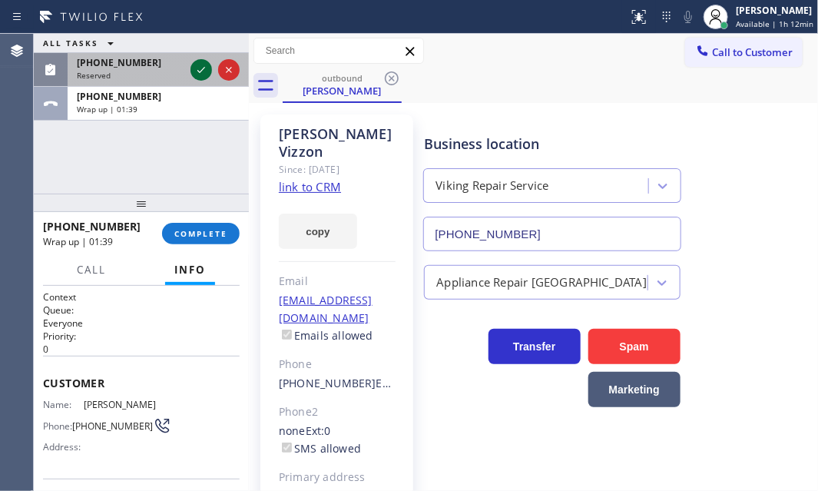
drag, startPoint x: 196, startPoint y: 71, endPoint x: 203, endPoint y: 77, distance: 8.8
click at [196, 71] on icon at bounding box center [201, 70] width 18 height 18
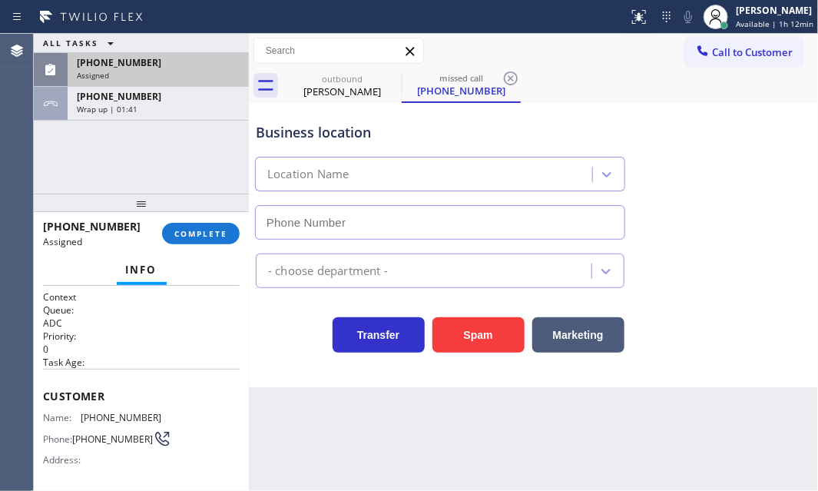
type input "[PHONE_NUMBER]"
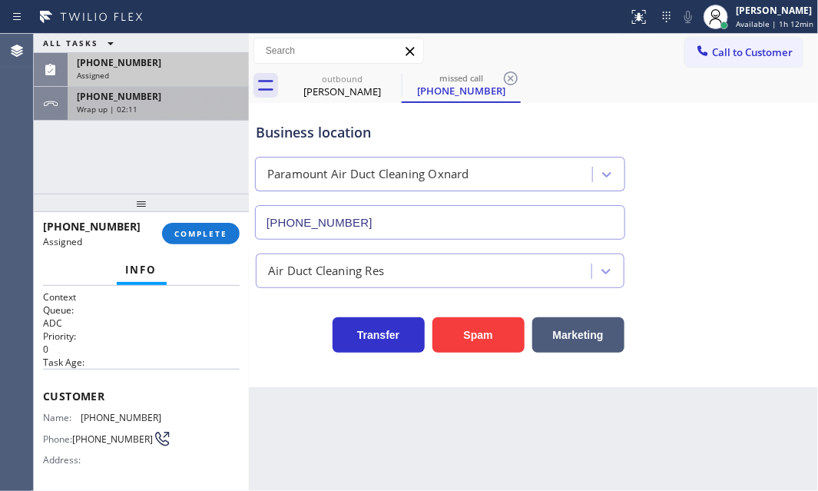
click at [185, 110] on div "Wrap up | 02:11" at bounding box center [158, 109] width 163 height 11
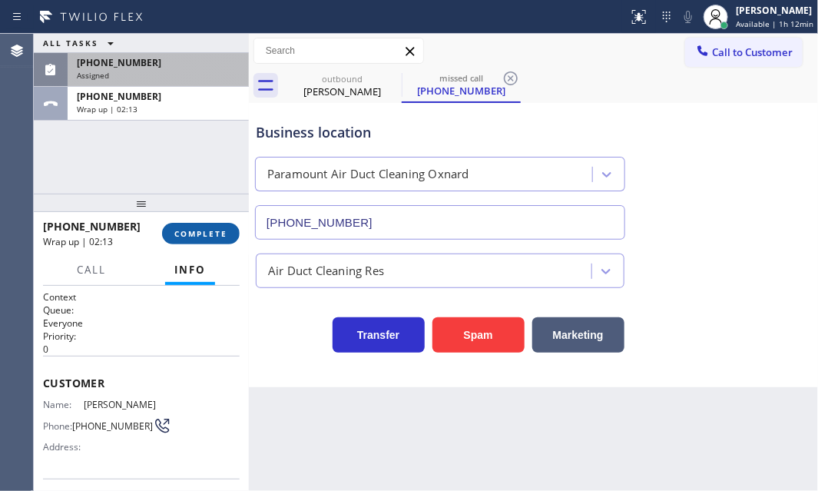
click at [204, 230] on span "COMPLETE" at bounding box center [200, 233] width 53 height 11
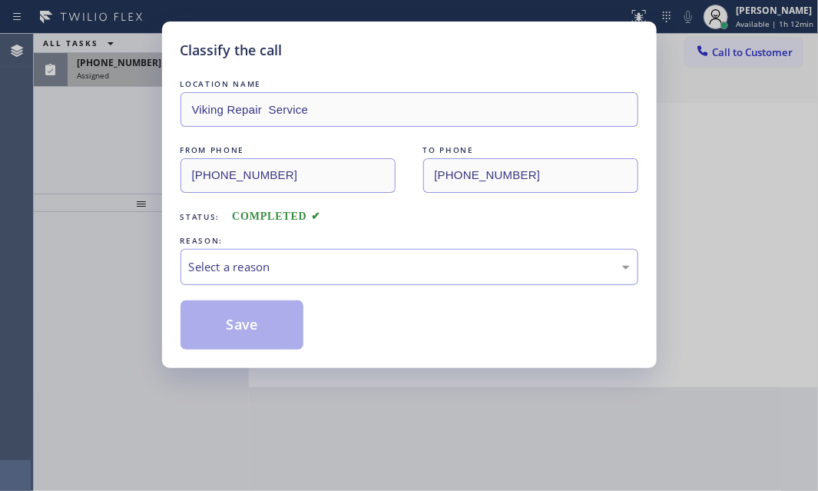
drag, startPoint x: 330, startPoint y: 260, endPoint x: 326, endPoint y: 277, distance: 17.3
click at [329, 261] on div "Select a reason" at bounding box center [409, 267] width 441 height 18
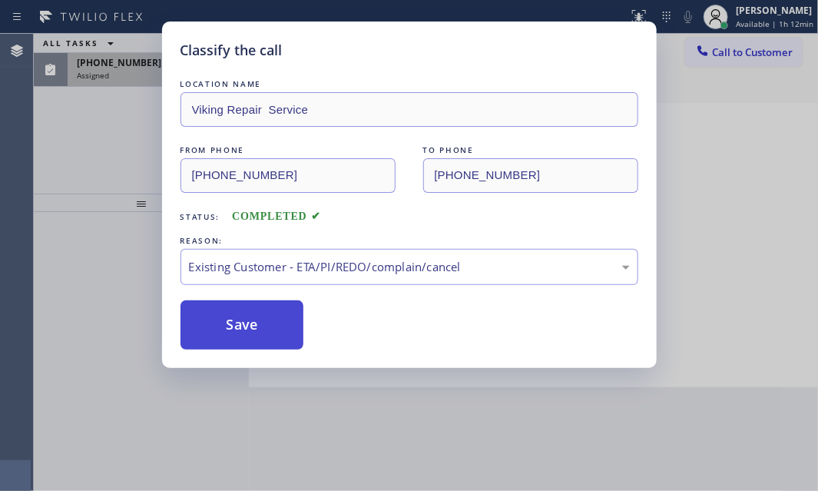
drag, startPoint x: 262, startPoint y: 333, endPoint x: 242, endPoint y: 309, distance: 31.7
click at [261, 331] on button "Save" at bounding box center [243, 324] width 124 height 49
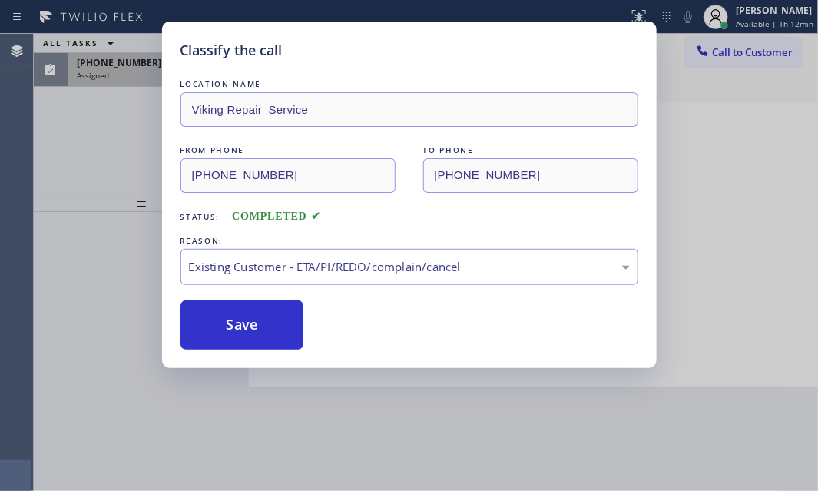
click at [115, 144] on div "Classify the call LOCATION NAME Viking Repair Service FROM PHONE [PHONE_NUMBER]…" at bounding box center [409, 245] width 818 height 491
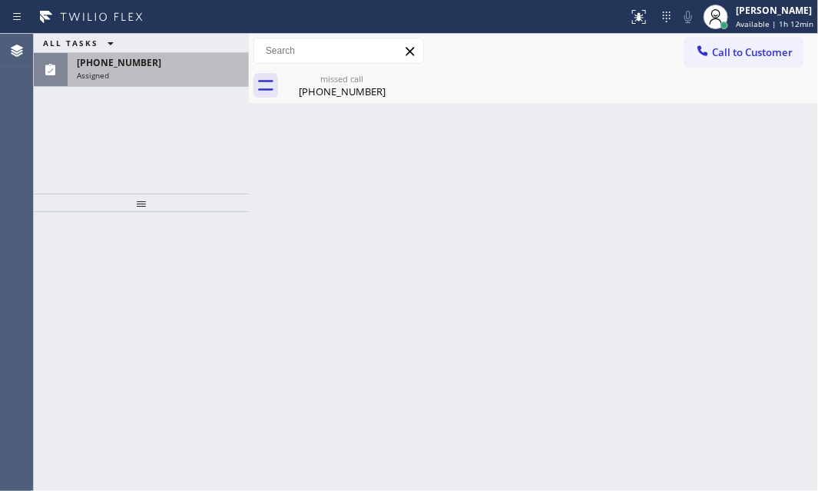
click at [180, 68] on div "[PHONE_NUMBER]" at bounding box center [158, 62] width 163 height 13
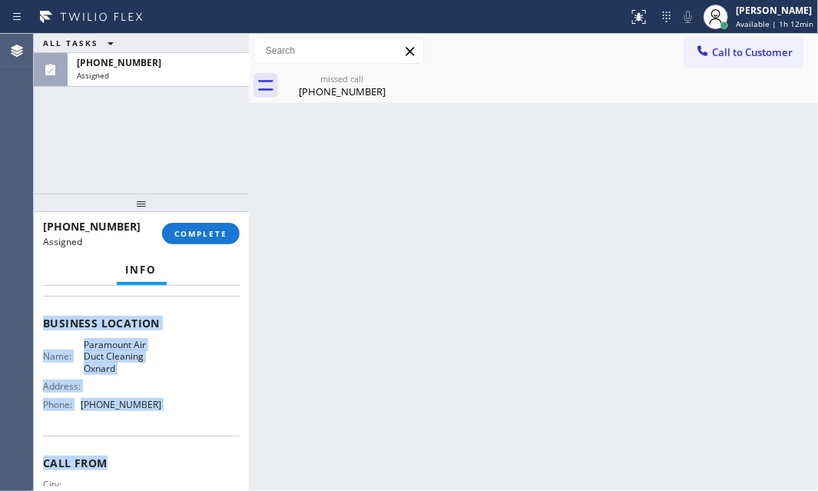
scroll to position [209, 0]
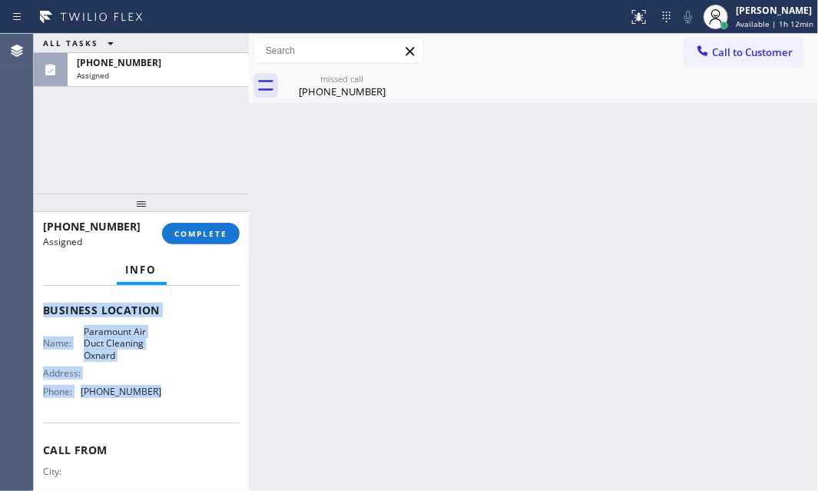
drag, startPoint x: 43, startPoint y: 384, endPoint x: 175, endPoint y: 419, distance: 136.8
click at [174, 421] on div "Context Queue: ADC Priority: 0 Task Age: Customer Name: [PHONE_NUMBER] Phone: […" at bounding box center [141, 310] width 197 height 458
copy div "Customer Name: [PHONE_NUMBER] Phone: [PHONE_NUMBER] Address: Business location …"
click at [195, 232] on span "COMPLETE" at bounding box center [200, 233] width 53 height 11
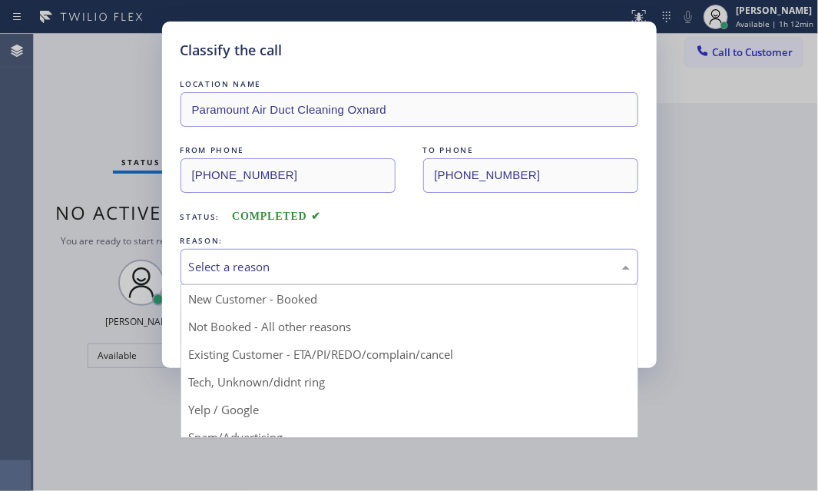
click at [388, 269] on div "Select a reason" at bounding box center [409, 267] width 441 height 18
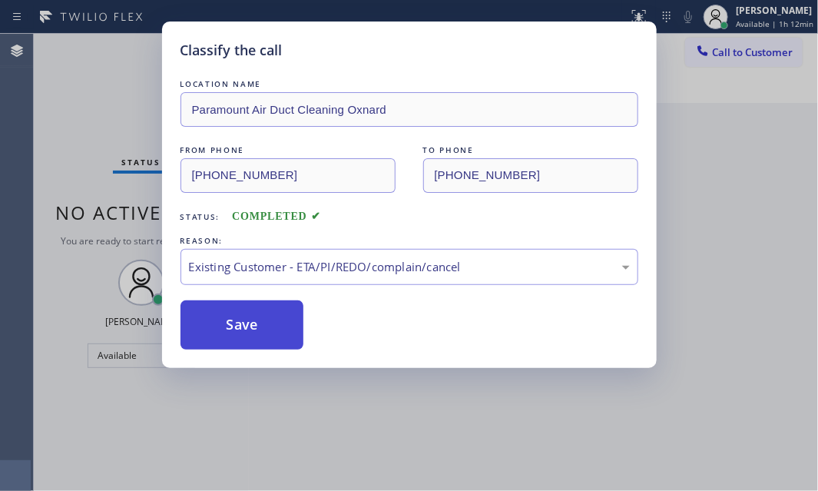
click at [238, 325] on button "Save" at bounding box center [243, 324] width 124 height 49
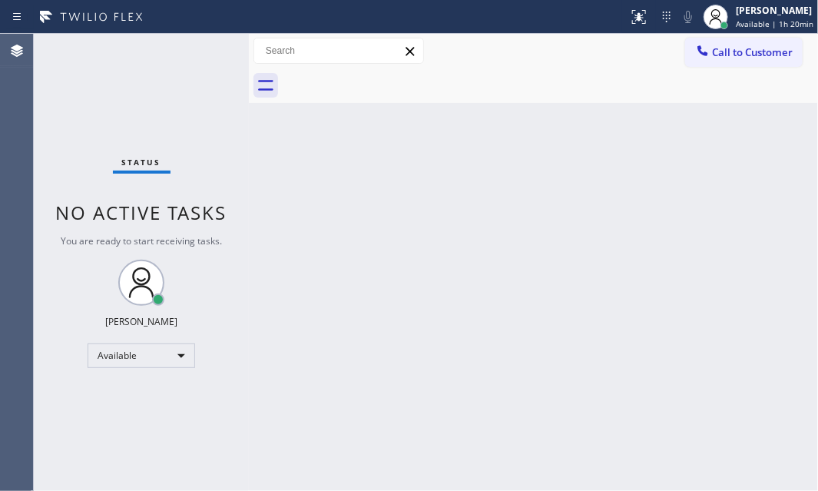
click at [203, 53] on div "Status No active tasks You are ready to start receiving tasks. [PERSON_NAME] Av…" at bounding box center [141, 262] width 215 height 457
click at [481, 287] on div "Back to Dashboard Change Sender ID Customers Technicians Select a contact Outbo…" at bounding box center [533, 262] width 569 height 457
click at [345, 302] on div "Back to Dashboard Change Sender ID Customers Technicians Select a contact Outbo…" at bounding box center [533, 262] width 569 height 457
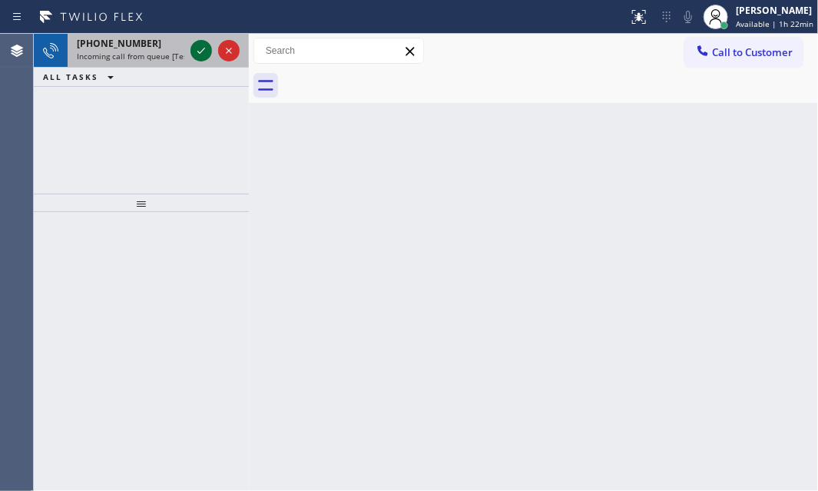
click at [203, 49] on icon at bounding box center [201, 51] width 8 height 6
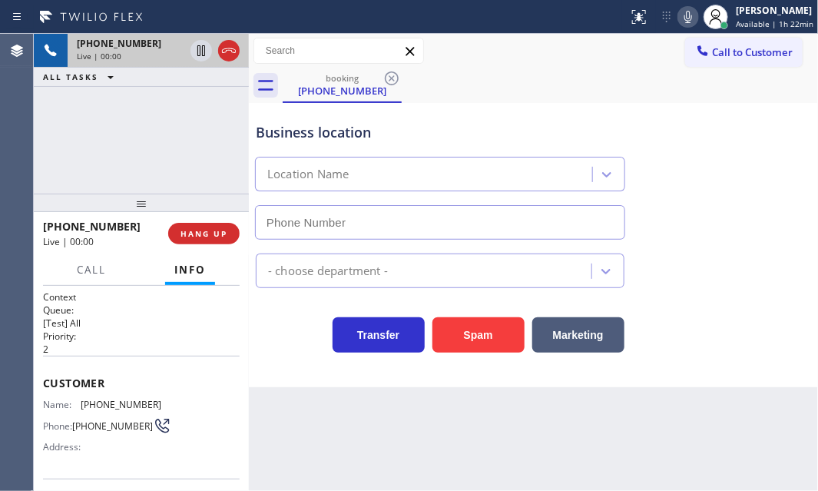
type input "[PHONE_NUMBER]"
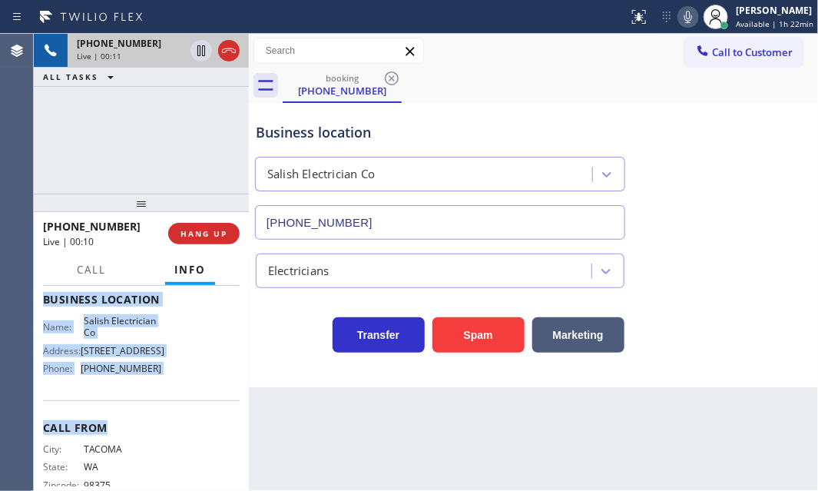
scroll to position [209, 0]
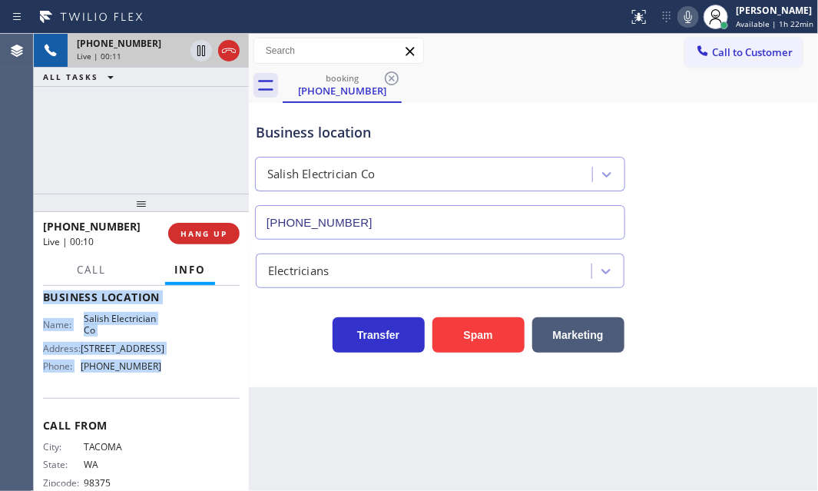
drag, startPoint x: 48, startPoint y: 376, endPoint x: 260, endPoint y: 426, distance: 217.1
click at [174, 424] on div "Context Queue: [Test] All Priority: 2 Customer Name: [PHONE_NUMBER] Phone: [PHO…" at bounding box center [141, 297] width 197 height 432
click at [200, 51] on icon at bounding box center [201, 50] width 18 height 18
click at [194, 54] on icon at bounding box center [201, 50] width 18 height 18
click at [200, 51] on icon at bounding box center [201, 50] width 18 height 18
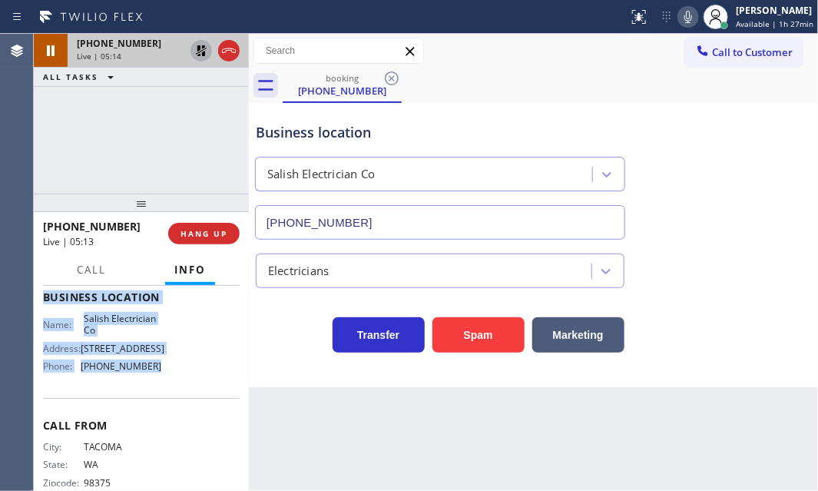
click at [199, 51] on icon at bounding box center [201, 50] width 18 height 18
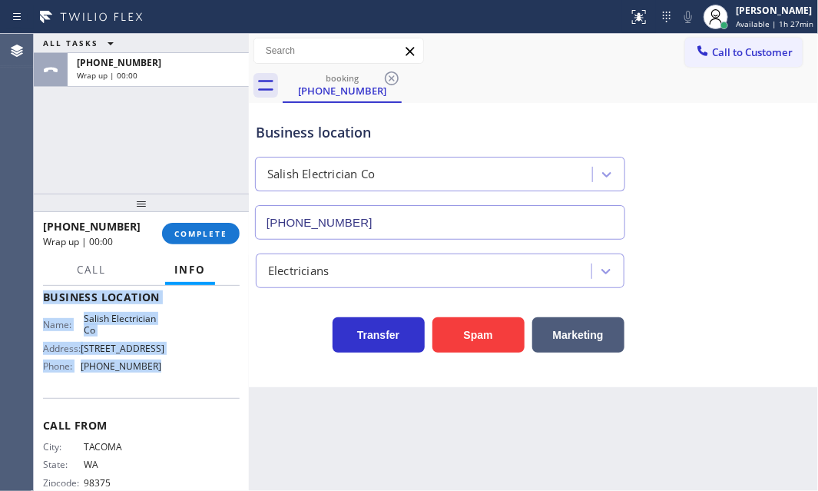
click at [230, 55] on div "[PHONE_NUMBER] Wrap up | 00:00" at bounding box center [155, 70] width 175 height 34
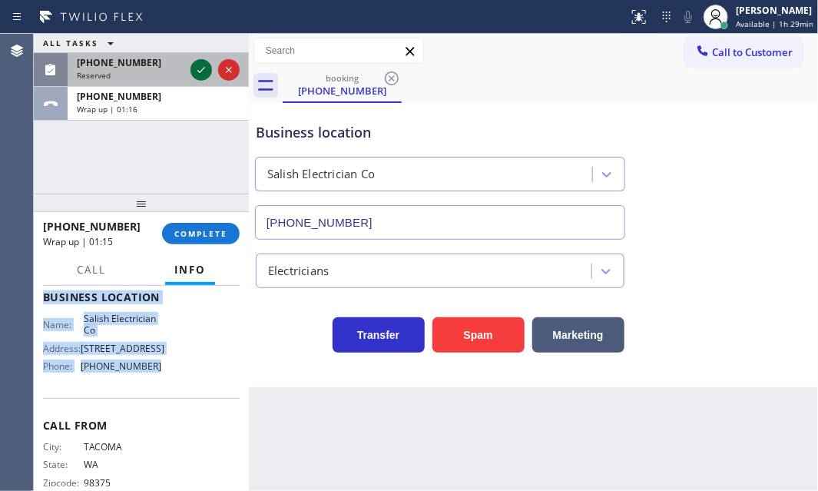
click at [196, 68] on icon at bounding box center [201, 70] width 18 height 18
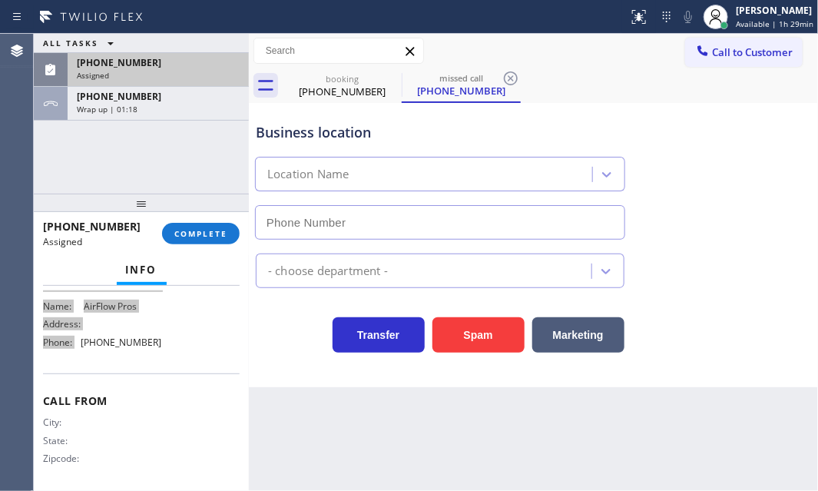
scroll to position [222, 0]
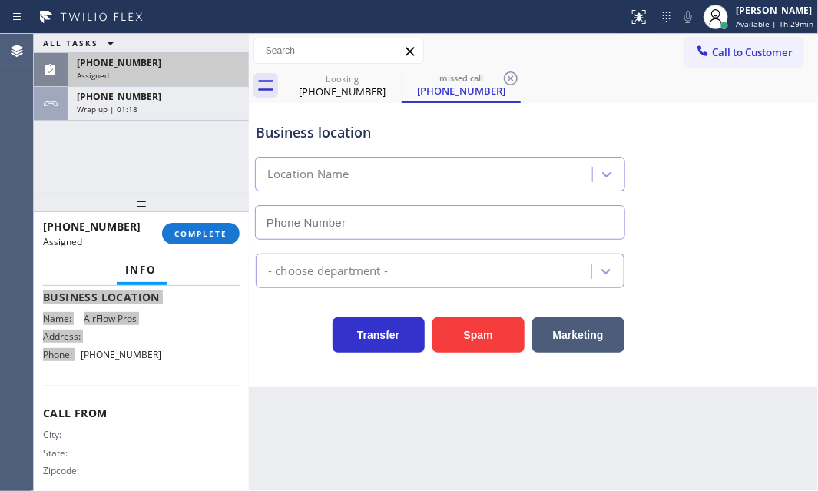
type input "[PHONE_NUMBER]"
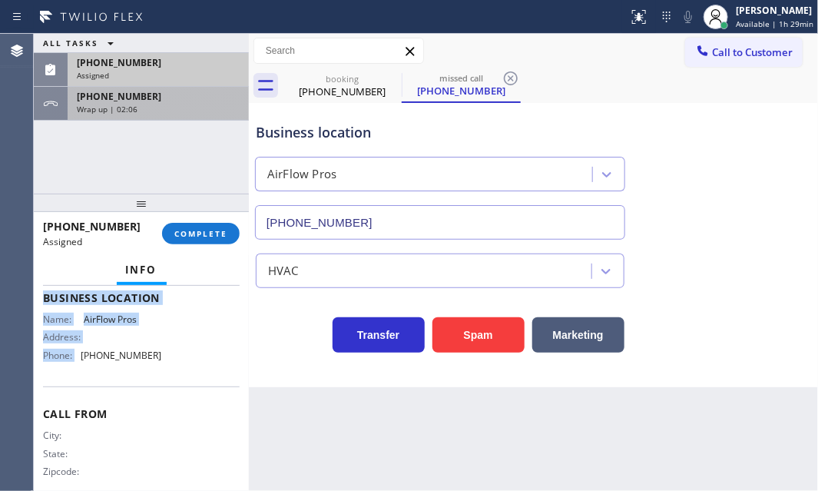
click at [145, 101] on div "[PHONE_NUMBER]" at bounding box center [158, 96] width 163 height 13
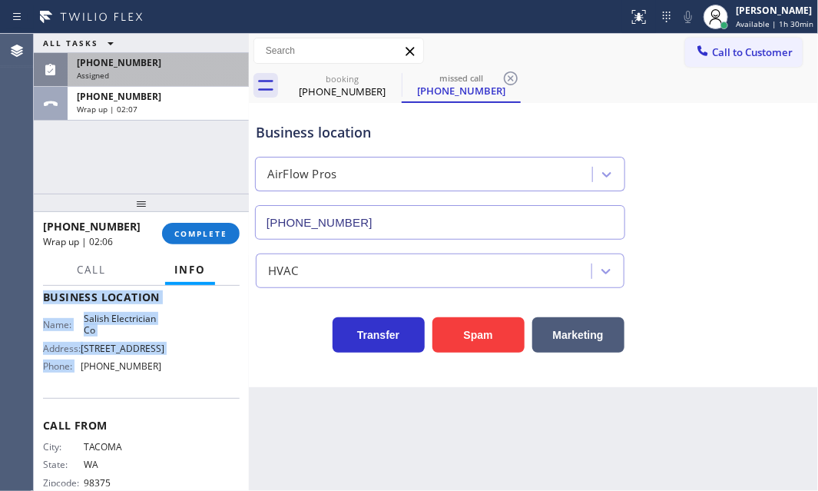
click at [193, 75] on div "Assigned" at bounding box center [158, 75] width 163 height 11
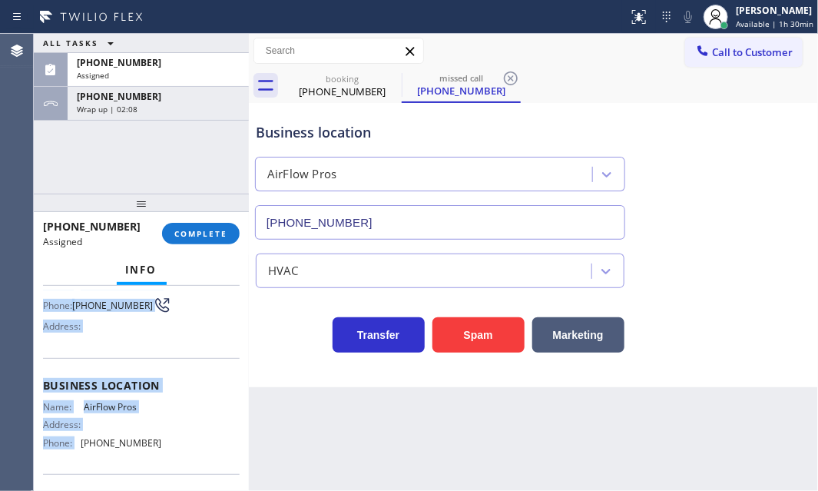
scroll to position [25, 0]
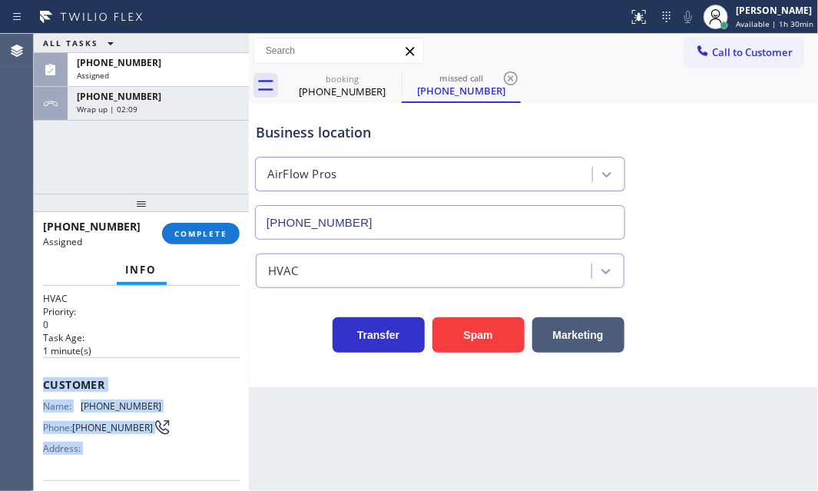
click at [66, 365] on div "Customer Name: [PHONE_NUMBER] Phone: [PHONE_NUMBER] Address:" at bounding box center [141, 418] width 197 height 123
click at [172, 362] on div "Customer Name: [PHONE_NUMBER] Phone: [PHONE_NUMBER] Address:" at bounding box center [141, 418] width 197 height 123
click at [216, 377] on span "Customer" at bounding box center [141, 384] width 197 height 15
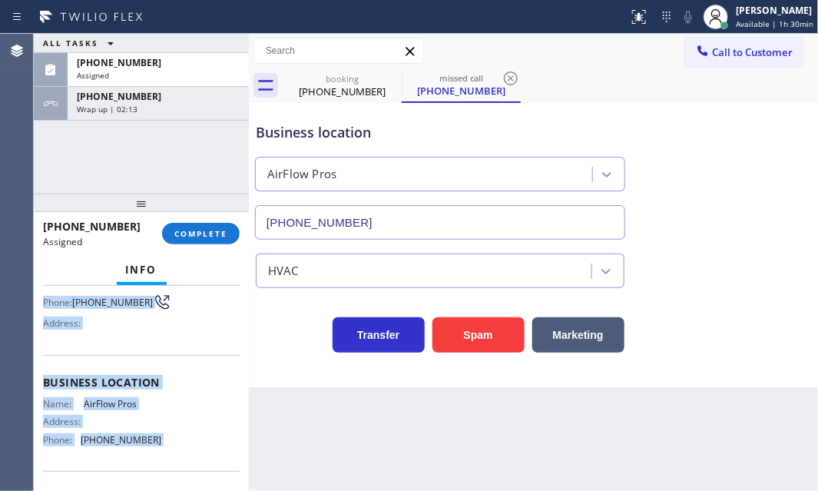
scroll to position [234, 0]
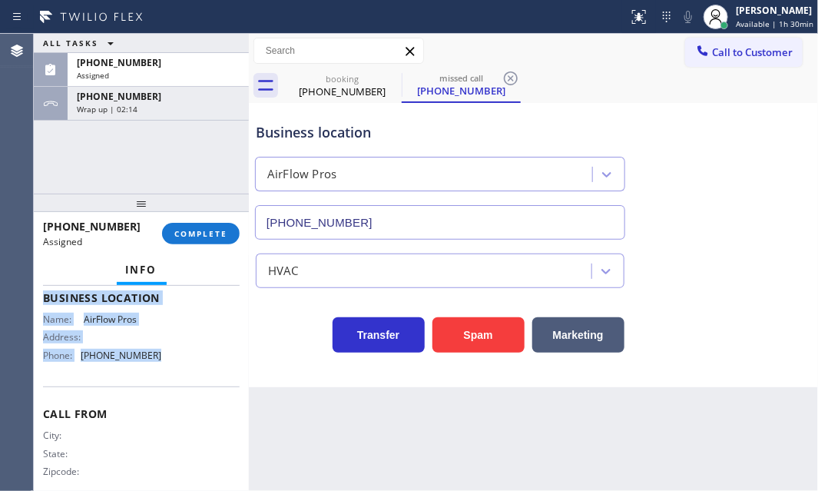
drag, startPoint x: 43, startPoint y: 377, endPoint x: 194, endPoint y: 376, distance: 150.6
click at [193, 376] on div "Context Queue: HVAC Priority: 0 Task Age: [DEMOGRAPHIC_DATA] minute(s) Customer…" at bounding box center [141, 279] width 197 height 447
copy div "Customer Name: [PHONE_NUMBER] Phone: [PHONE_NUMBER] Address: Business location …"
click at [209, 243] on button "COMPLETE" at bounding box center [201, 234] width 78 height 22
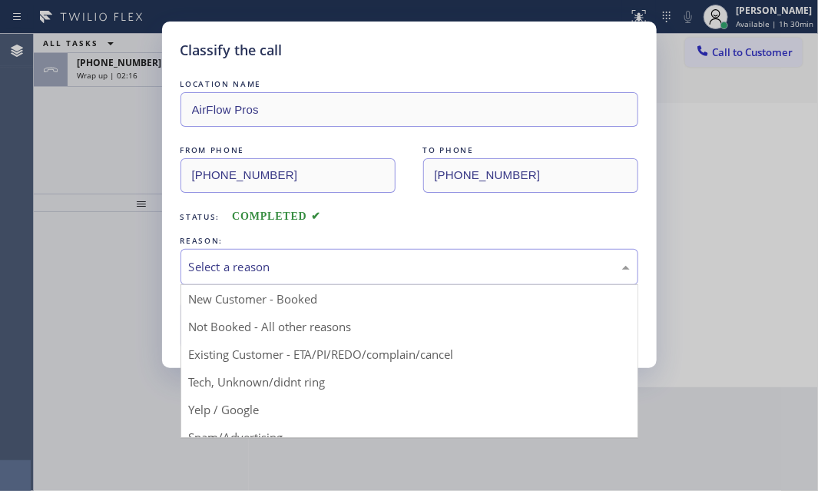
click at [391, 258] on div "Select a reason" at bounding box center [409, 267] width 441 height 18
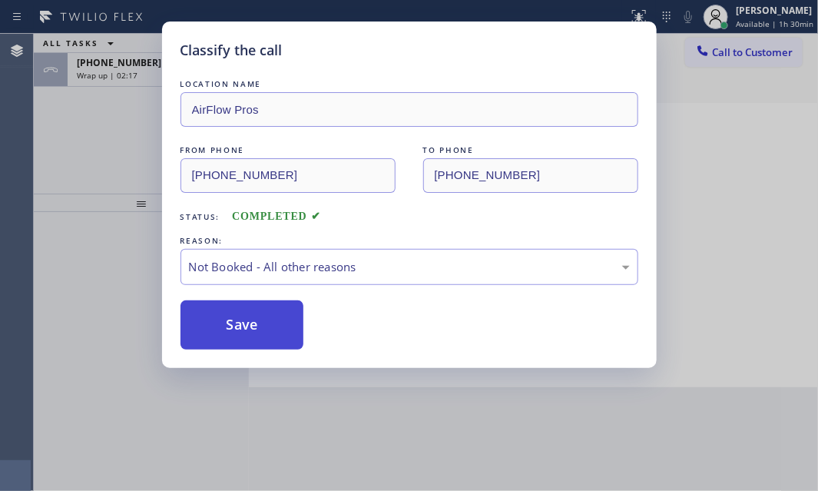
drag, startPoint x: 241, startPoint y: 325, endPoint x: 682, endPoint y: 281, distance: 443.1
click at [248, 323] on button "Save" at bounding box center [243, 324] width 124 height 49
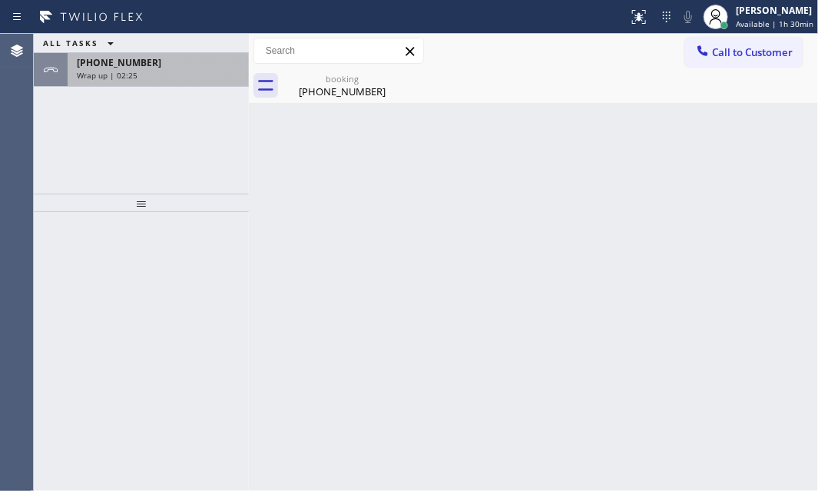
click at [169, 74] on div "Wrap up | 02:25" at bounding box center [158, 75] width 163 height 11
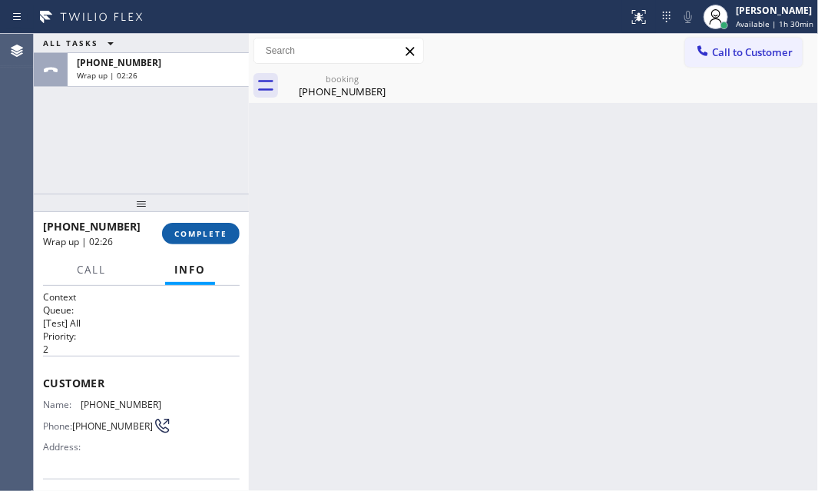
click at [207, 232] on span "COMPLETE" at bounding box center [200, 233] width 53 height 11
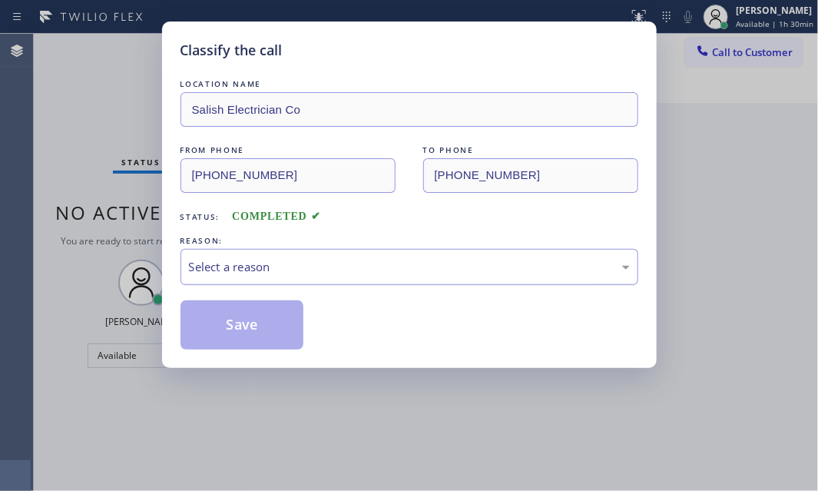
click at [455, 270] on div "Select a reason" at bounding box center [409, 267] width 441 height 18
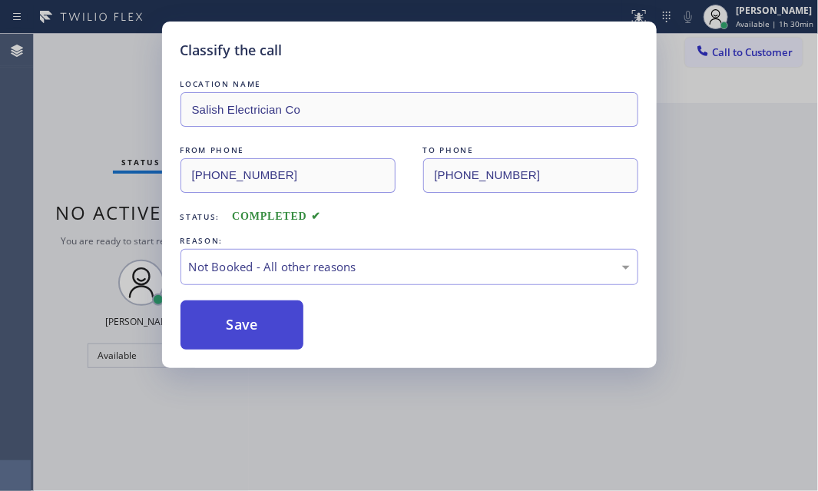
drag, startPoint x: 251, startPoint y: 316, endPoint x: 497, endPoint y: 409, distance: 263.1
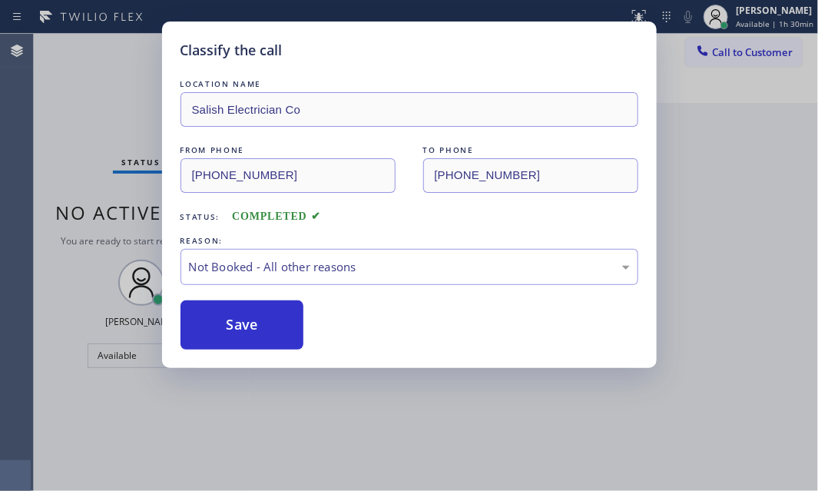
click at [253, 316] on button "Save" at bounding box center [243, 324] width 124 height 49
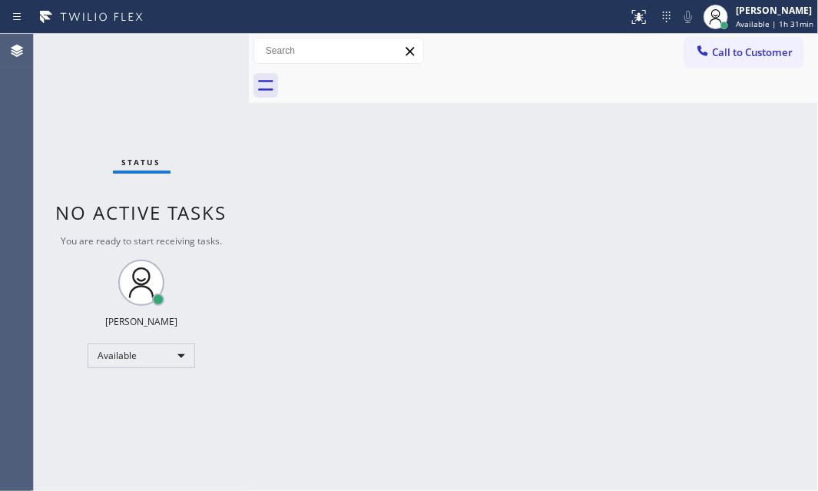
click at [199, 48] on div "Status No active tasks You are ready to start receiving tasks. [PERSON_NAME] Av…" at bounding box center [141, 262] width 215 height 457
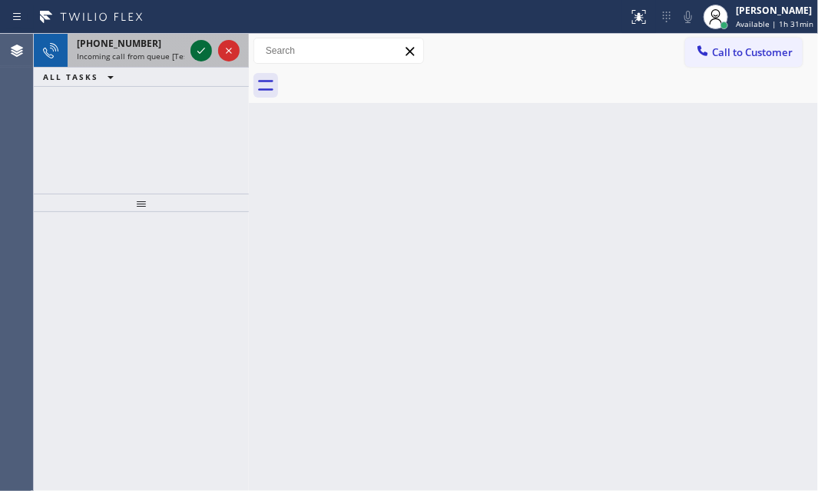
click at [195, 45] on icon at bounding box center [201, 50] width 18 height 18
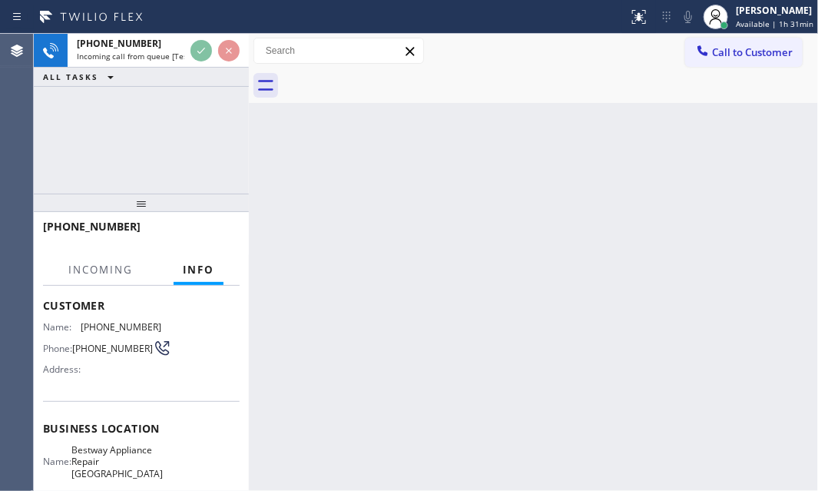
scroll to position [139, 0]
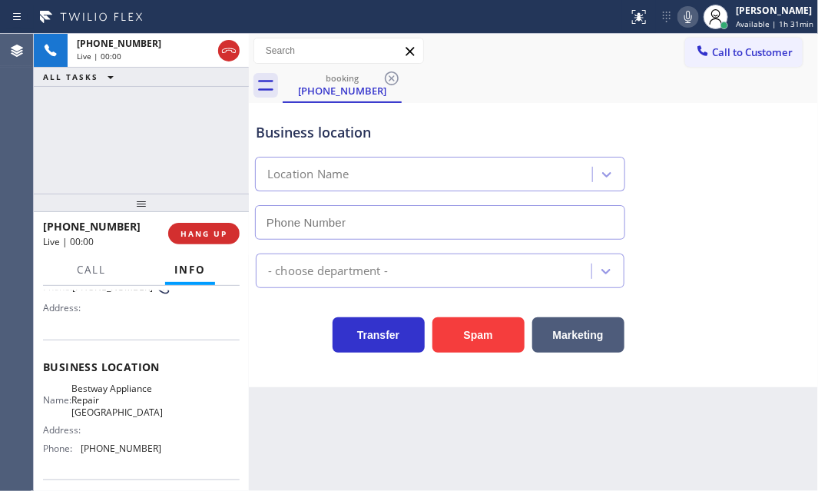
type input "[PHONE_NUMBER]"
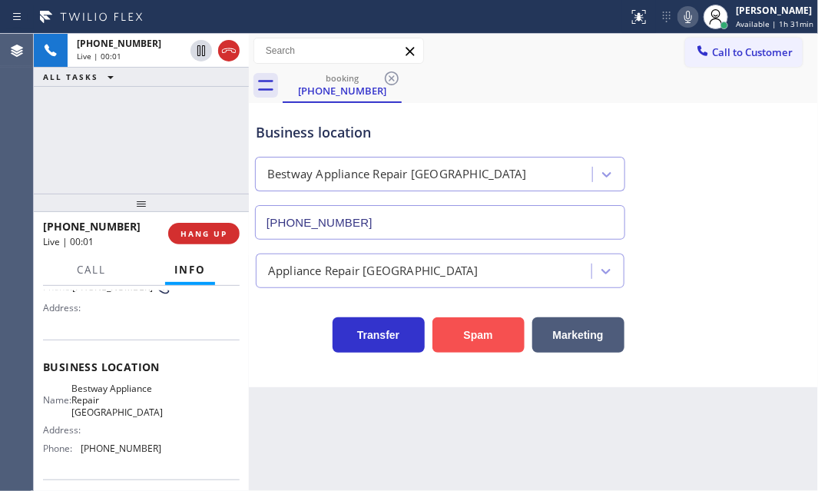
click at [492, 335] on button "Spam" at bounding box center [478, 334] width 92 height 35
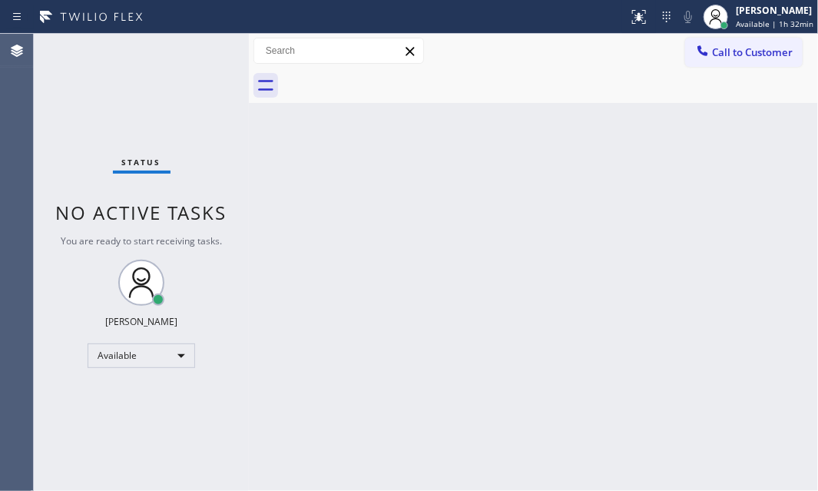
click at [197, 51] on div "Status No active tasks You are ready to start receiving tasks. [PERSON_NAME] Av…" at bounding box center [141, 262] width 215 height 457
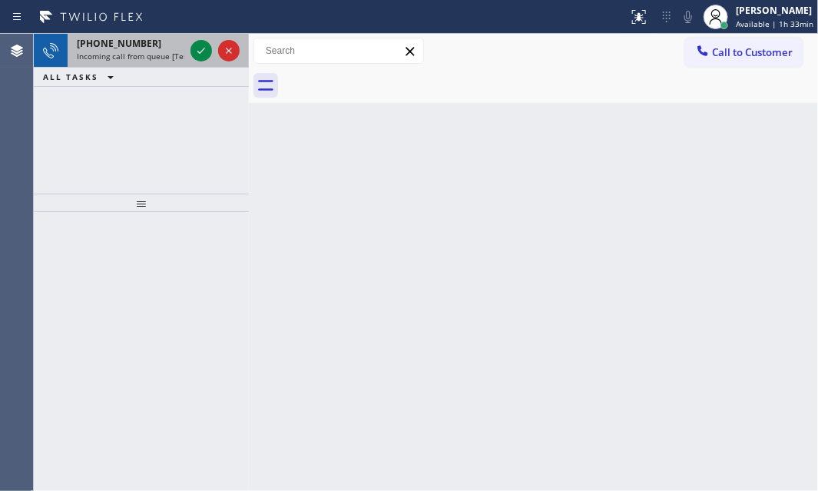
click at [131, 51] on span "Incoming call from queue [Test] All" at bounding box center [141, 56] width 128 height 11
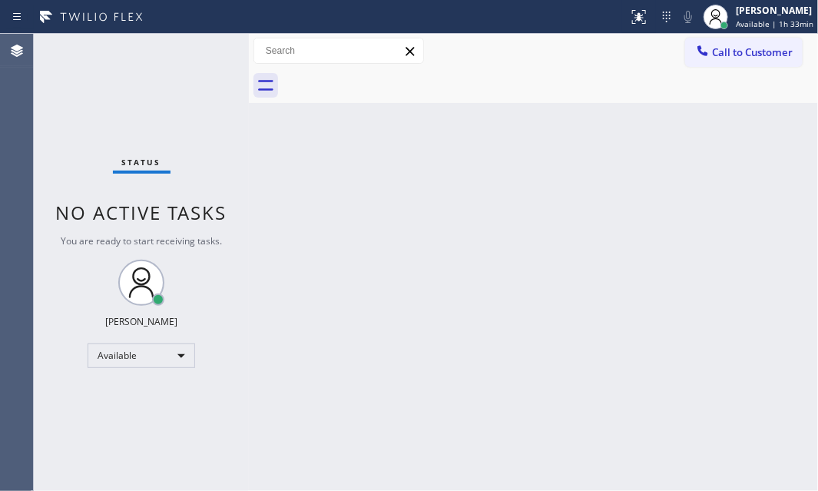
drag, startPoint x: 687, startPoint y: 165, endPoint x: 805, endPoint y: 227, distance: 132.6
click at [689, 165] on div "Back to Dashboard Change Sender ID Customers Technicians Select a contact Outbo…" at bounding box center [533, 262] width 569 height 457
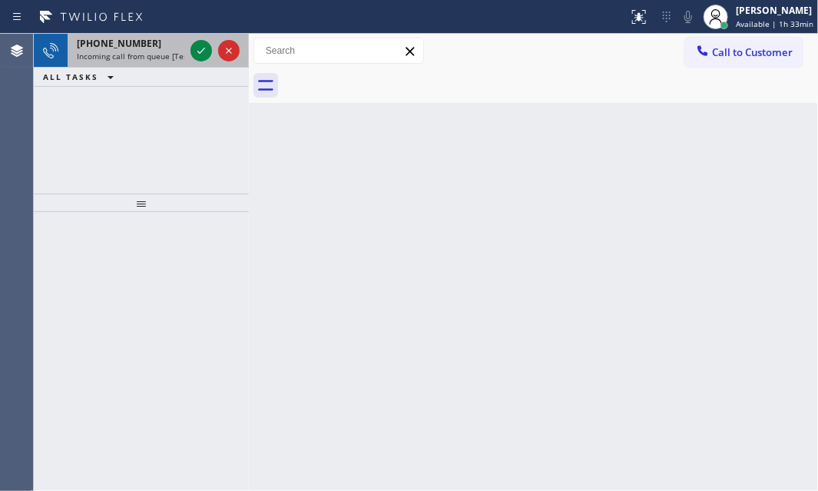
click at [153, 53] on span "Incoming call from queue [Test] All" at bounding box center [141, 56] width 128 height 11
click at [157, 47] on div "[PHONE_NUMBER] Incoming call from queue [Test] All" at bounding box center [128, 51] width 120 height 34
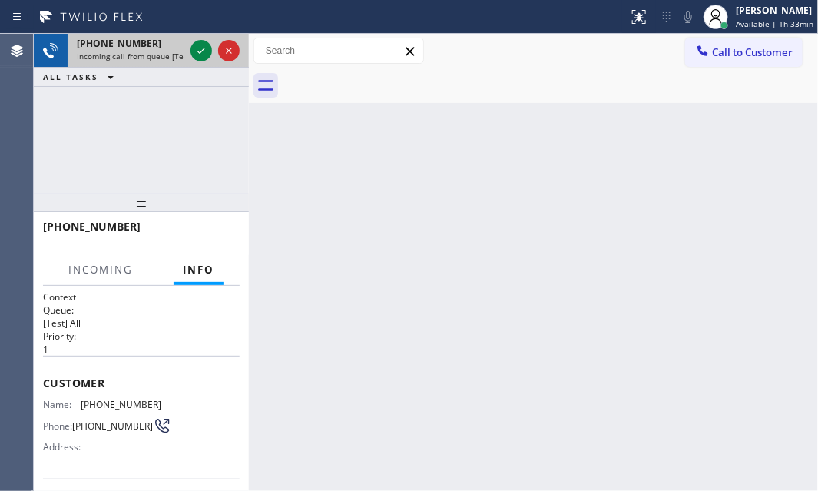
click at [189, 50] on div at bounding box center [214, 51] width 55 height 34
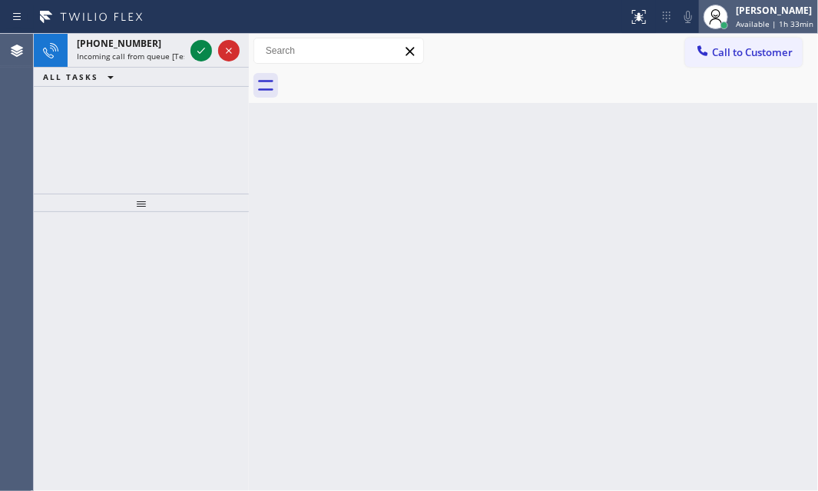
click at [752, 19] on span "Available | 1h 33min" at bounding box center [775, 23] width 78 height 11
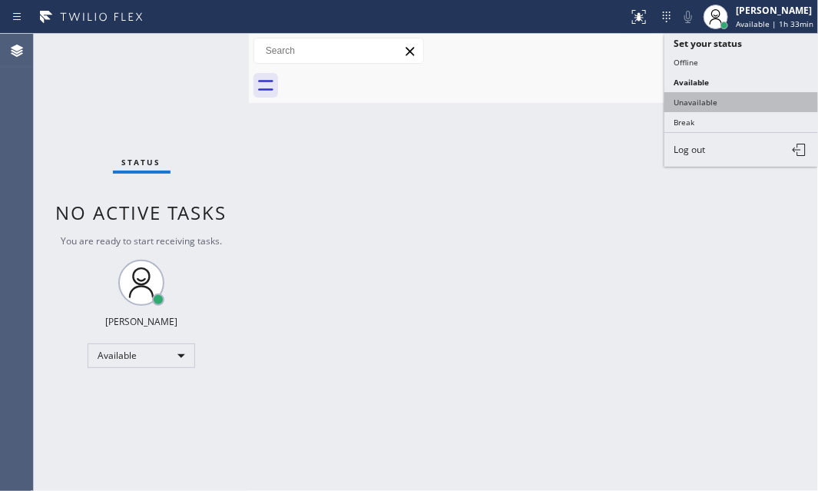
click at [701, 102] on button "Unavailable" at bounding box center [741, 102] width 154 height 20
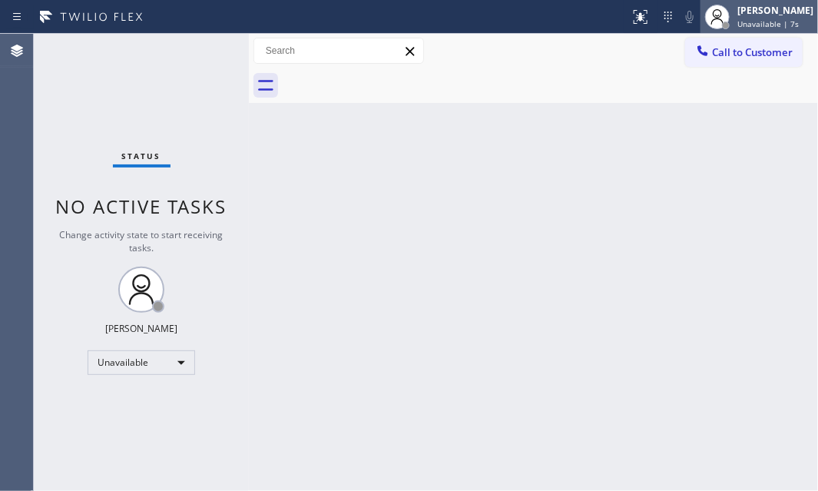
click at [737, 18] on span "Unavailable | 7s" at bounding box center [767, 23] width 61 height 11
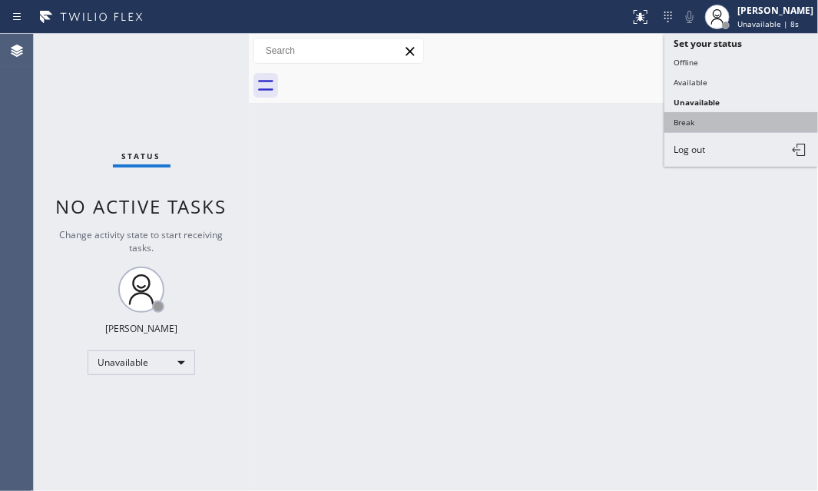
click at [710, 121] on button "Break" at bounding box center [741, 122] width 154 height 20
